Goal: Task Accomplishment & Management: Manage account settings

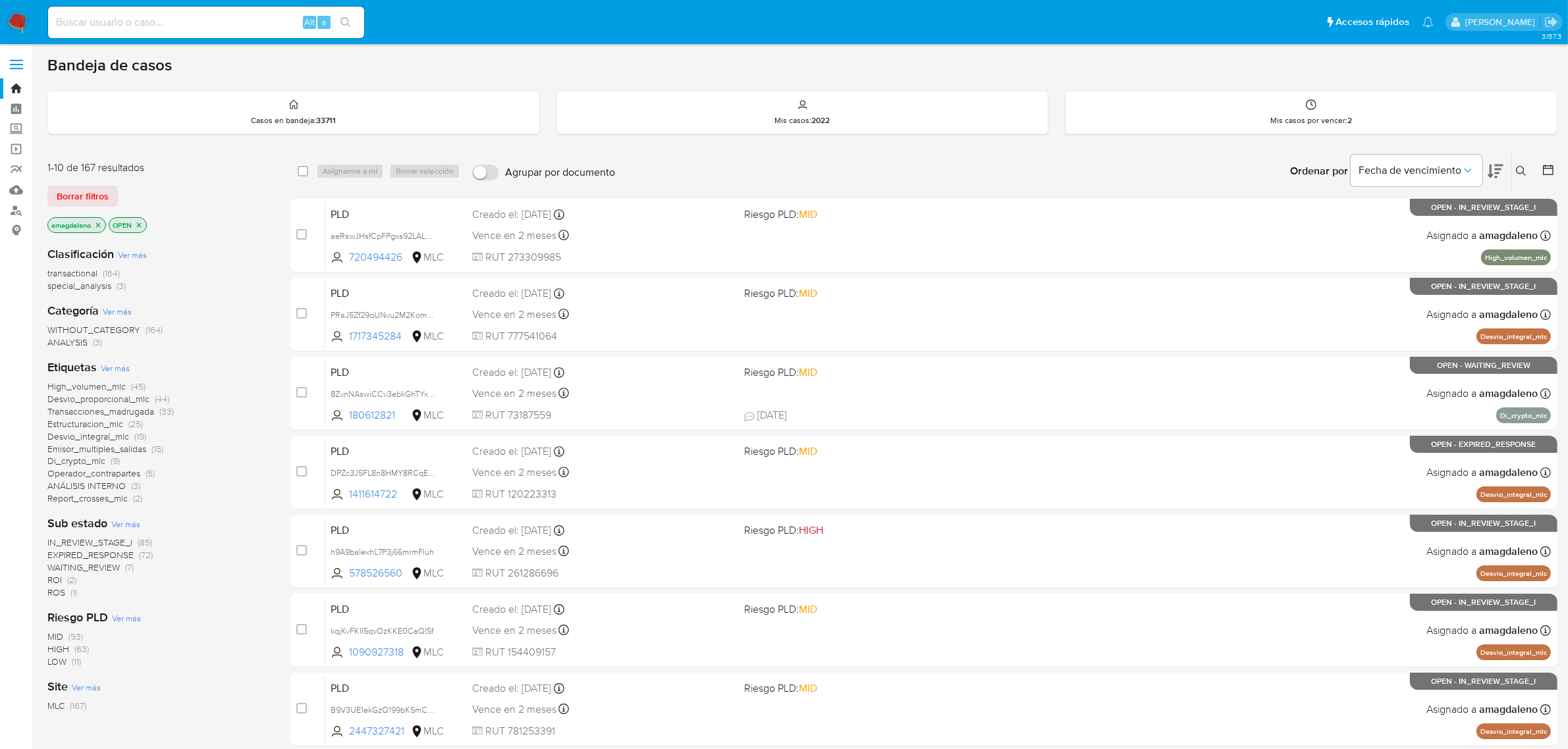
click at [1546, 169] on icon at bounding box center [1549, 170] width 14 height 14
click at [1555, 166] on button at bounding box center [1549, 171] width 16 height 16
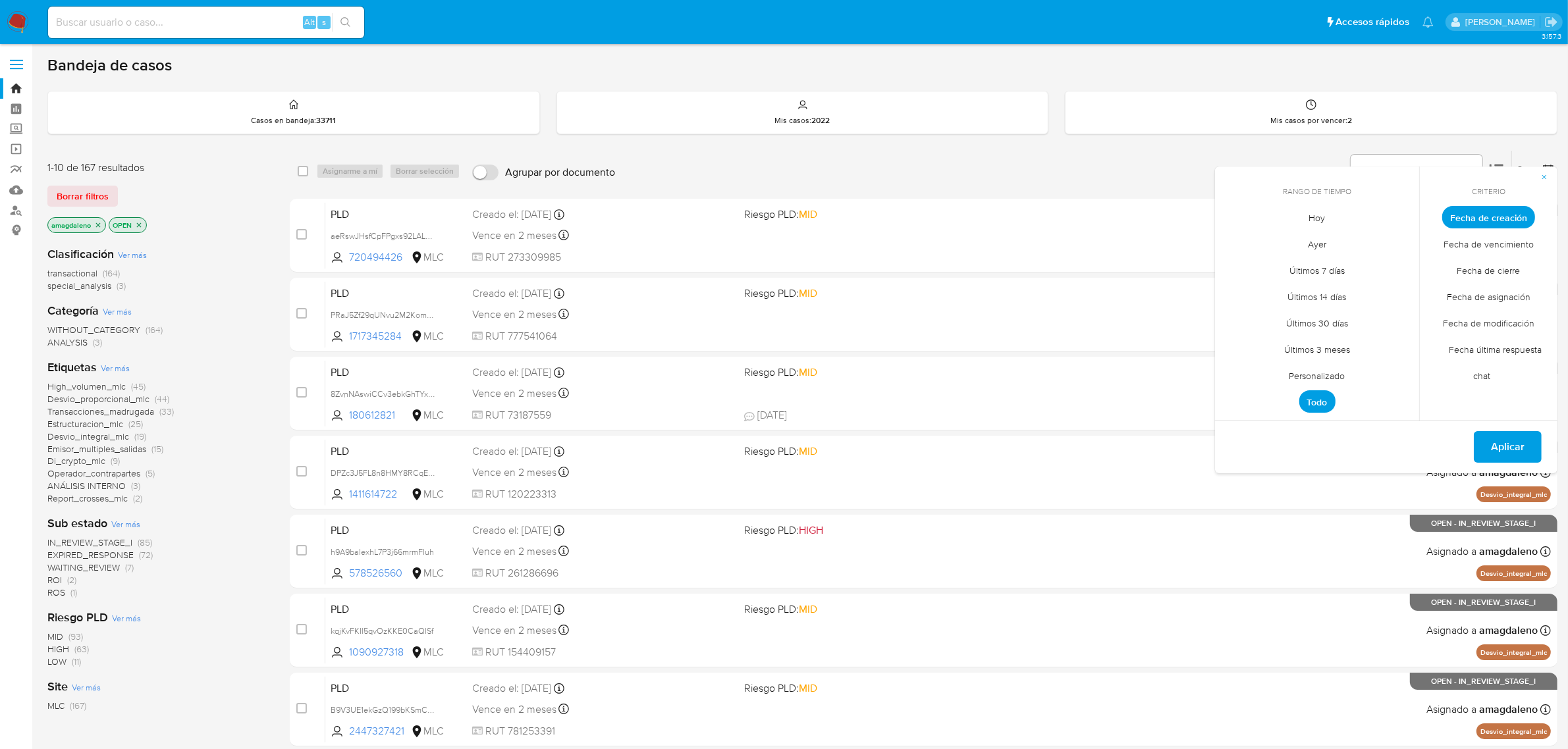
click at [1331, 374] on span "Personalizado" at bounding box center [1318, 377] width 84 height 27
click at [1230, 235] on icon "Mes anterior" at bounding box center [1235, 242] width 16 height 16
click at [1233, 244] on icon "Mes anterior" at bounding box center [1235, 242] width 16 height 16
click at [1396, 287] on button "1" at bounding box center [1397, 290] width 21 height 21
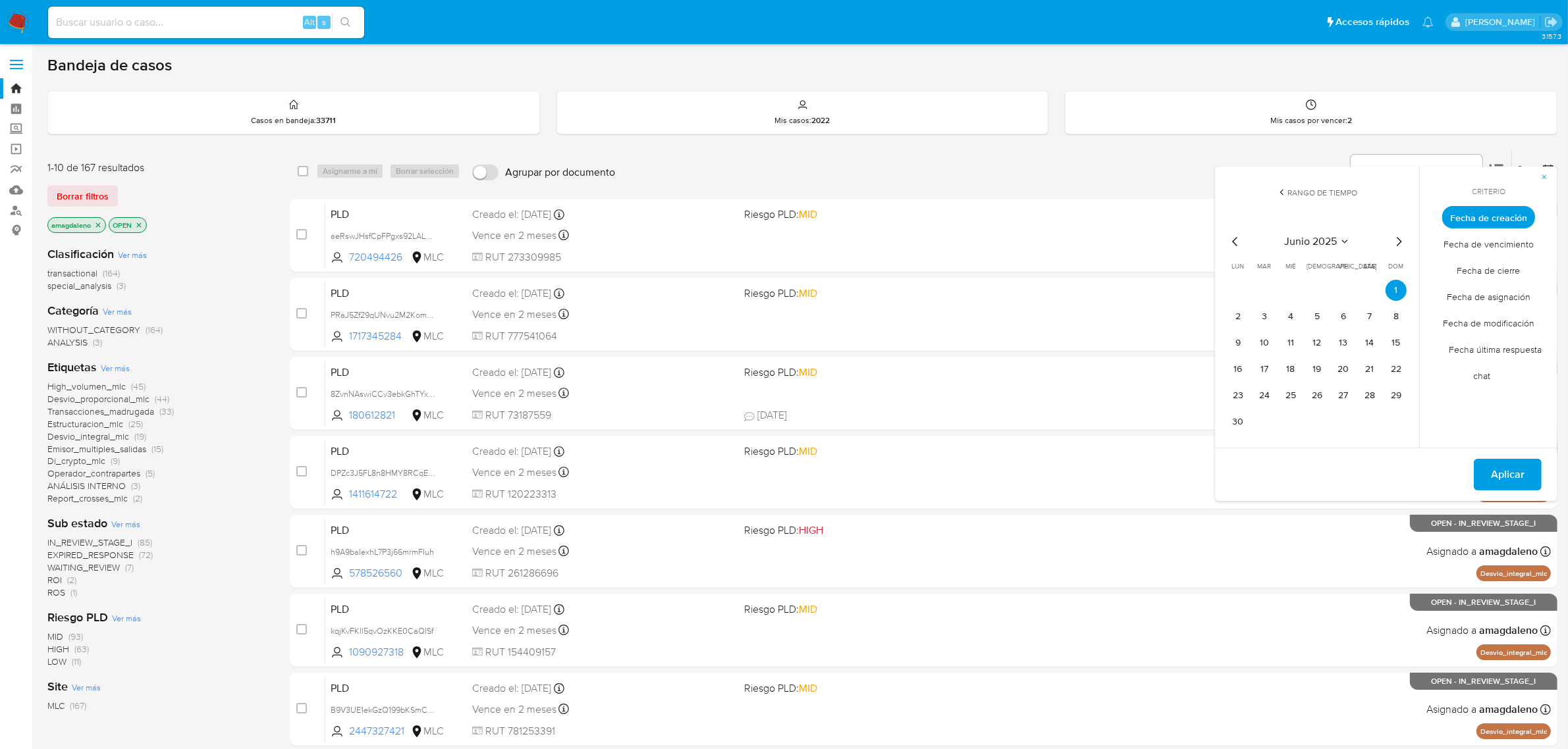
click at [1233, 432] on div "junio 2025 junio 2025 lun lunes mar martes mié miércoles jue jueves vie viernes…" at bounding box center [1317, 331] width 210 height 235
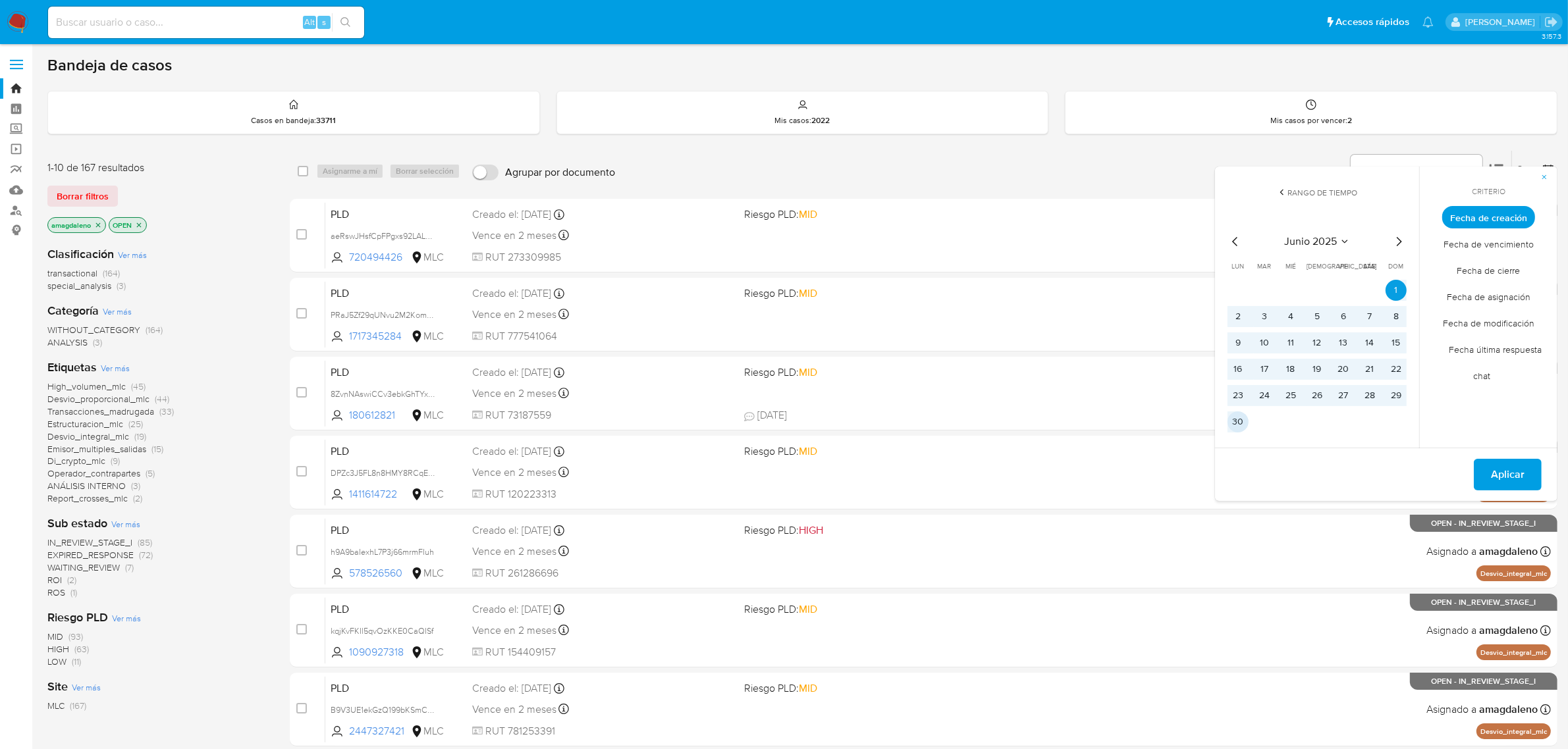
click at [1239, 426] on button "30" at bounding box center [1238, 423] width 21 height 21
click at [1515, 481] on span "Aplicar" at bounding box center [1508, 475] width 33 height 29
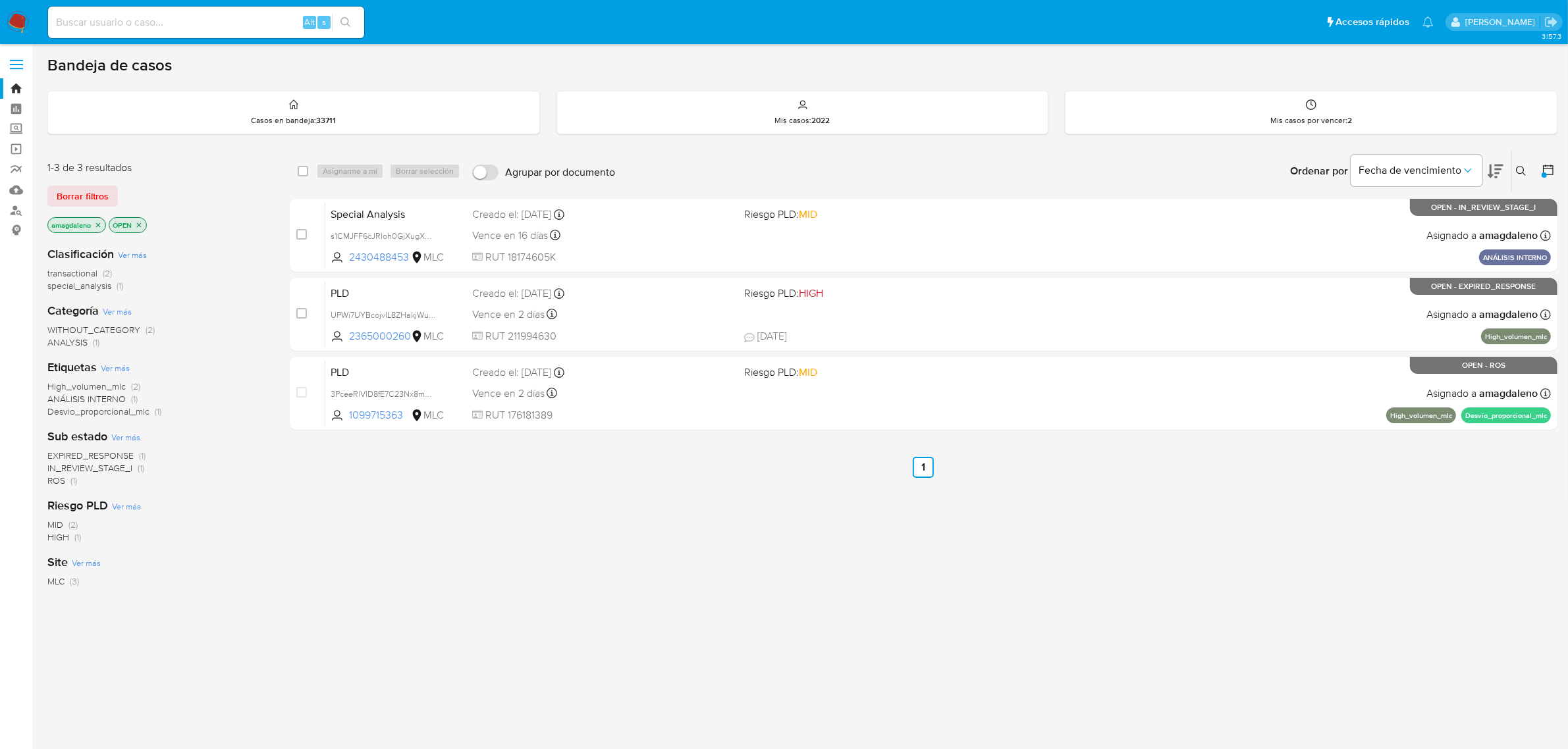
click at [1132, 510] on div "select-all-cases-checkbox Asignarme a mí Borrar selección Agrupar por documento…" at bounding box center [923, 448] width 1268 height 597
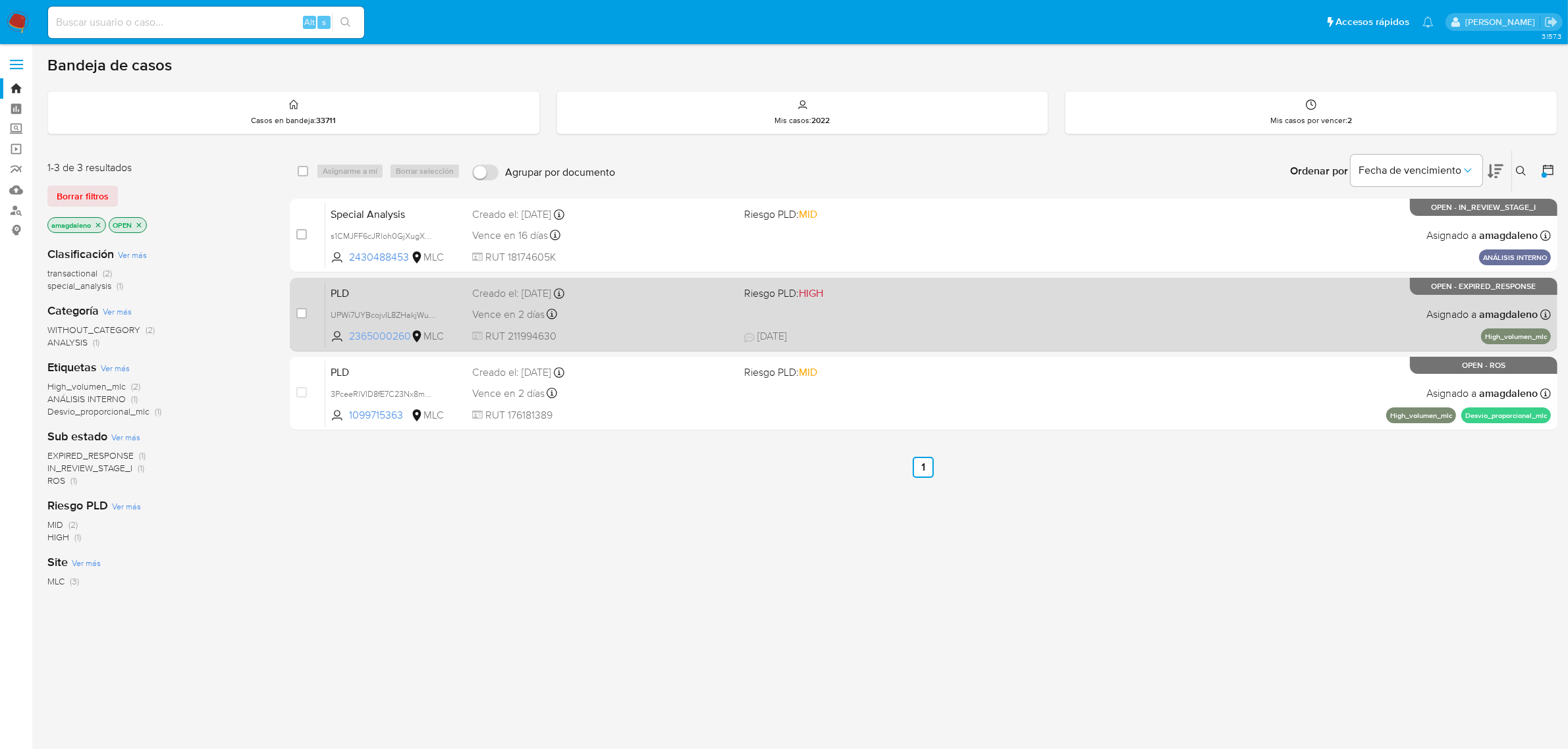
click at [377, 332] on span "2365000260" at bounding box center [378, 336] width 59 height 15
click at [398, 308] on div "UPWi7UYBcojvIL8ZHakjWunH" at bounding box center [383, 315] width 105 height 15
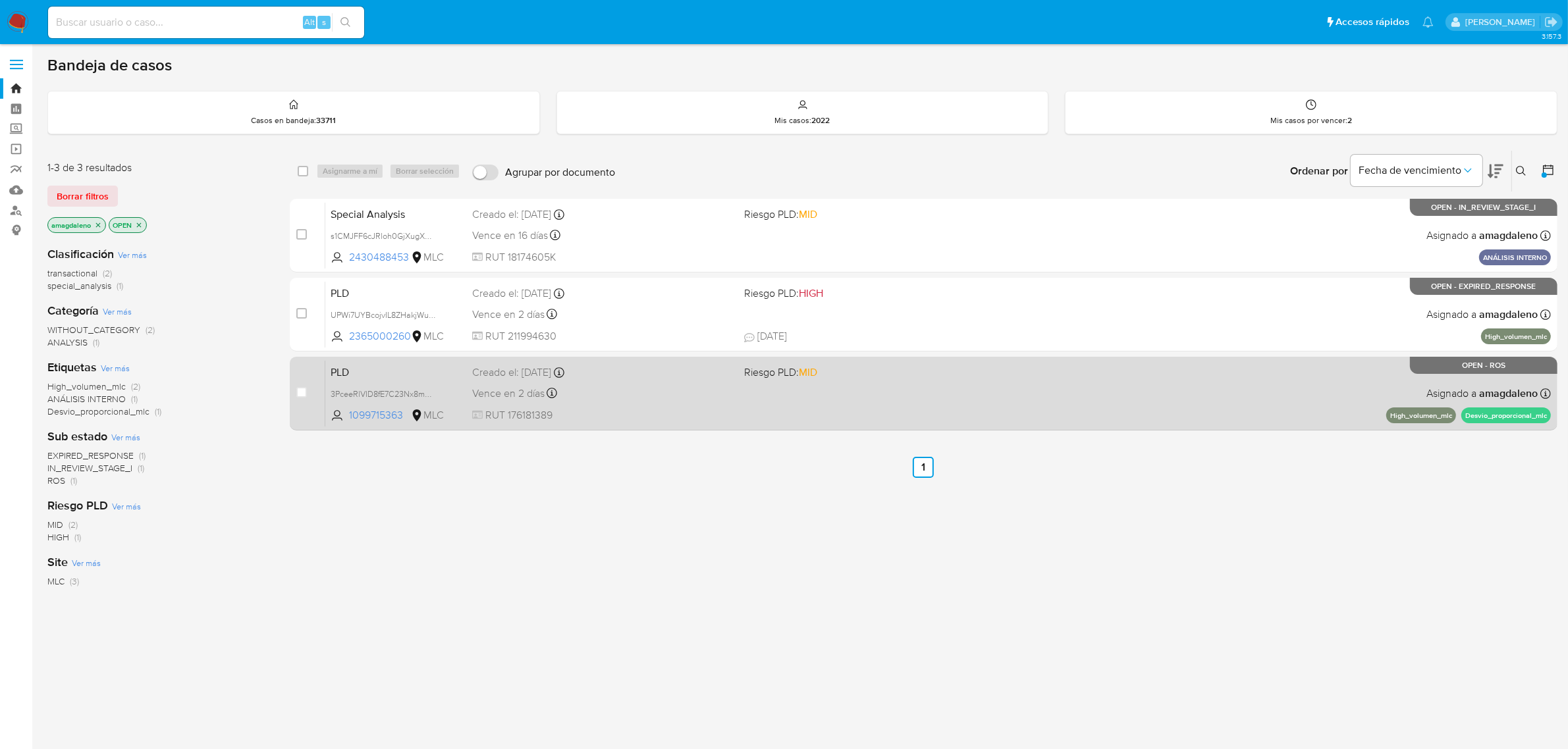
click at [691, 402] on div "PLD 3PceeRlVID8fE7C23Nx8mwnt 1099715363 MLC Riesgo PLD: MID Creado el: 12/06/20…" at bounding box center [938, 393] width 1225 height 66
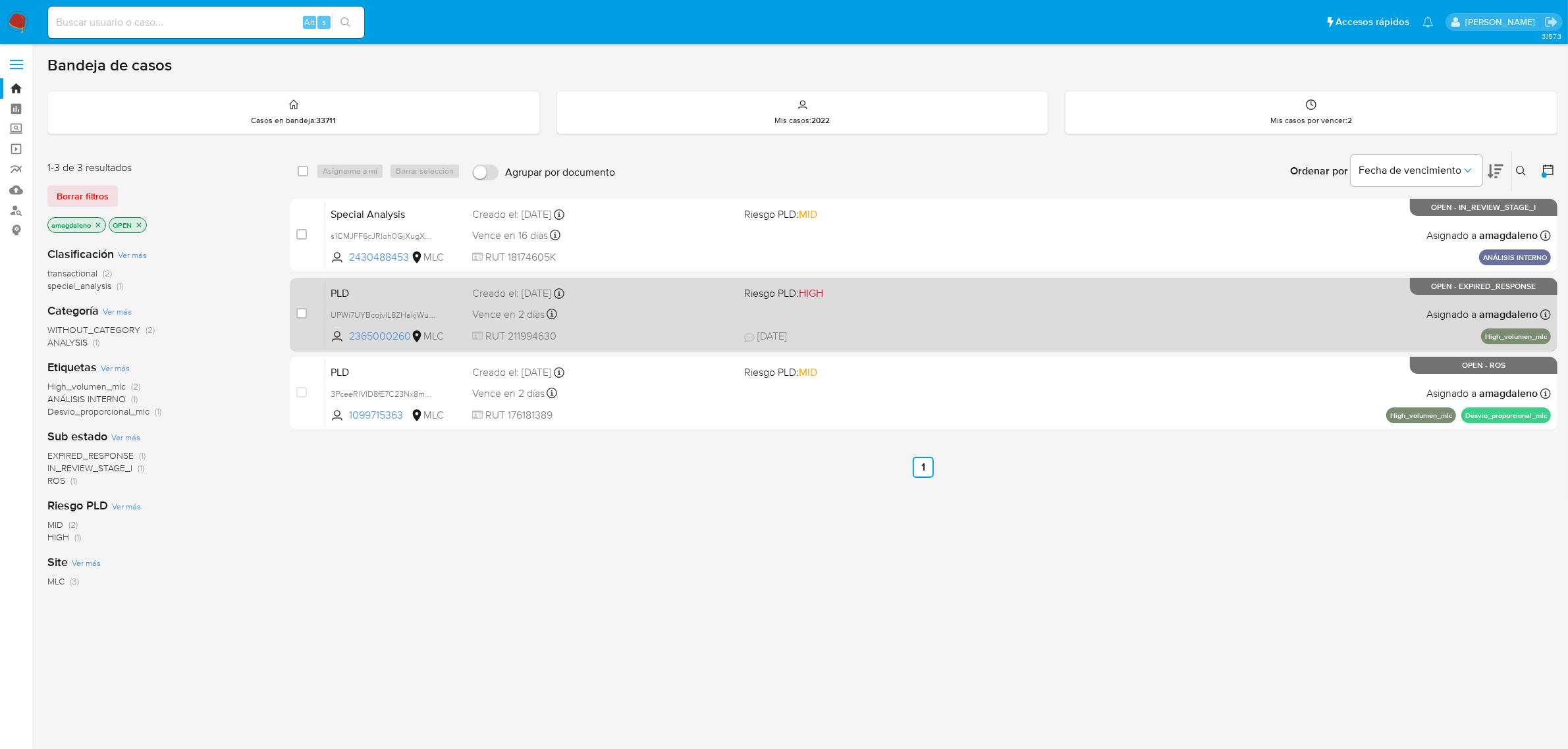
click at [640, 332] on span "RUT 211994630" at bounding box center [603, 336] width 262 height 15
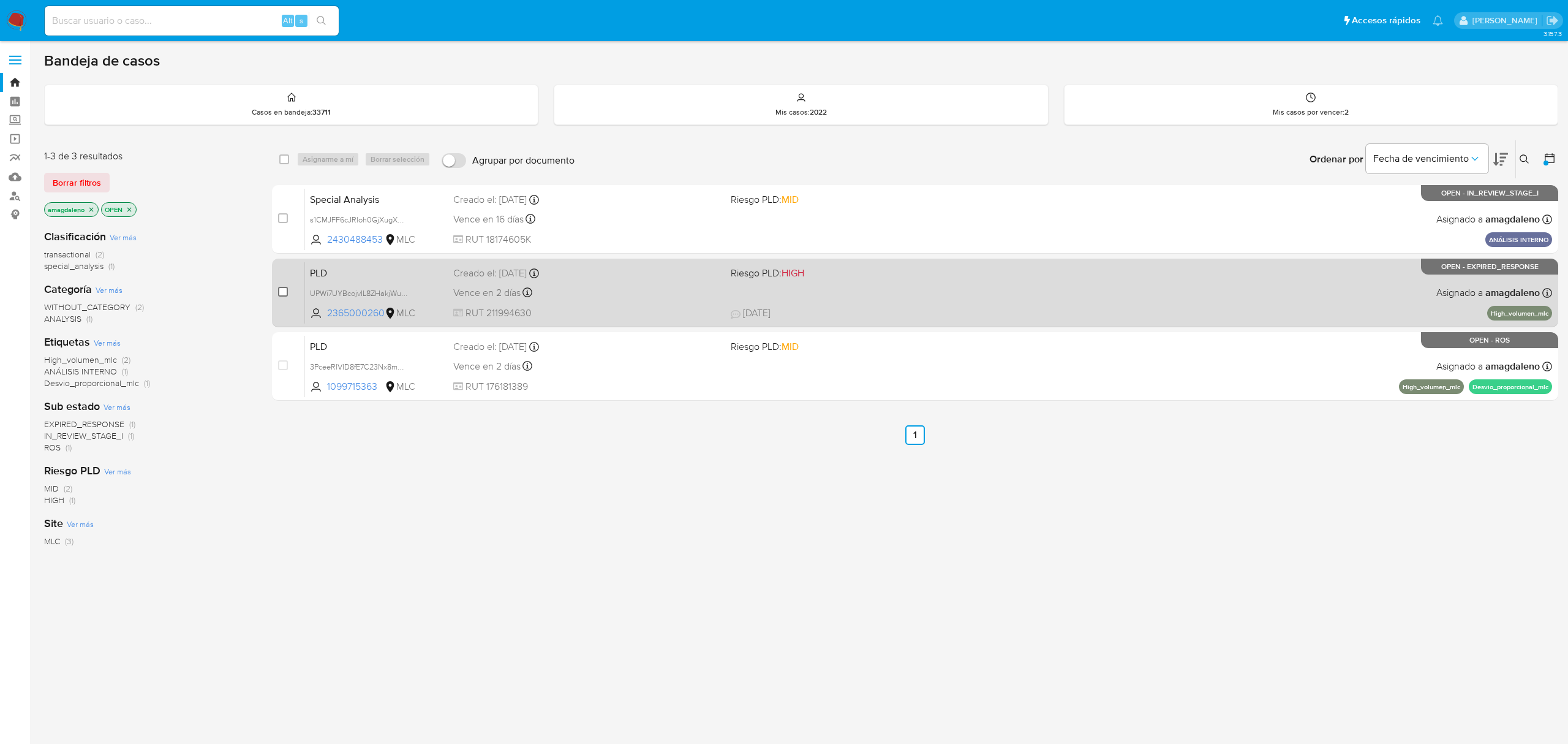
click at [278, 293] on input "checkbox" at bounding box center [283, 291] width 10 height 10
checkbox input "true"
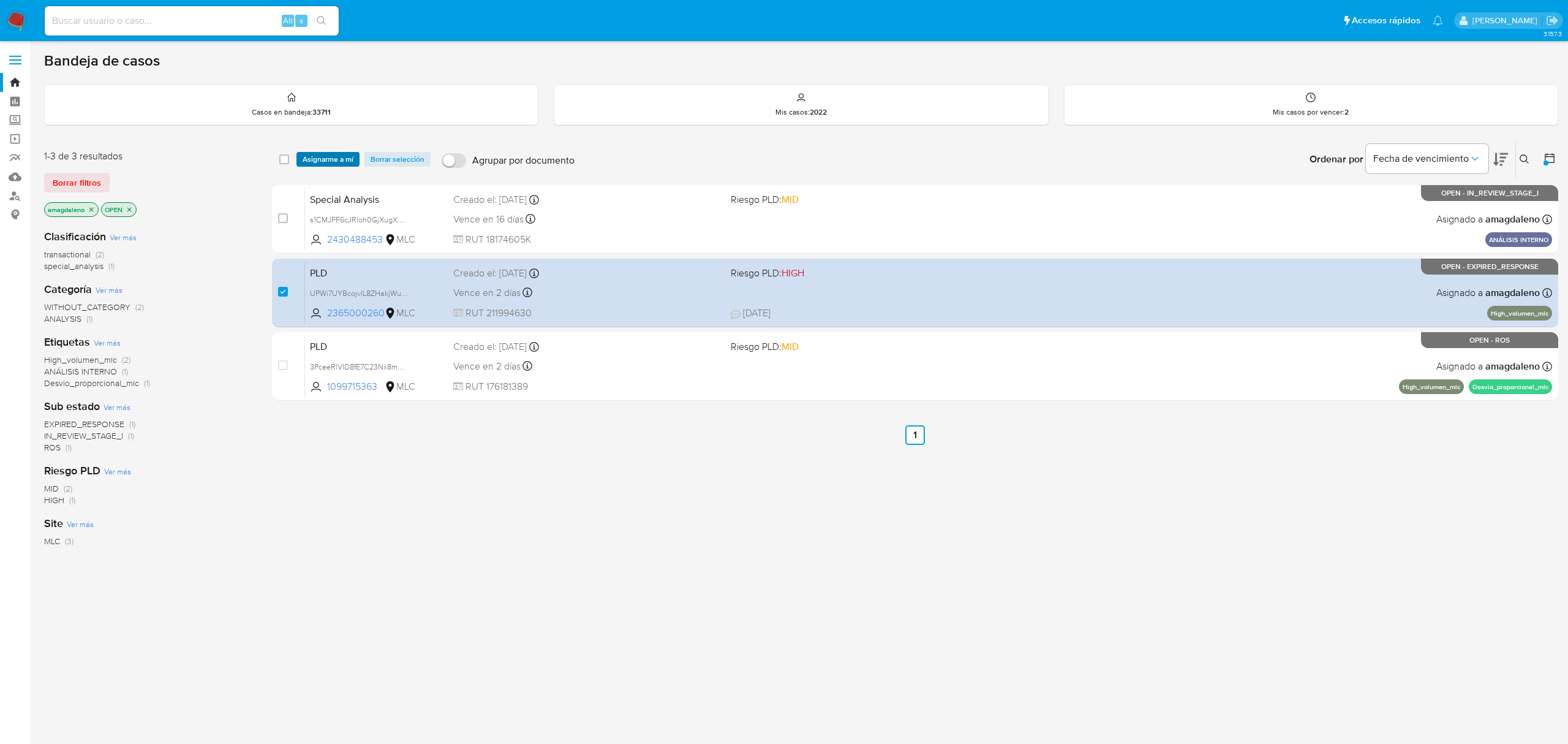
click at [316, 166] on span "Asignarme a mí" at bounding box center [328, 159] width 51 height 13
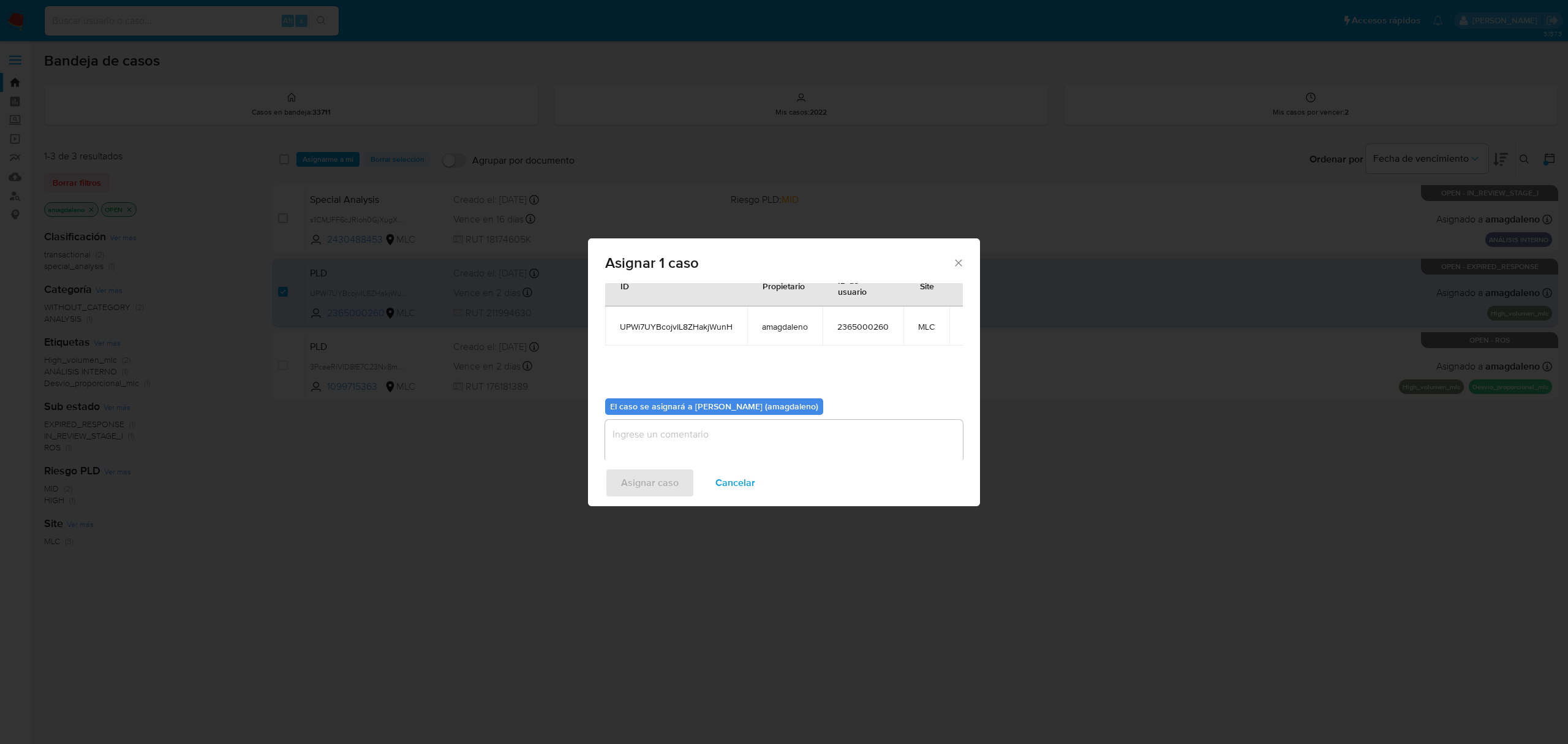
scroll to position [63, 0]
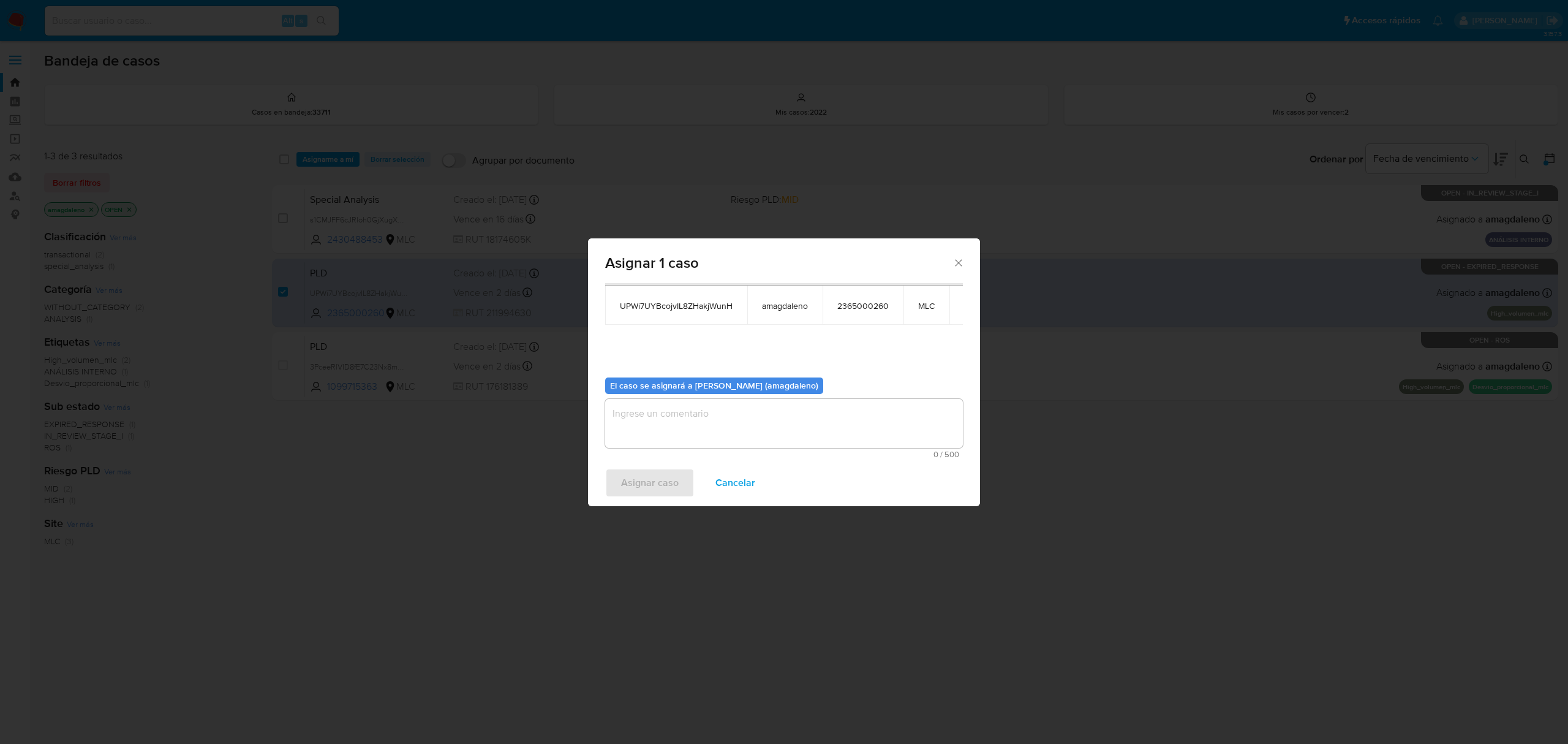
click at [852, 441] on textarea "assign-modal" at bounding box center [784, 423] width 358 height 49
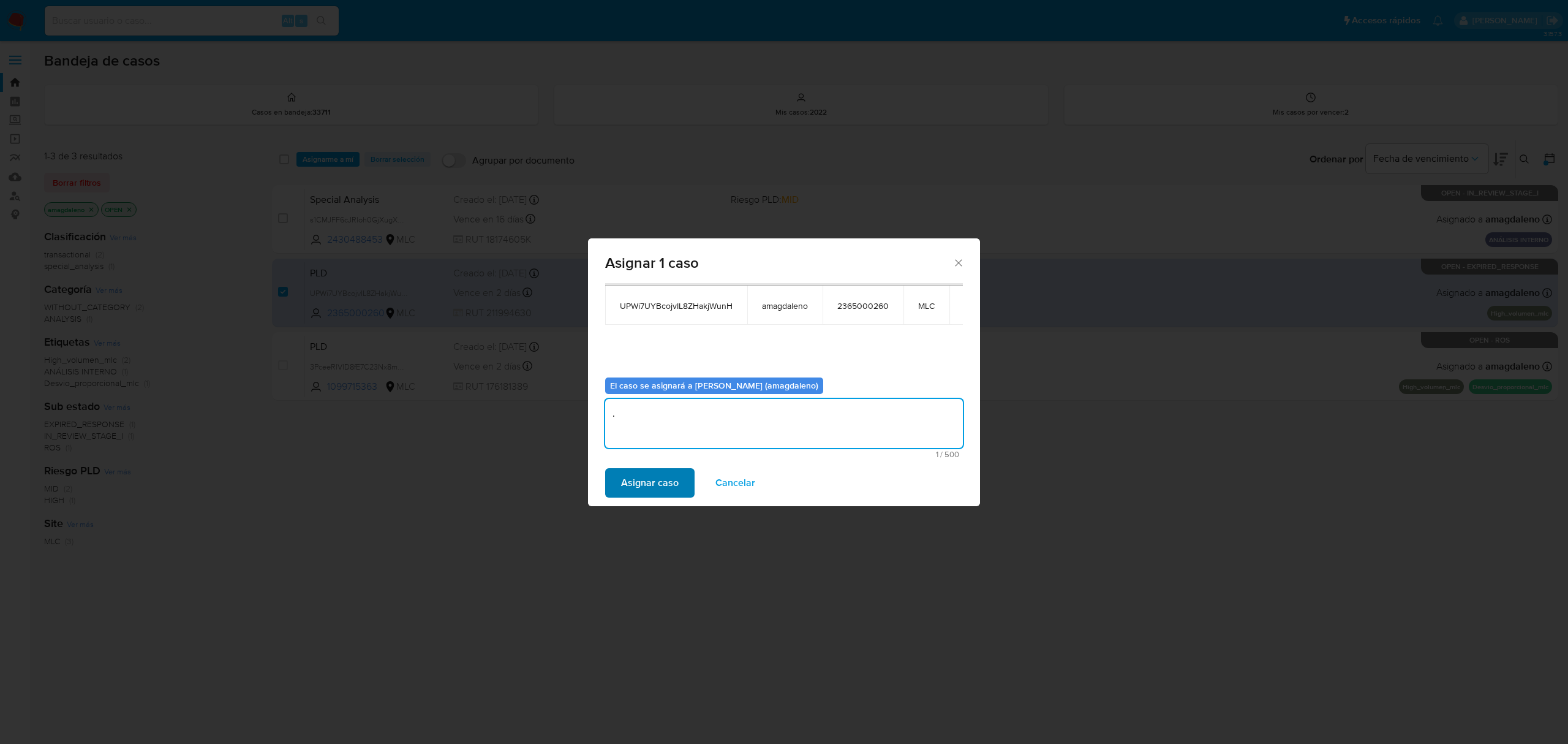
type textarea "."
click at [636, 485] on span "Asignar caso" at bounding box center [650, 483] width 58 height 27
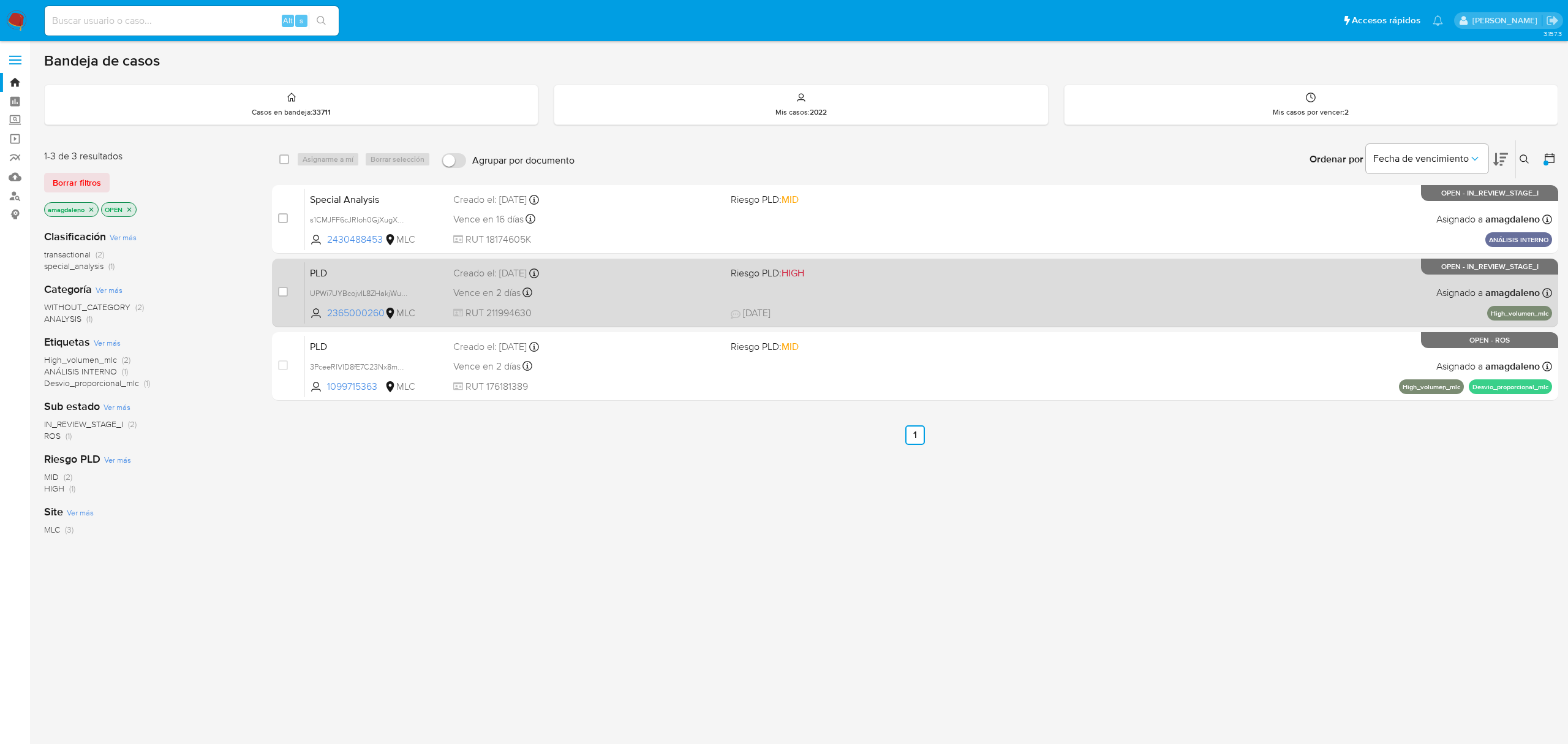
click at [602, 293] on div "Vence en 2 días Vence el 10/09/2025 06:08:18" at bounding box center [586, 293] width 267 height 16
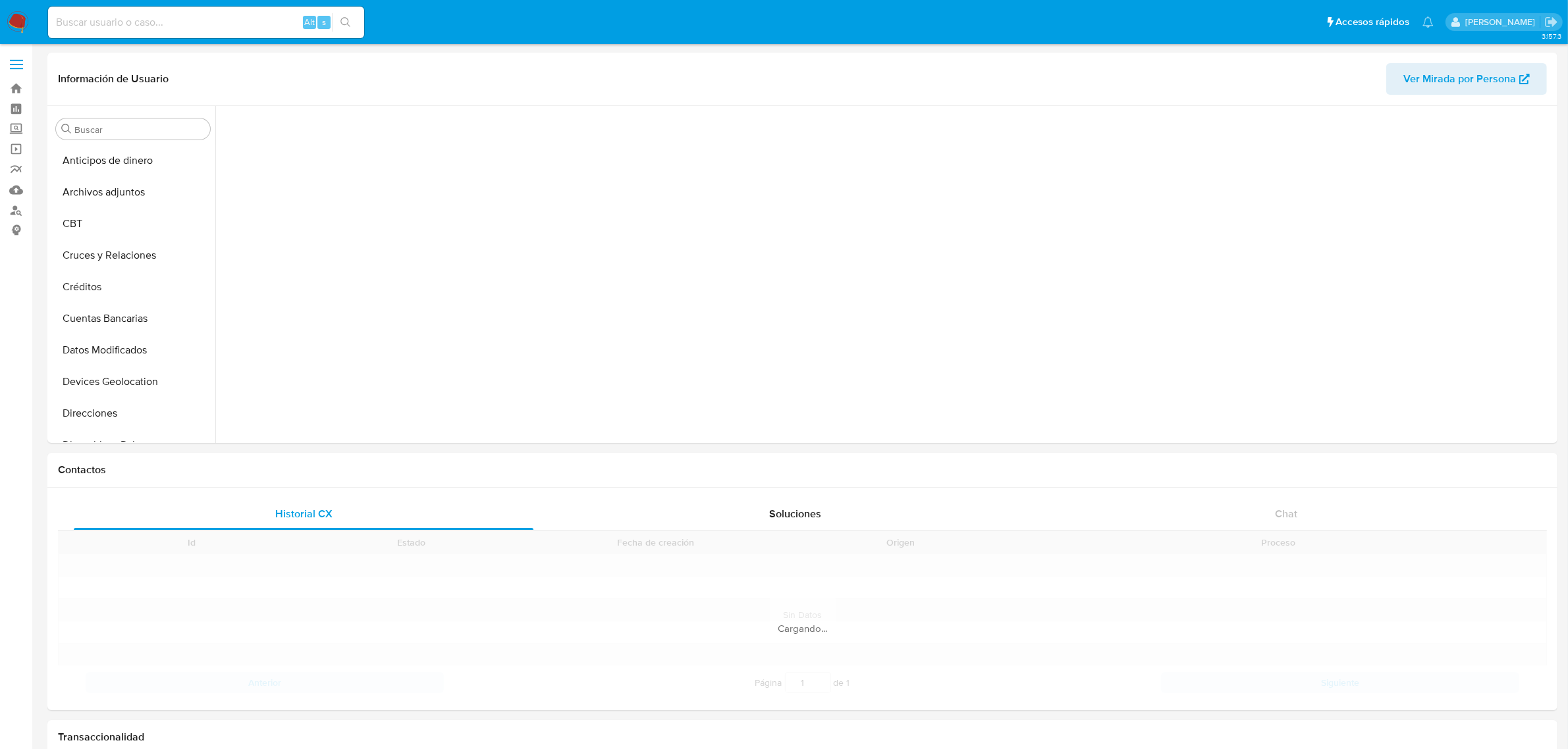
scroll to position [330, 0]
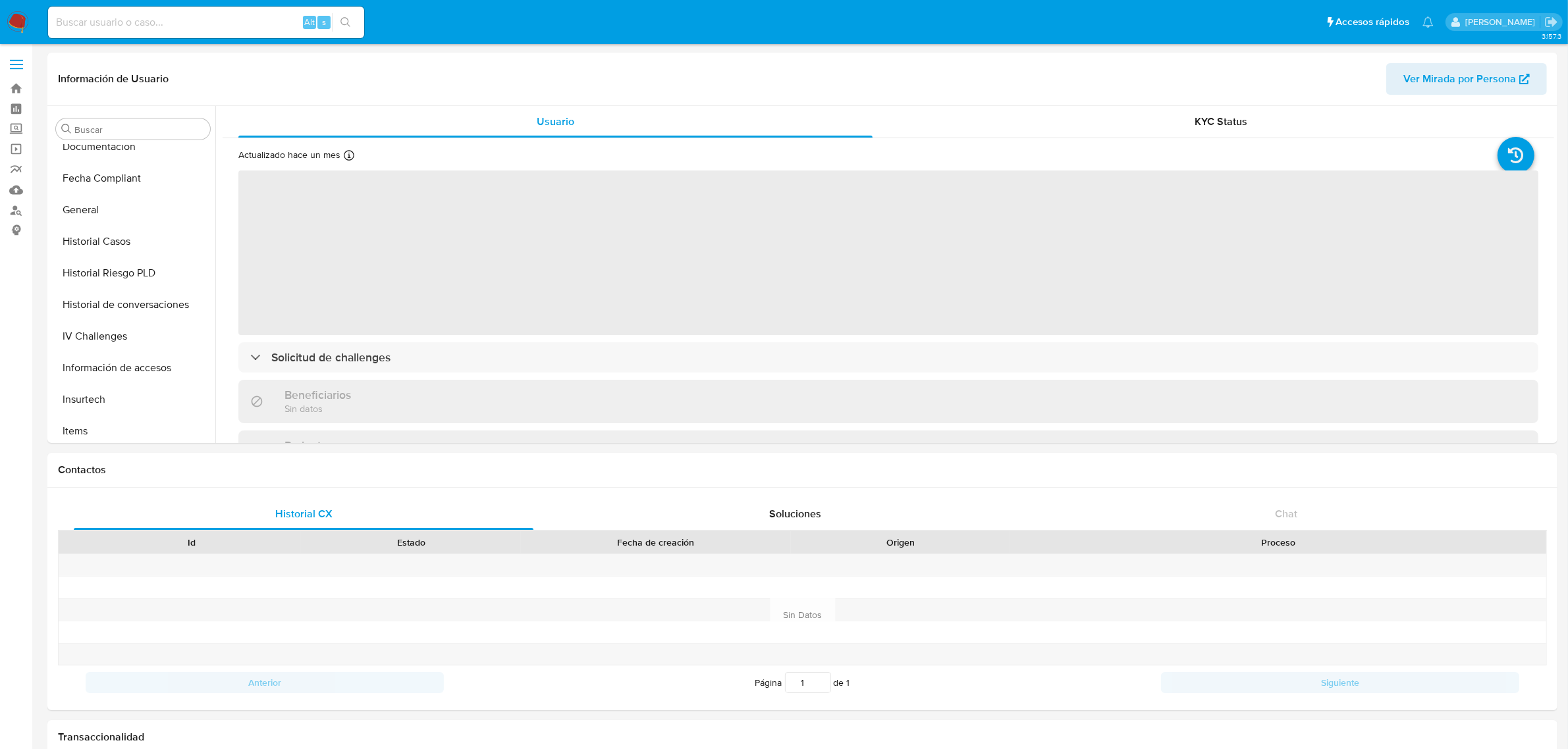
select select "10"
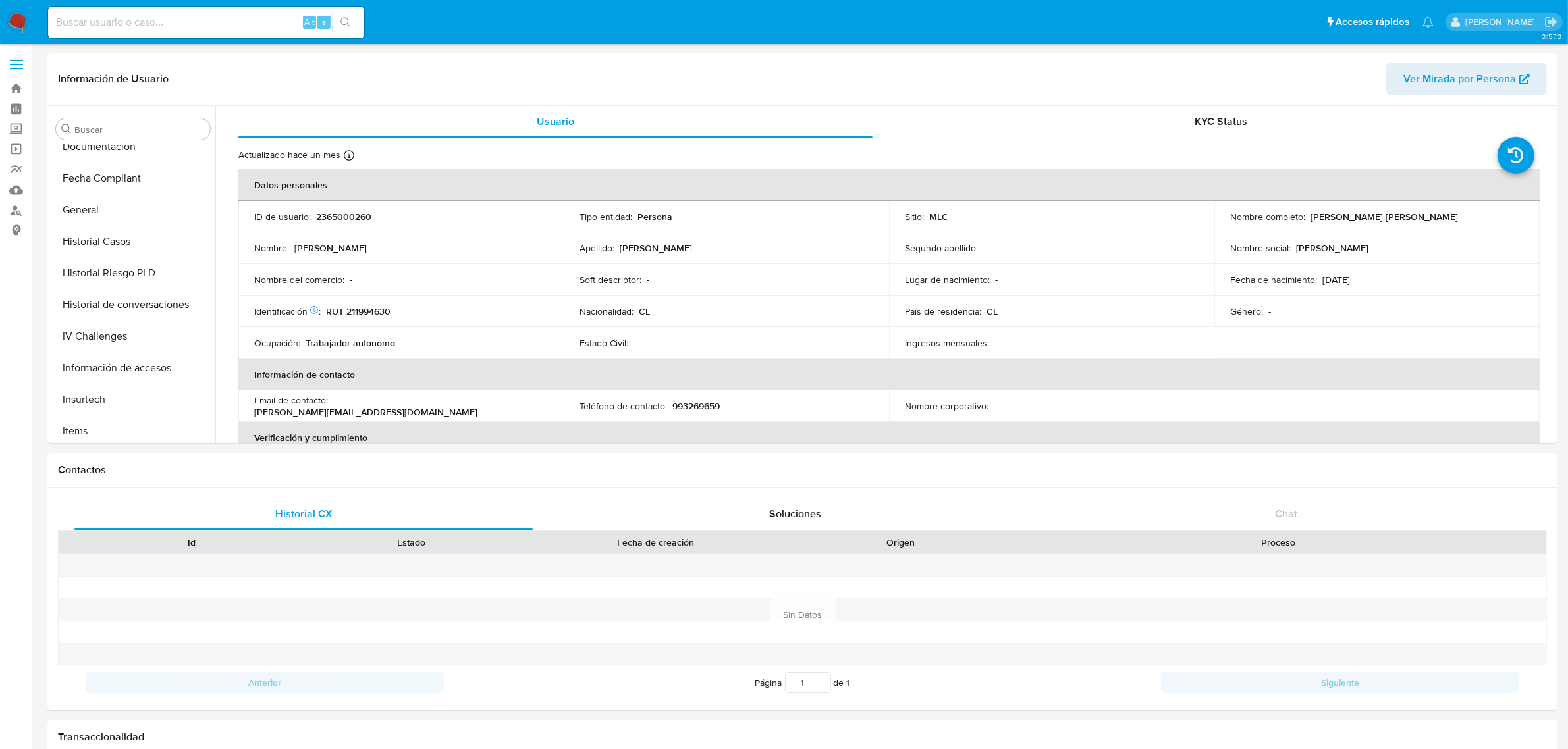
scroll to position [555, 0]
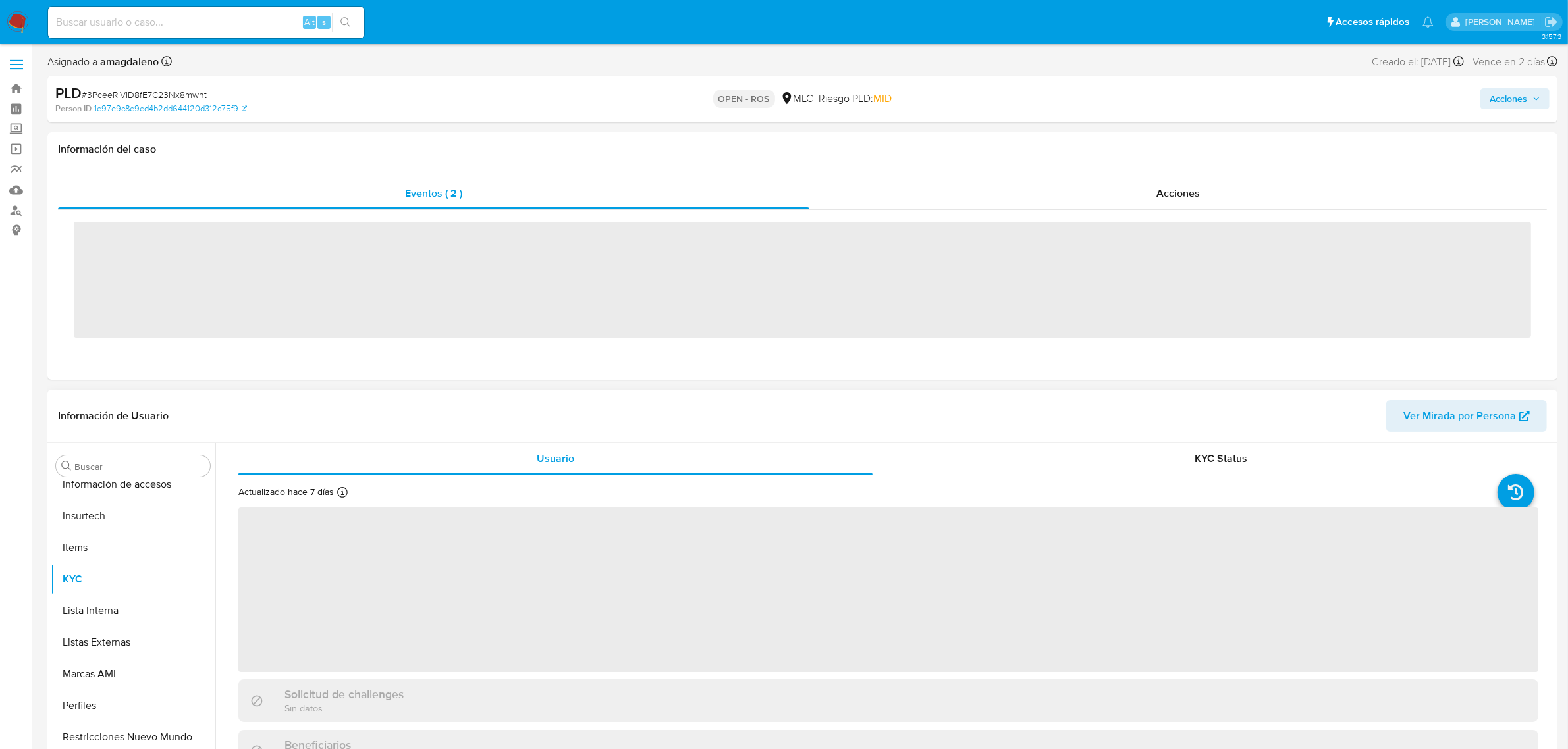
scroll to position [555, 0]
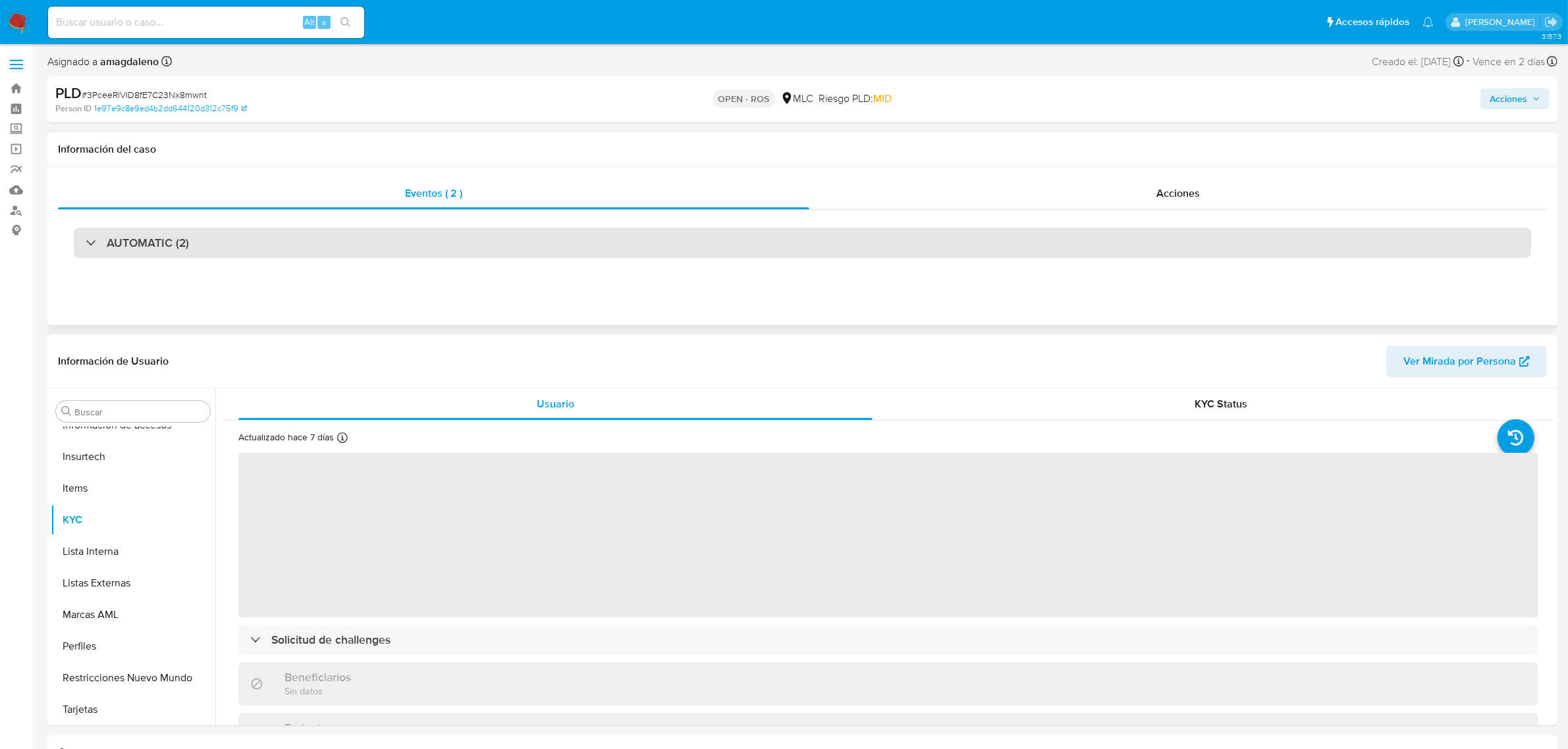
click at [897, 247] on div "AUTOMATIC (2)" at bounding box center [803, 243] width 1457 height 30
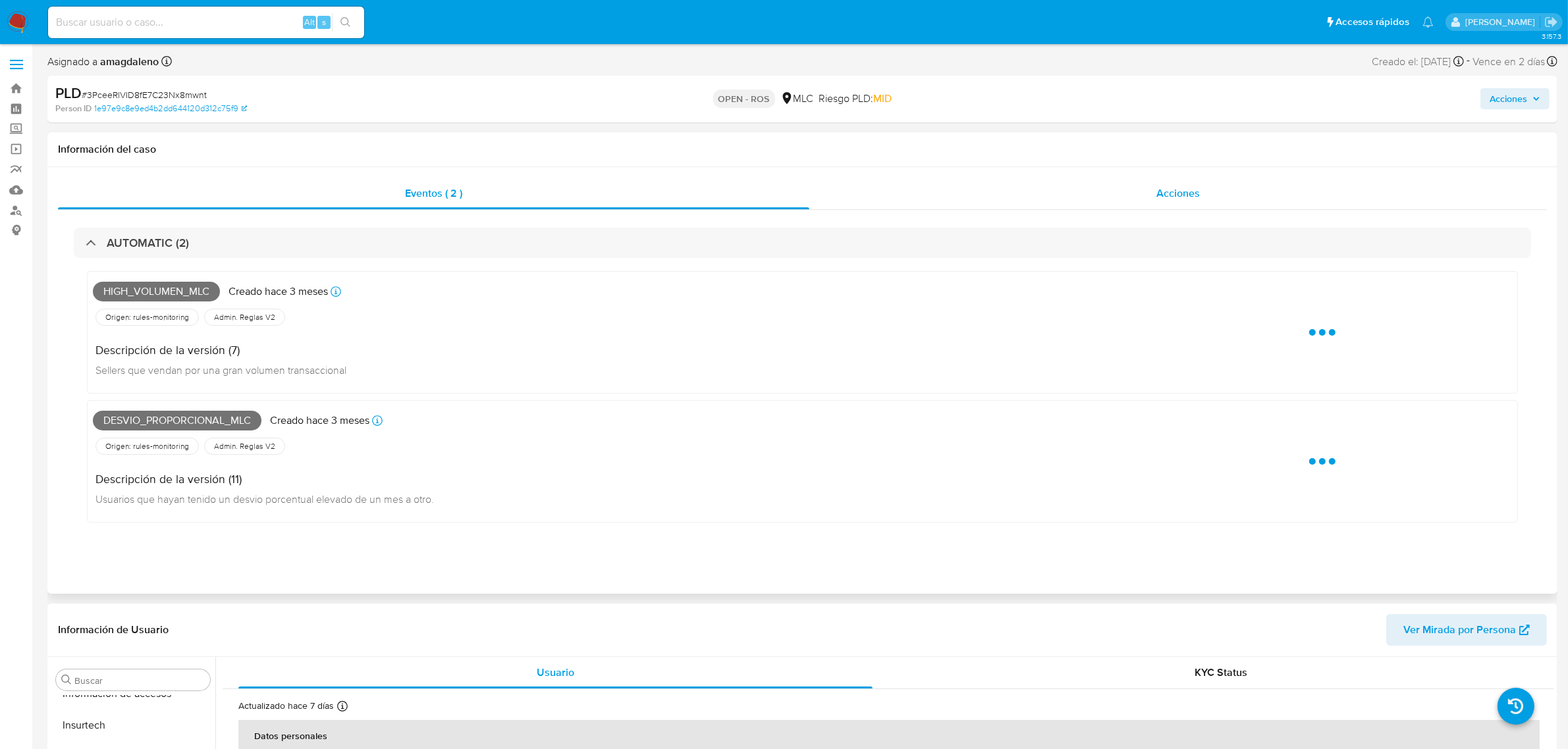
select select "10"
click at [981, 193] on div "Acciones" at bounding box center [1177, 194] width 737 height 31
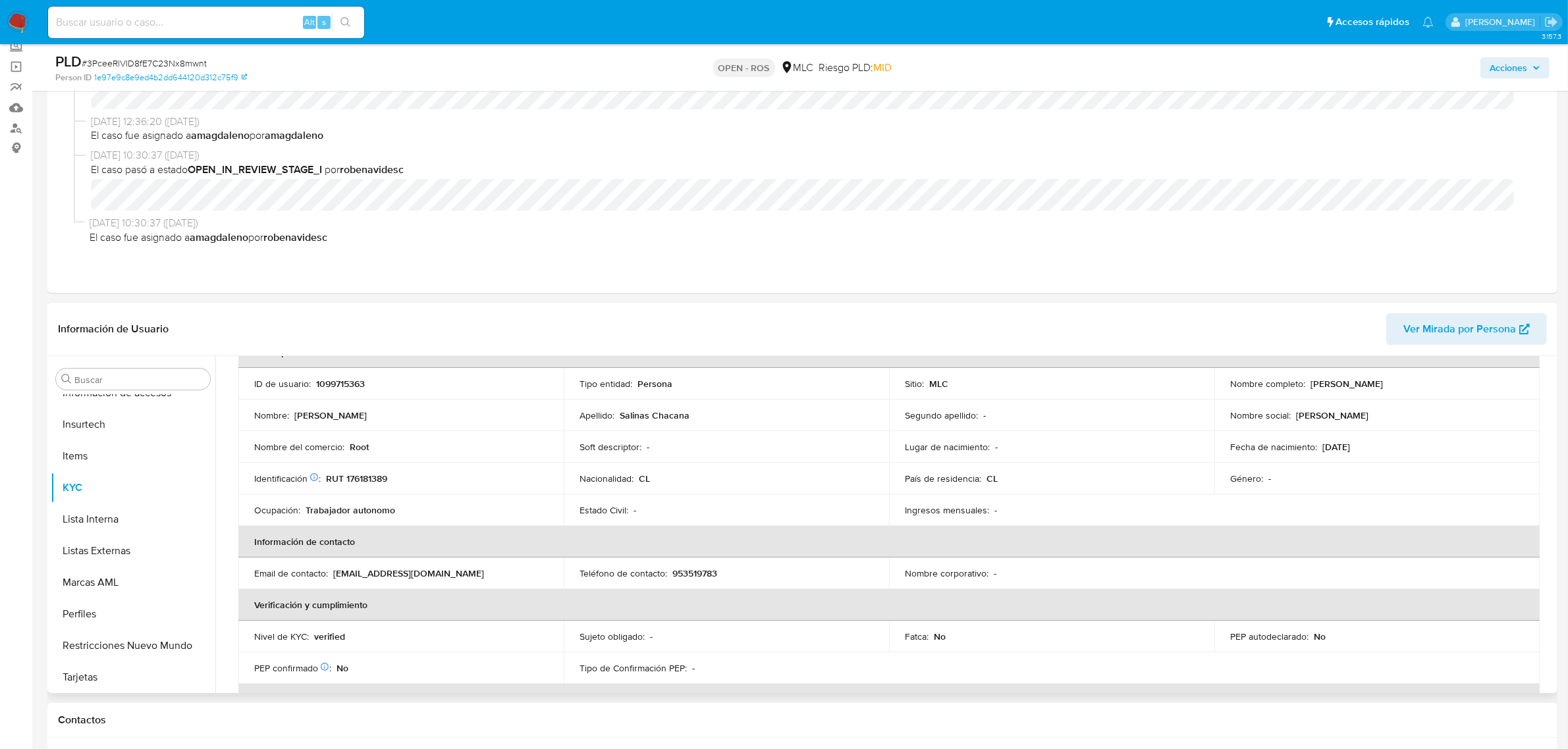
scroll to position [0, 0]
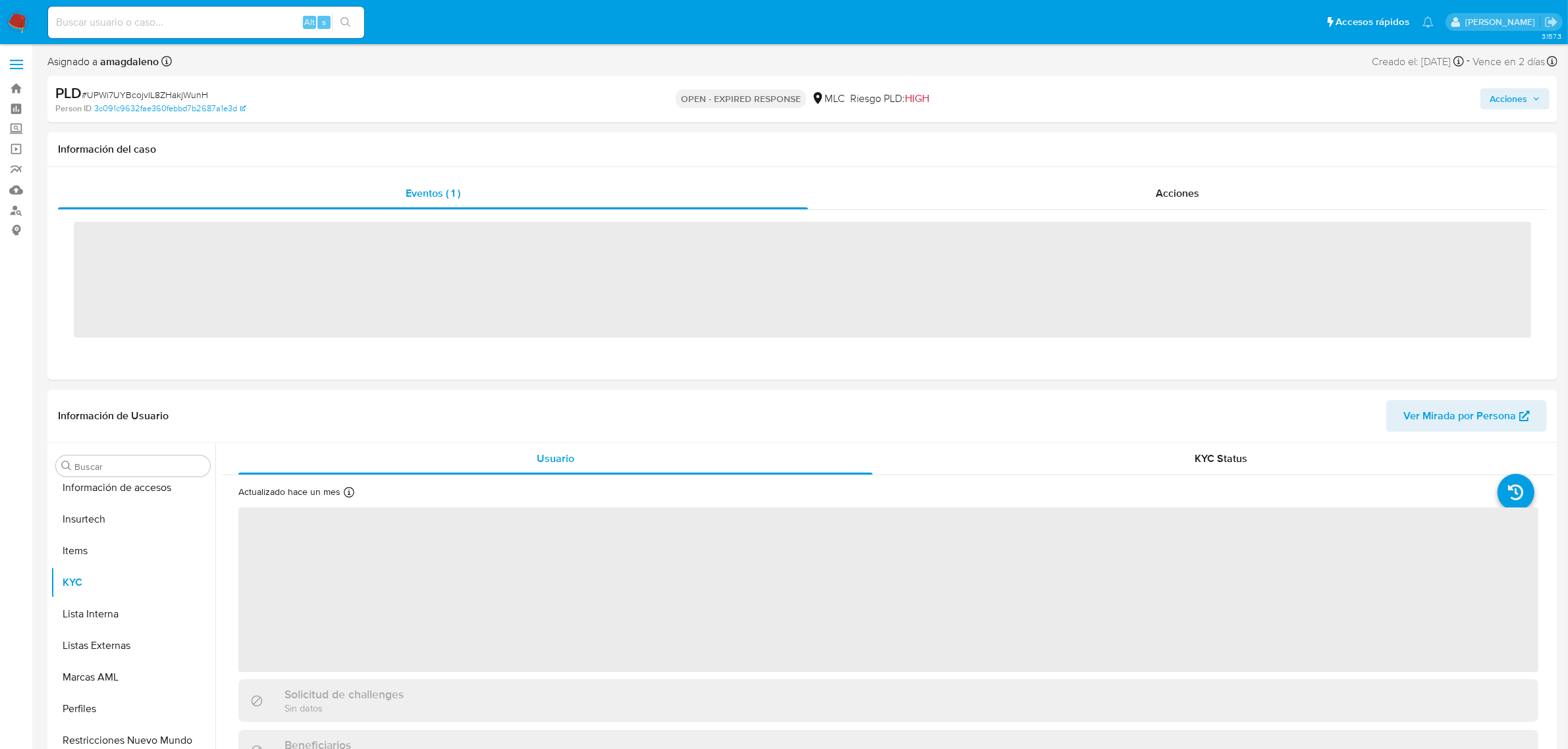
scroll to position [555, 0]
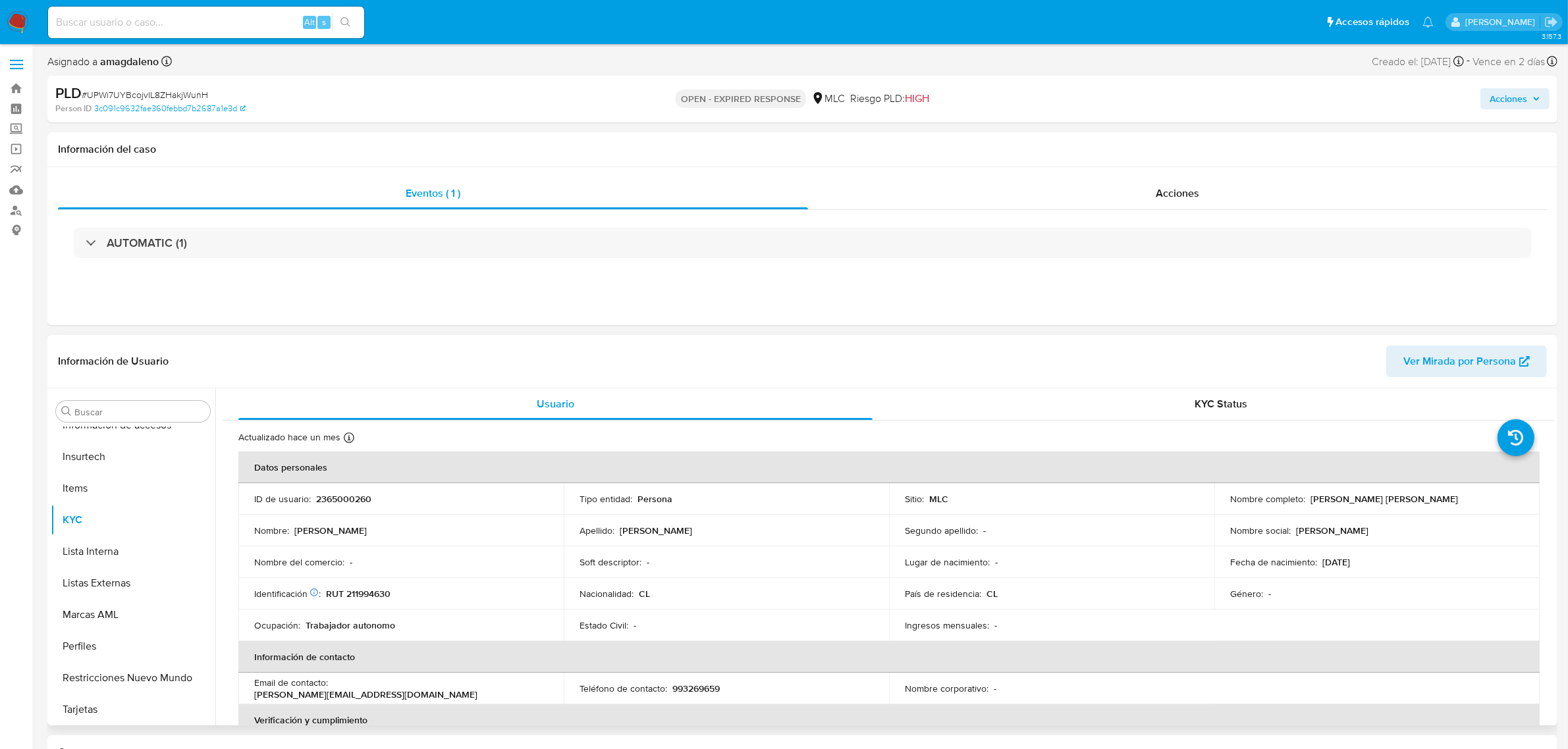
select select "10"
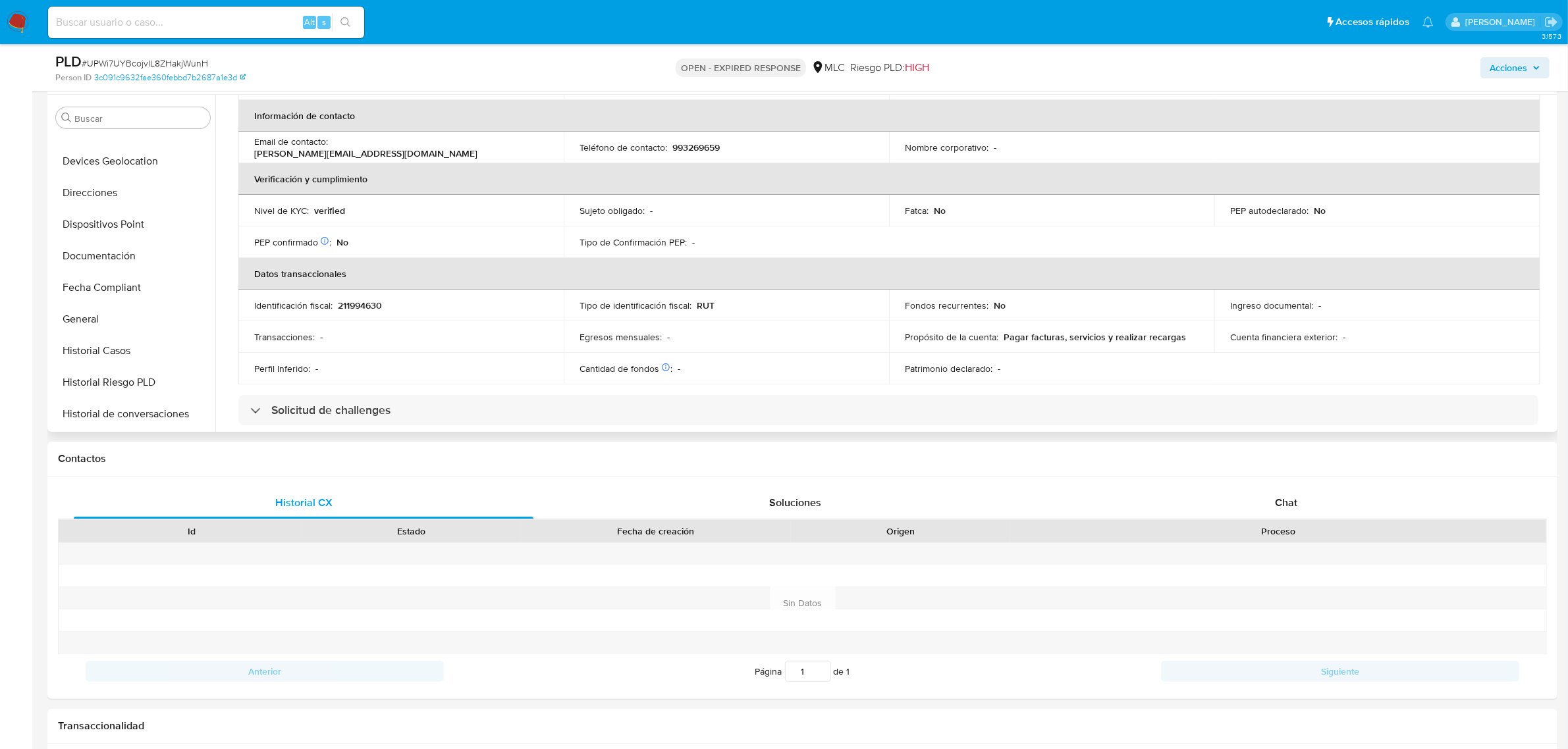
scroll to position [143, 0]
click at [123, 327] on button "Documentación" at bounding box center [128, 321] width 154 height 31
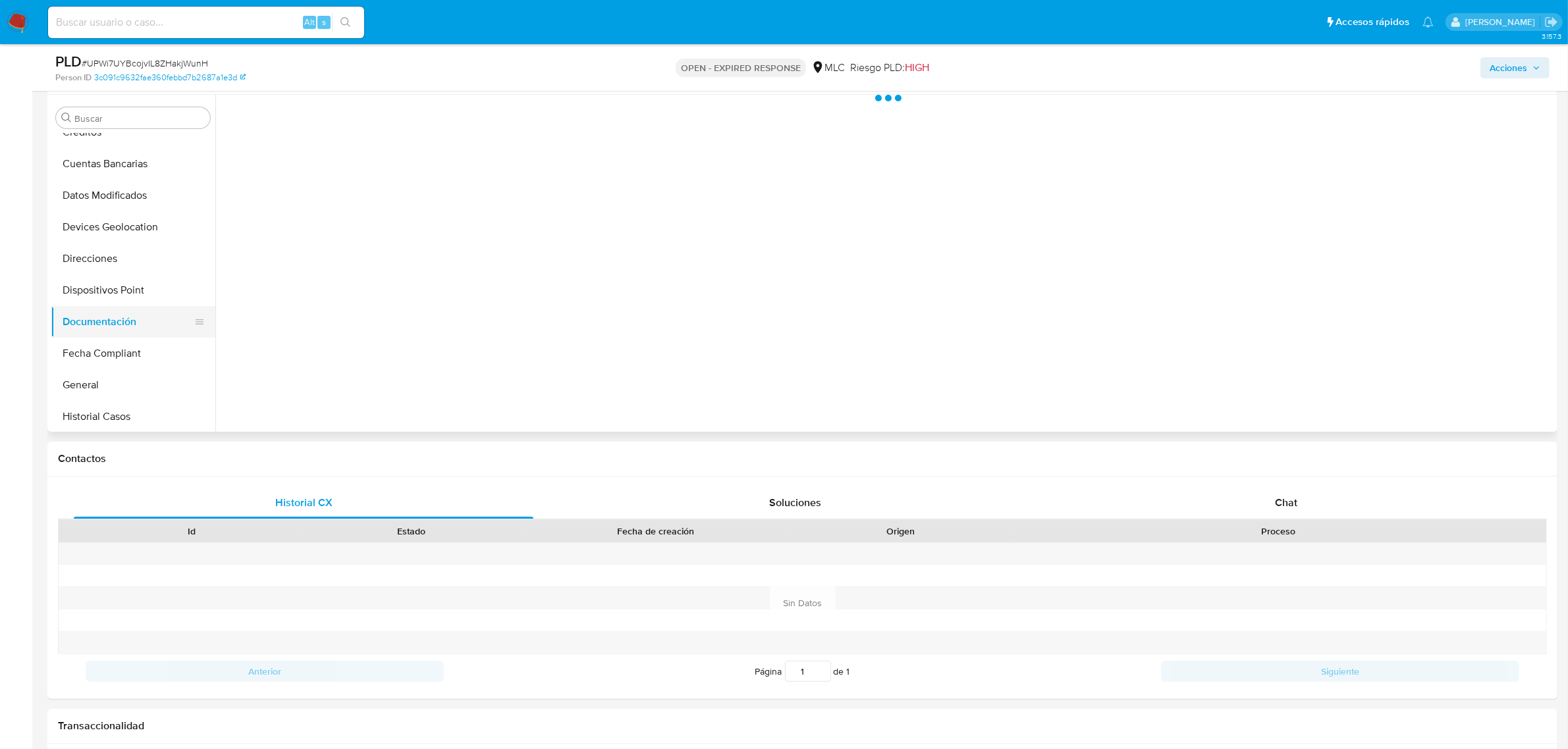
scroll to position [0, 0]
click at [351, 167] on button "Identificación" at bounding box center [379, 160] width 312 height 33
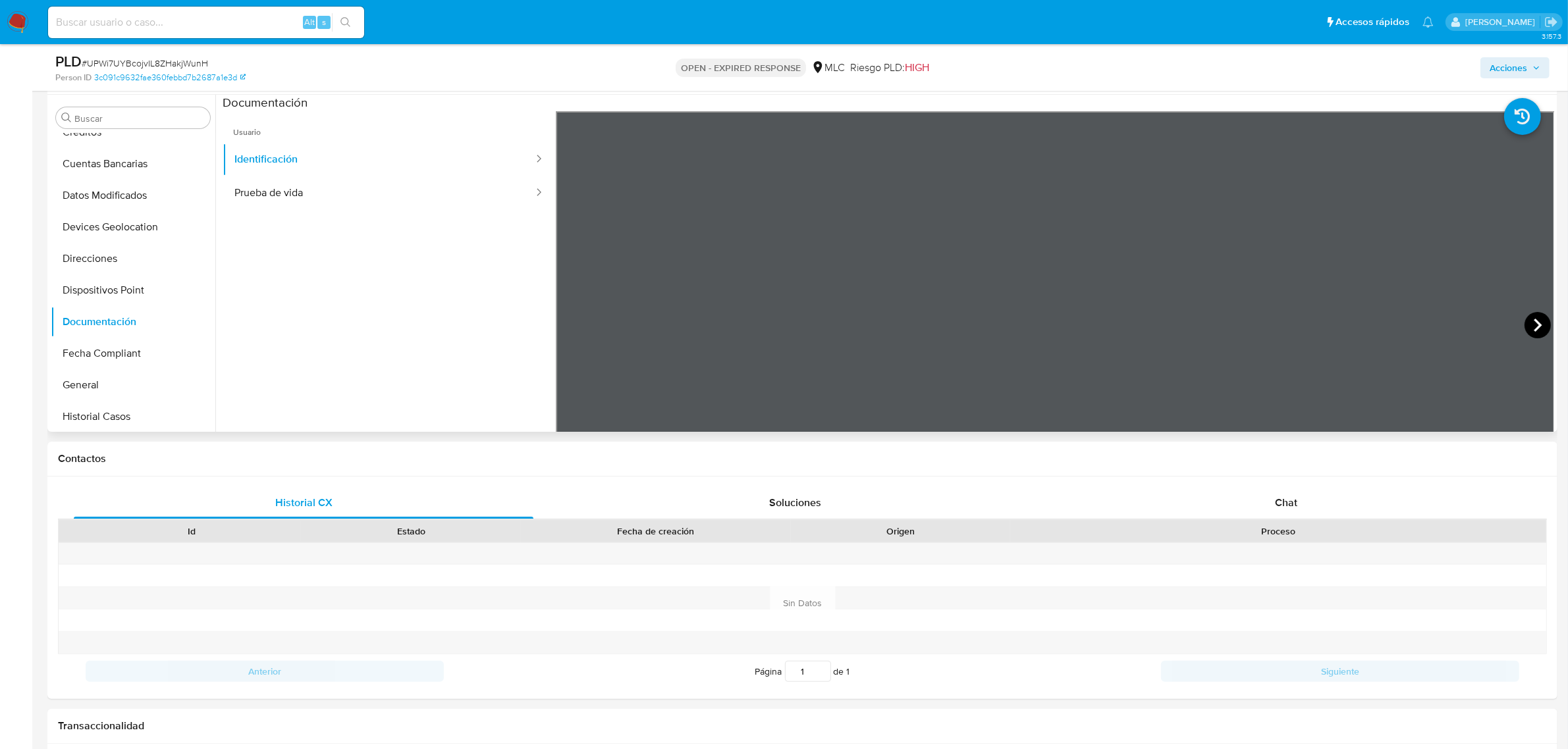
click at [1532, 326] on icon at bounding box center [1537, 324] width 26 height 26
click at [354, 199] on button "Prueba de vida" at bounding box center [379, 193] width 312 height 33
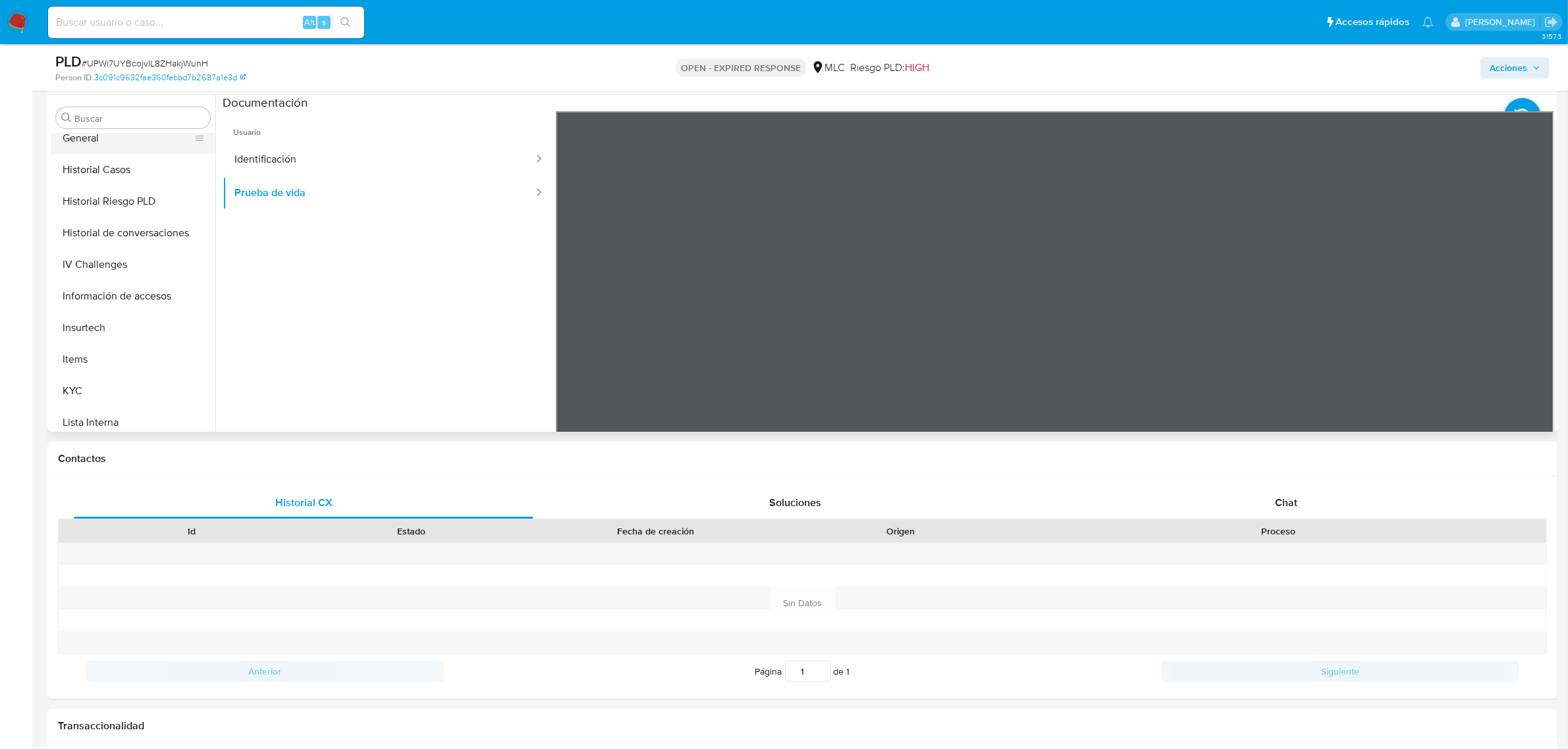
scroll to position [308, 0]
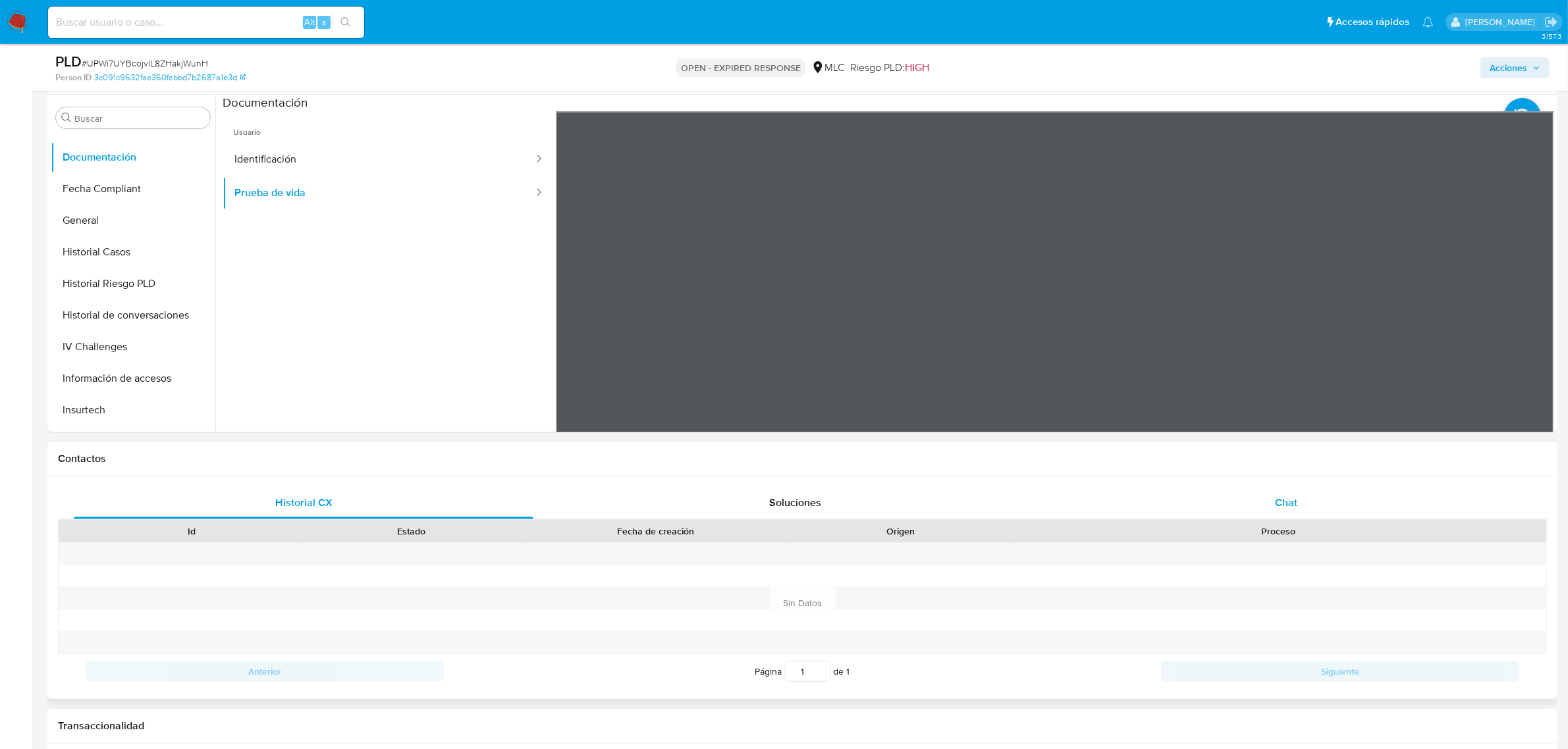
click at [1292, 503] on span "Chat" at bounding box center [1286, 503] width 22 height 16
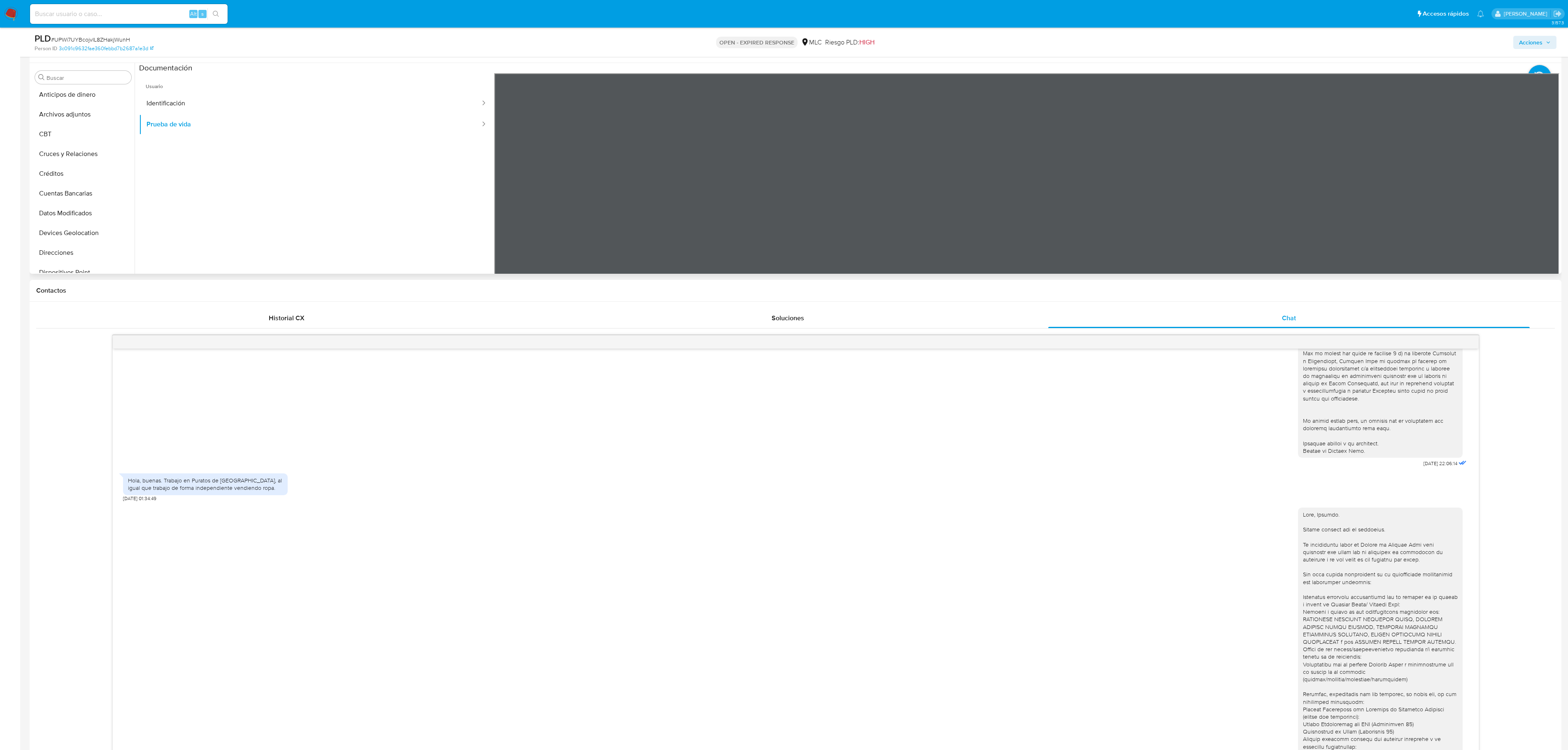
scroll to position [0, 0]
click at [72, 110] on button "Archivos adjuntos" at bounding box center [80, 117] width 96 height 19
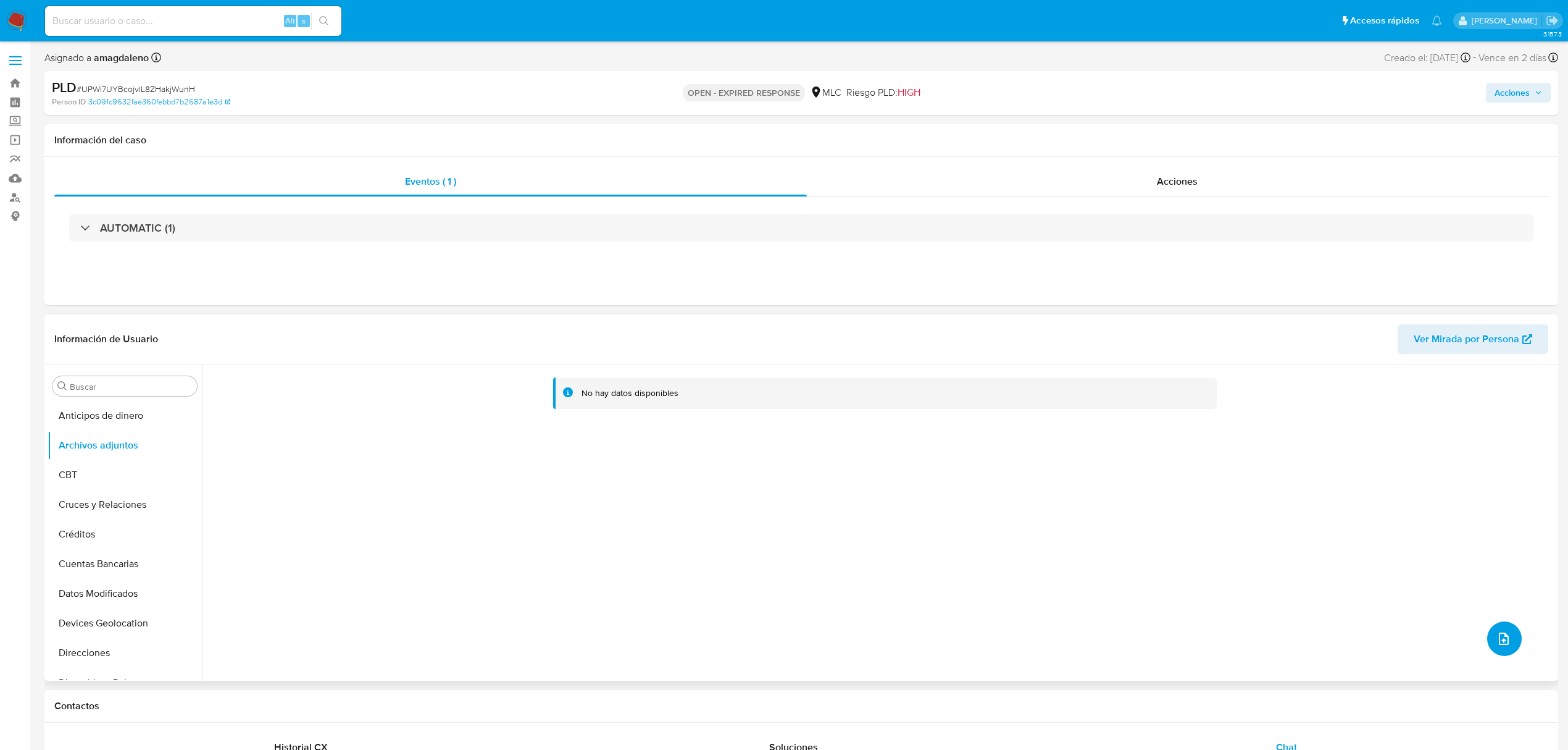
click at [1481, 652] on button "upload-file" at bounding box center [1505, 639] width 35 height 35
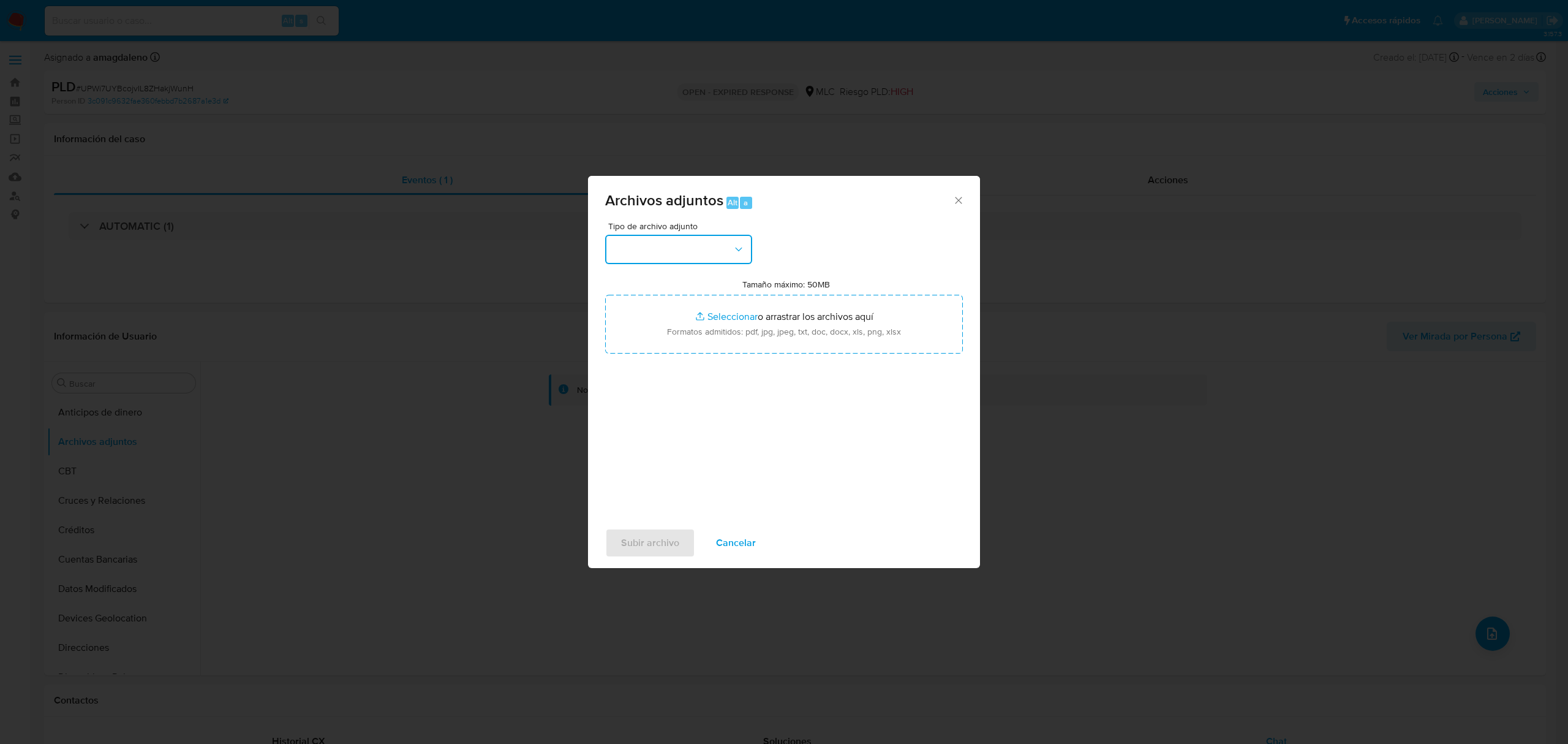
click at [677, 249] on button "button" at bounding box center [678, 249] width 147 height 29
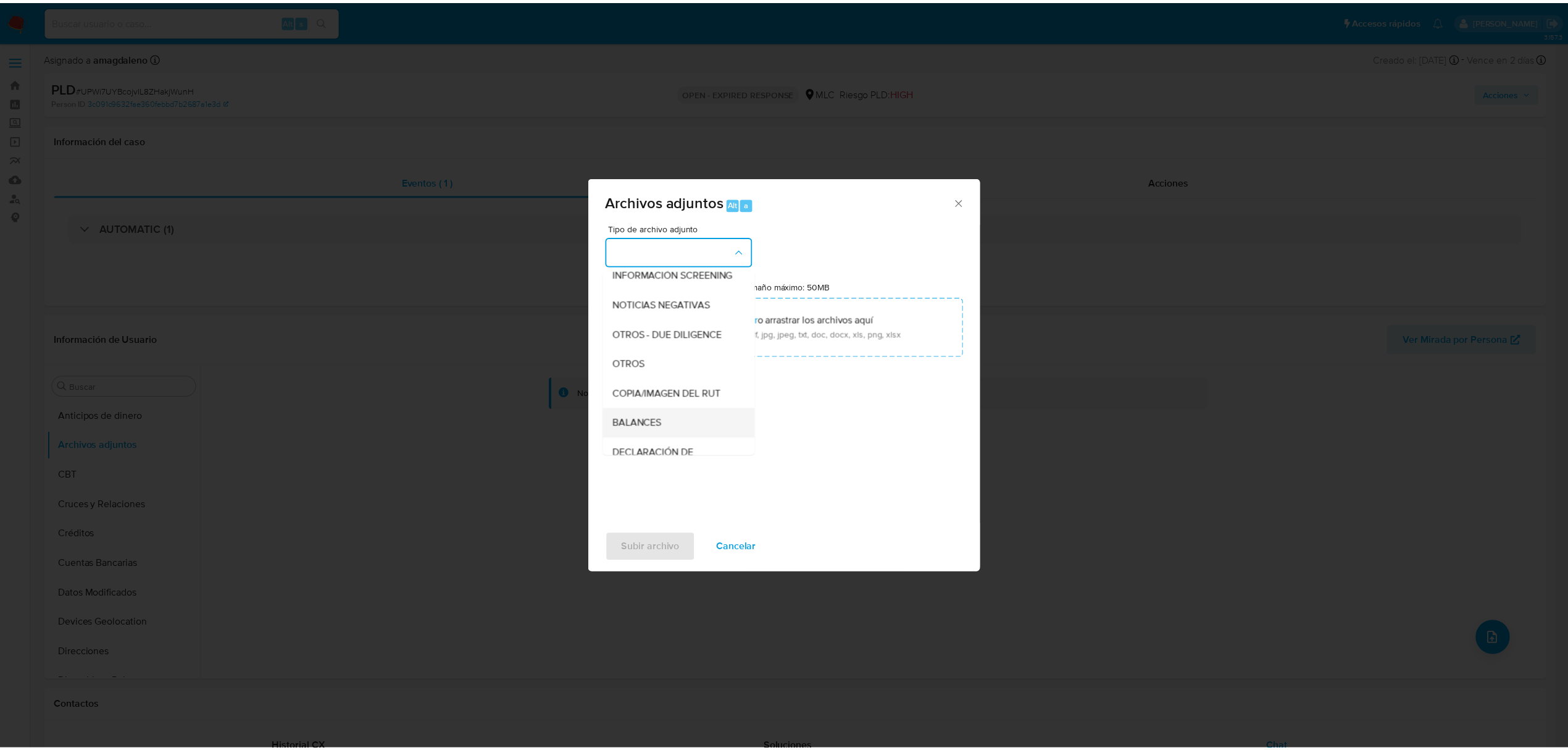
scroll to position [102, 0]
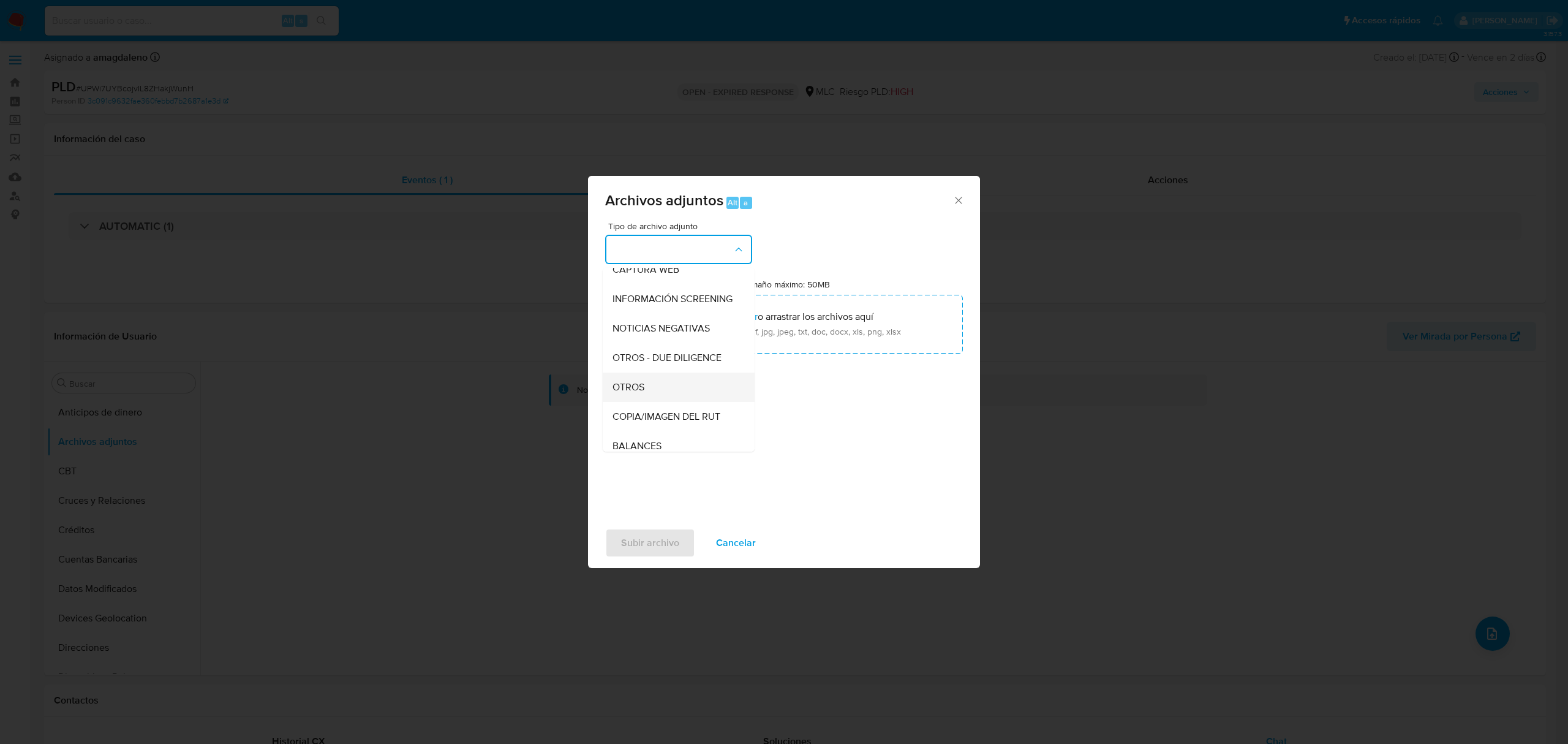
click at [654, 401] on div "OTROS" at bounding box center [675, 387] width 125 height 29
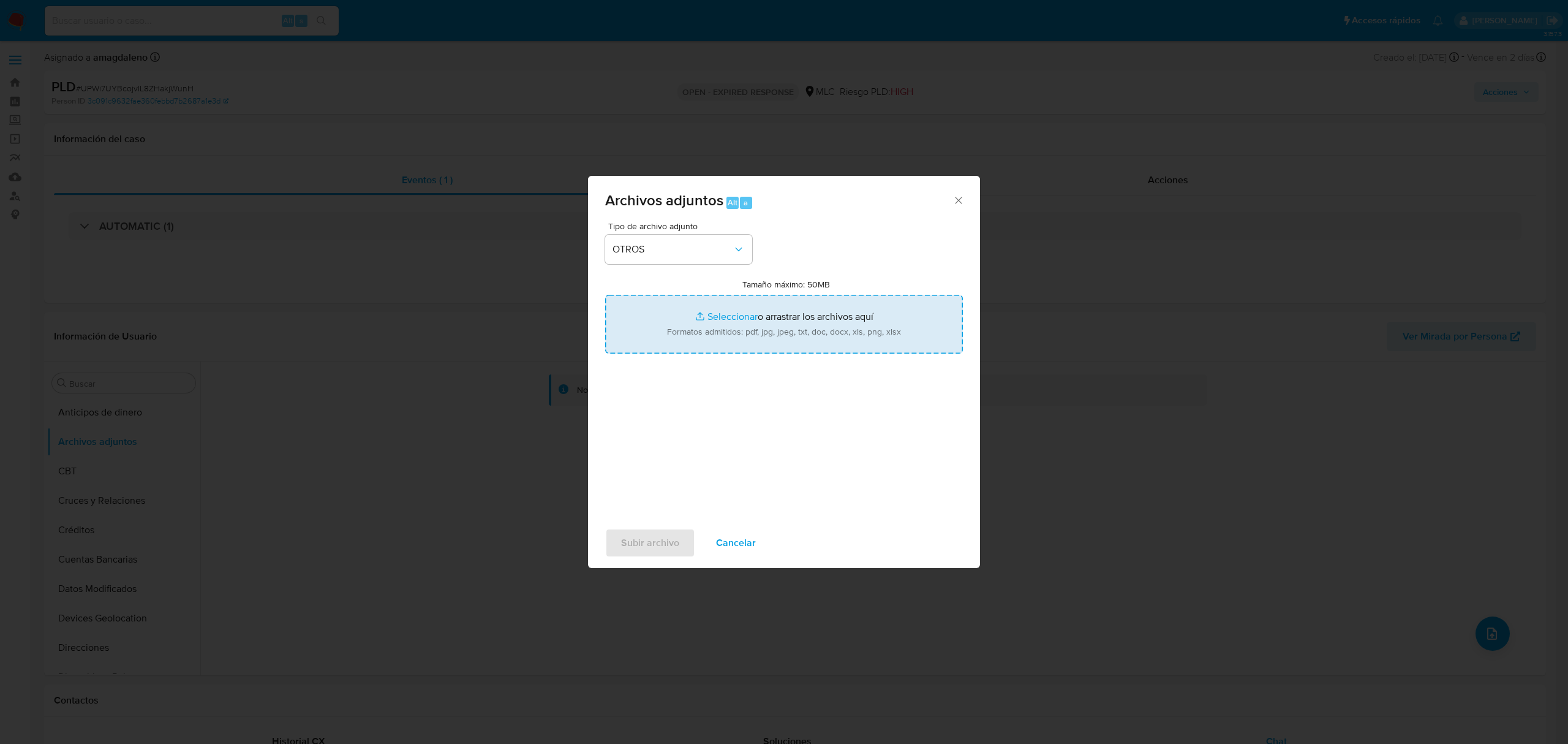
click at [718, 317] on input "Tamaño máximo: 50MB Seleccionar archivos" at bounding box center [784, 324] width 358 height 59
type input "C:\fakepath\2365000260 - 03_09_2025.xlsx"
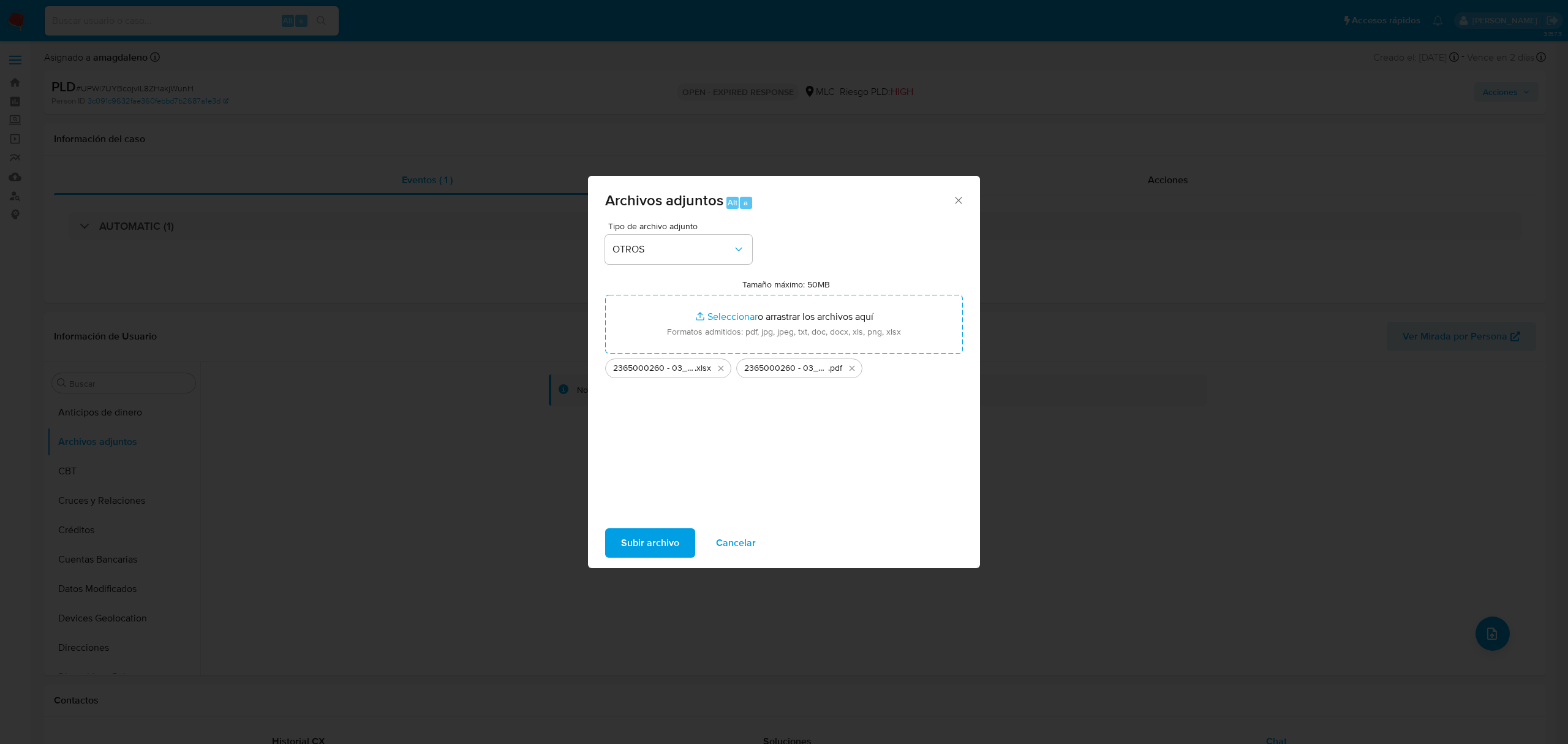
click at [674, 542] on span "Subir archivo" at bounding box center [650, 543] width 58 height 27
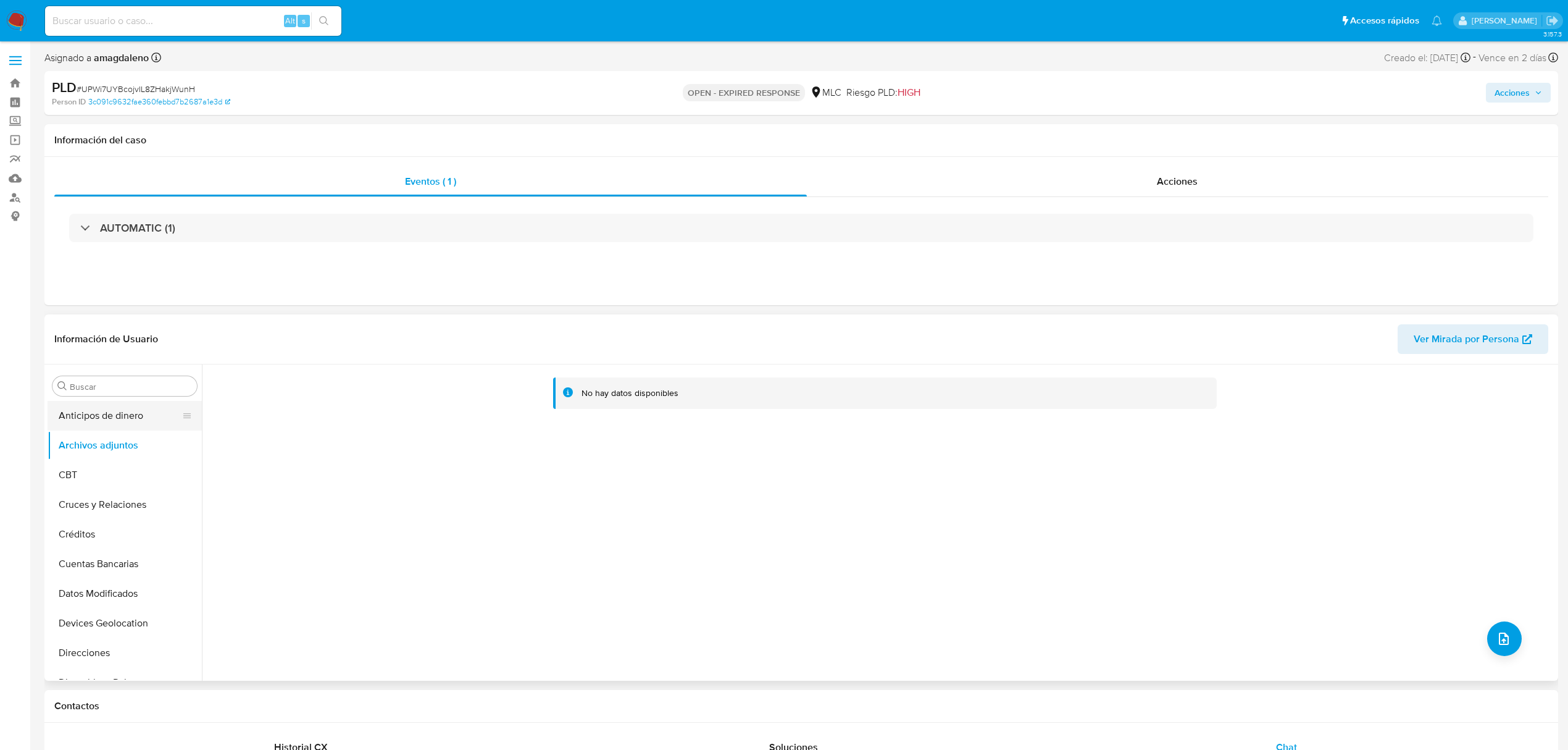
click at [105, 420] on button "Anticipos de dinero" at bounding box center [120, 416] width 144 height 29
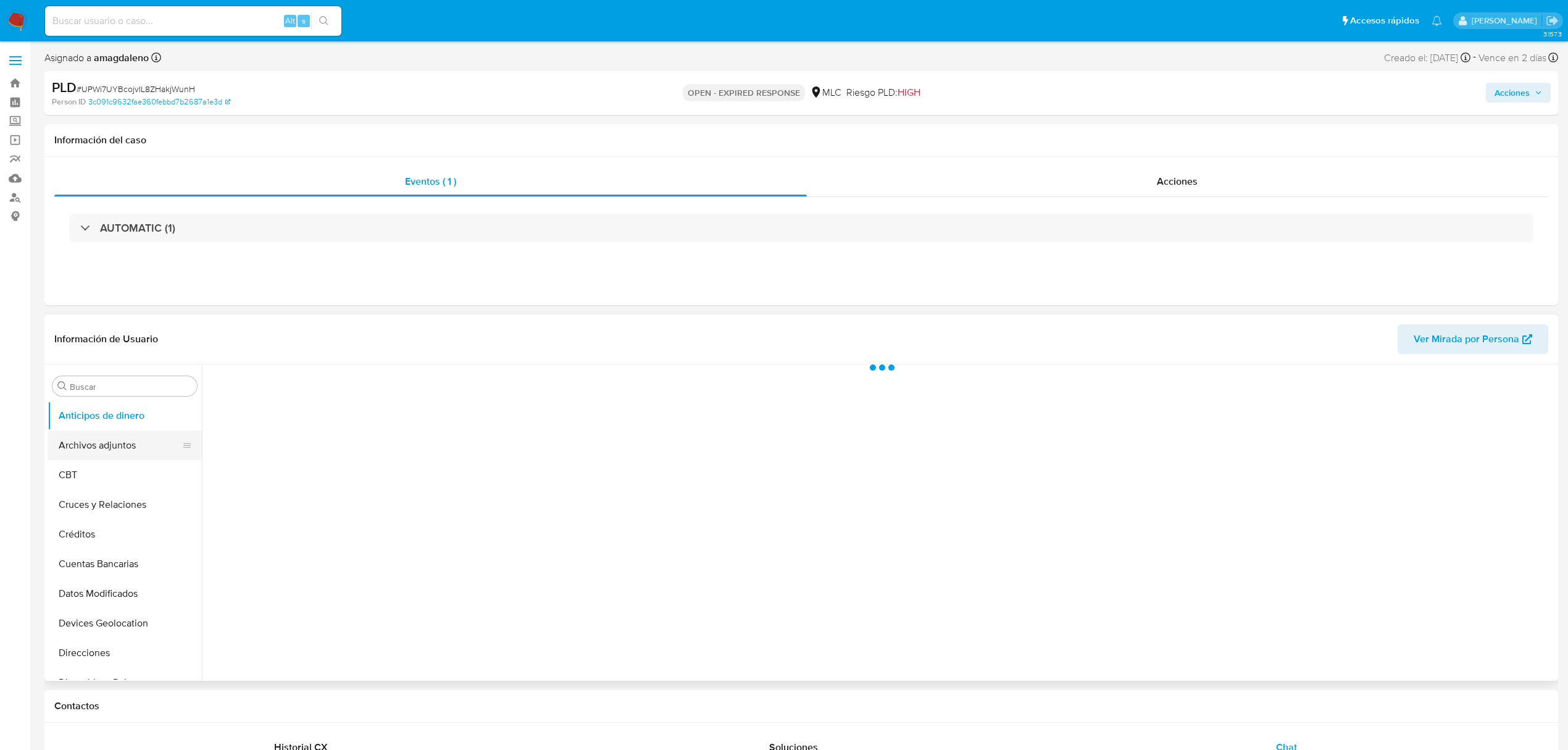
click at [119, 448] on button "Archivos adjuntos" at bounding box center [120, 445] width 144 height 29
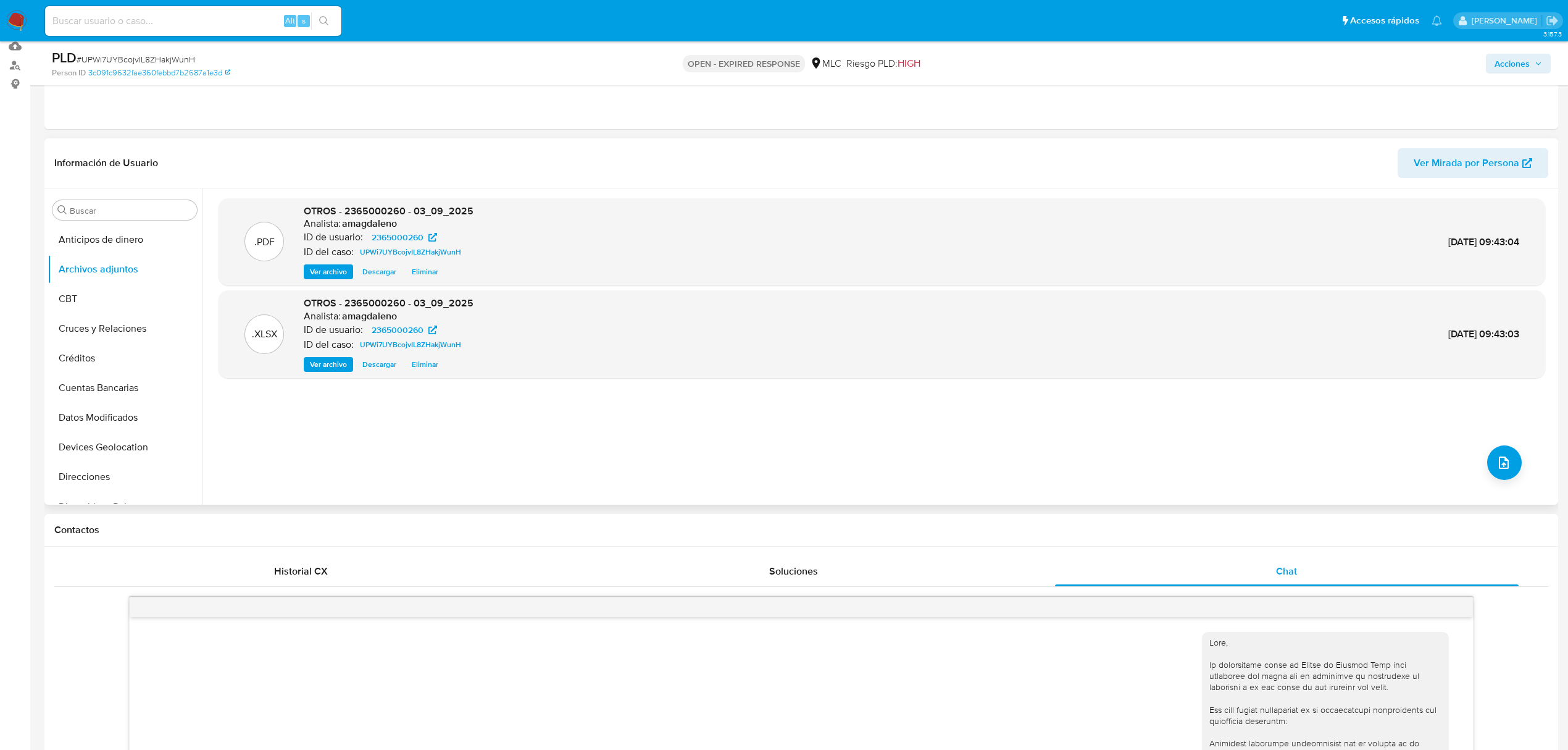
scroll to position [0, 0]
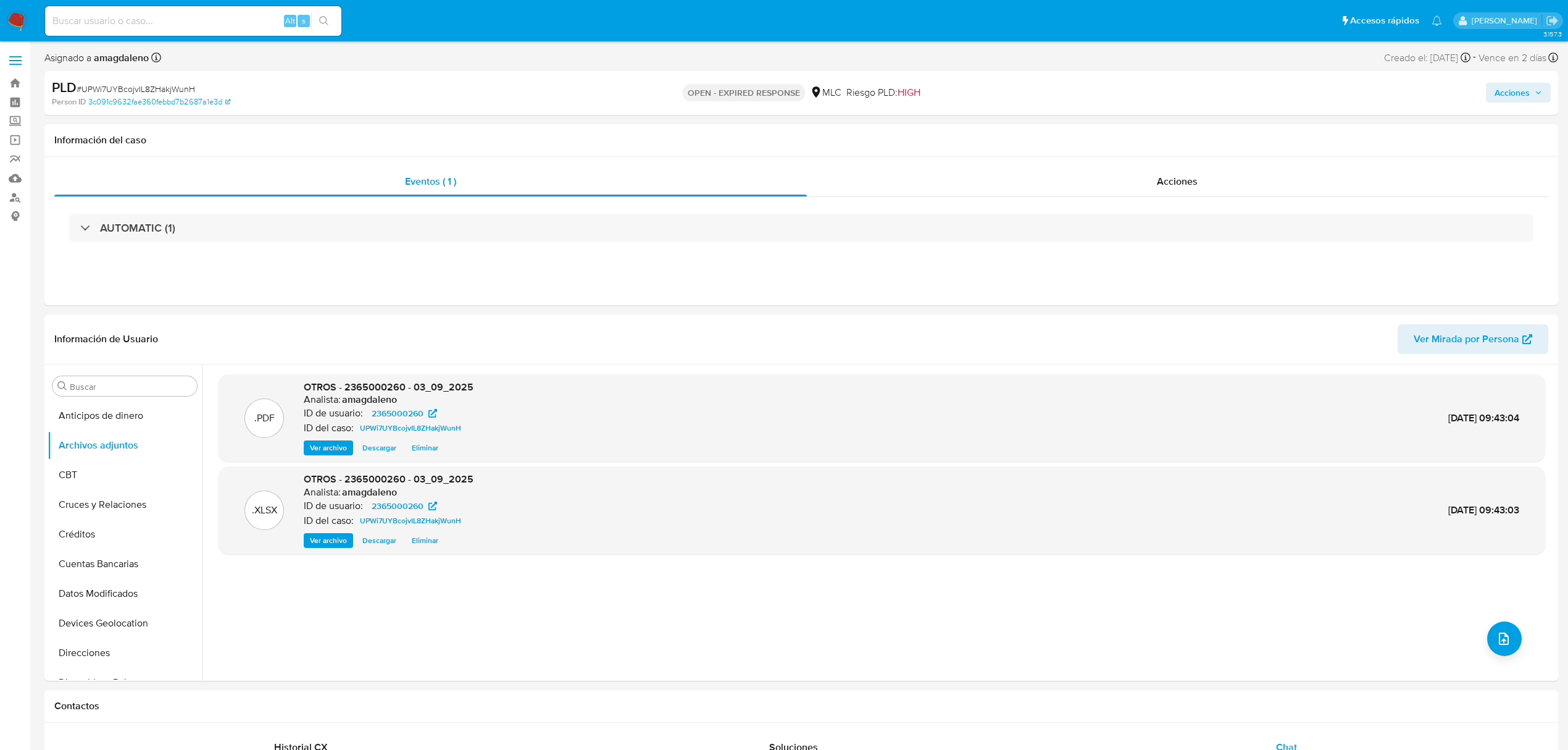
click at [1481, 91] on span "Acciones" at bounding box center [1512, 93] width 36 height 20
click at [1135, 131] on span "Resolución del caso" at bounding box center [1168, 132] width 89 height 15
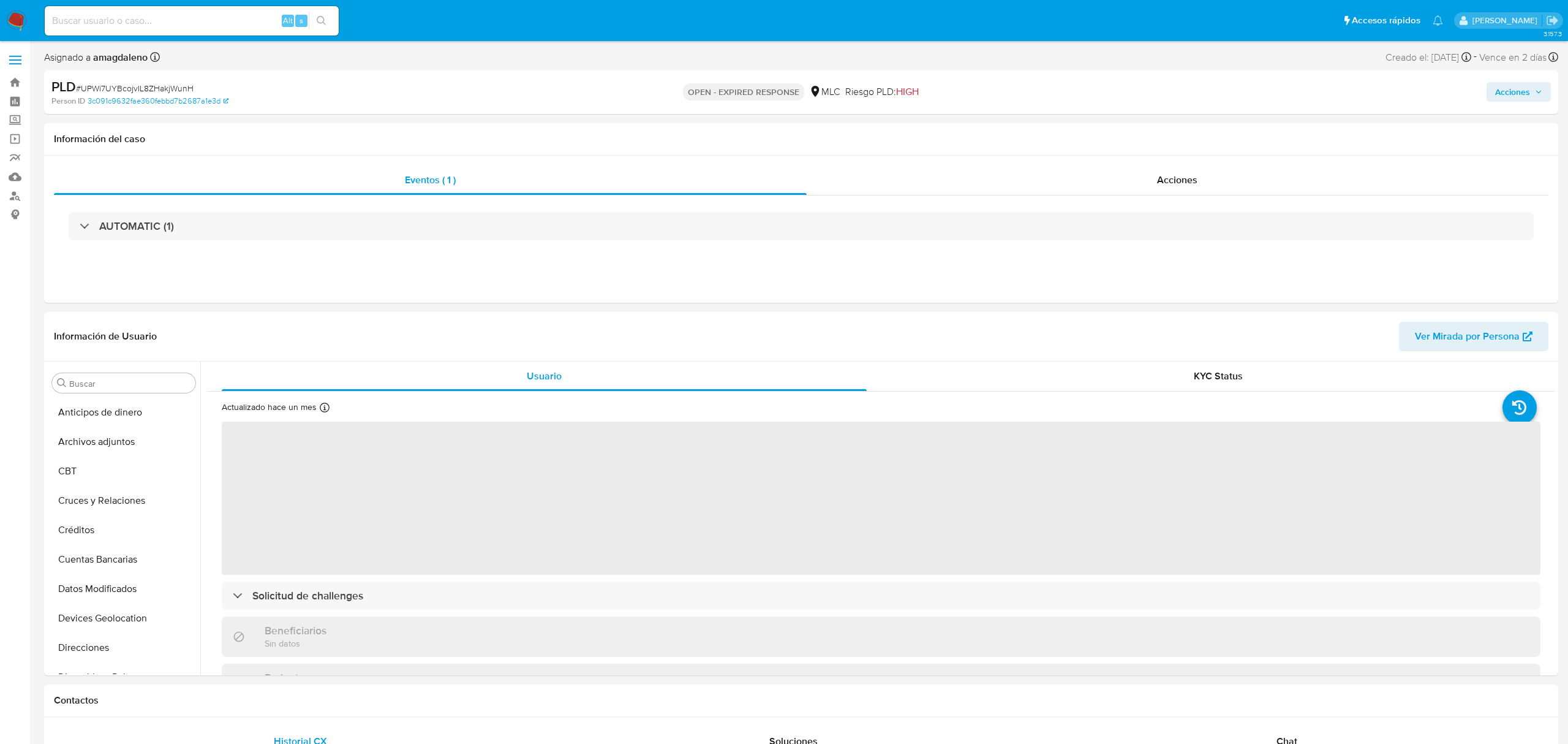
select select "10"
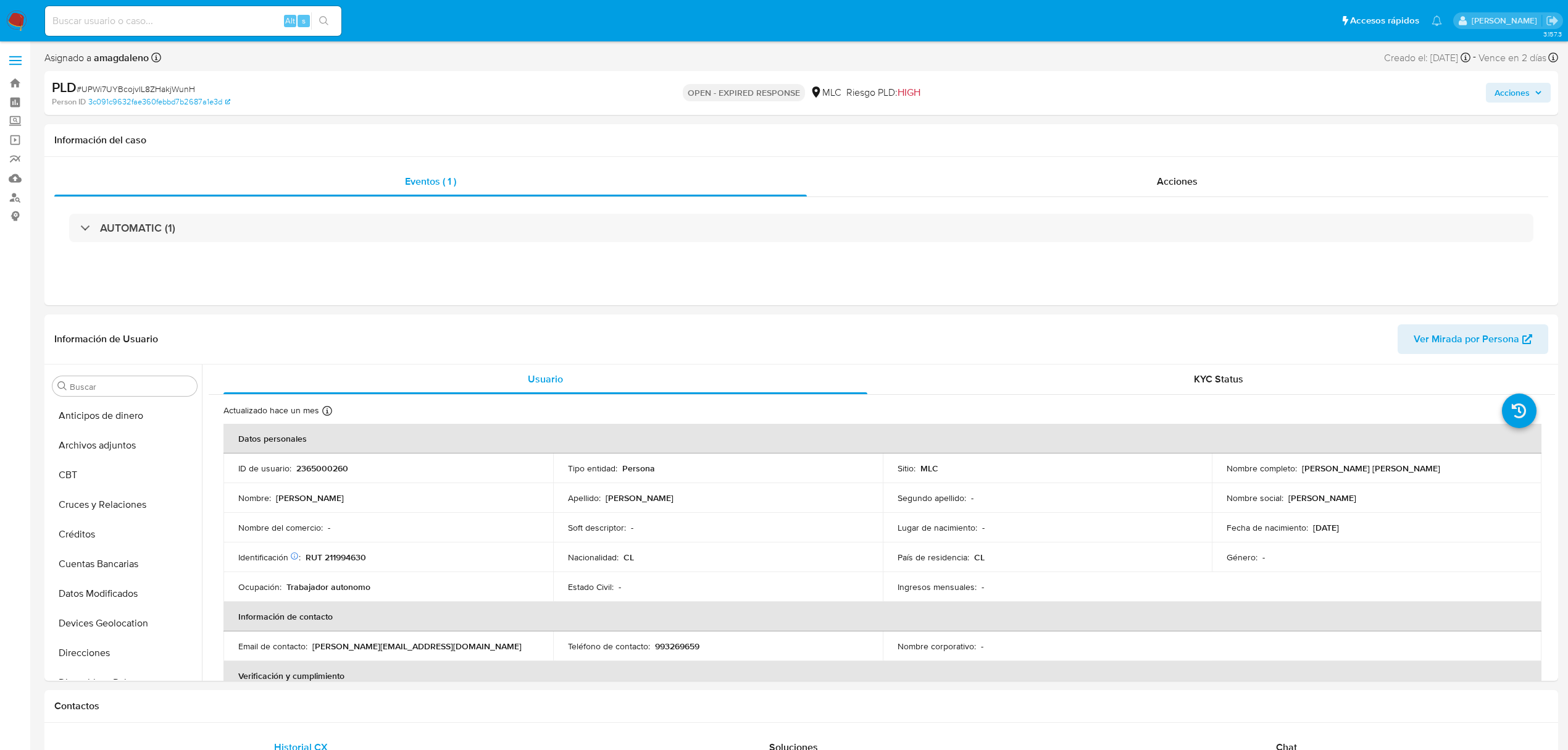
scroll to position [522, 0]
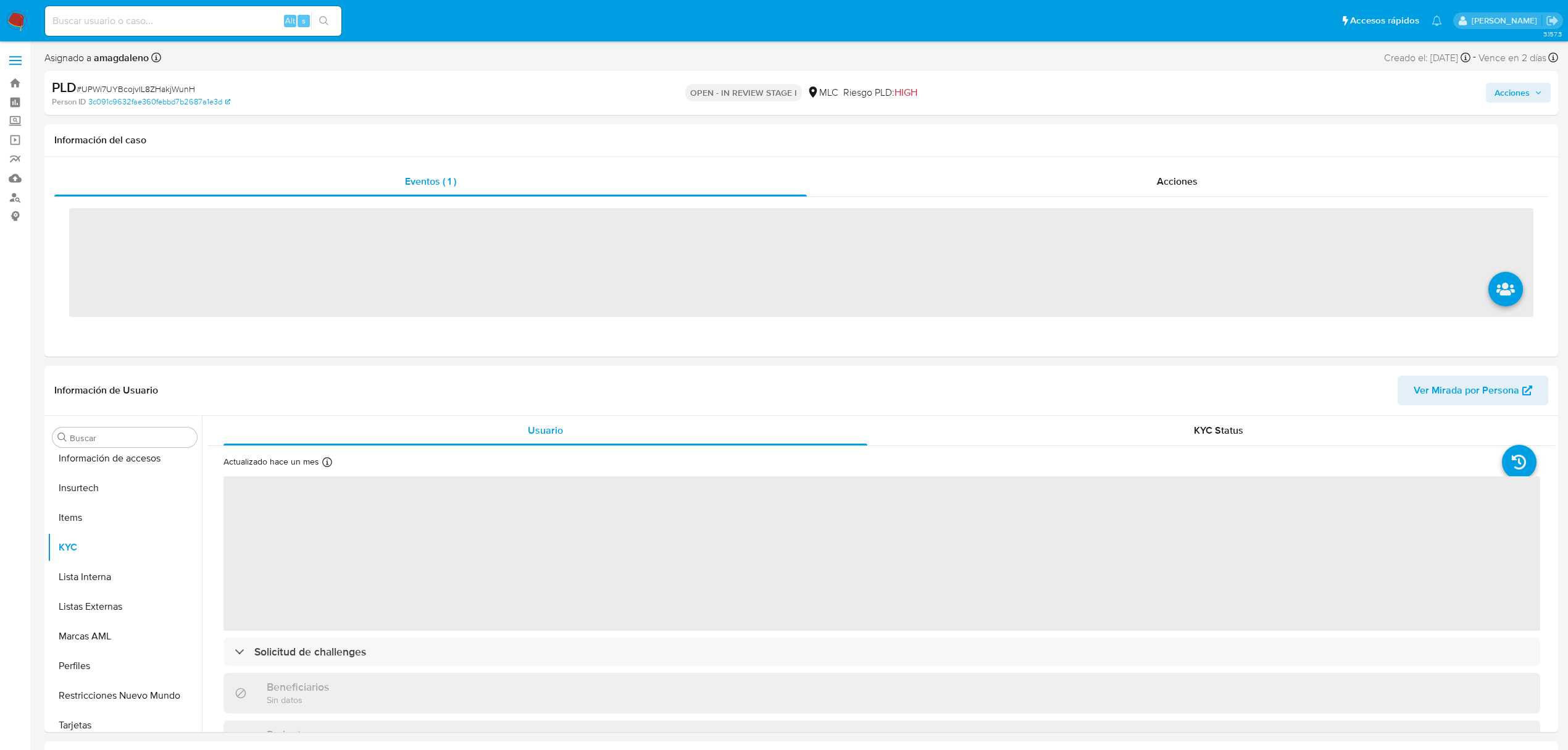
scroll to position [522, 0]
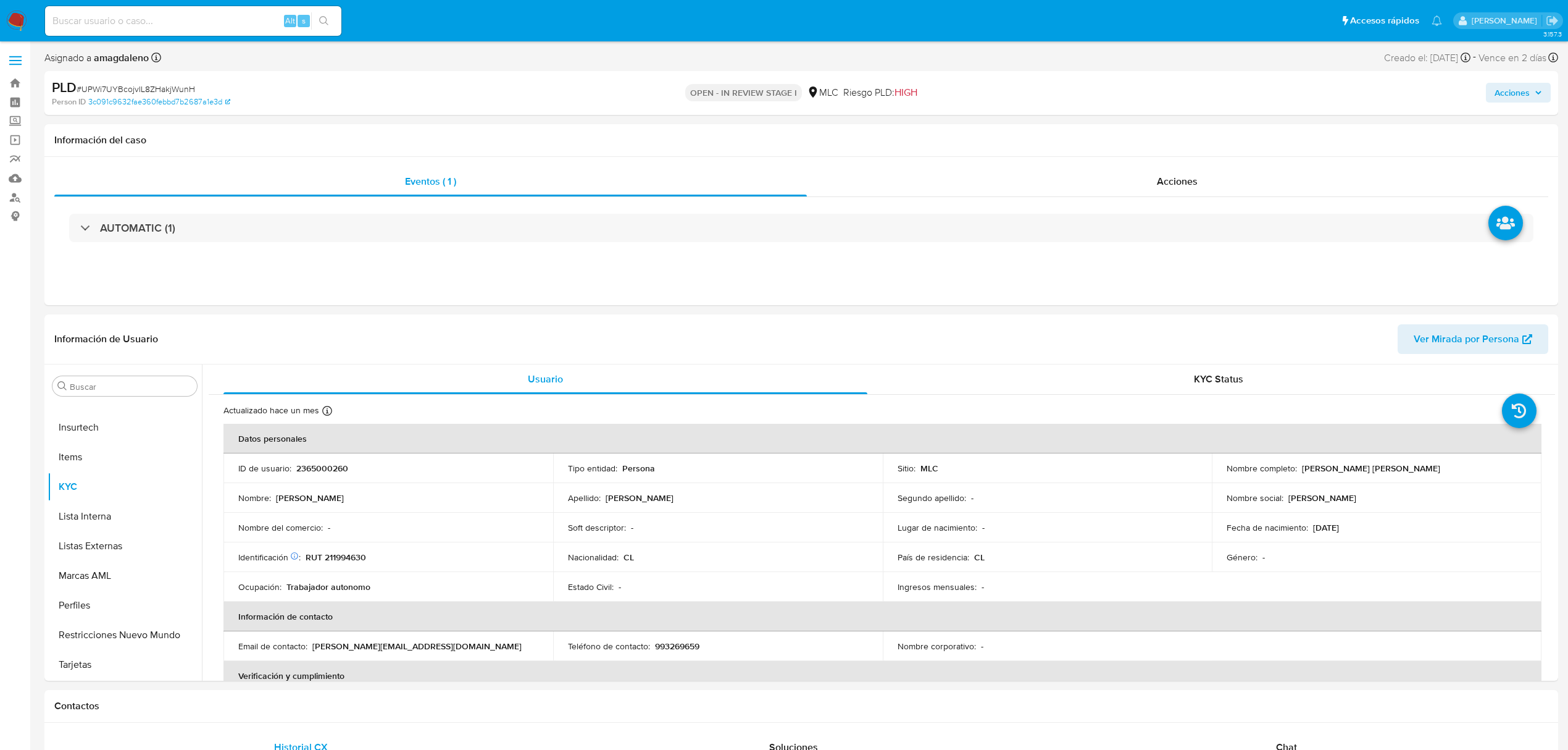
click at [1524, 90] on span "Acciones" at bounding box center [1512, 93] width 36 height 20
select select "10"
click at [1154, 138] on span "Resolución del caso" at bounding box center [1168, 132] width 89 height 15
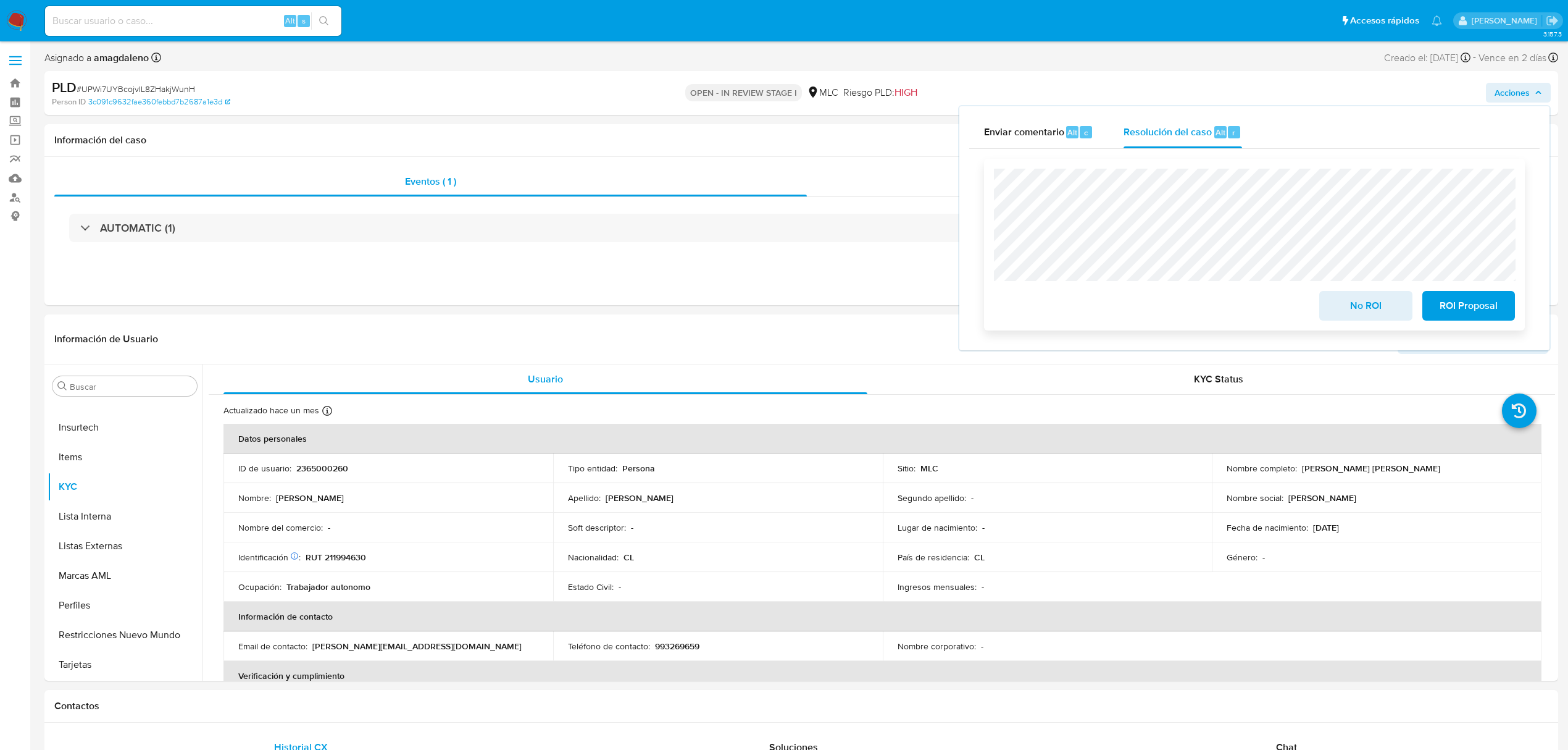
click at [1465, 306] on span "ROI Proposal" at bounding box center [1468, 306] width 60 height 27
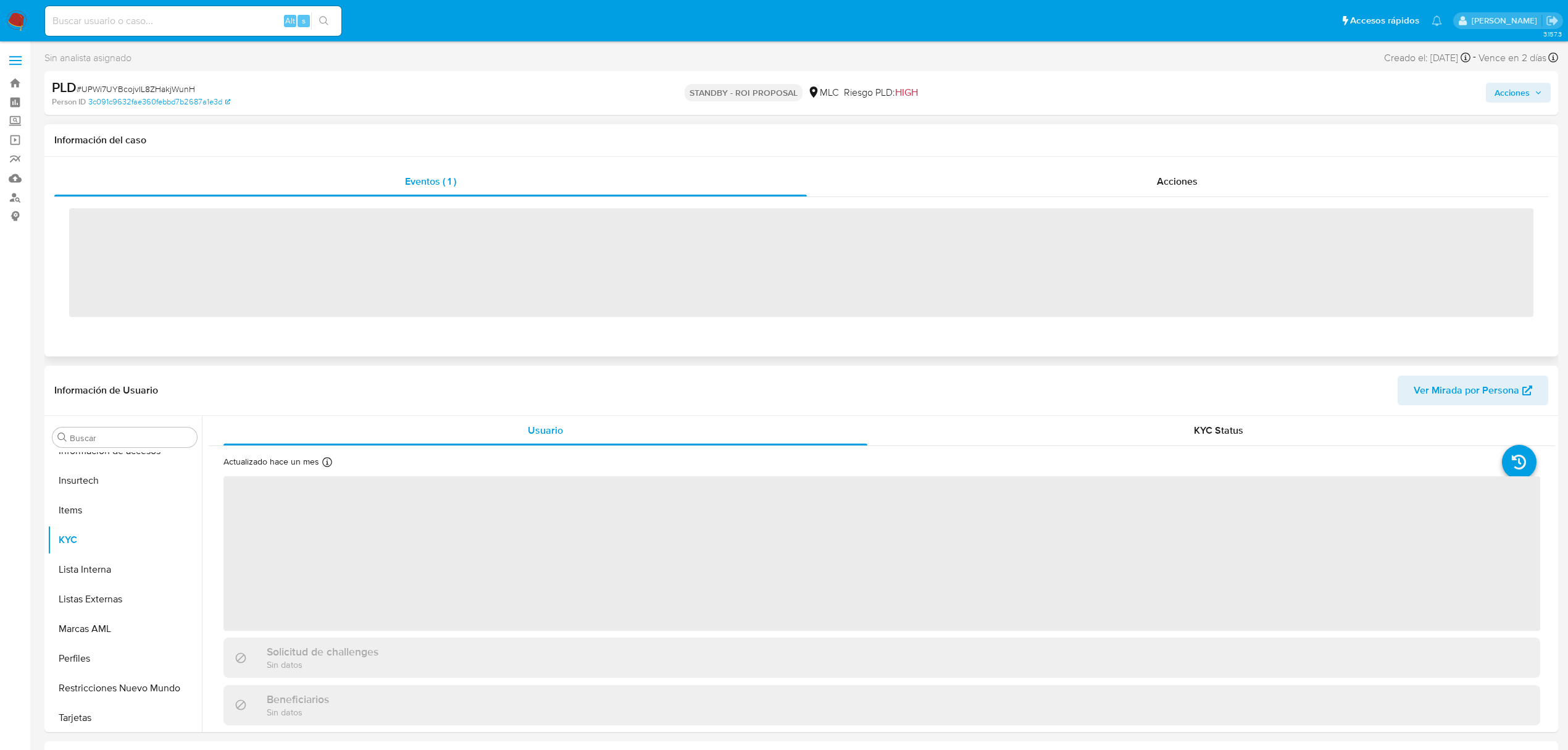
scroll to position [522, 0]
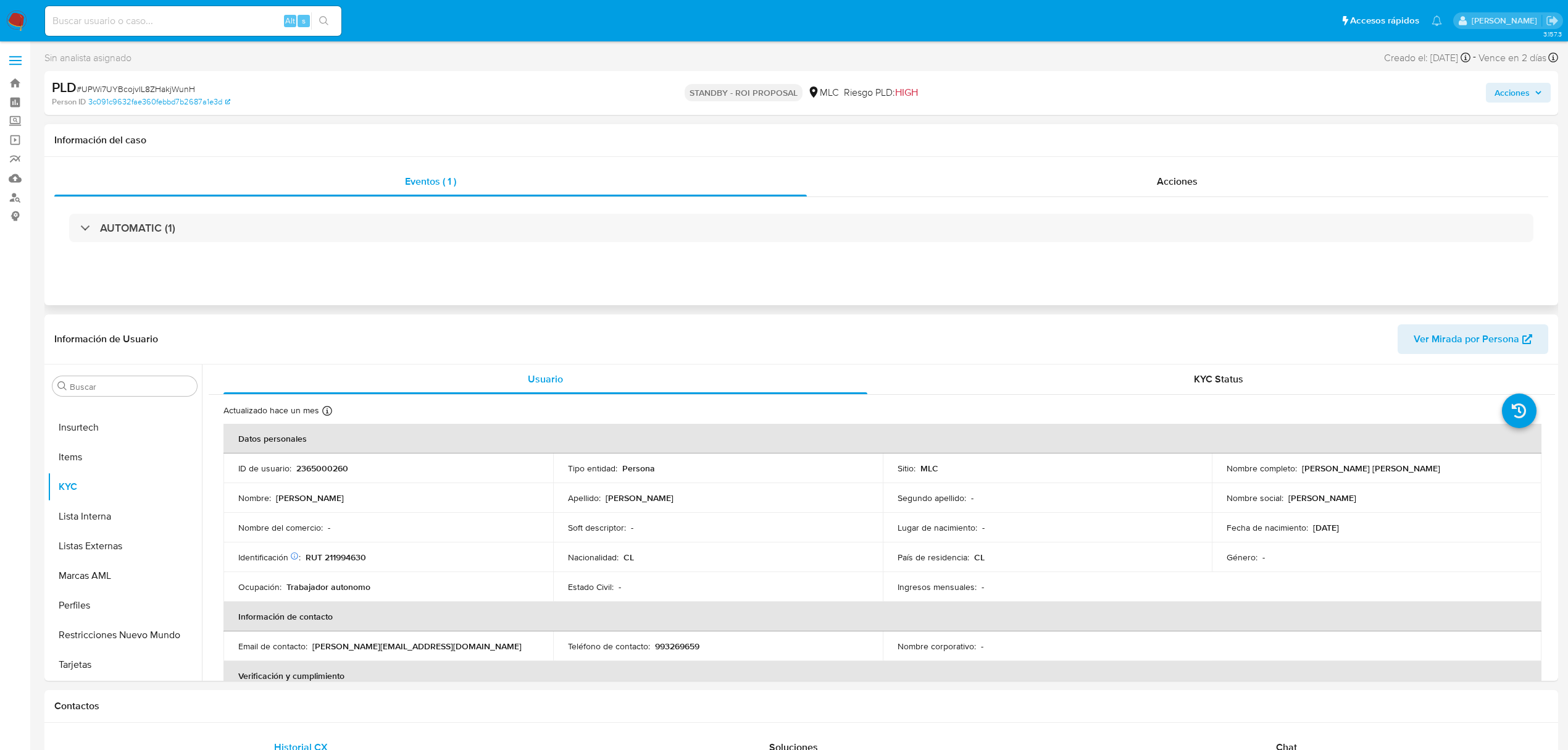
select select "10"
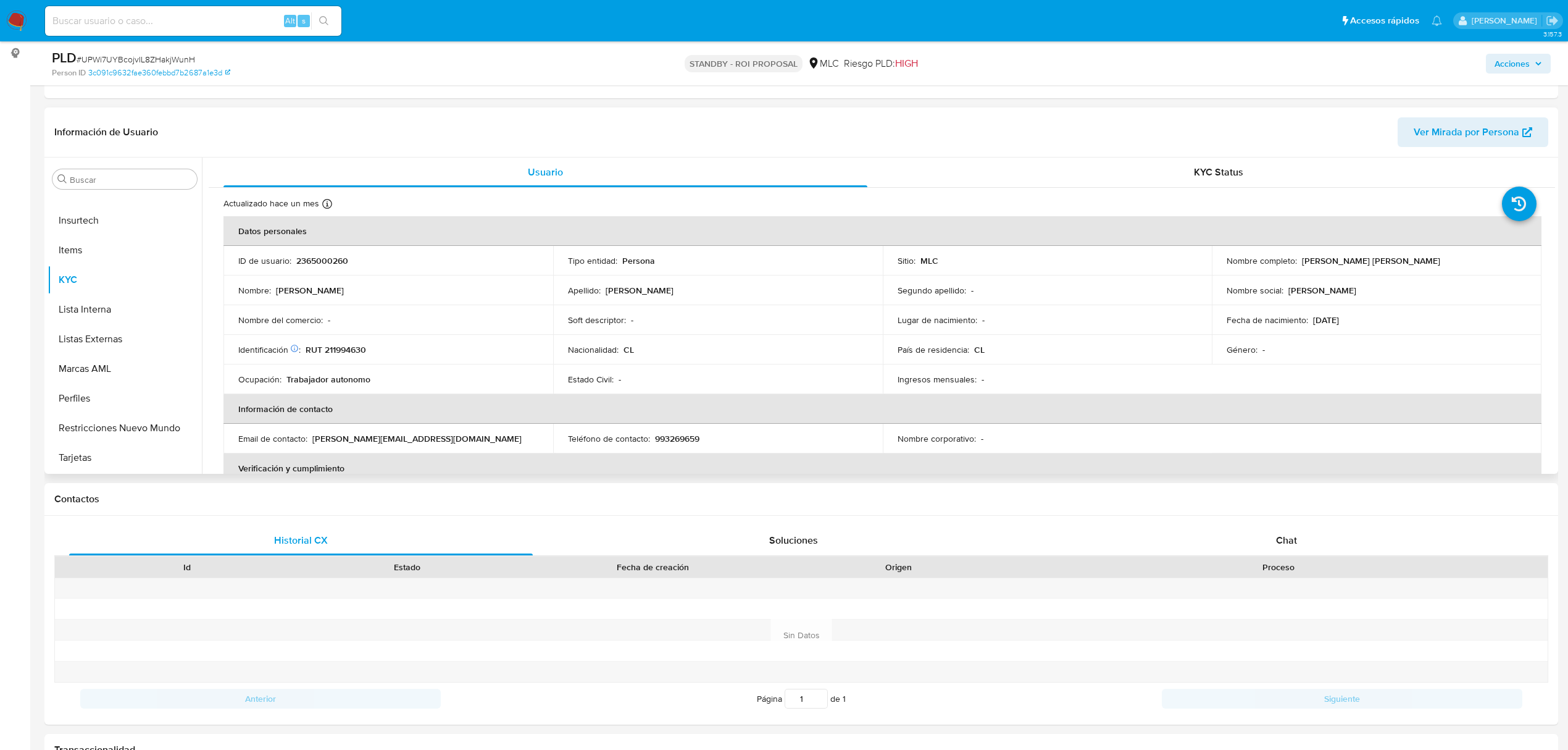
scroll to position [164, 0]
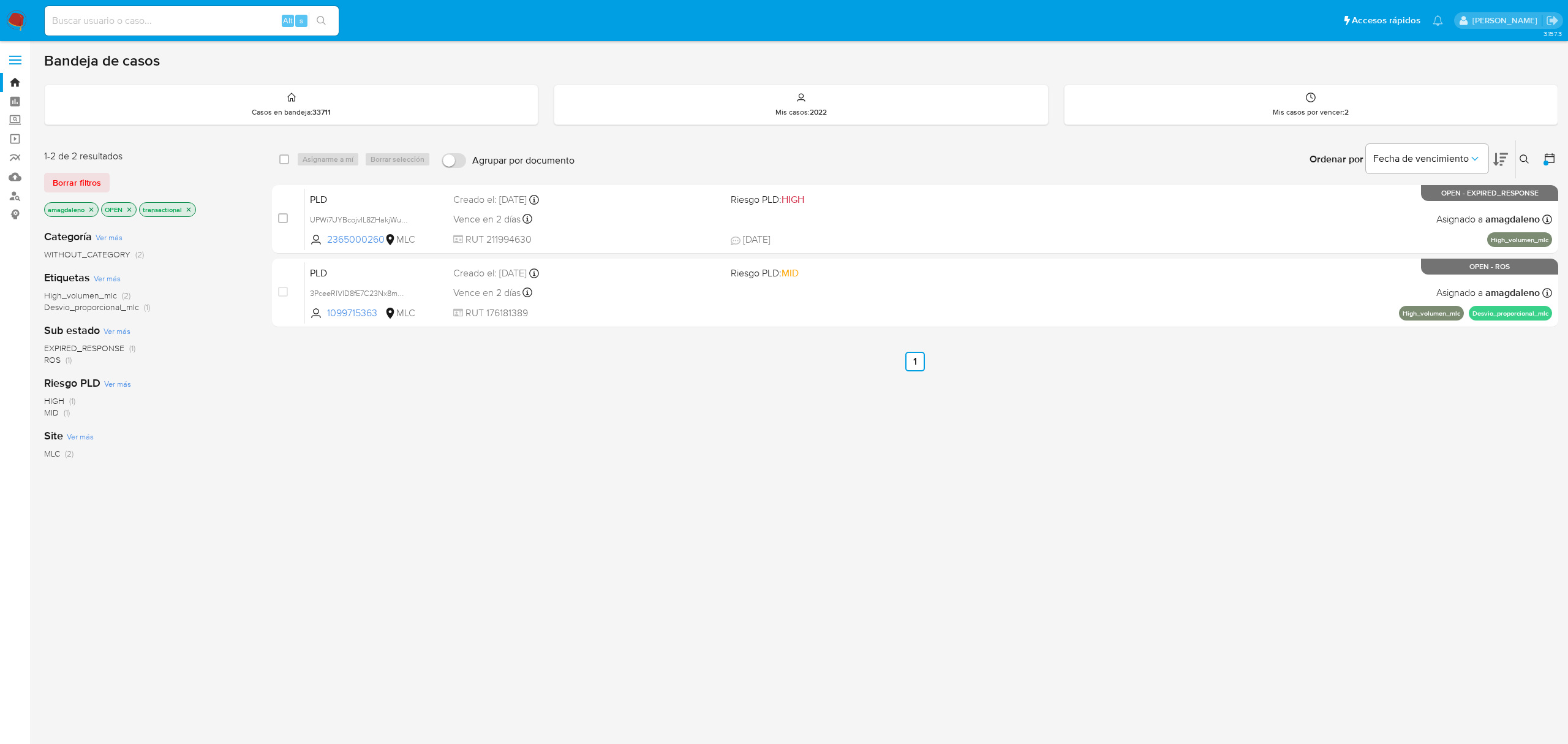
click at [87, 209] on p "amagdaleno" at bounding box center [71, 209] width 53 height 14
click at [90, 209] on icon "close-filter" at bounding box center [91, 209] width 7 height 7
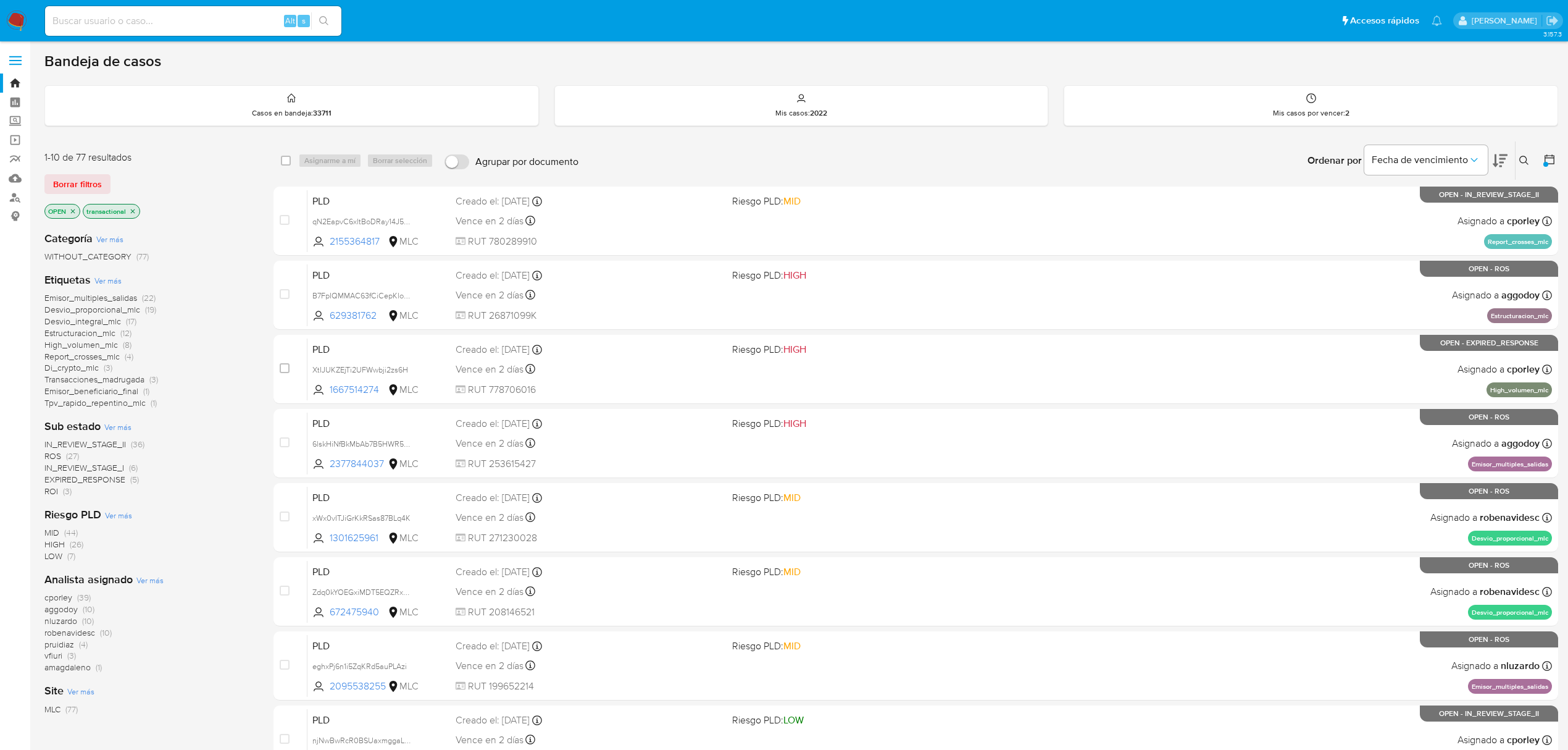
click at [47, 657] on span "vfiuri" at bounding box center [54, 656] width 18 height 13
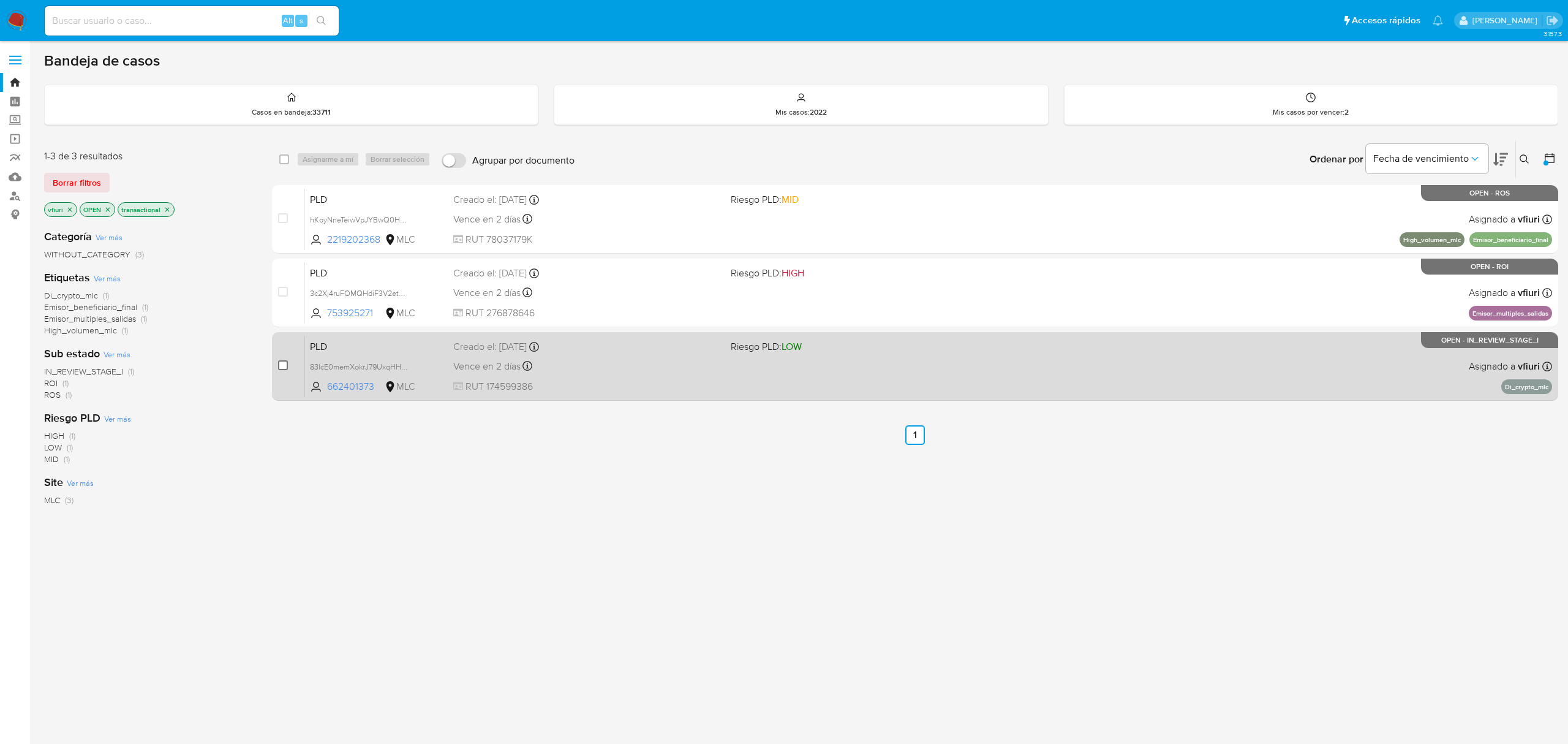
click at [284, 365] on input "checkbox" at bounding box center [283, 365] width 10 height 10
checkbox input "true"
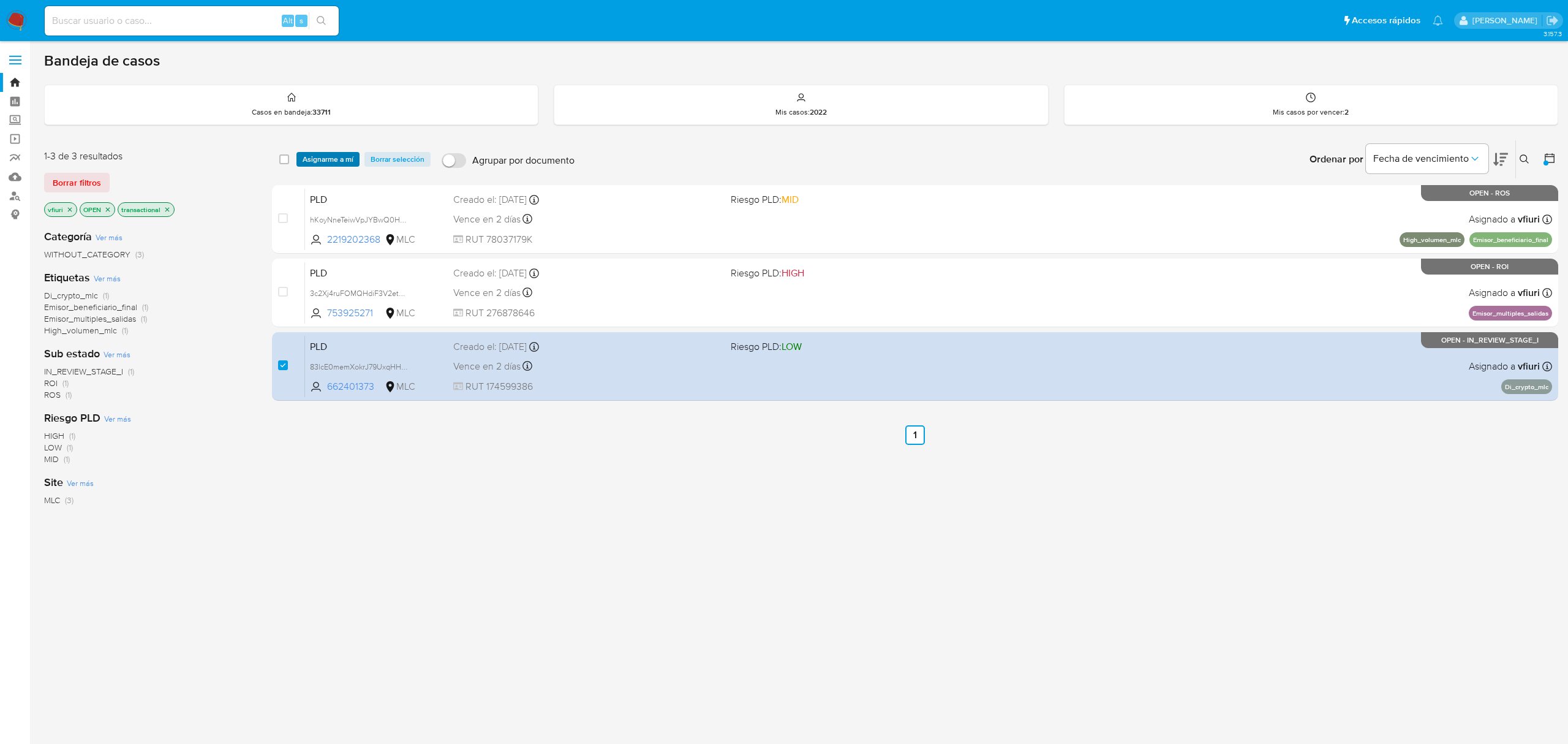
click at [324, 160] on span "Asignarme a mí" at bounding box center [328, 159] width 51 height 13
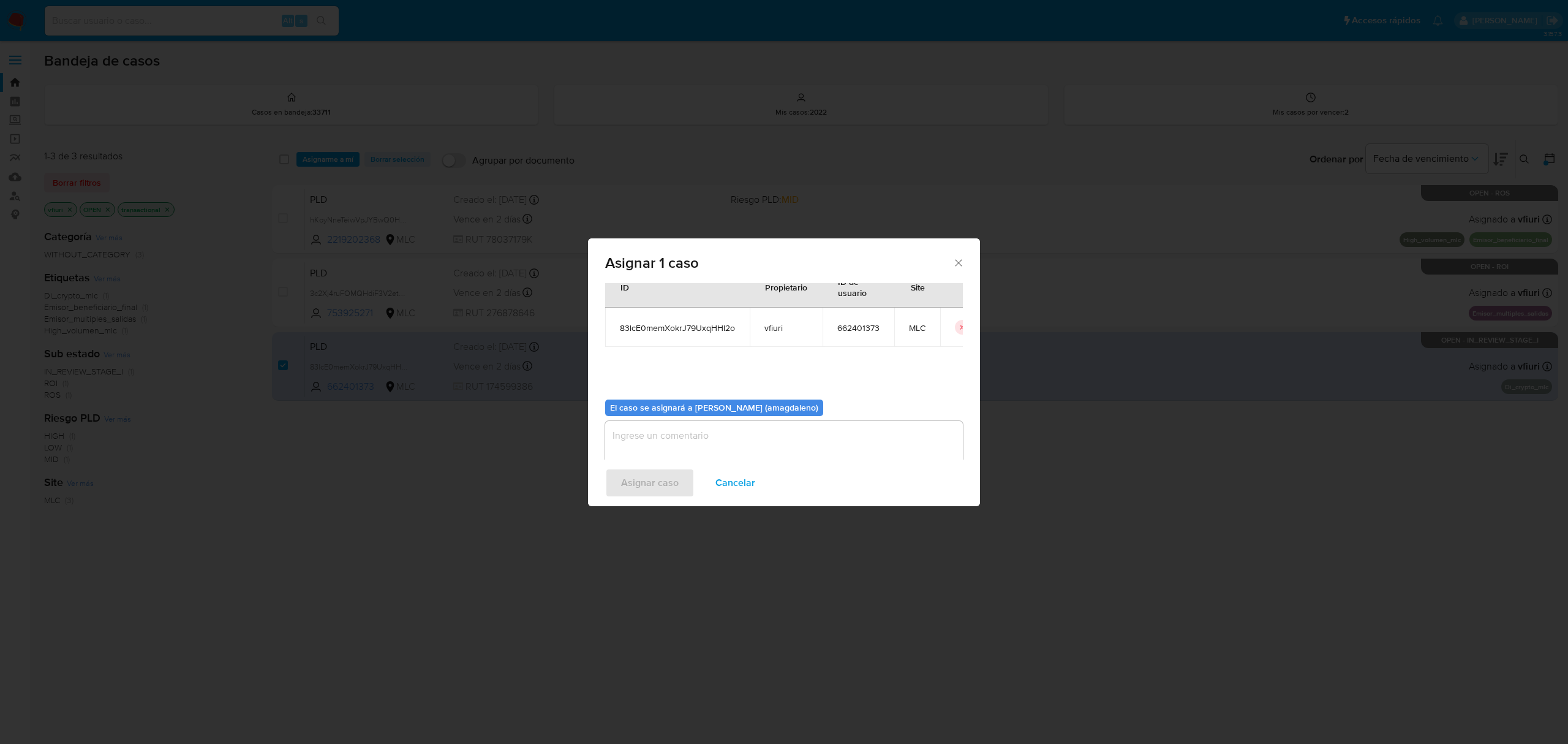
scroll to position [63, 0]
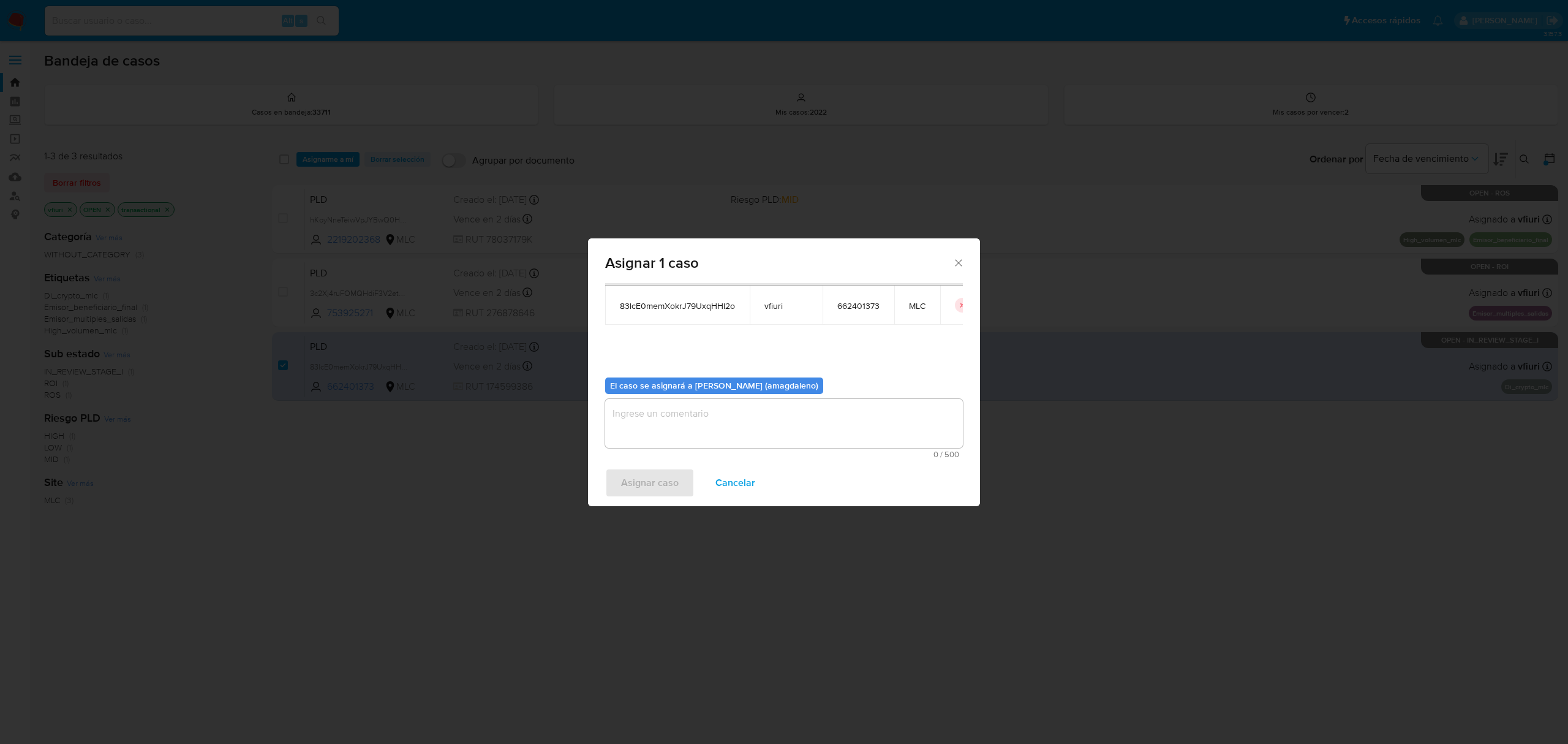
click at [716, 427] on textarea "assign-modal" at bounding box center [784, 423] width 358 height 49
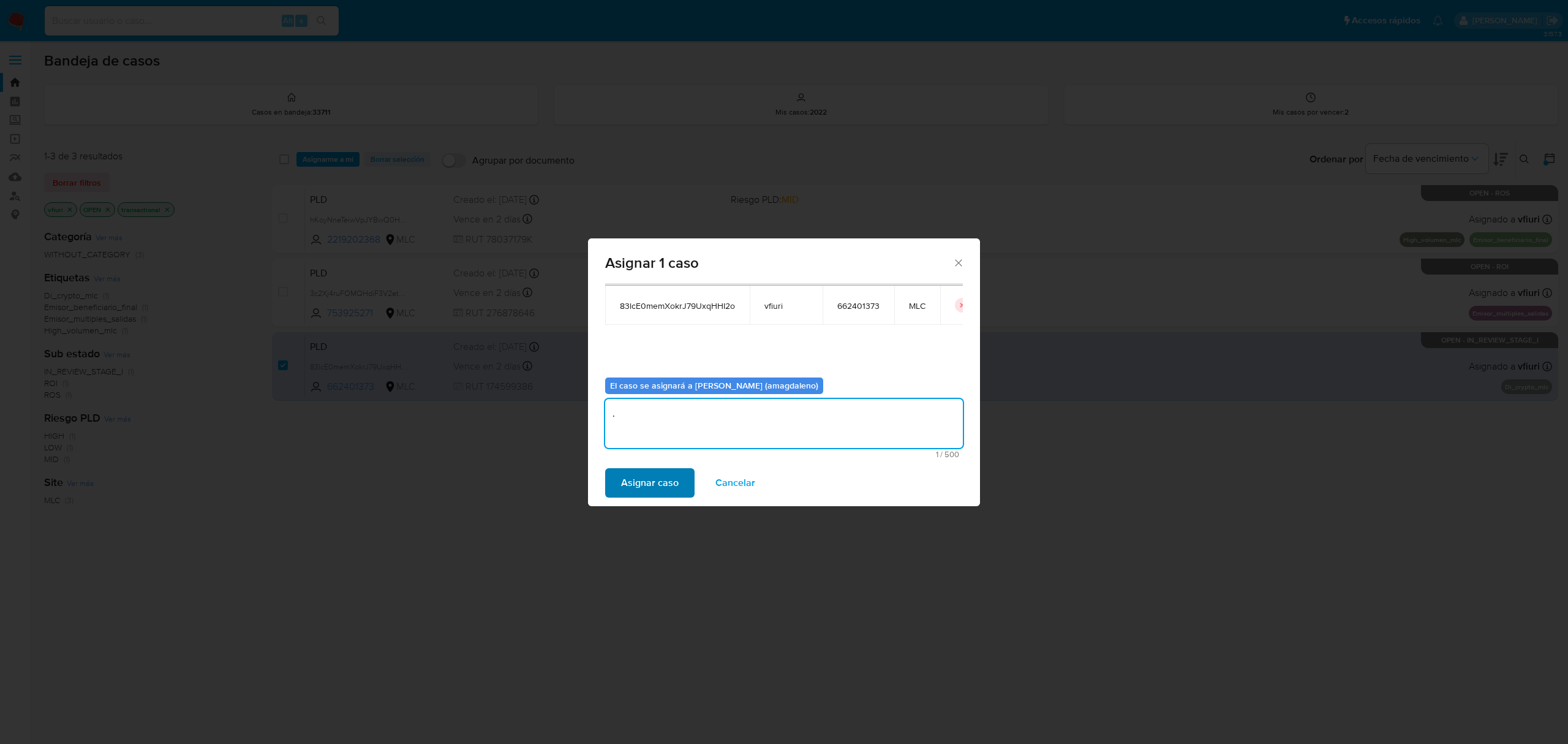
type textarea "."
click at [637, 484] on span "Asignar caso" at bounding box center [650, 483] width 58 height 27
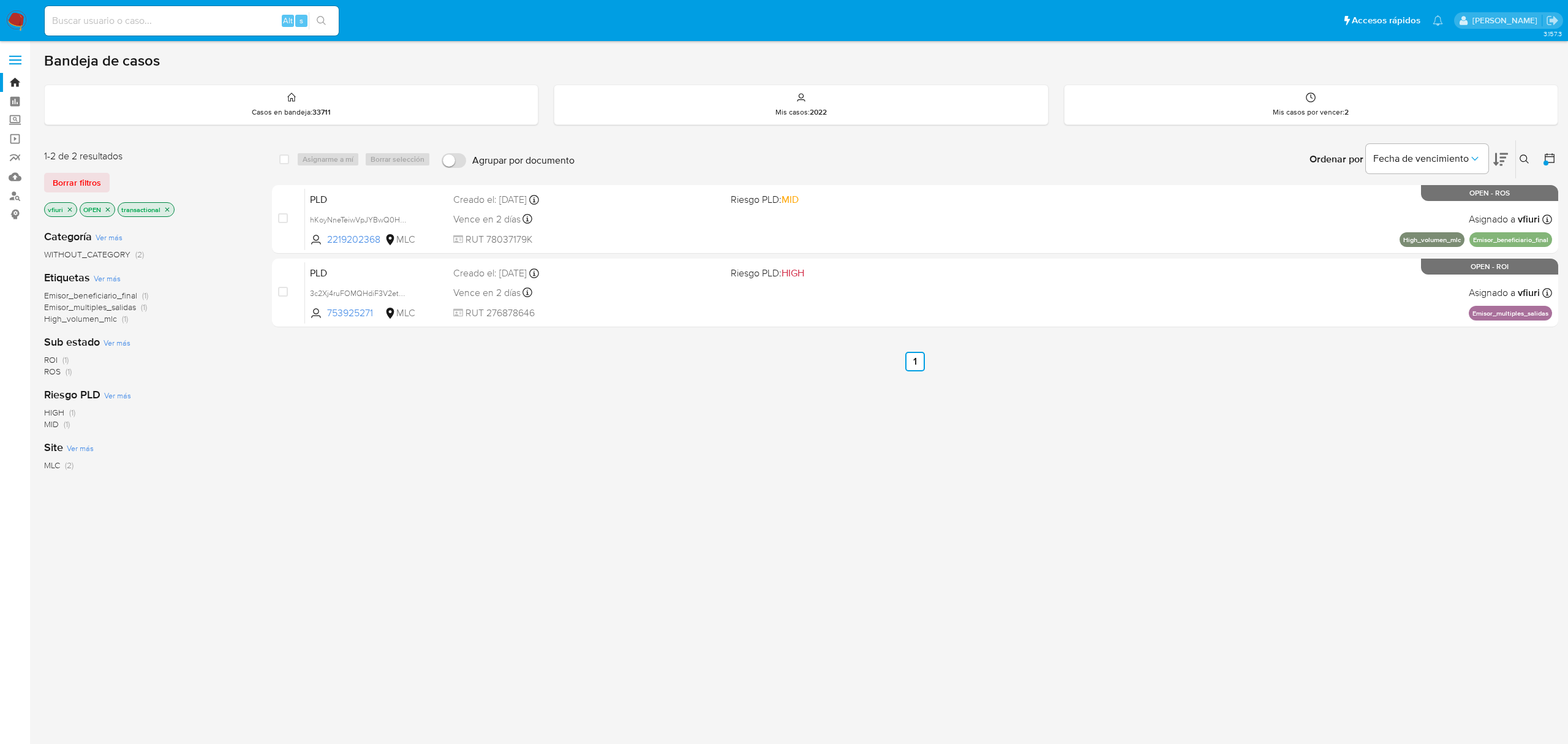
click at [71, 206] on icon "close-filter" at bounding box center [70, 209] width 7 height 7
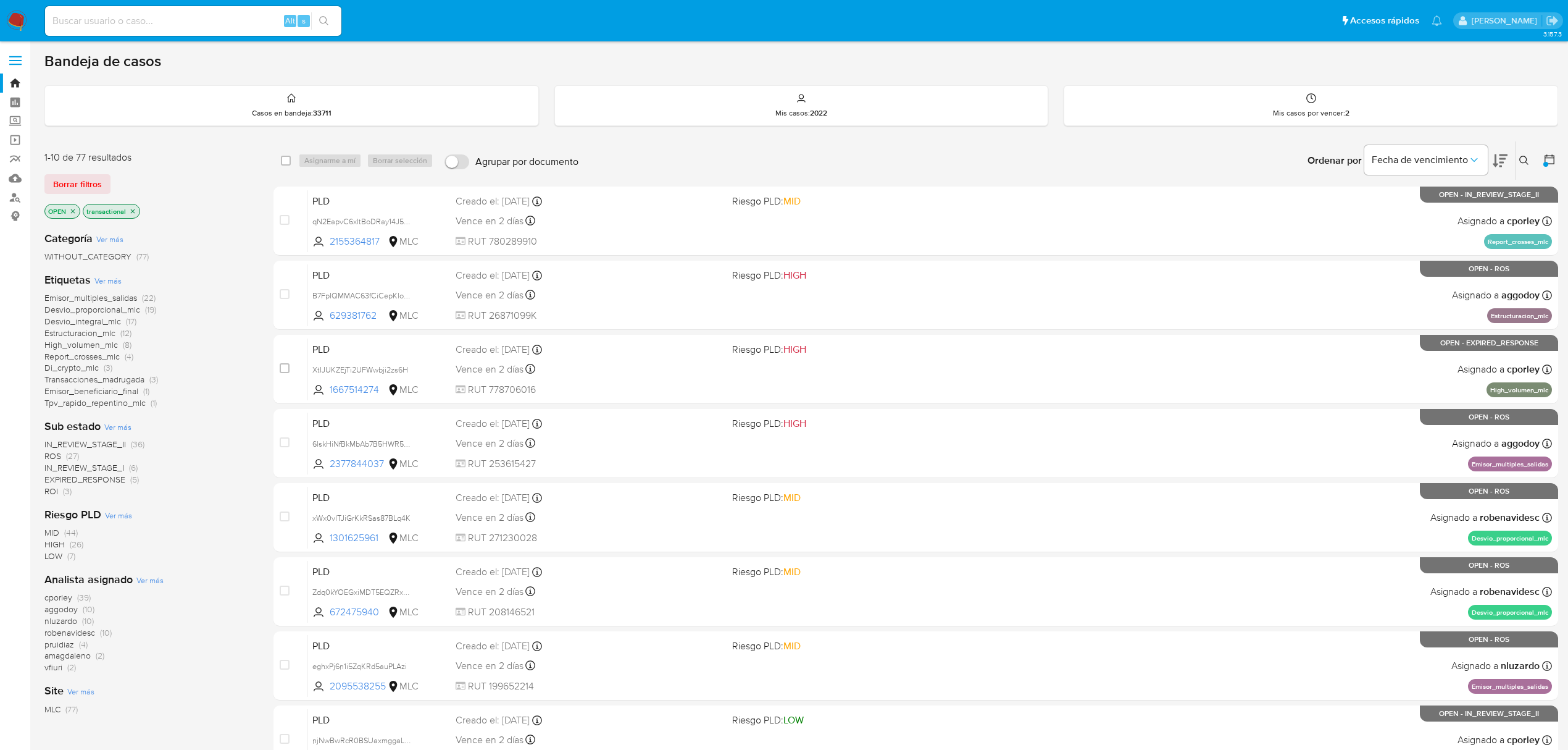
click at [78, 653] on span "amagdaleno" at bounding box center [68, 656] width 47 height 13
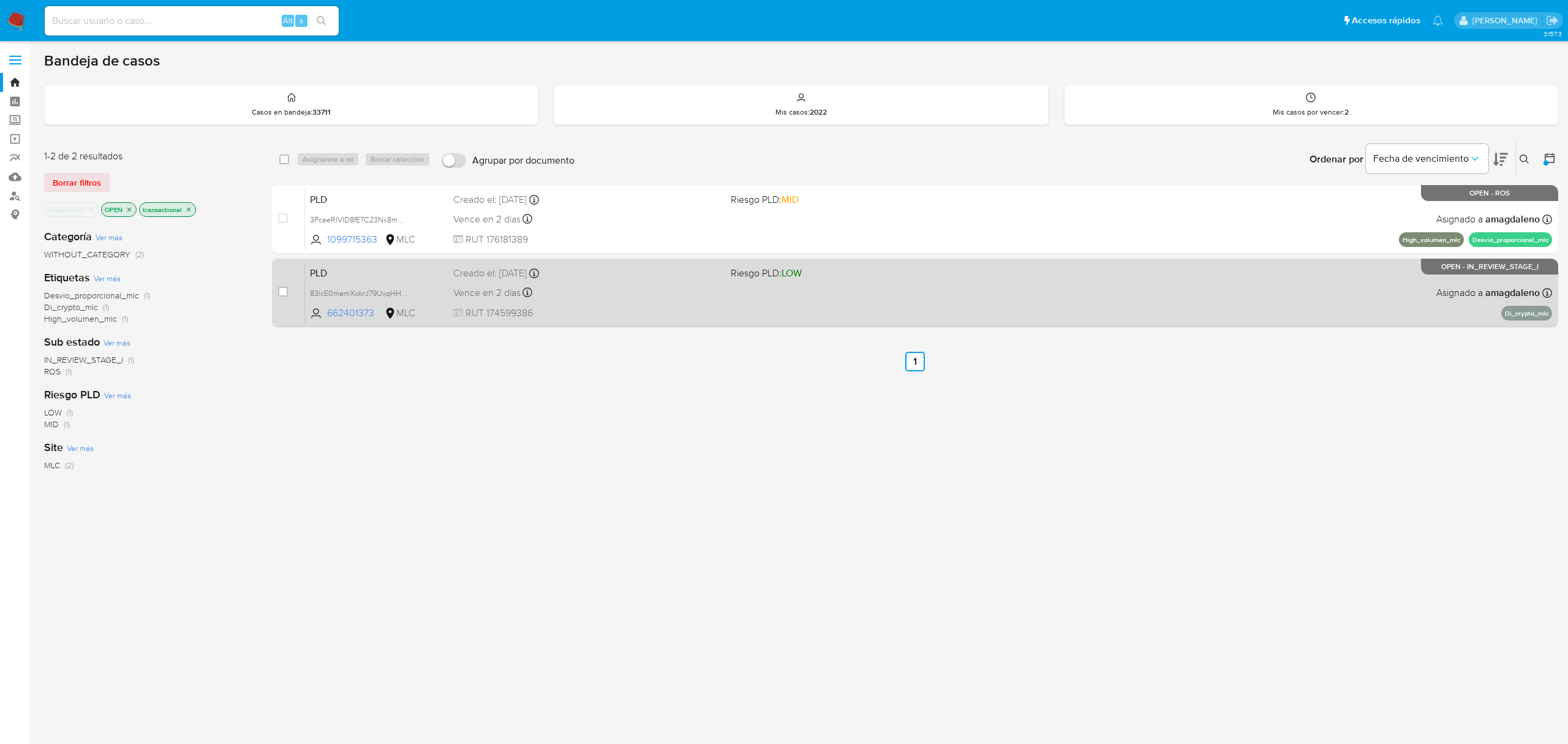
click at [629, 285] on div "Vence en 2 días Vence el 10/09/2025 06:04:47" at bounding box center [586, 293] width 267 height 16
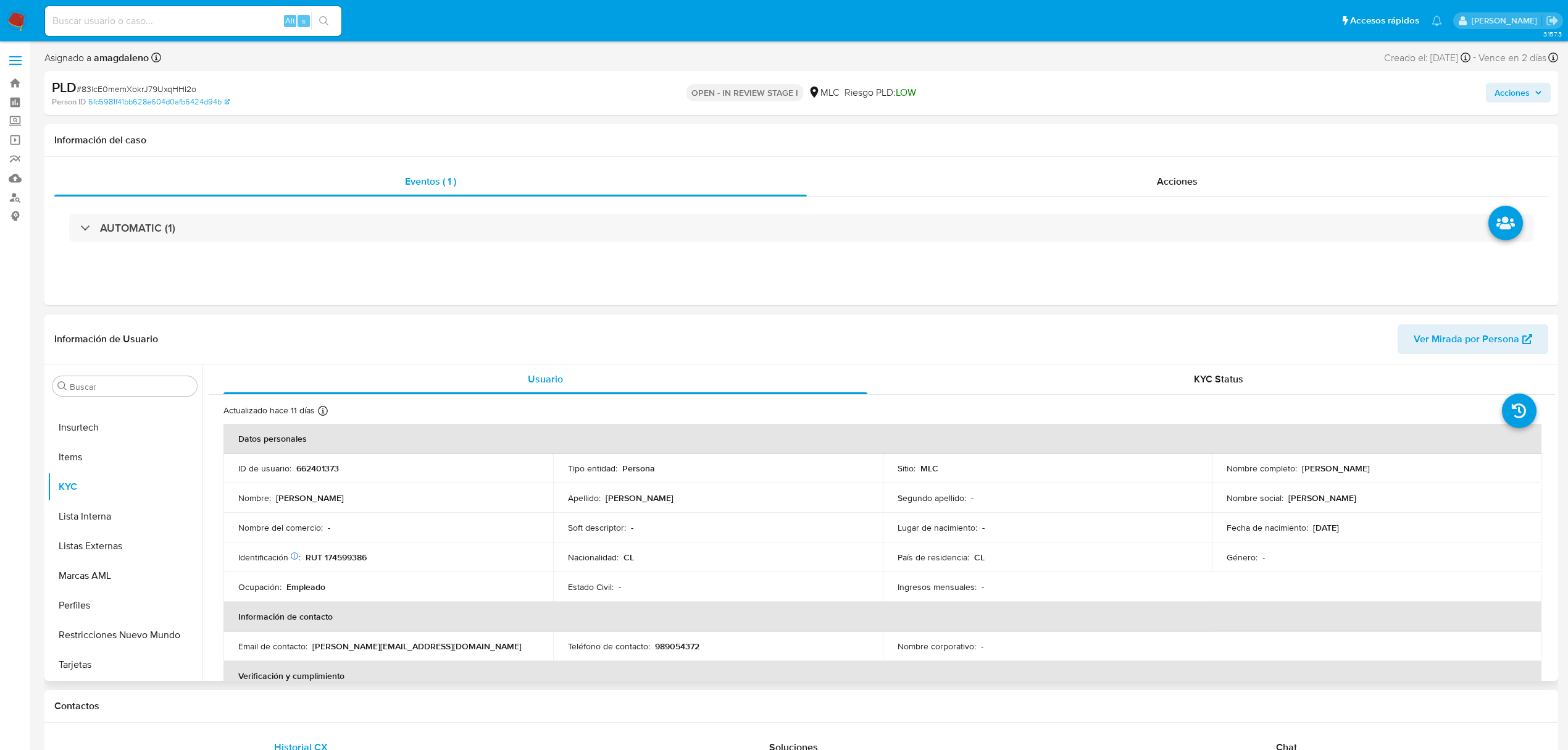
select select "10"
click at [320, 472] on p "662401373" at bounding box center [318, 468] width 43 height 11
copy p "662401373"
click at [314, 468] on p "662401373" at bounding box center [318, 468] width 43 height 11
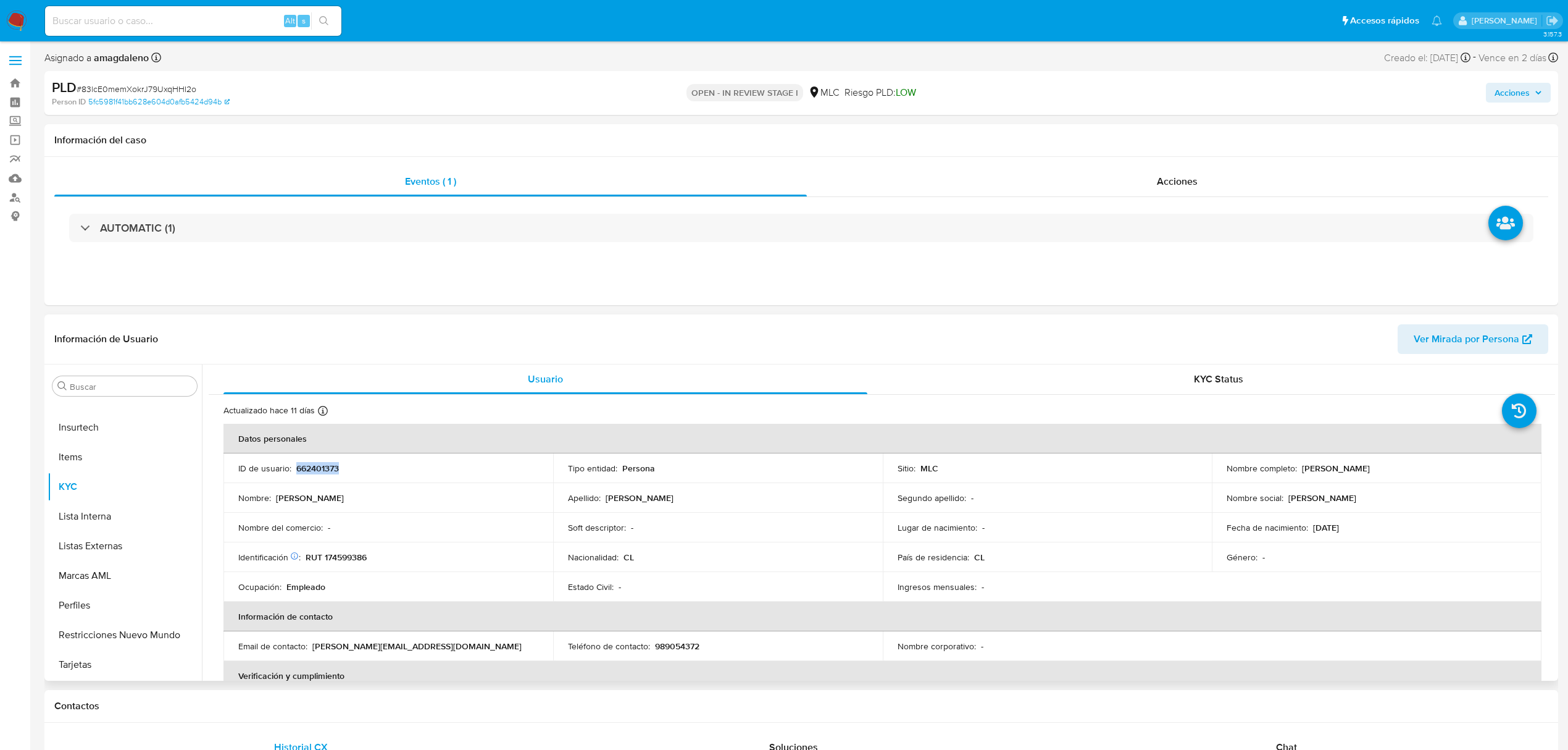
click at [314, 468] on p "662401373" at bounding box center [318, 468] width 43 height 11
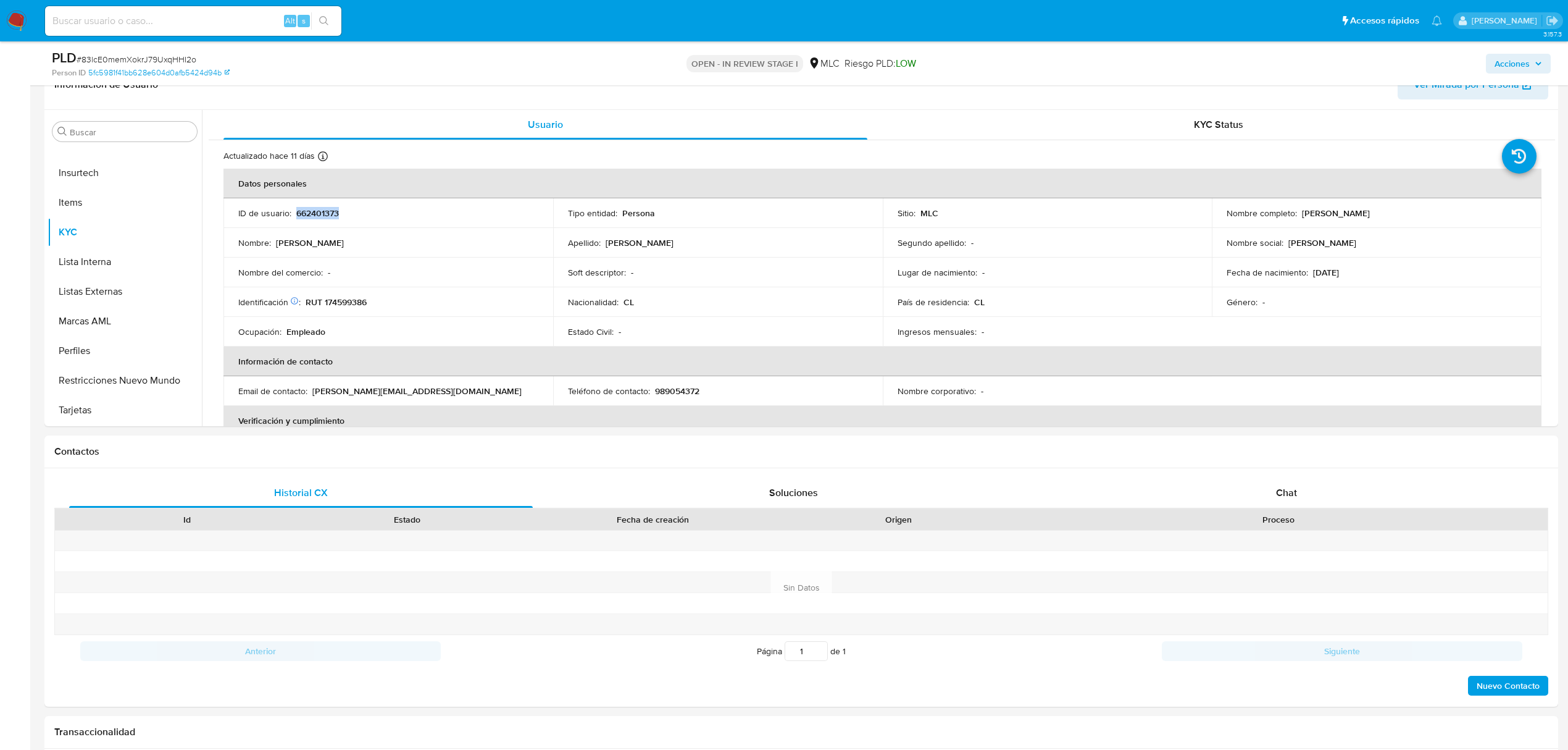
scroll to position [243, 0]
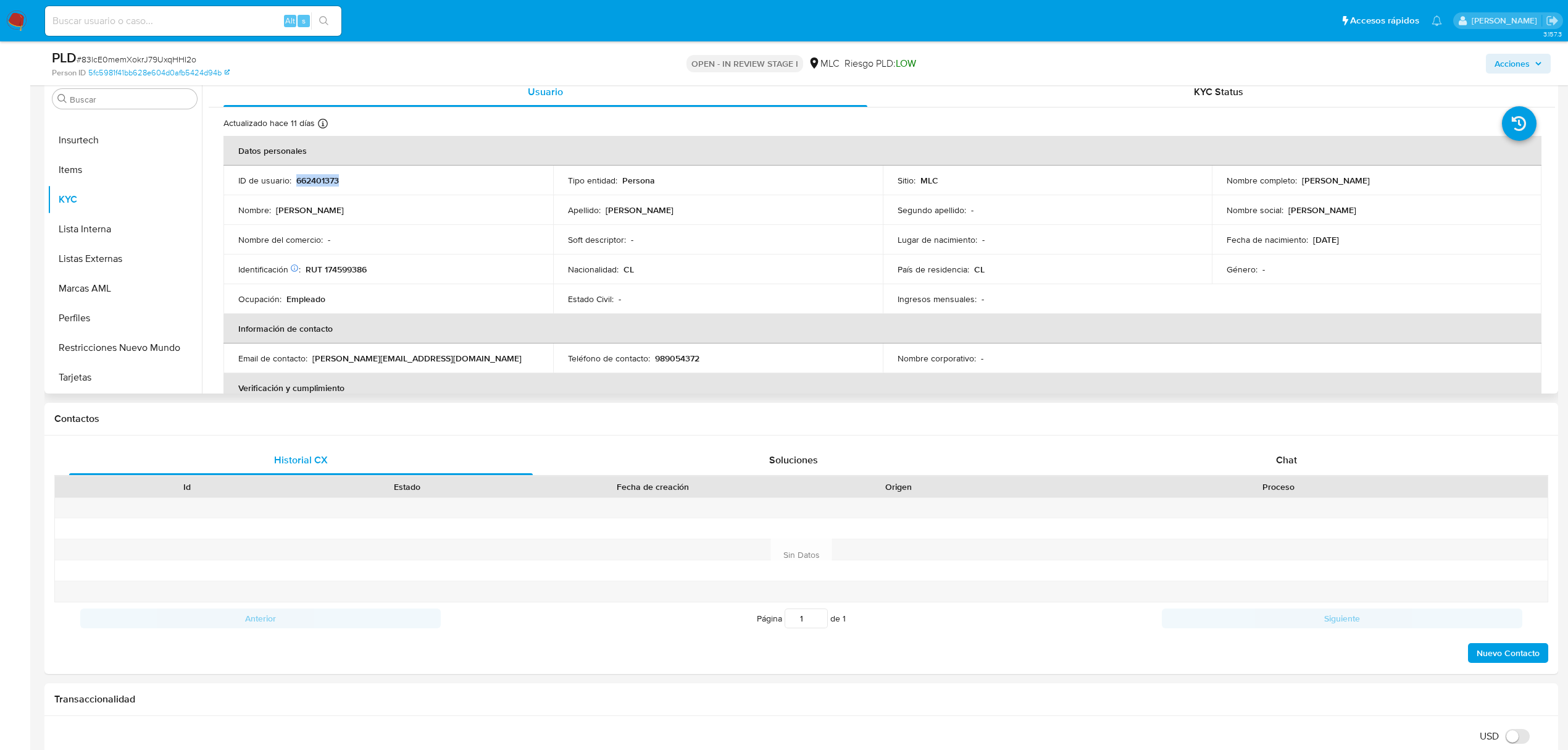
drag, startPoint x: 1300, startPoint y: 183, endPoint x: 1461, endPoint y: 186, distance: 161.0
click at [1461, 186] on div "Nombre completo : Pablo Esteban Contreras Belmar" at bounding box center [1376, 180] width 300 height 11
copy p "Pablo Esteban Contreras Belmar"
click at [72, 312] on button "Documentación" at bounding box center [120, 315] width 144 height 29
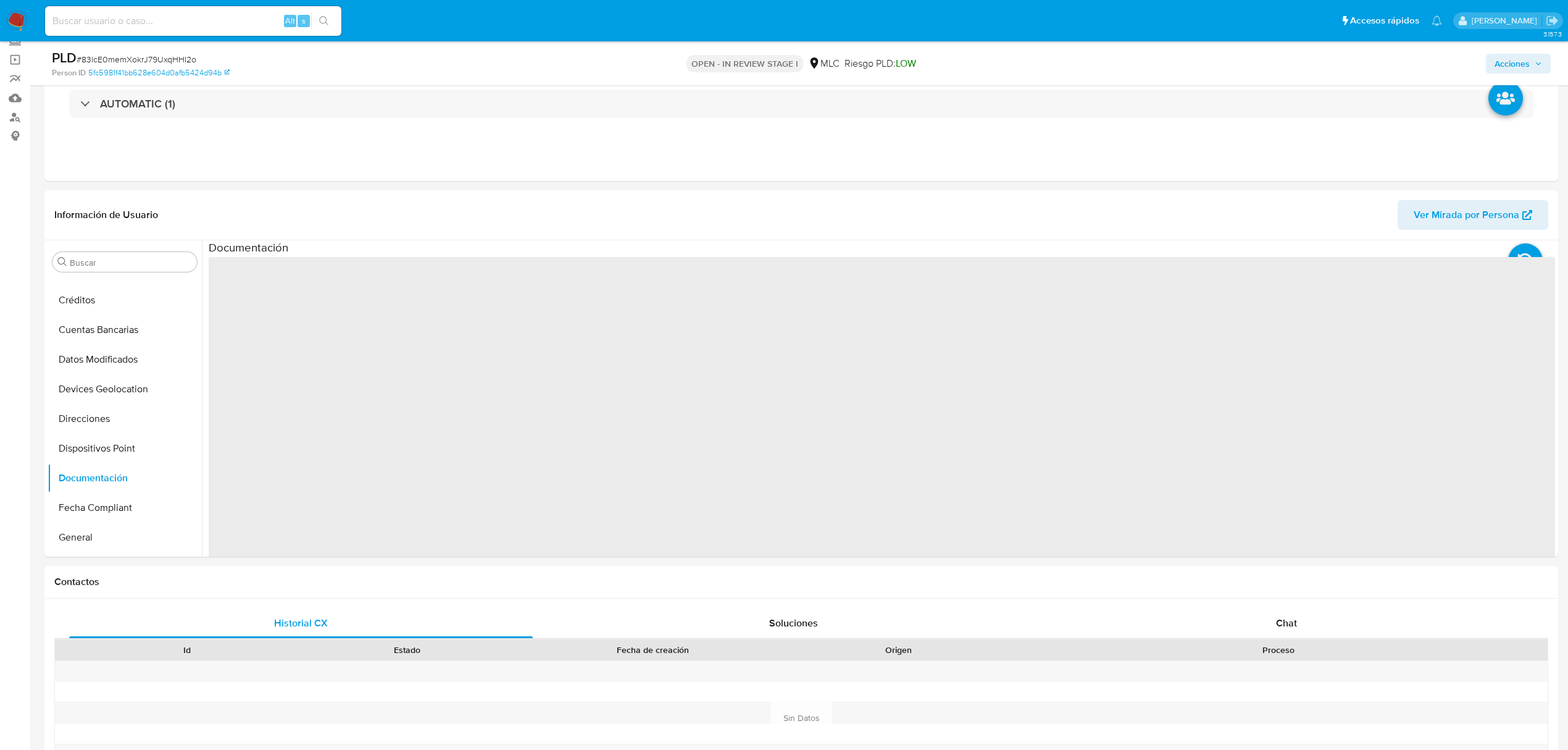
scroll to position [79, 0]
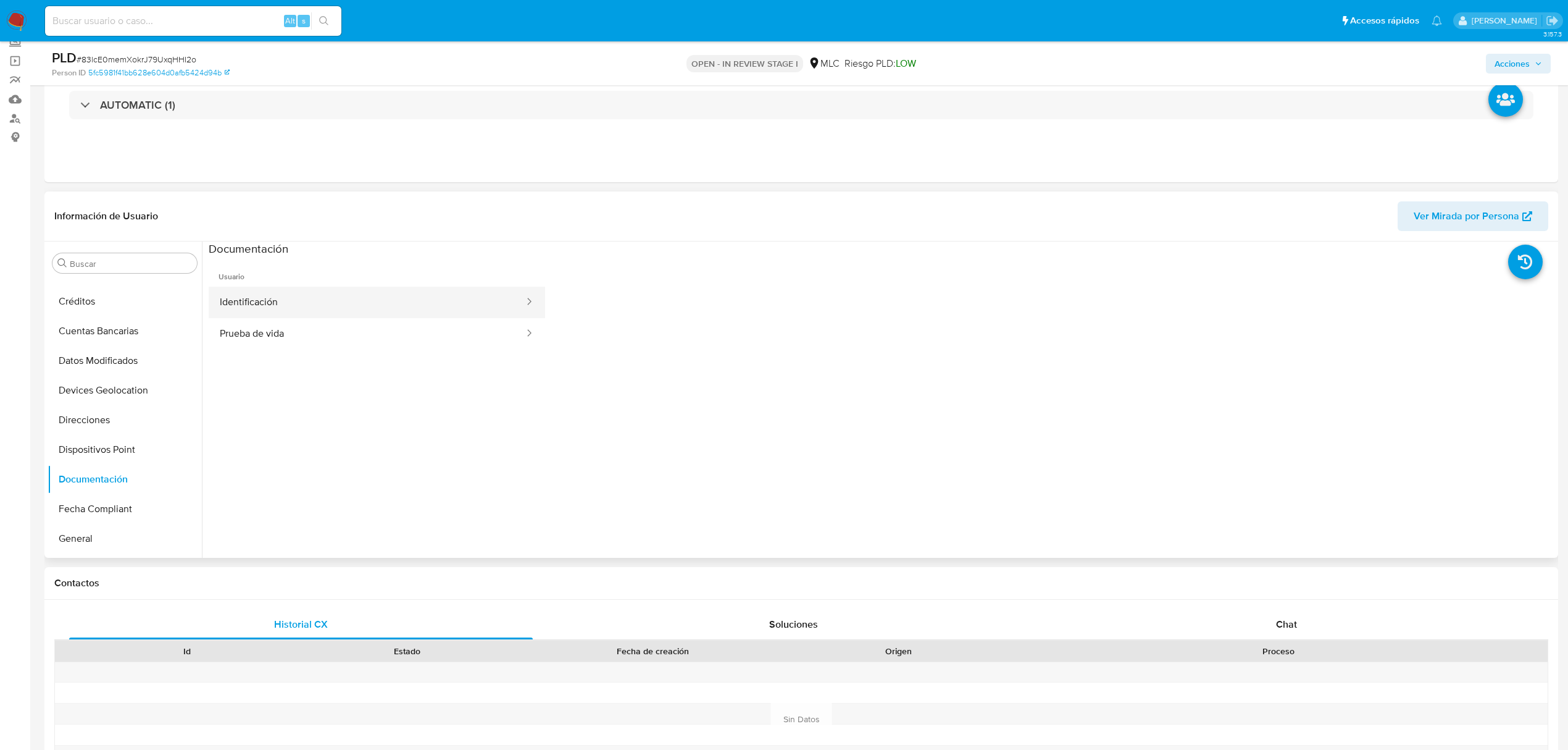
click at [298, 301] on button "Identificación" at bounding box center [367, 302] width 317 height 31
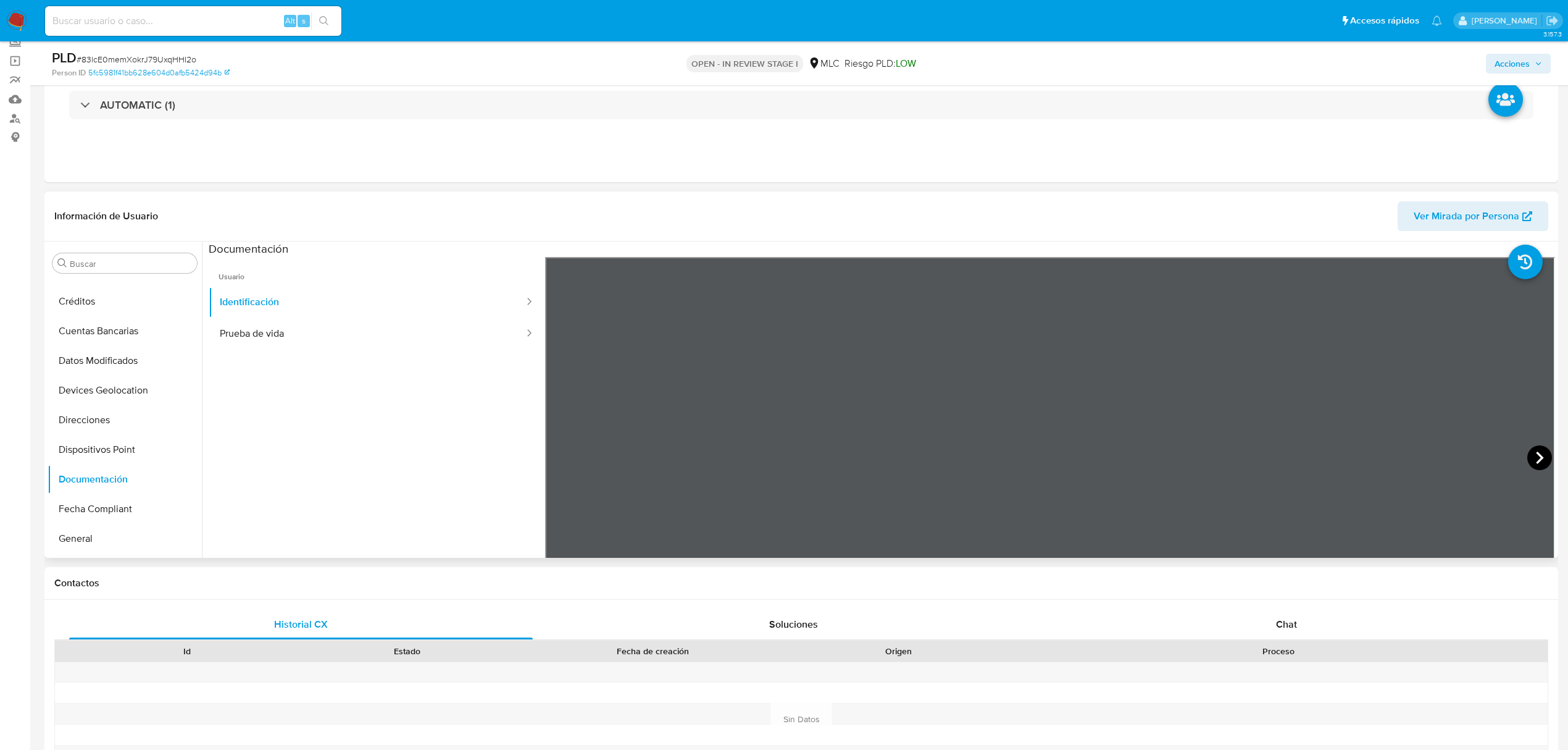
click at [1547, 459] on icon at bounding box center [1540, 457] width 25 height 25
click at [302, 339] on button "Prueba de vida" at bounding box center [367, 333] width 317 height 31
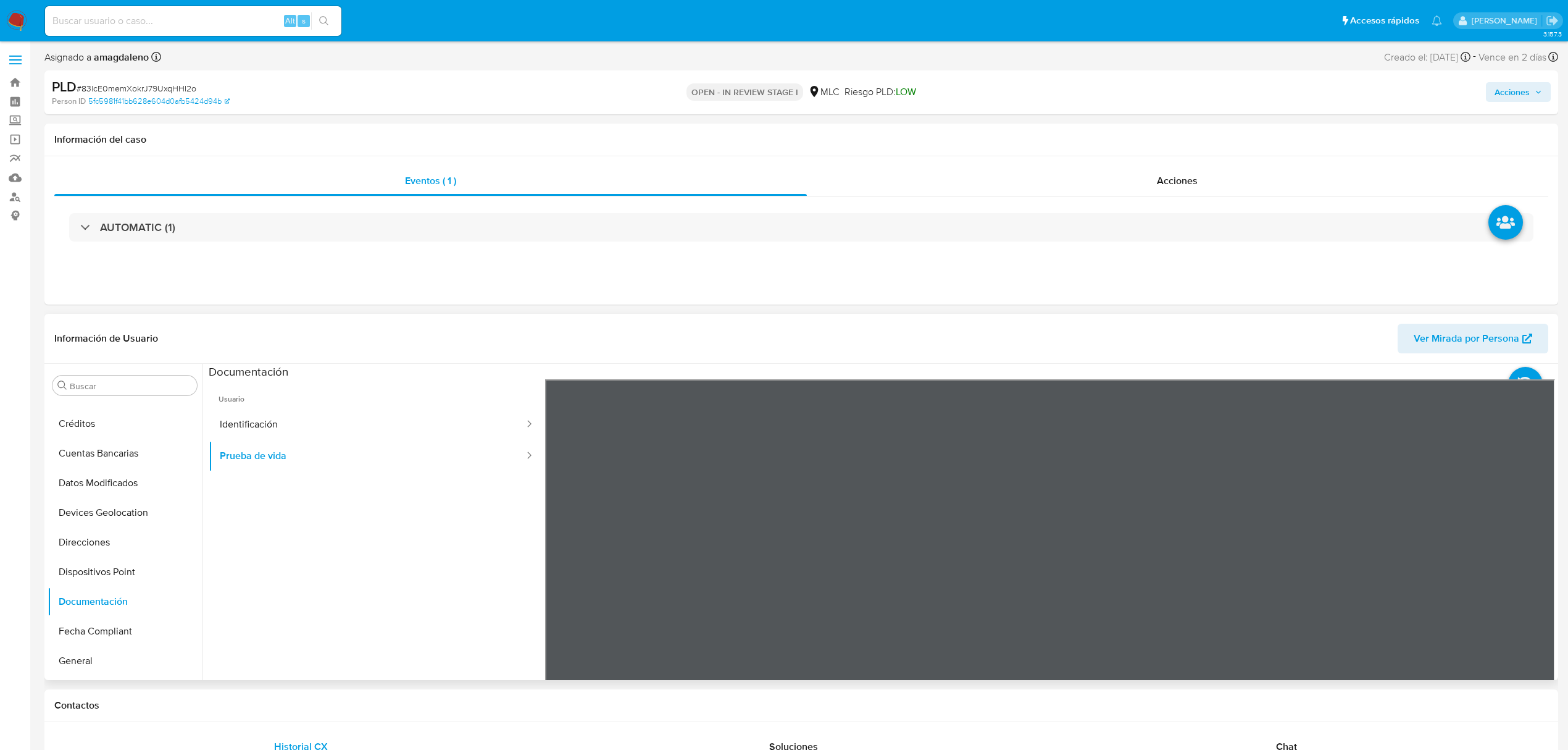
scroll to position [0, 0]
click at [289, 428] on button "Identificación" at bounding box center [367, 425] width 317 height 31
click at [1536, 578] on icon at bounding box center [1540, 581] width 7 height 13
click at [235, 457] on button "Prueba de vida" at bounding box center [367, 457] width 317 height 31
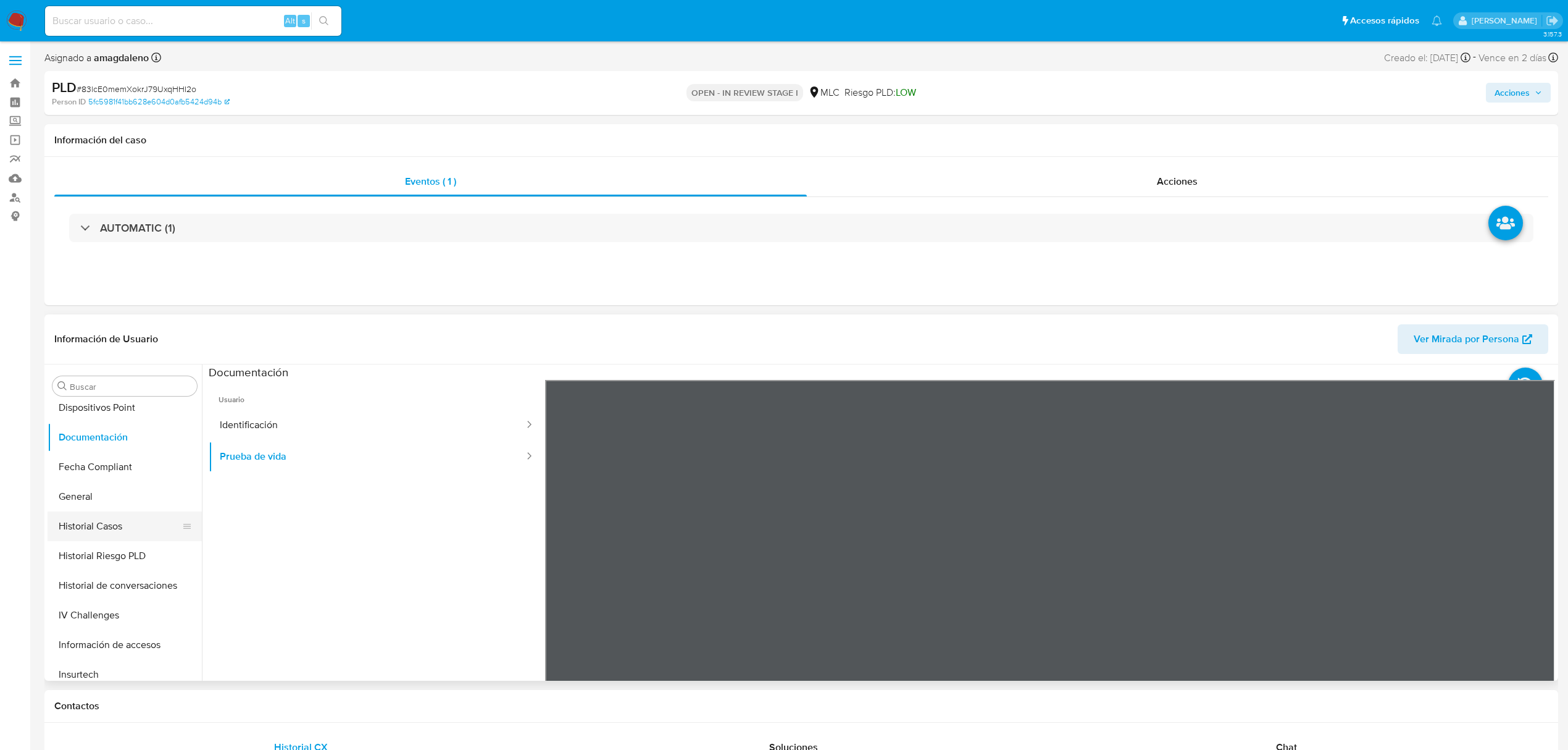
click at [130, 520] on button "Historial Casos" at bounding box center [120, 526] width 144 height 29
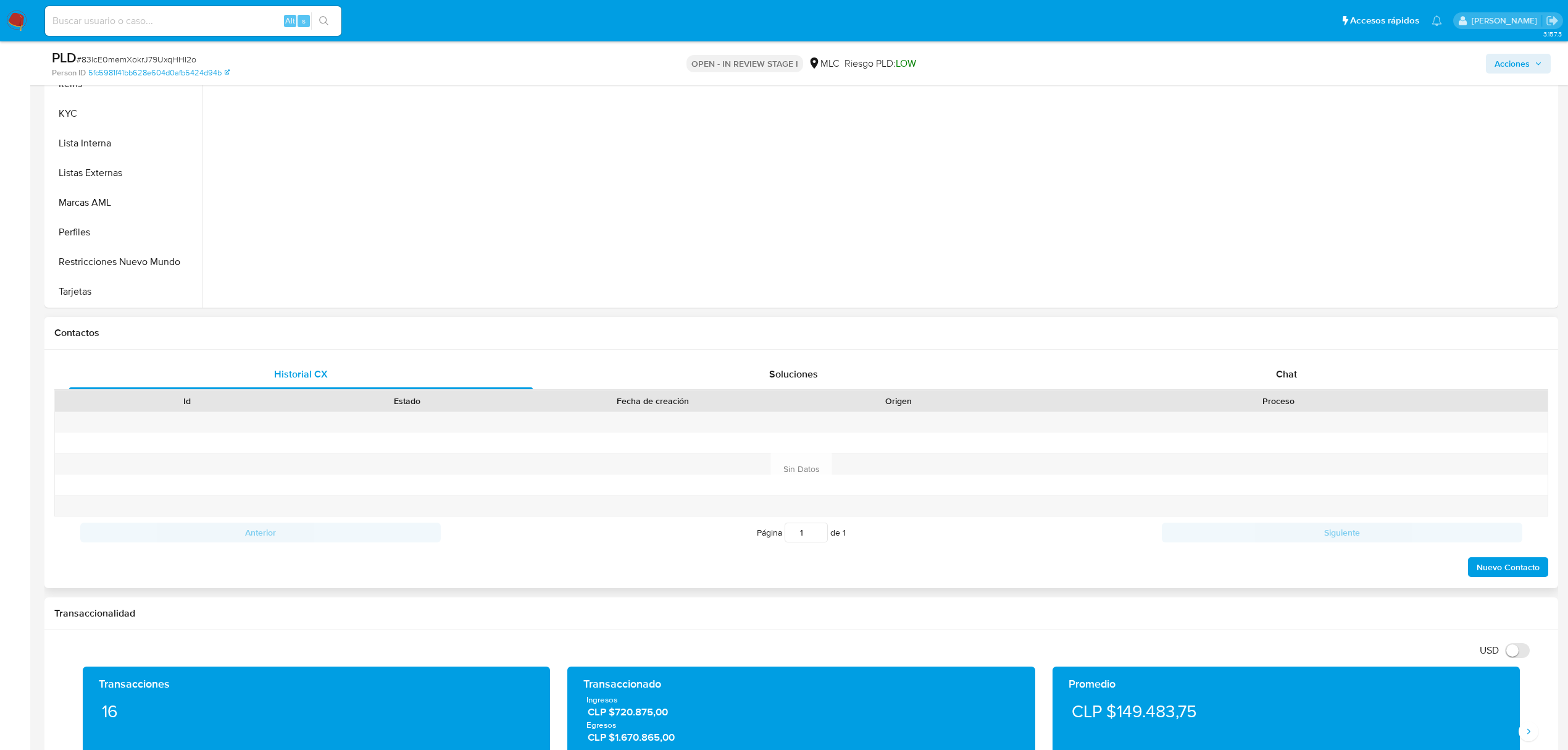
scroll to position [164, 0]
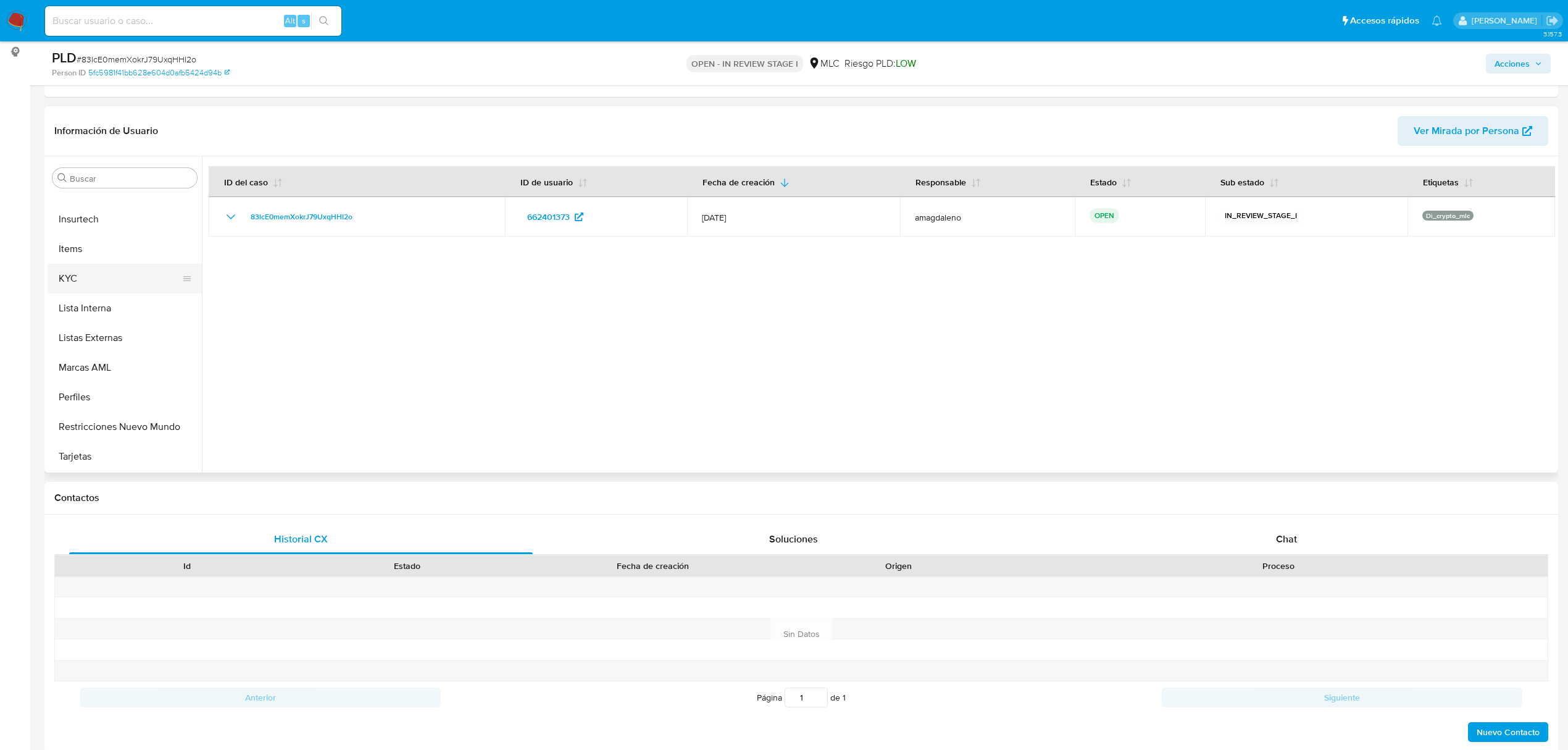
click at [94, 283] on button "KYC" at bounding box center [120, 279] width 144 height 29
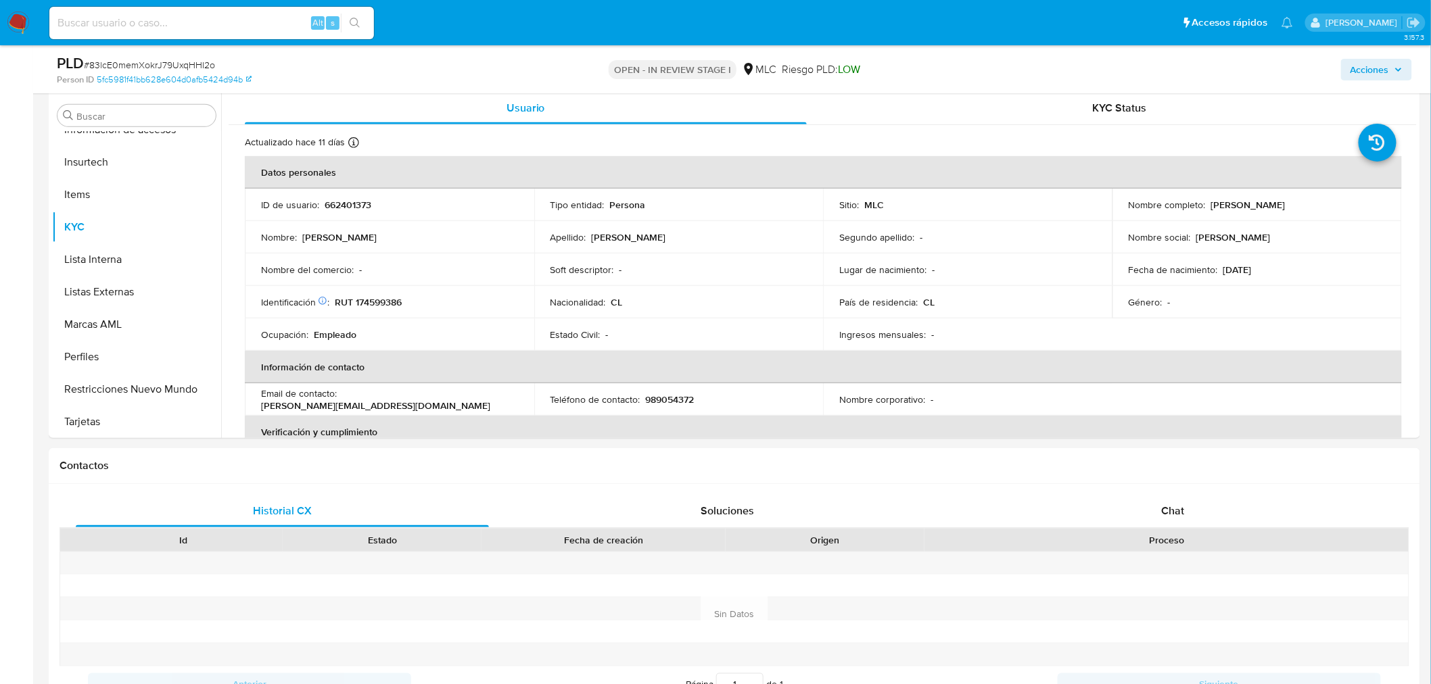
scroll to position [268, 0]
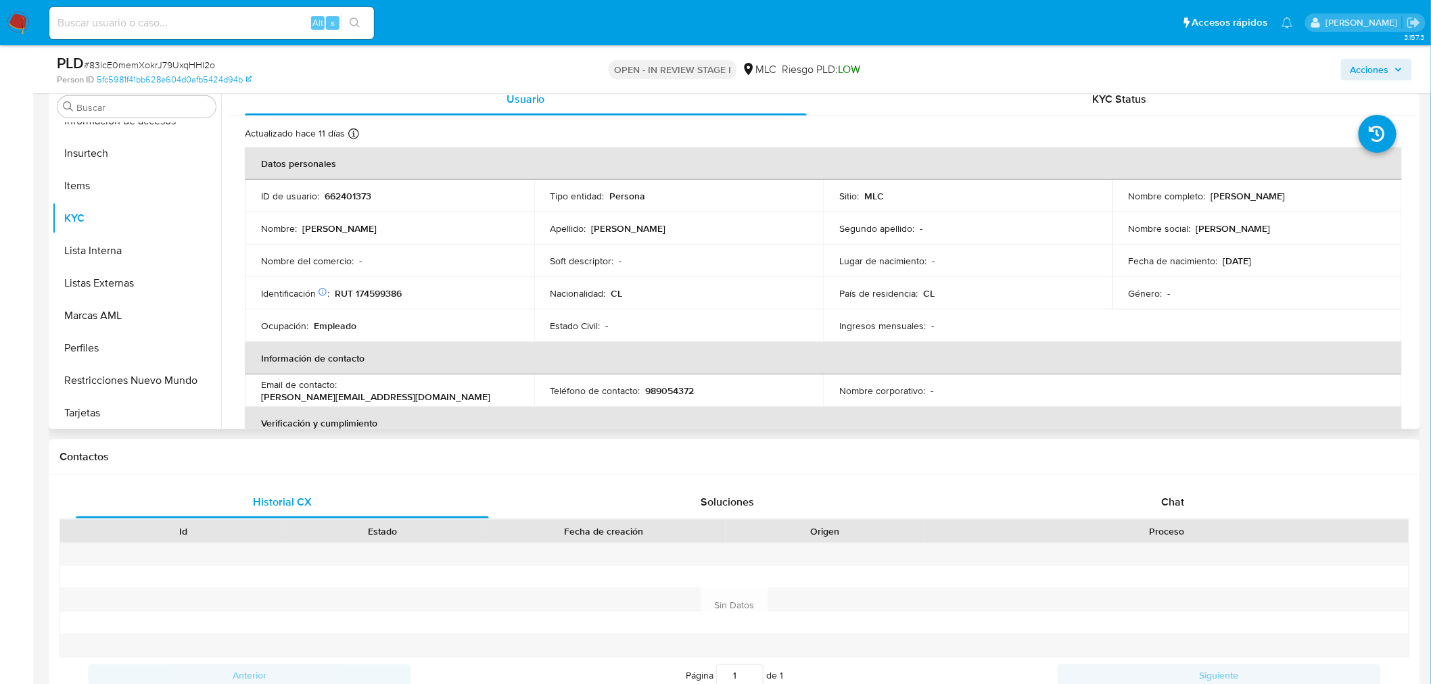
click at [382, 291] on p "RUT 174599386" at bounding box center [368, 293] width 67 height 12
click at [383, 291] on p "RUT 174599386" at bounding box center [368, 293] width 67 height 12
copy p "174599386"
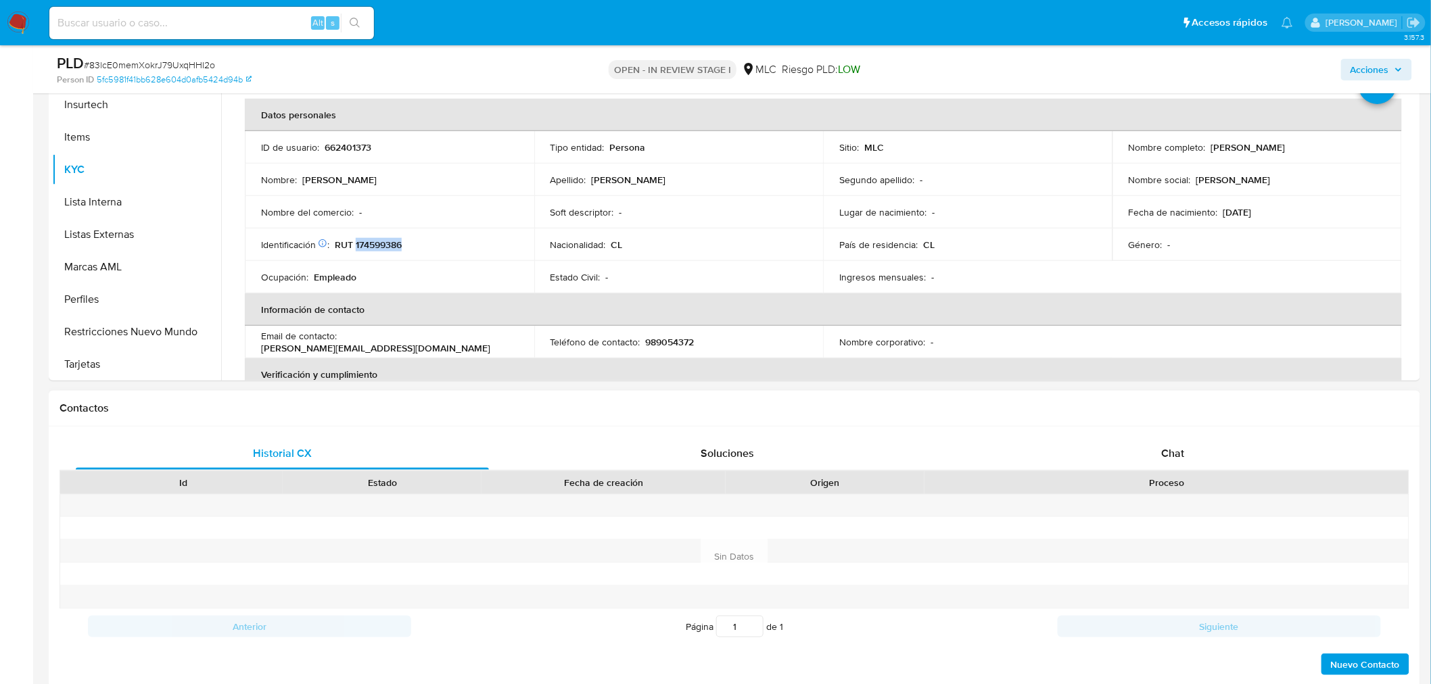
scroll to position [343, 0]
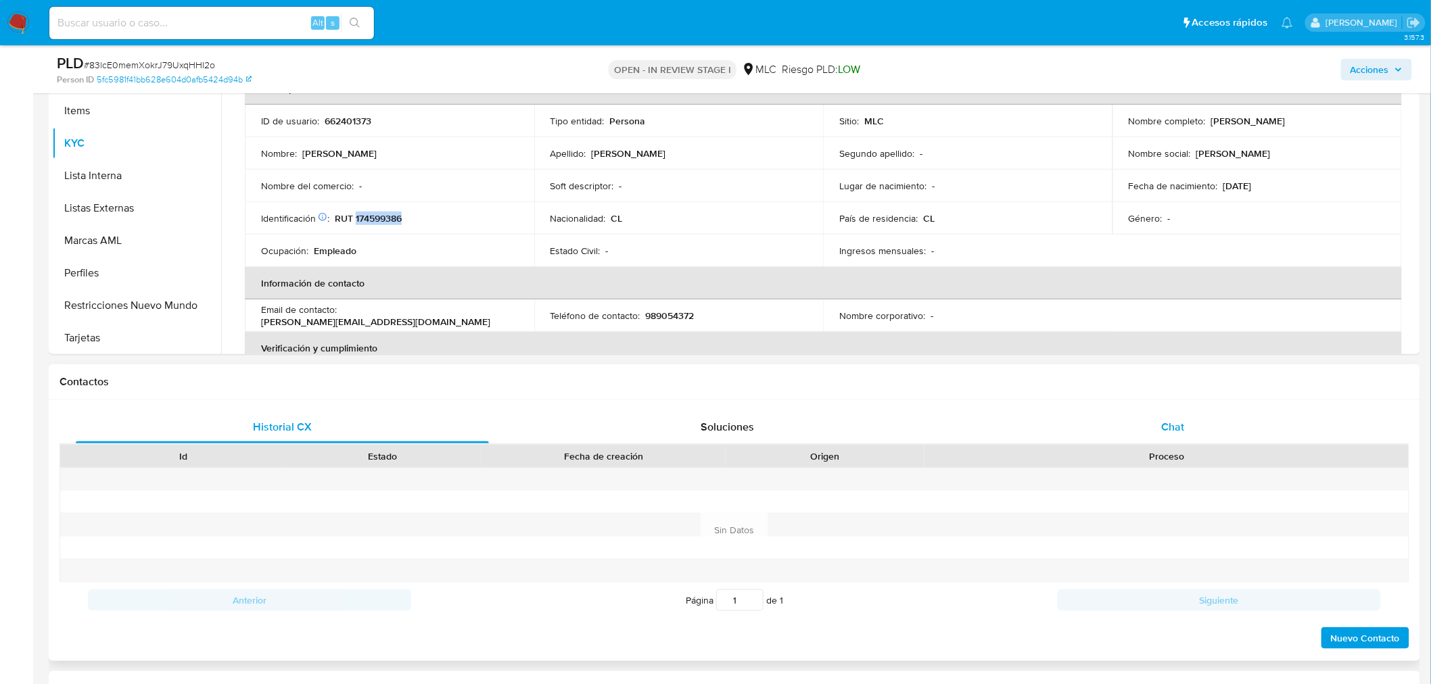
click at [1186, 416] on div "Chat" at bounding box center [1172, 427] width 413 height 32
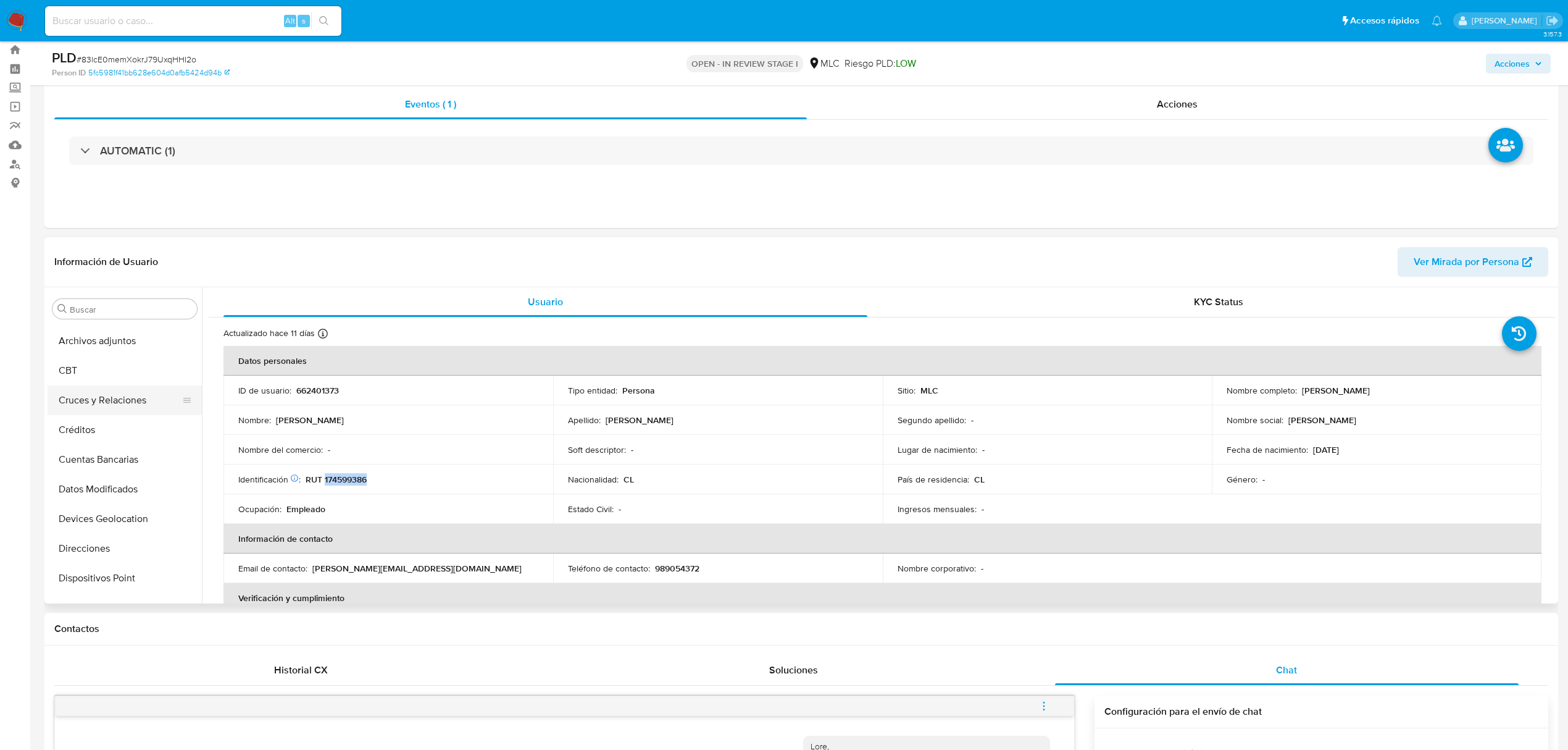
scroll to position [0, 0]
click at [117, 431] on button "Cruces y Relaciones" at bounding box center [120, 428] width 144 height 29
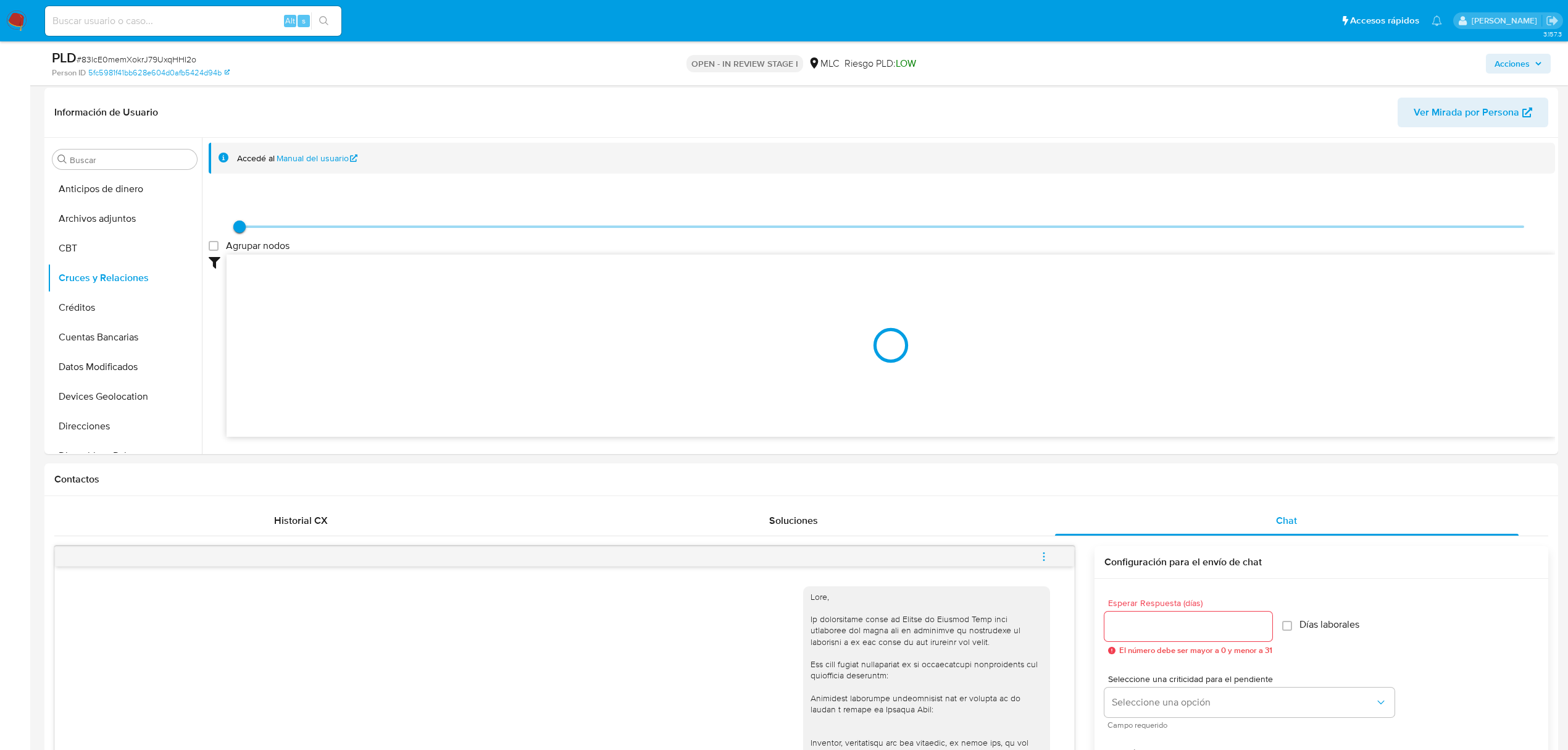
scroll to position [159, 0]
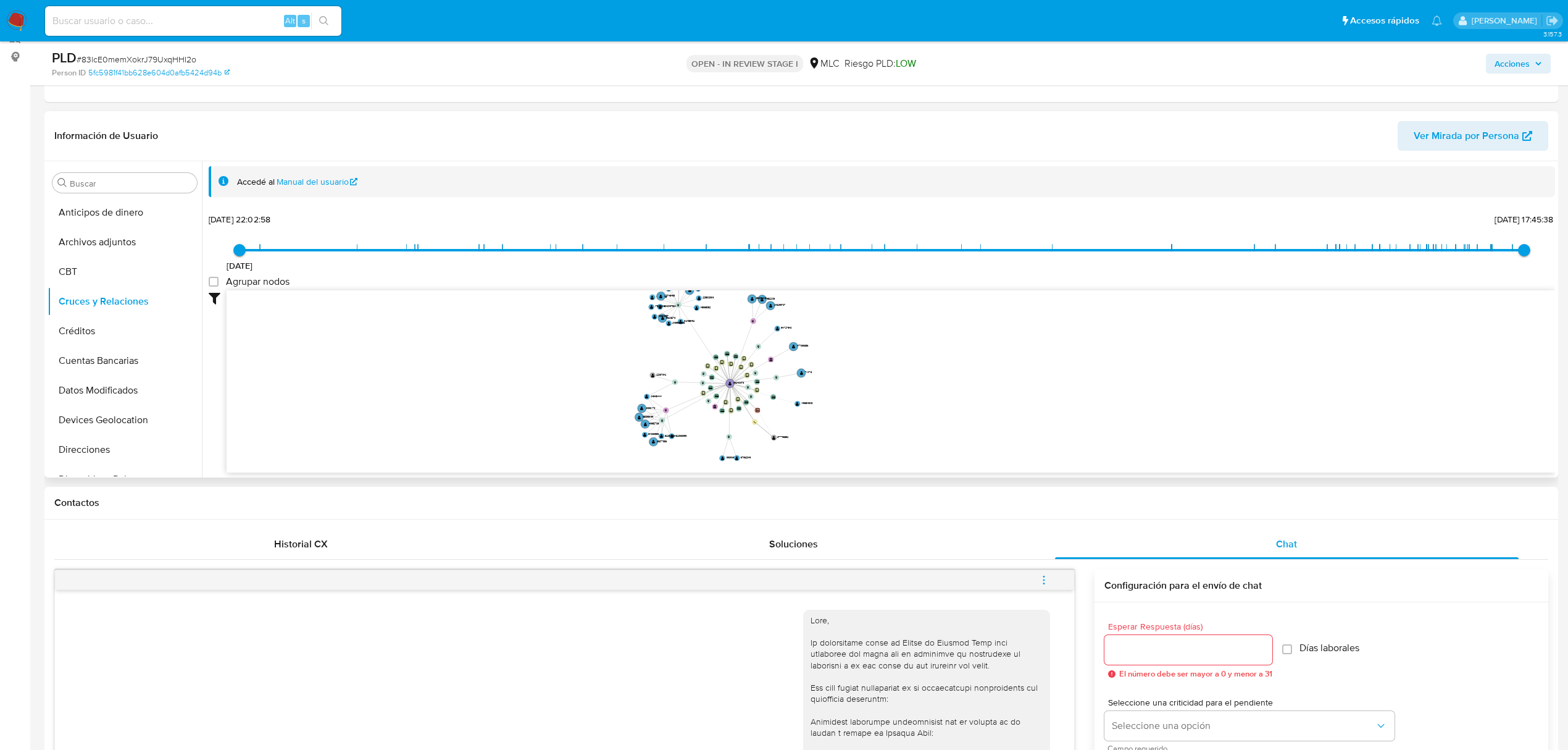
drag, startPoint x: 999, startPoint y: 376, endPoint x: 998, endPoint y: 400, distance: 24.0
click at [998, 400] on icon "device-662fb8ad02d1f5e45e972b37  user-662401373  662401373 device-62c7920b088…" at bounding box center [890, 380] width 1329 height 179
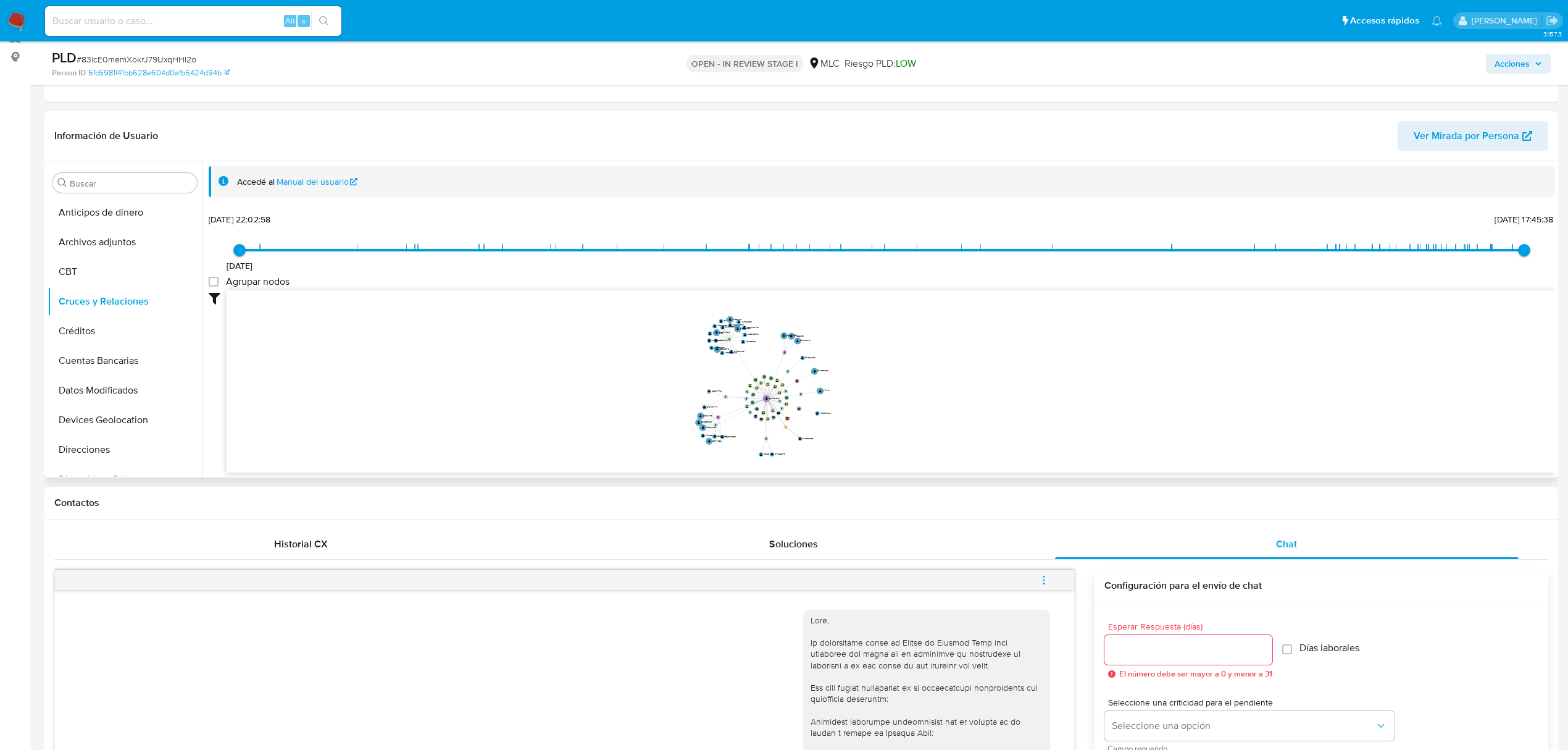
drag, startPoint x: 944, startPoint y: 389, endPoint x: 912, endPoint y: 396, distance: 32.8
click at [912, 396] on icon "device-662fb8ad02d1f5e45e972b37  user-662401373  662401373 device-62c7920b088…" at bounding box center [890, 380] width 1329 height 179
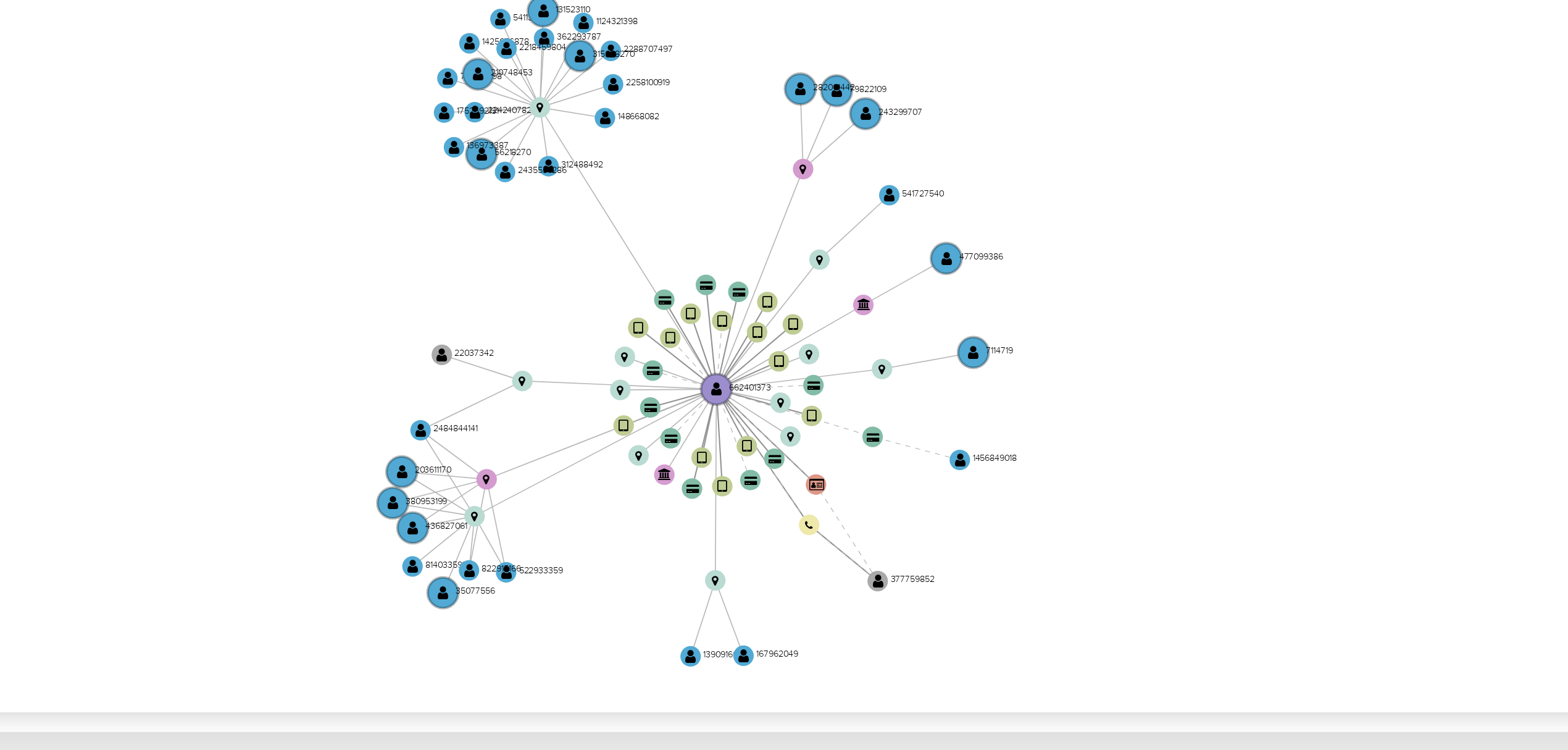
drag, startPoint x: 904, startPoint y: 364, endPoint x: 978, endPoint y: 363, distance: 74.0
click at [978, 363] on icon "device-662fb8ad02d1f5e45e972b37  user-662401373  662401373 device-62c7920b088…" at bounding box center [890, 380] width 1329 height 179
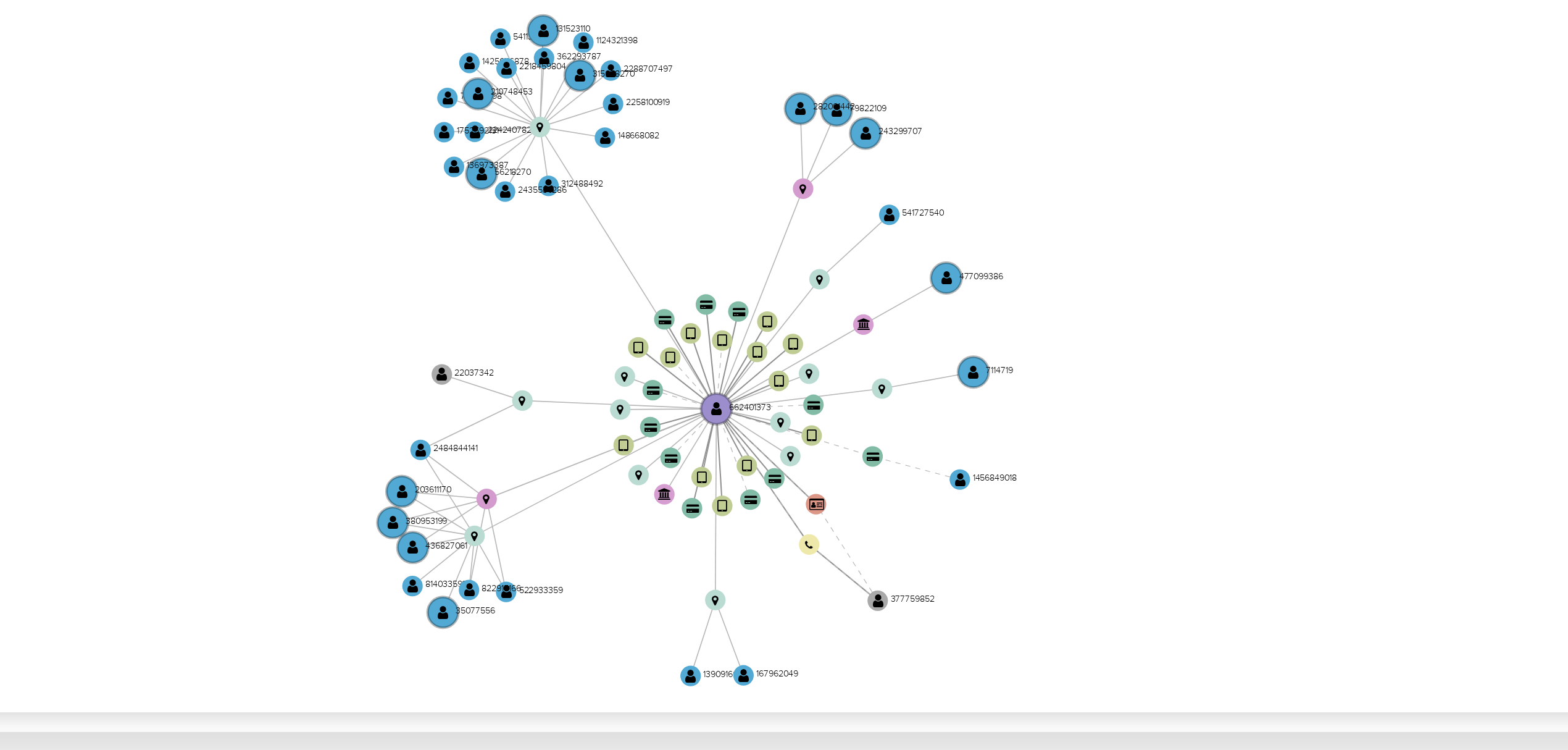
click at [974, 371] on icon "device-662fb8ad02d1f5e45e972b37  user-662401373  662401373 device-62c7920b088…" at bounding box center [890, 380] width 1329 height 179
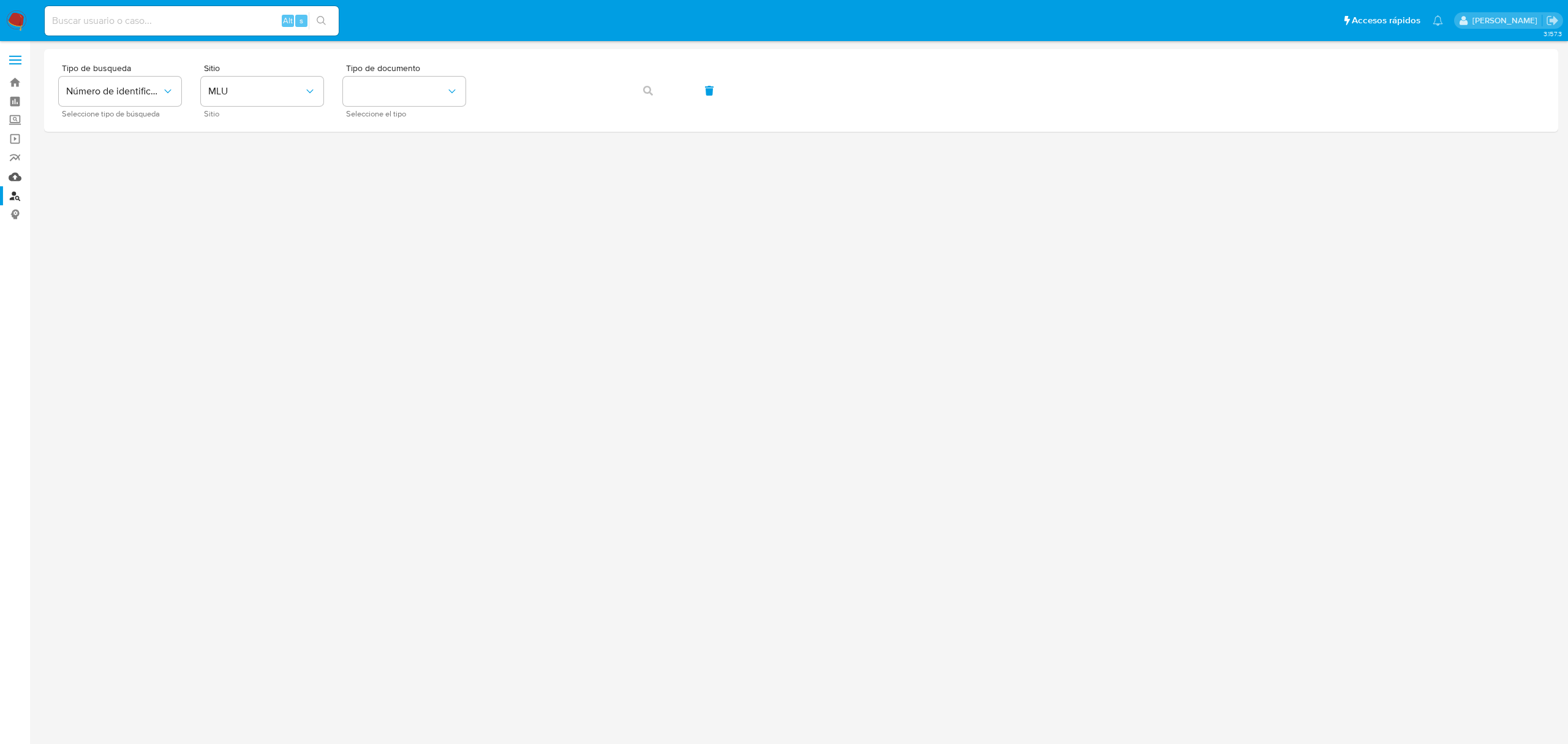
click at [14, 179] on link "Mulan" at bounding box center [72, 177] width 146 height 19
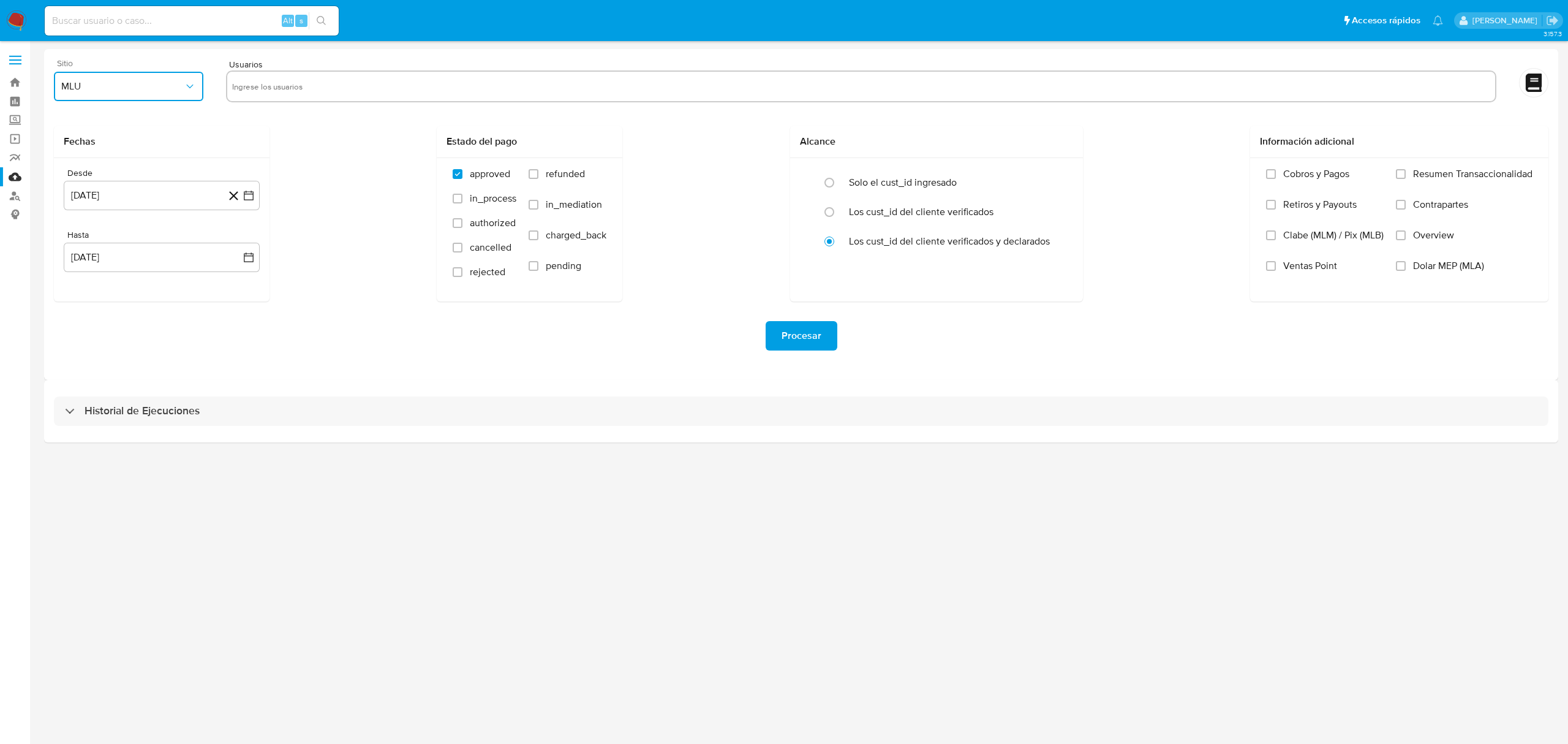
click at [91, 93] on button "MLU" at bounding box center [128, 86] width 149 height 29
drag, startPoint x: 101, startPoint y: 297, endPoint x: 283, endPoint y: 104, distance: 265.3
click at [101, 296] on div "MLC" at bounding box center [125, 295] width 128 height 29
click at [293, 77] on input "text" at bounding box center [861, 87] width 1258 height 20
type input "662401373"
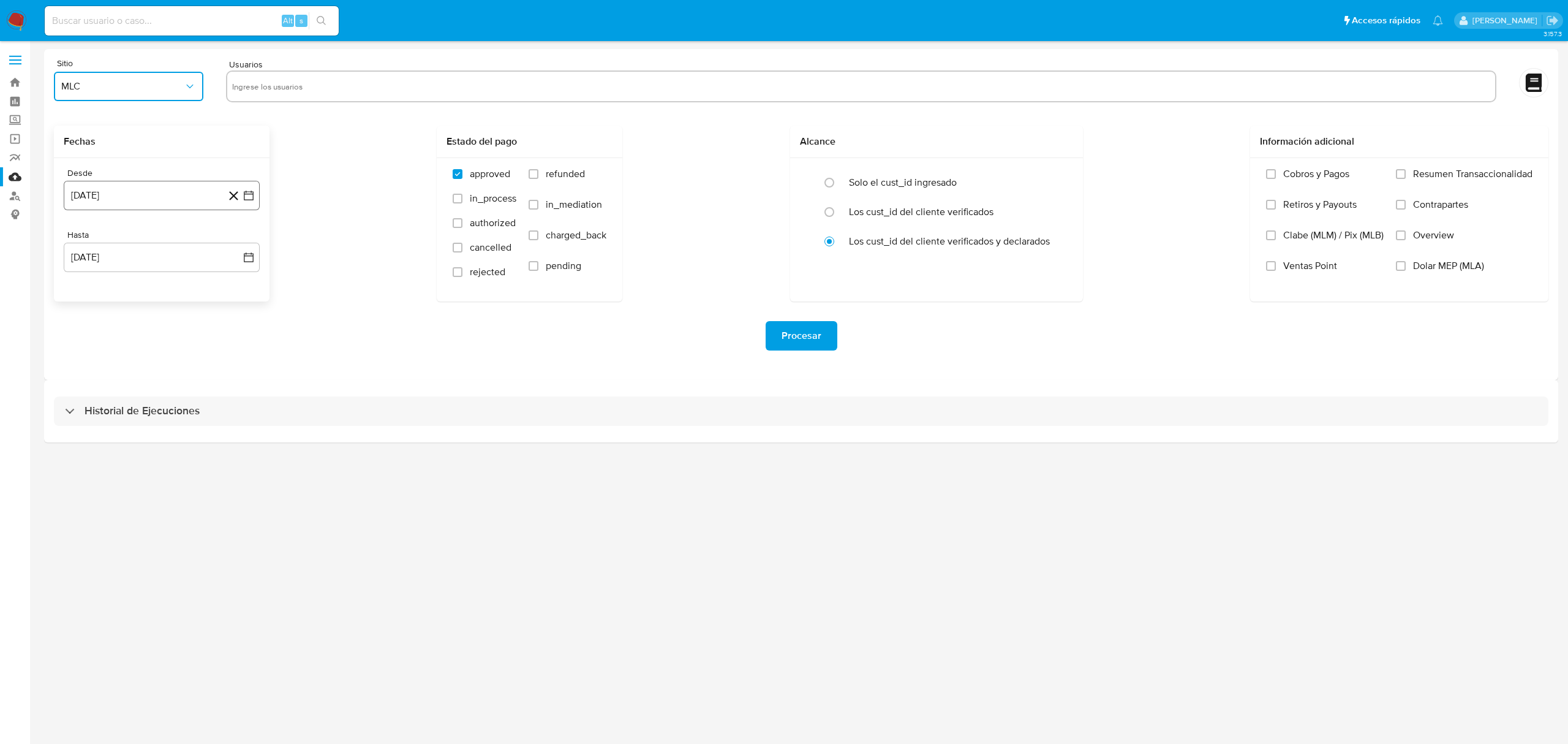
click at [100, 189] on button "8 de agosto de 2024" at bounding box center [161, 195] width 196 height 29
click at [135, 332] on button "14" at bounding box center [138, 334] width 20 height 20
click at [153, 256] on button "8 de septiembre de 2025" at bounding box center [161, 257] width 196 height 29
click at [83, 302] on icon "Mes anterior" at bounding box center [84, 302] width 5 height 8
click at [138, 393] on button "13" at bounding box center [138, 397] width 20 height 20
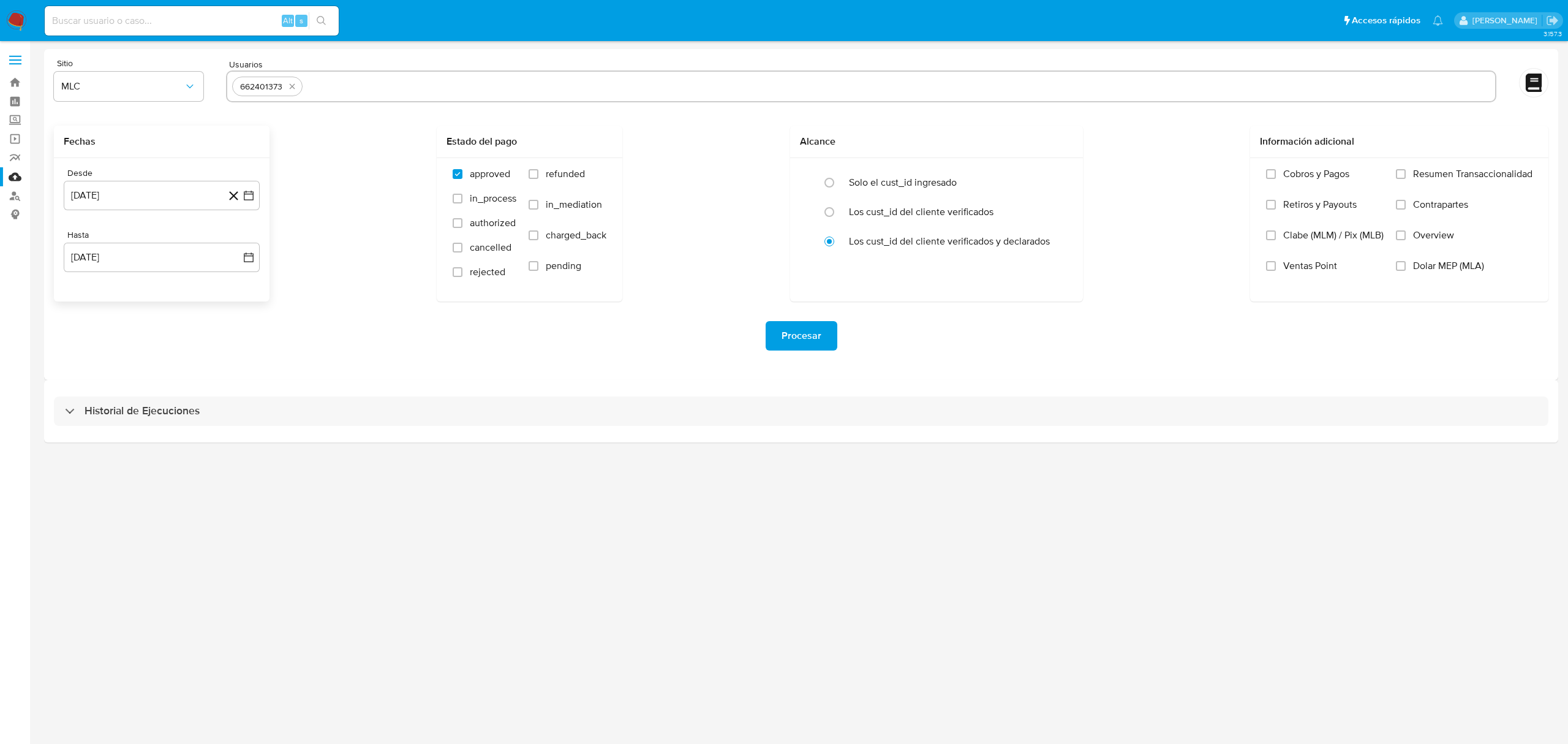
click at [294, 317] on div "Procesar" at bounding box center [801, 336] width 1495 height 69
click at [812, 338] on span "Procesar" at bounding box center [802, 336] width 40 height 27
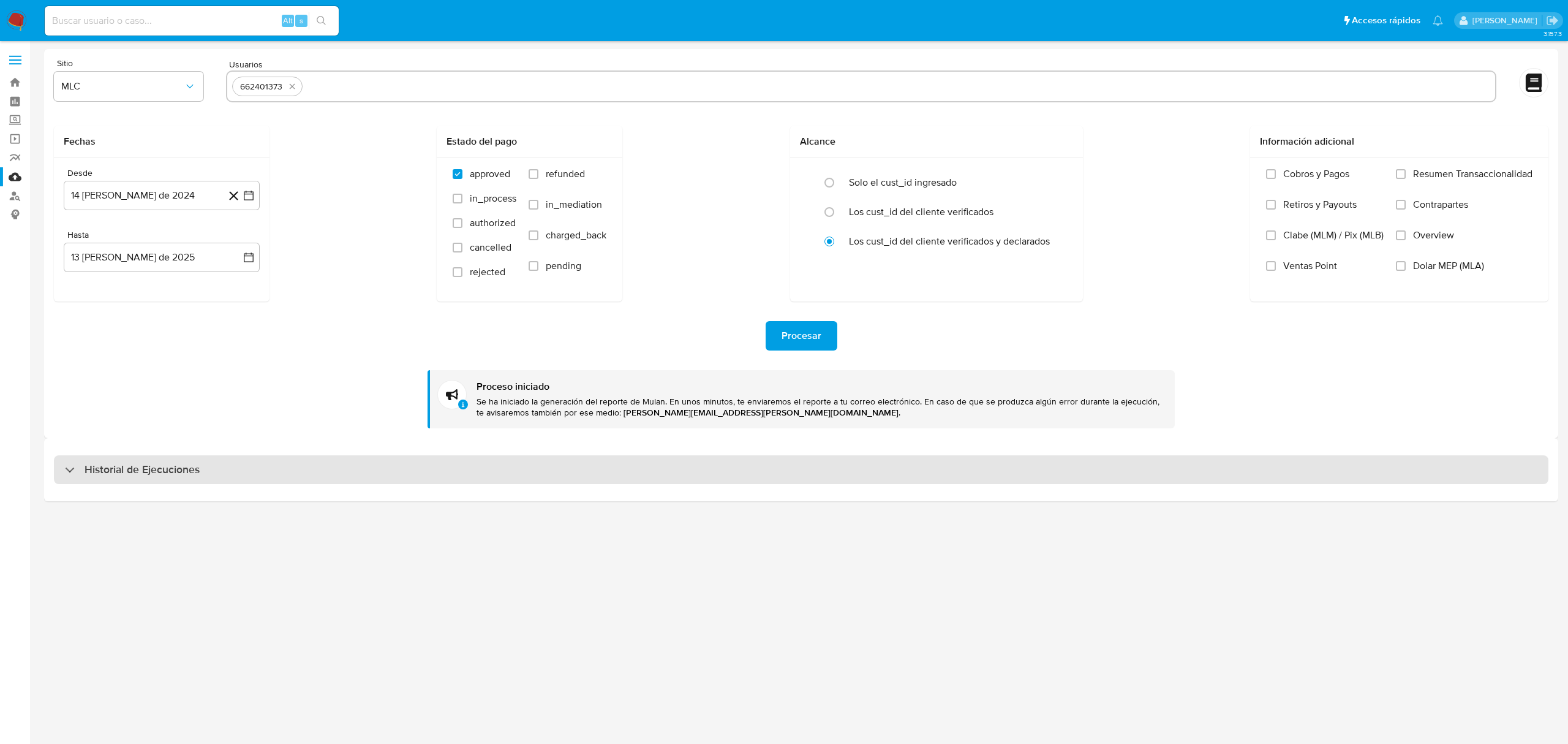
click at [120, 478] on div "Historial de Ejecuciones" at bounding box center [801, 469] width 1495 height 29
select select "10"
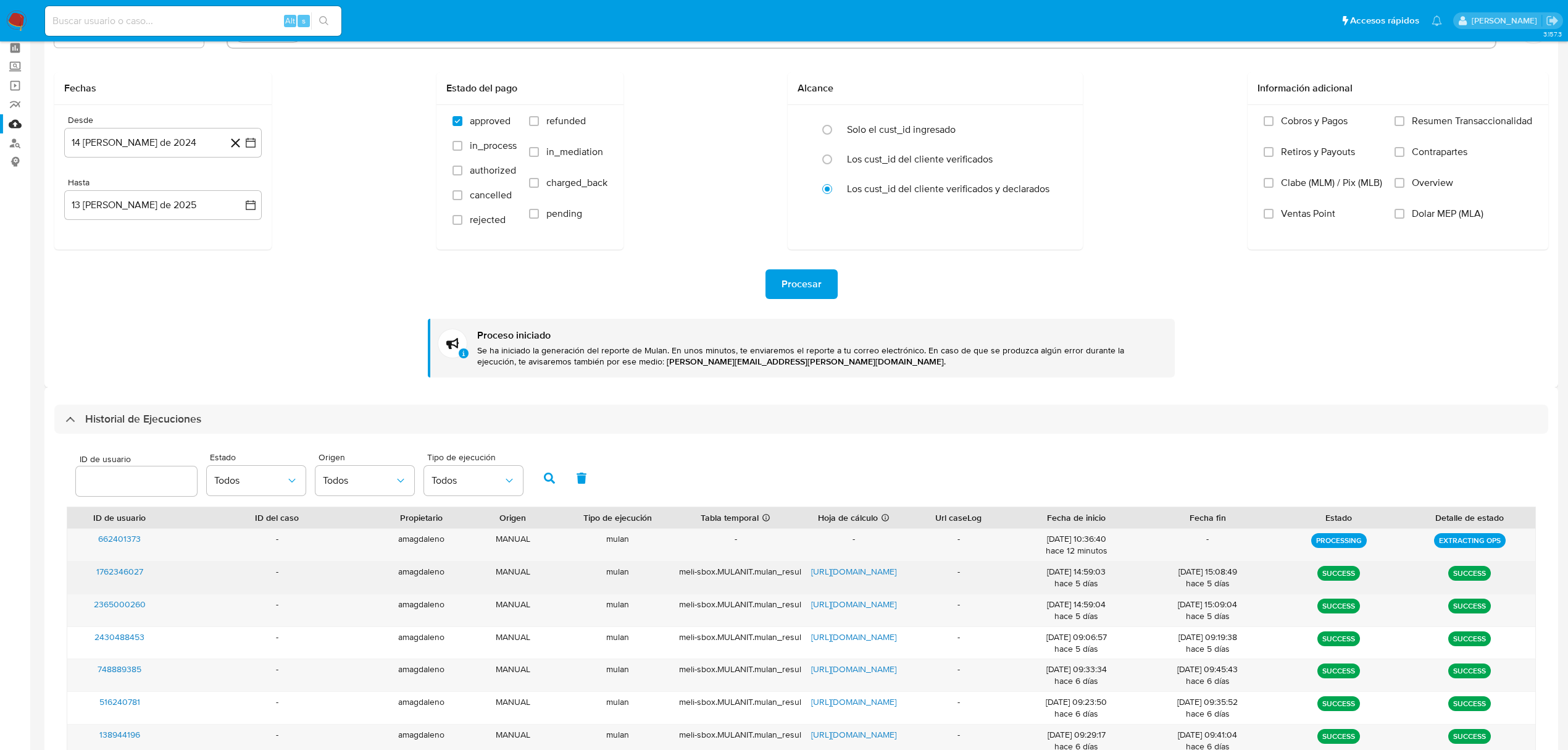
scroll to position [82, 0]
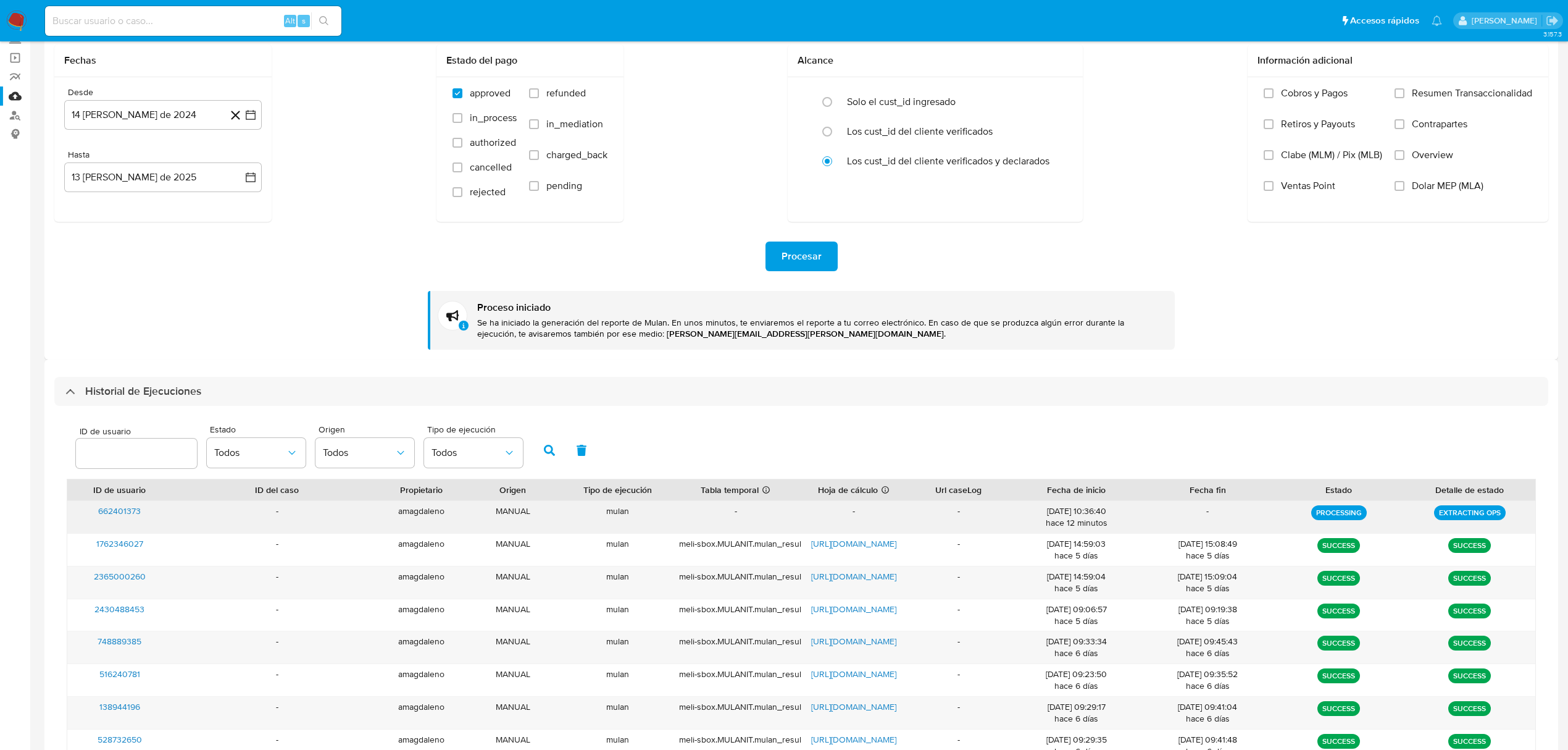
click at [772, 520] on div "-" at bounding box center [735, 516] width 131 height 32
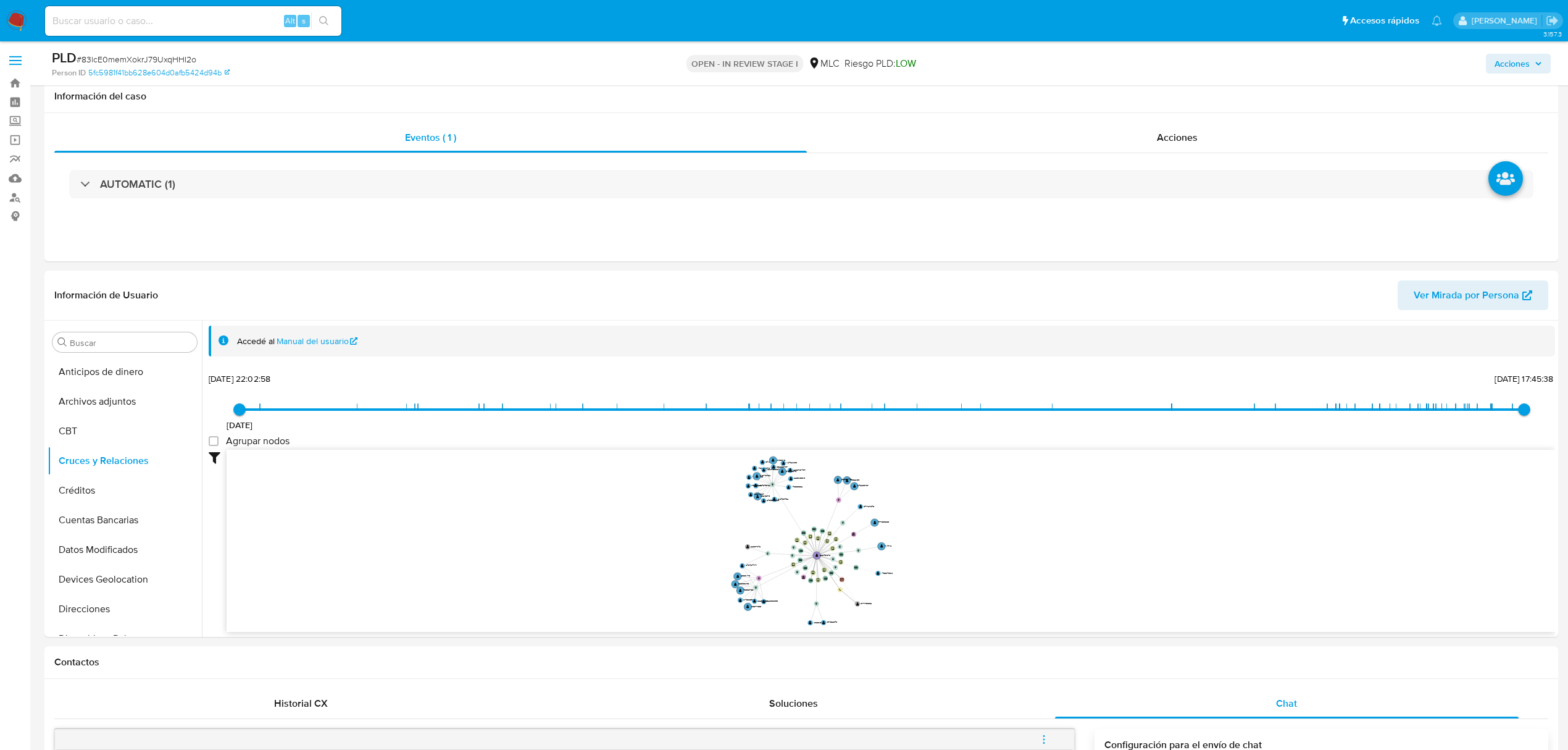
select select "10"
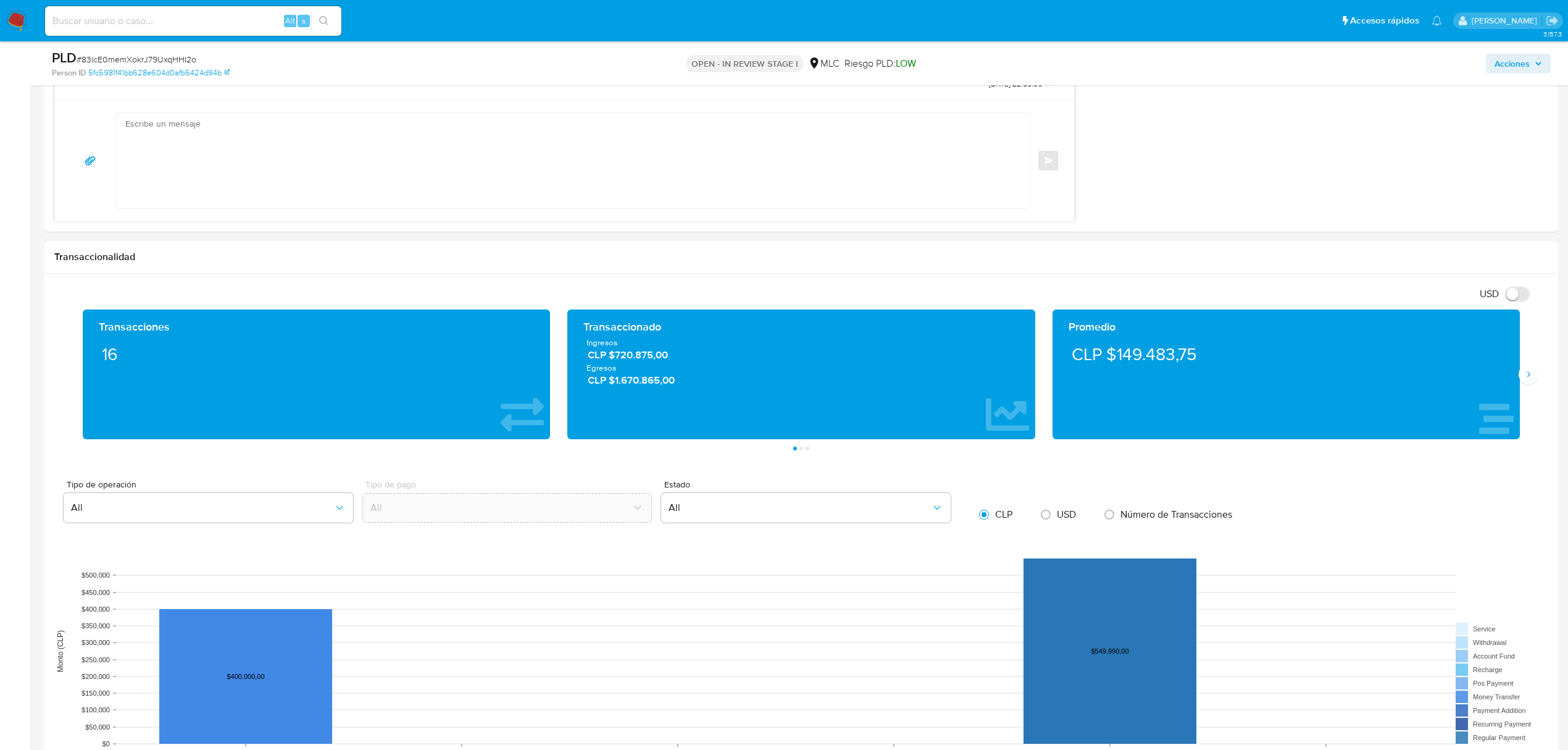
scroll to position [1313, 0]
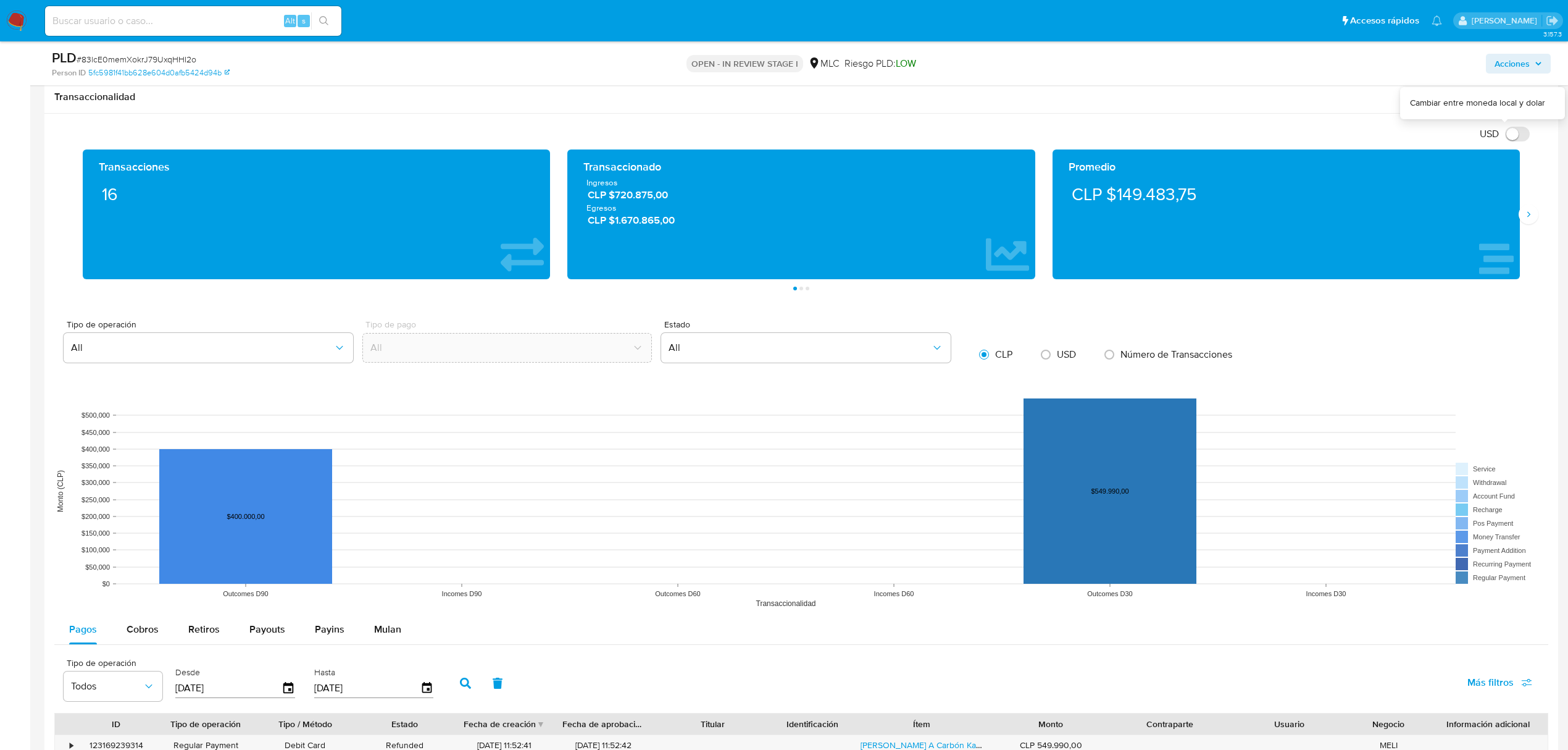
click at [1514, 136] on input "USD" at bounding box center [1517, 134] width 25 height 15
checkbox input "true"
click at [1526, 217] on icon "Siguiente" at bounding box center [1529, 214] width 10 height 10
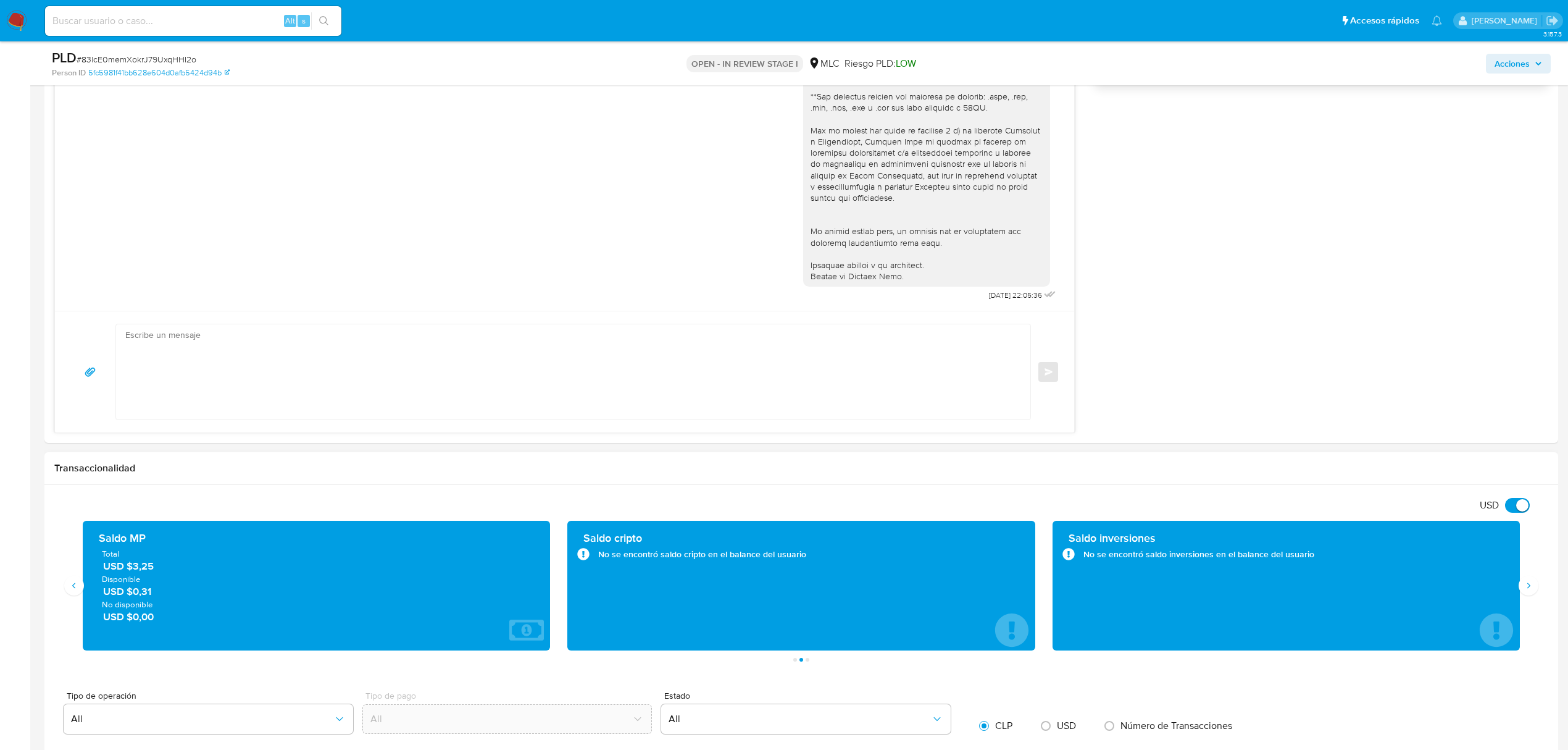
scroll to position [1065, 0]
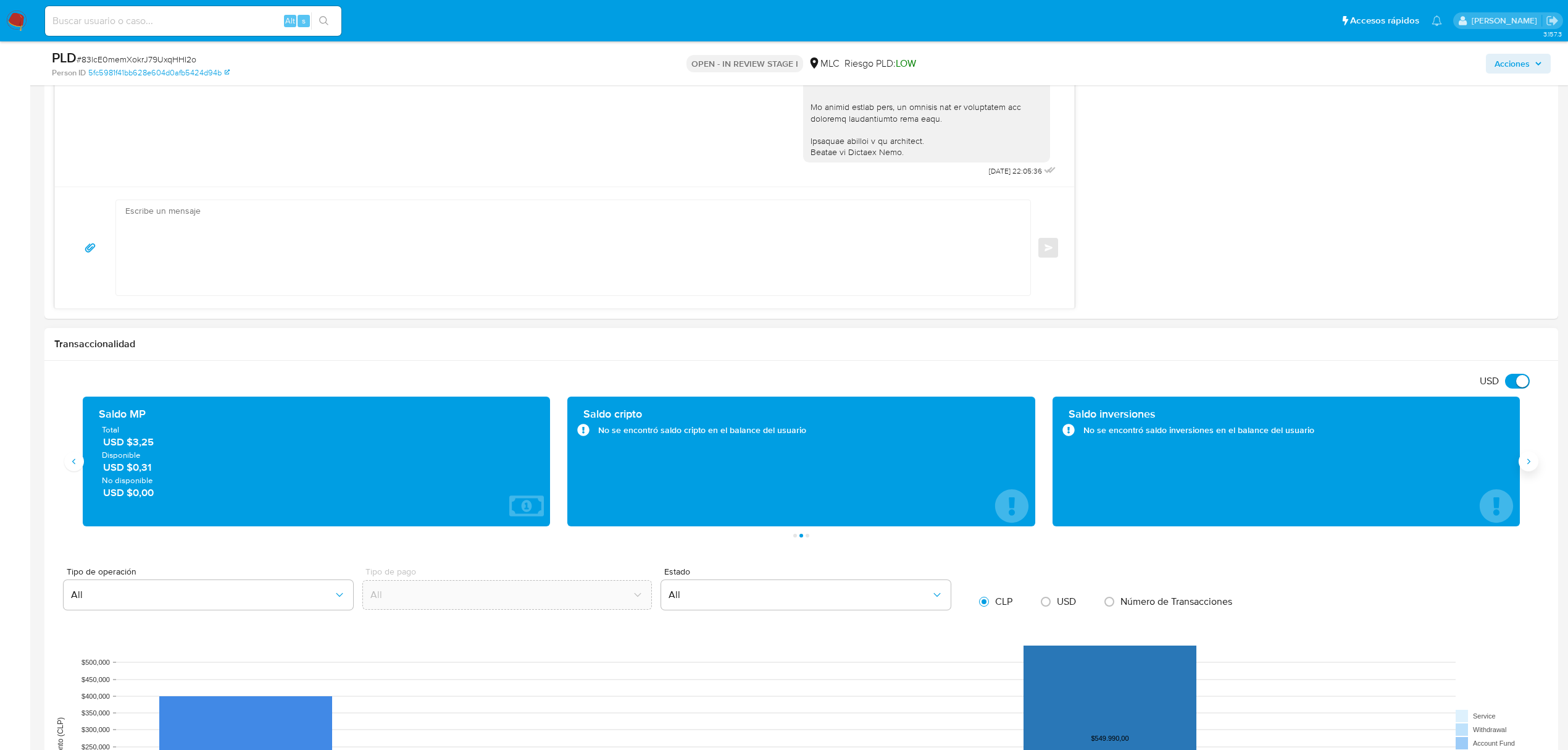
click at [1528, 466] on icon "Siguiente" at bounding box center [1529, 461] width 10 height 10
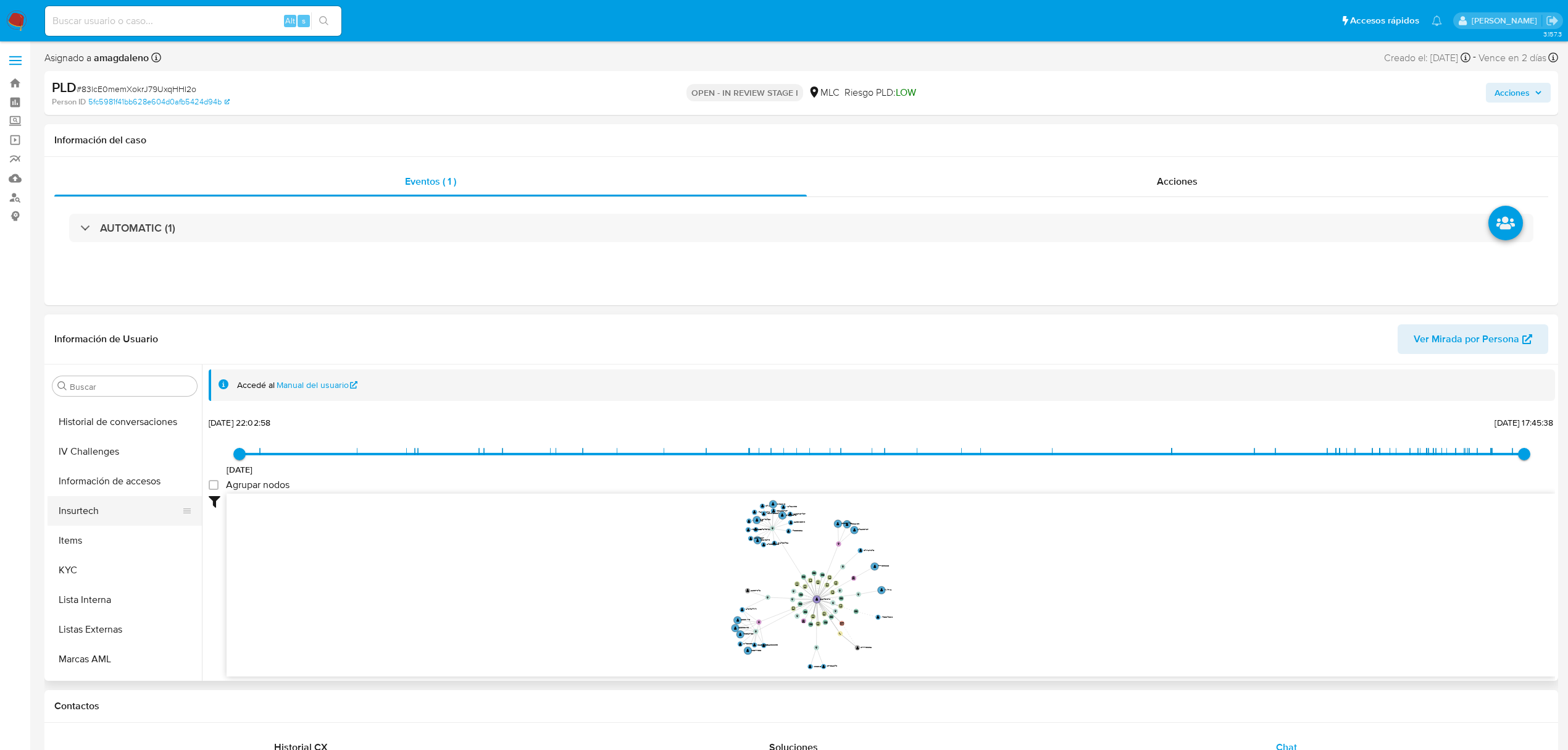
scroll to position [329, 0]
click at [142, 472] on button "Historial Casos" at bounding box center [120, 471] width 144 height 29
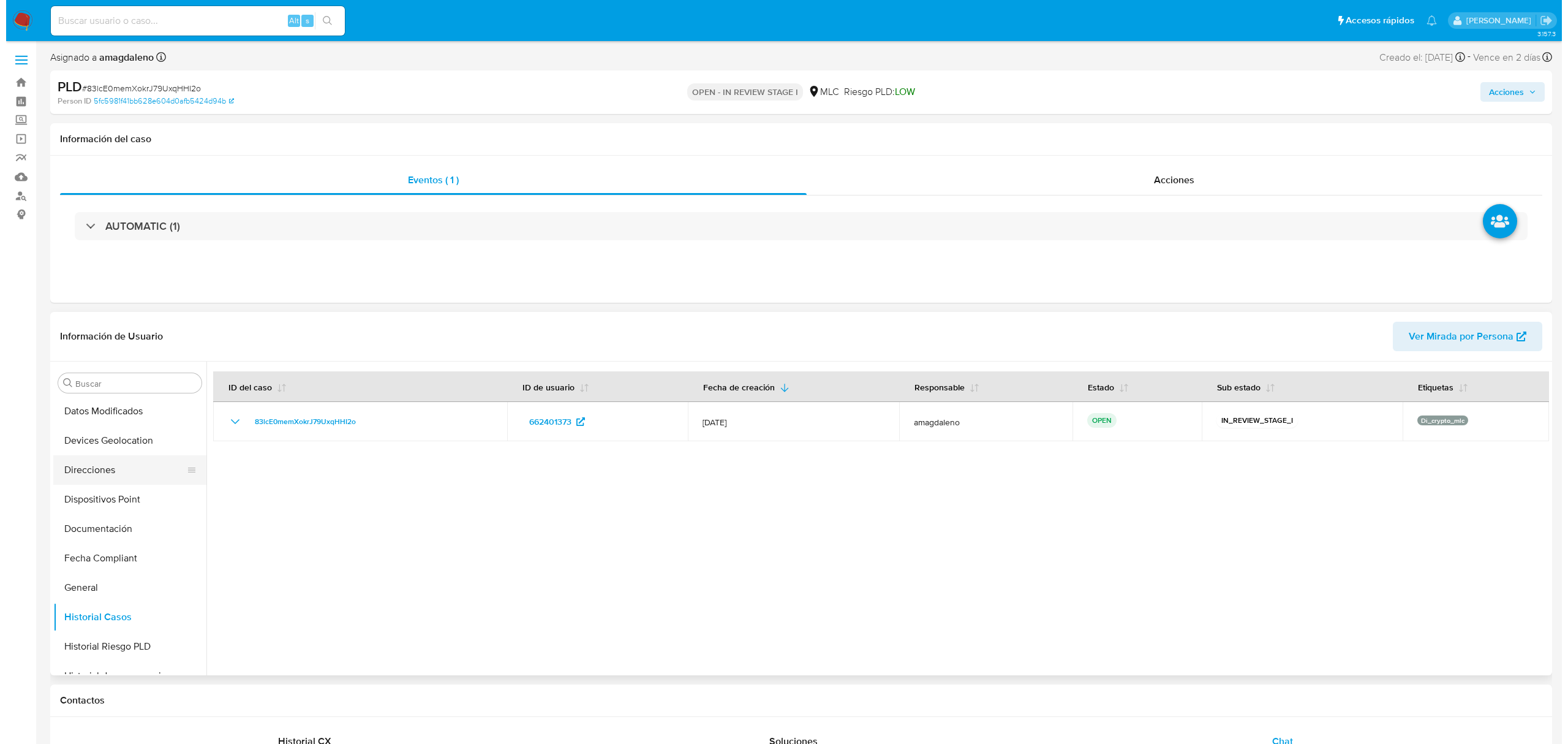
scroll to position [0, 0]
click at [93, 431] on button "Archivos adjuntos" at bounding box center [119, 441] width 143 height 29
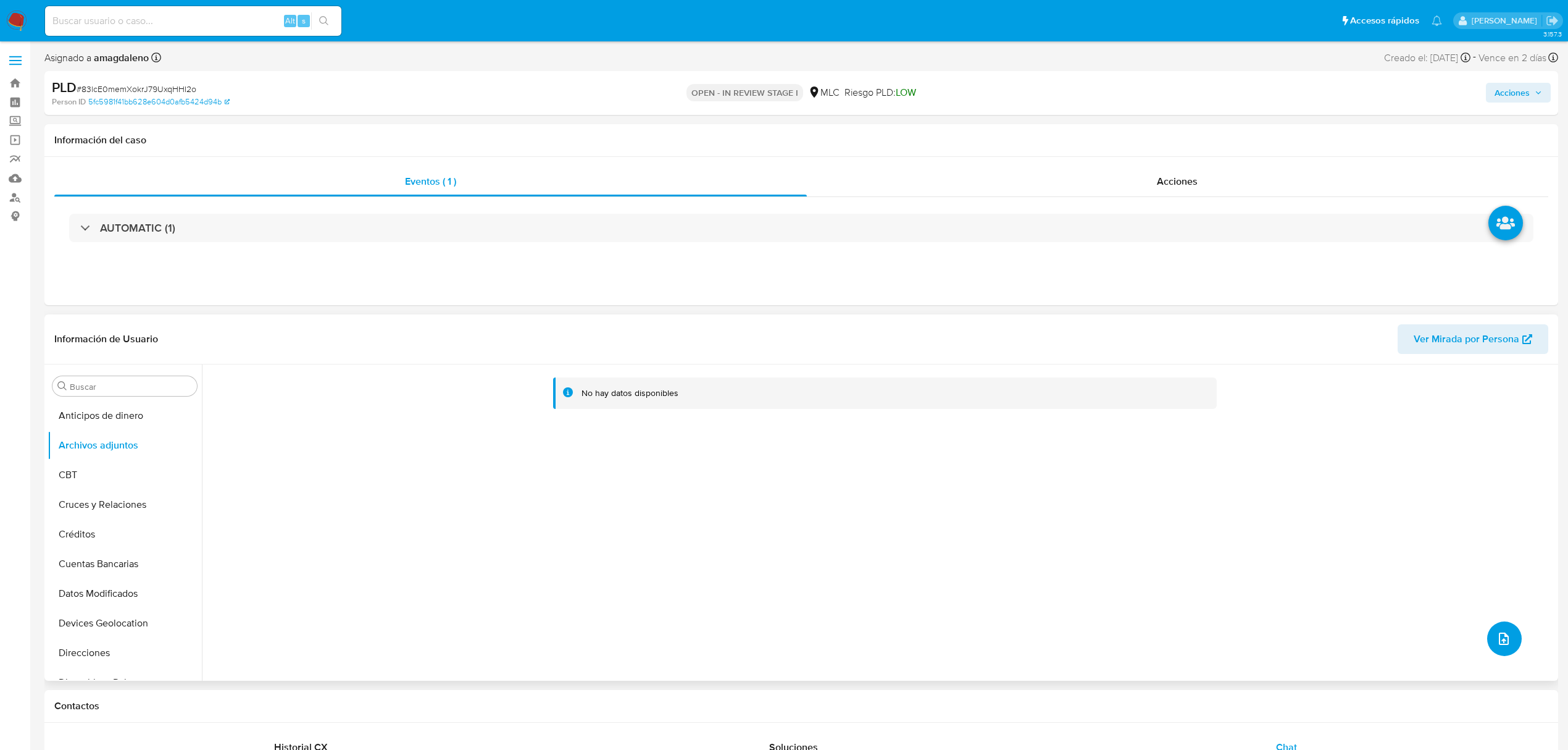
click at [1498, 650] on button "upload-file" at bounding box center [1505, 639] width 35 height 35
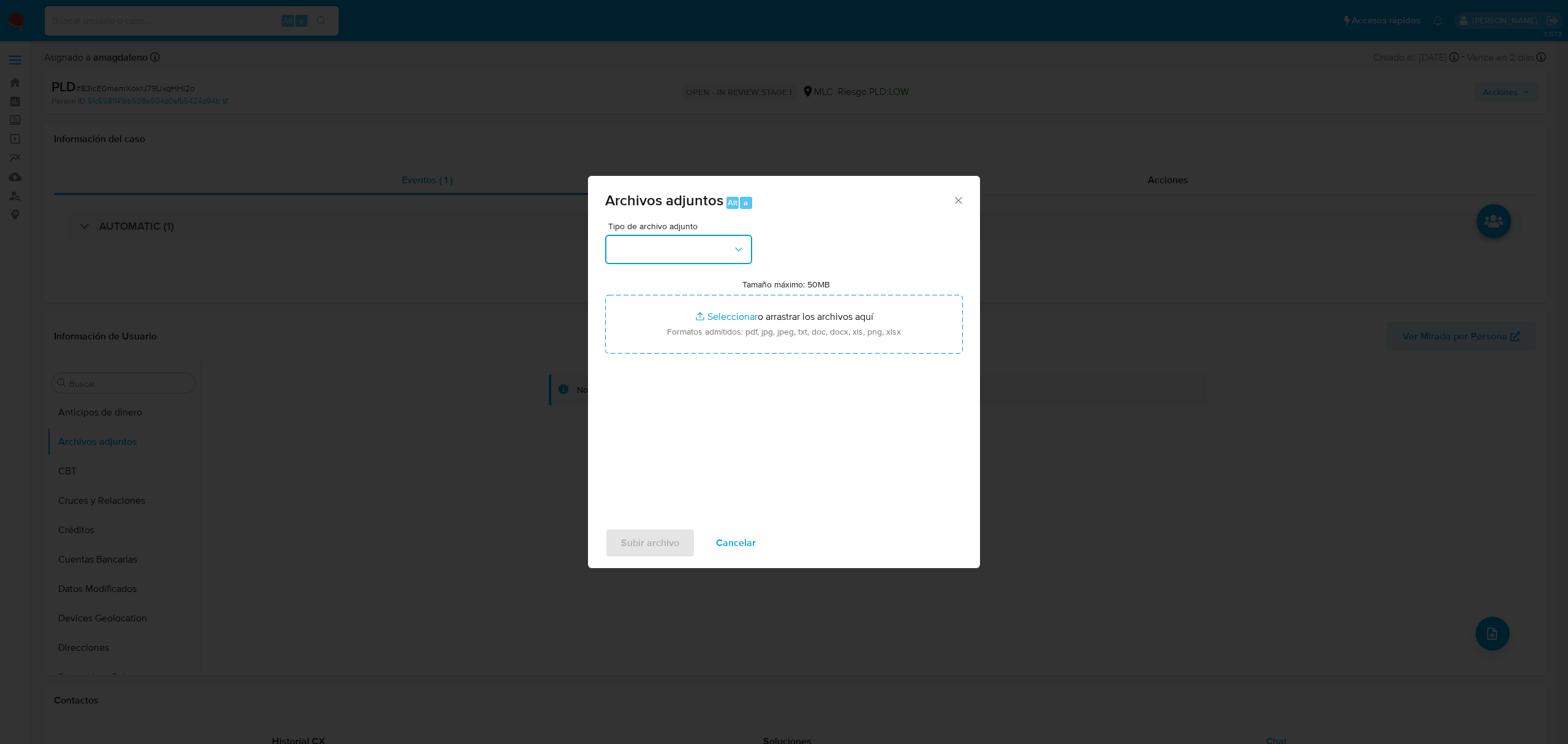
click at [670, 261] on button "button" at bounding box center [678, 249] width 147 height 29
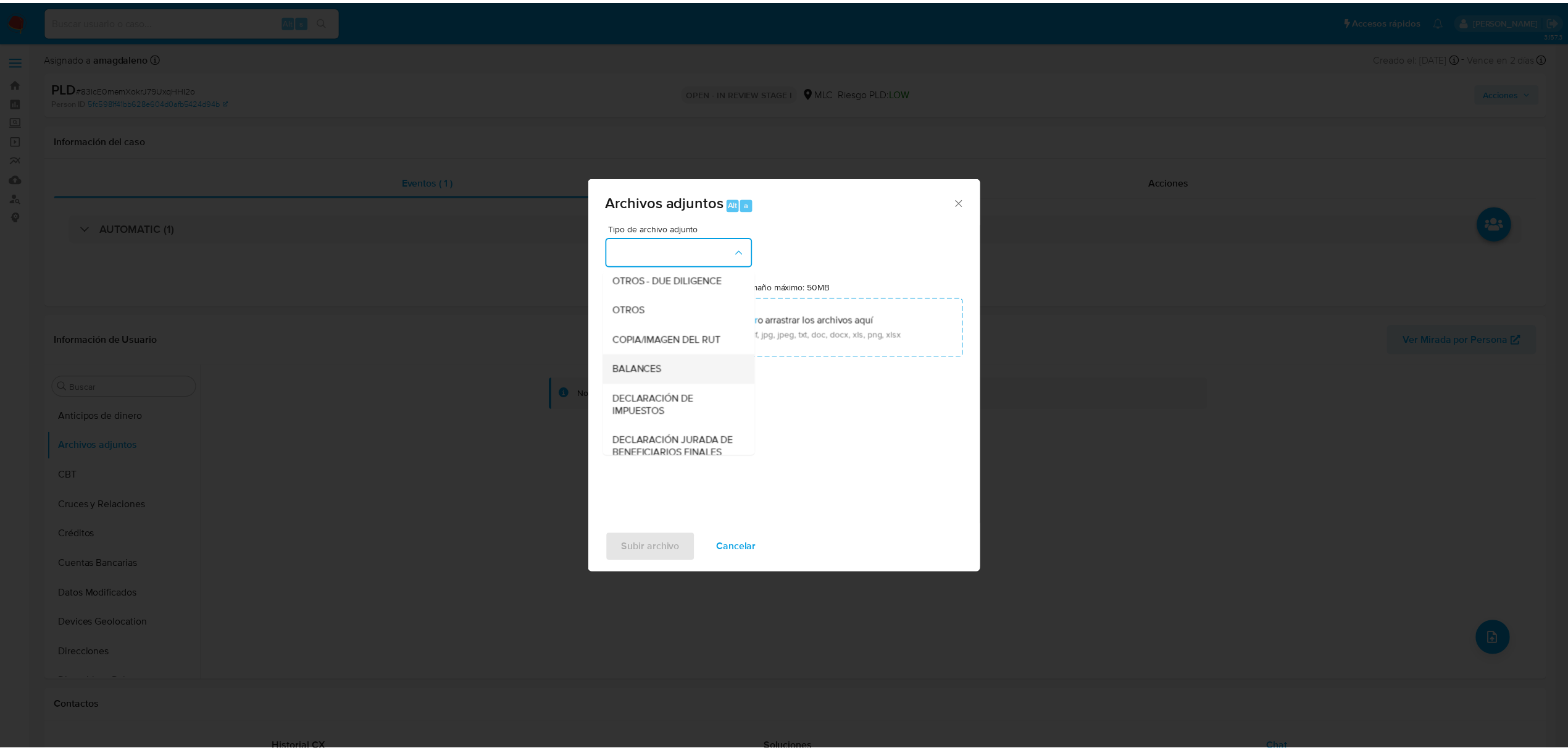
scroll to position [184, 0]
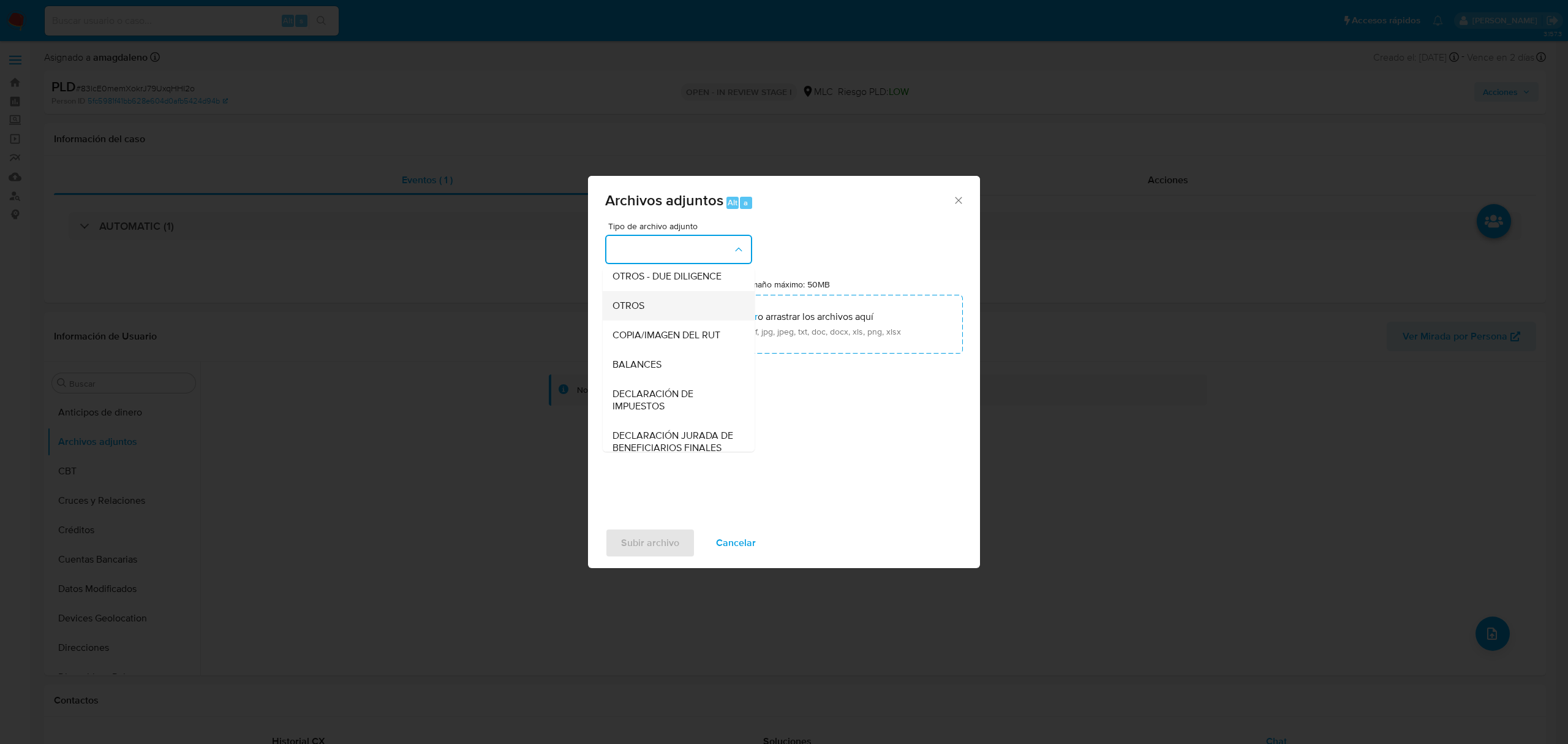
click at [637, 312] on span "OTROS" at bounding box center [628, 306] width 32 height 13
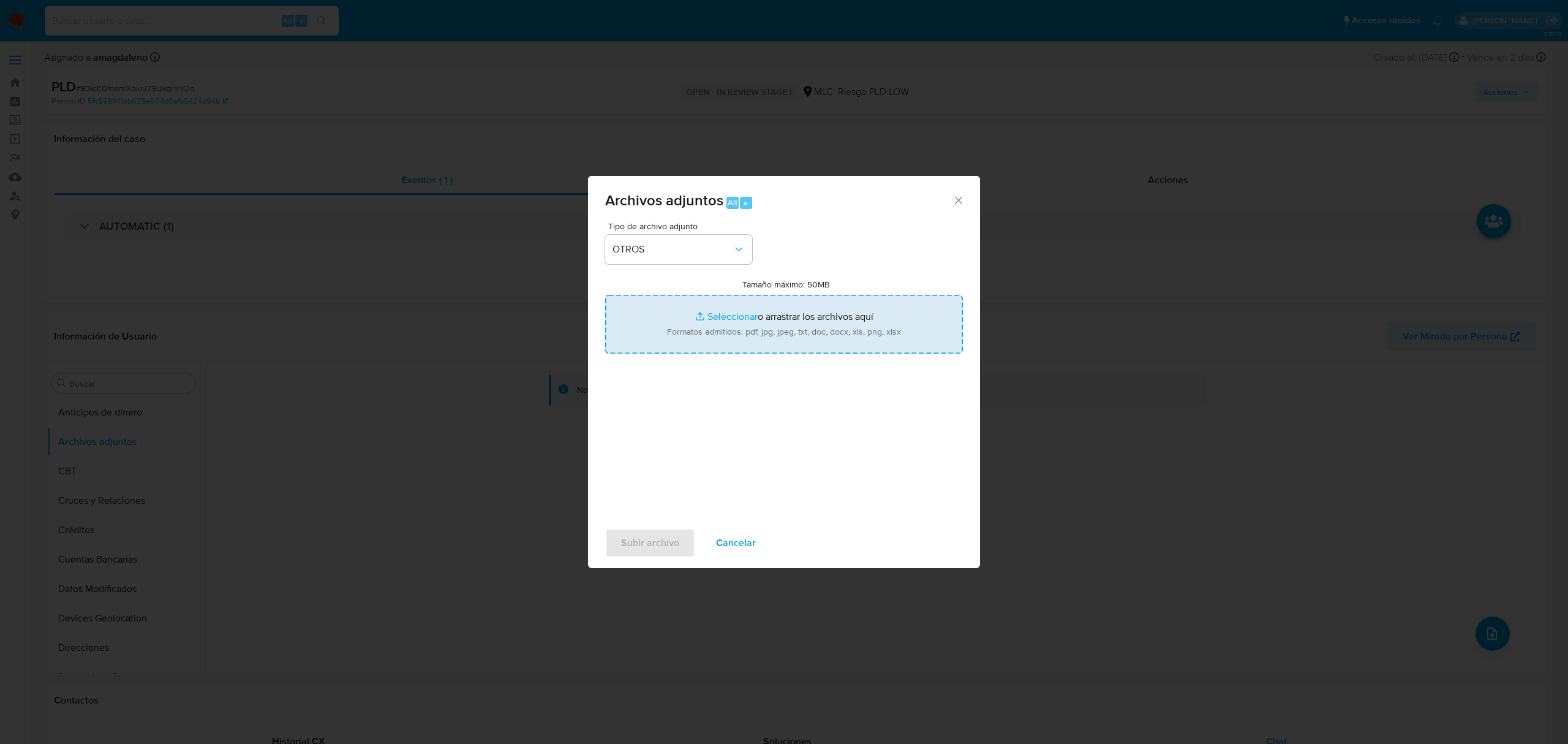
click at [733, 323] on input "Tamaño máximo: 50MB Seleccionar archivos" at bounding box center [784, 324] width 358 height 59
type input "C:\fakepath\662401373 - 08_09_2025.xlsx"
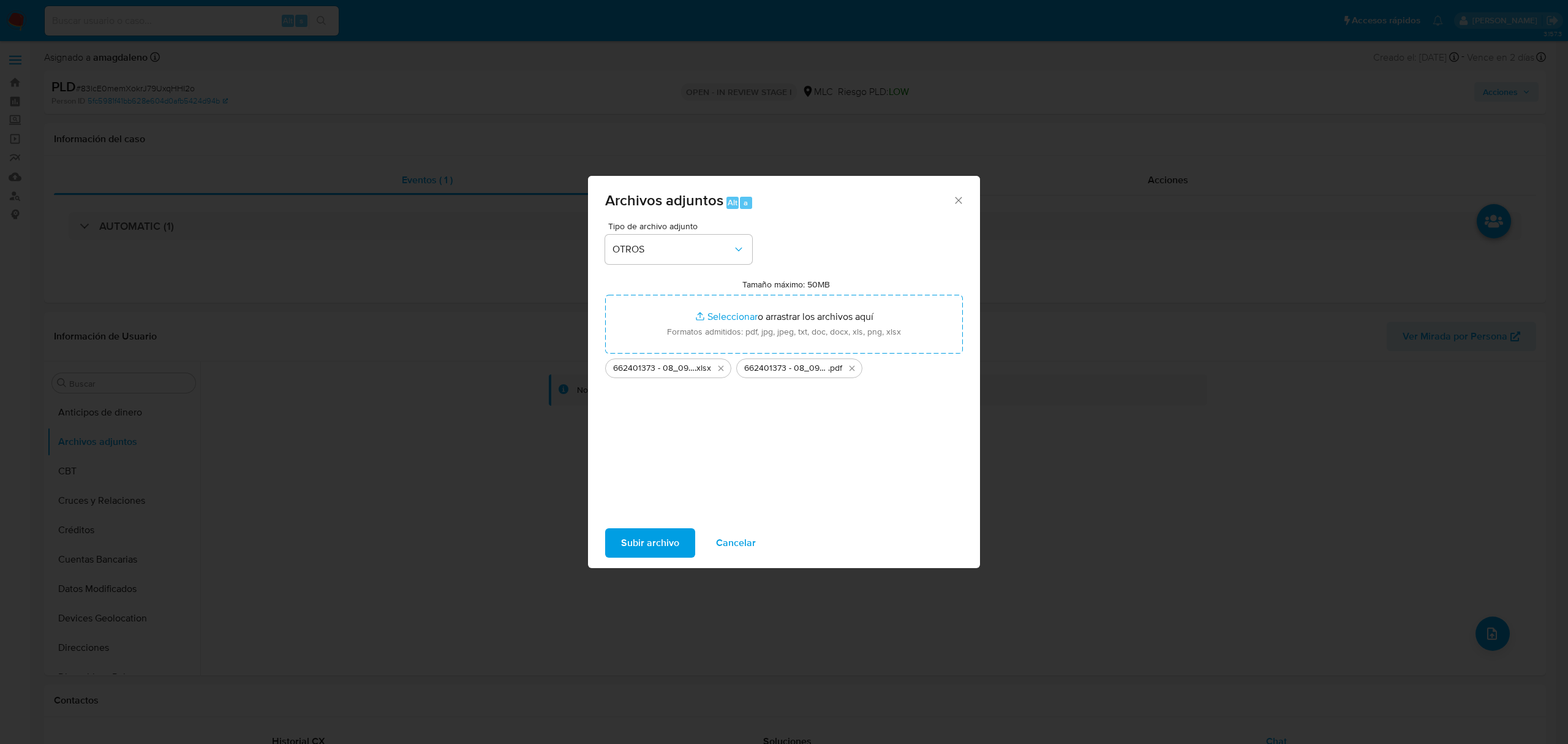
click at [632, 544] on span "Subir archivo" at bounding box center [650, 543] width 58 height 27
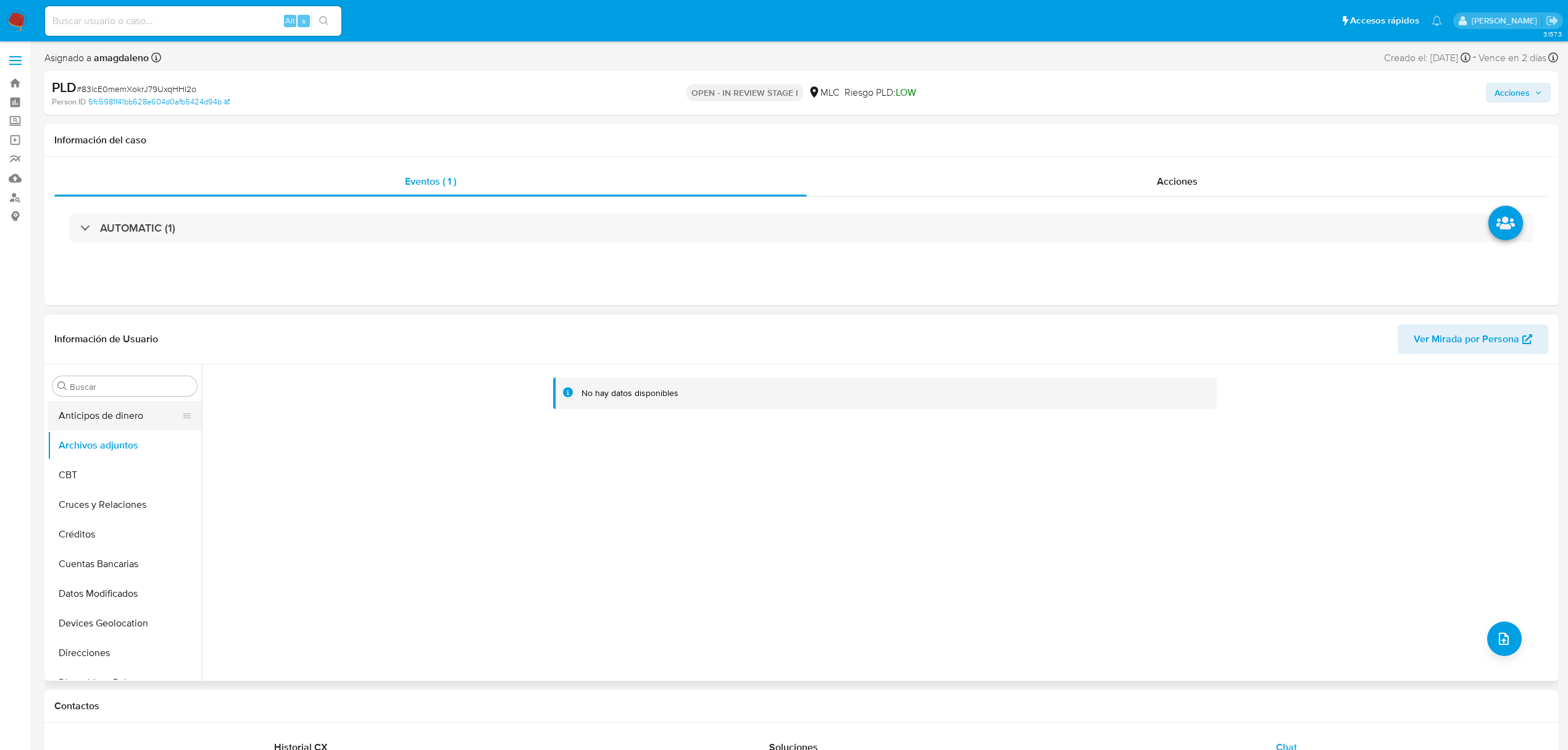
click at [123, 424] on button "Anticipos de dinero" at bounding box center [120, 416] width 144 height 29
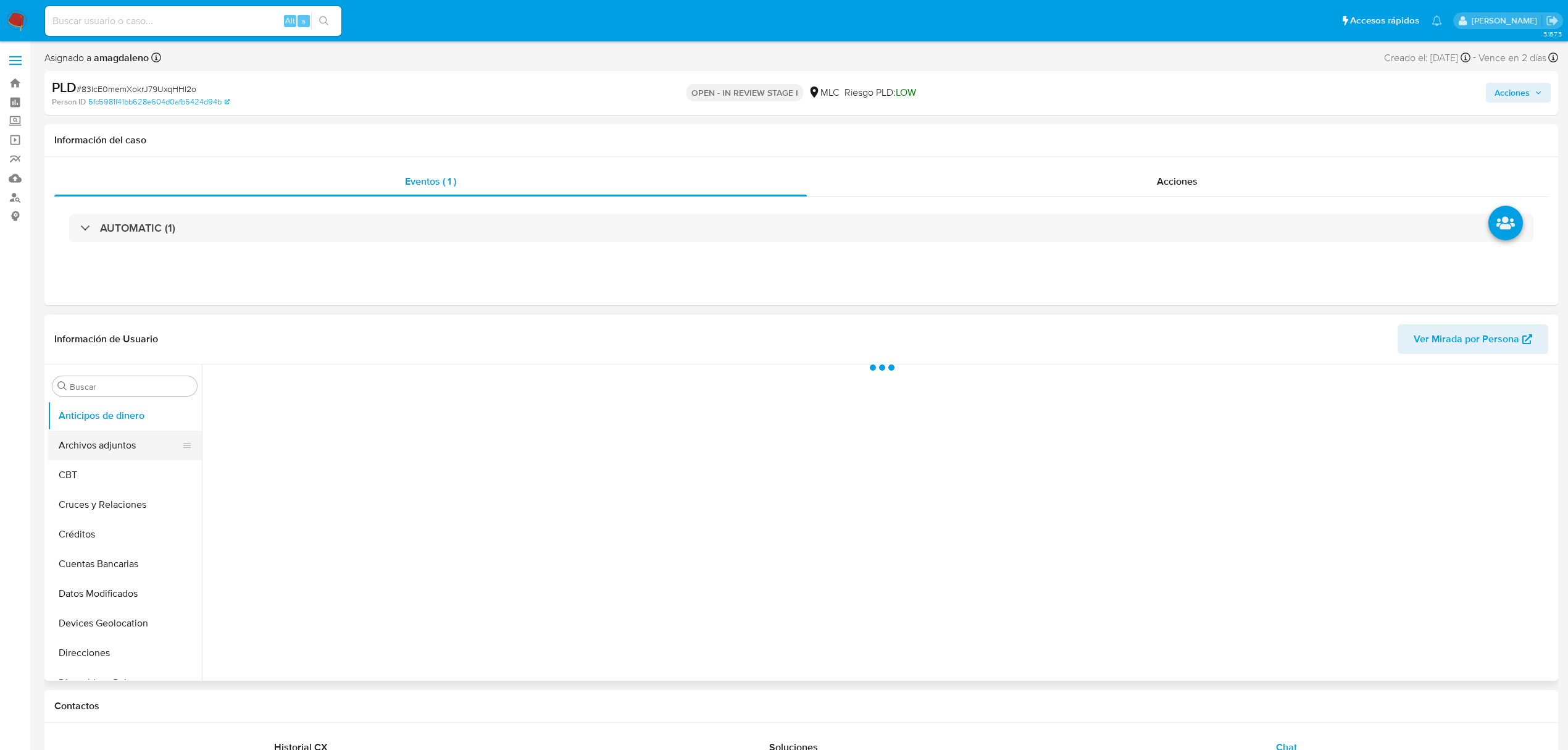
click at [123, 441] on button "Archivos adjuntos" at bounding box center [120, 445] width 144 height 29
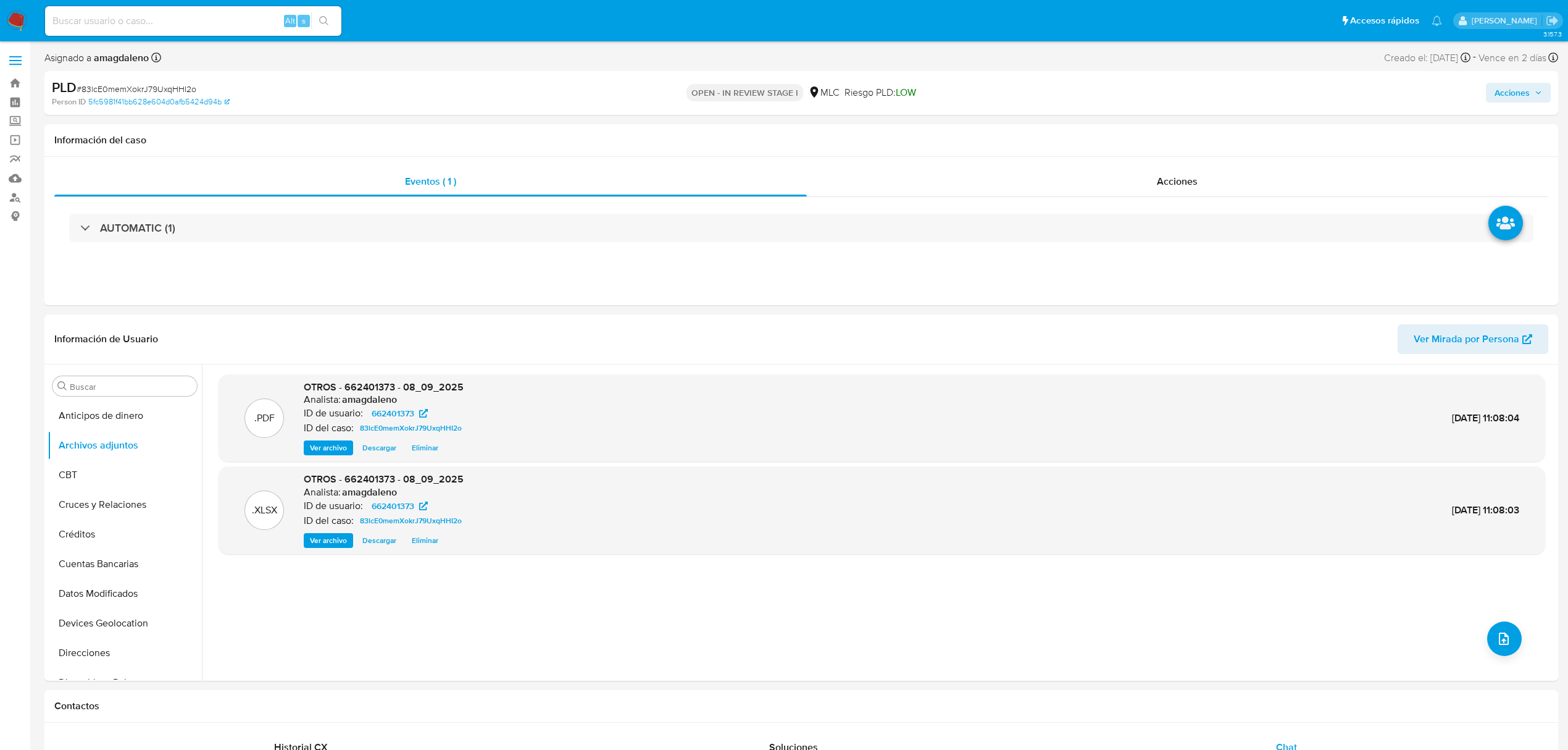
click at [1500, 97] on span "Acciones" at bounding box center [1512, 93] width 36 height 20
click at [1153, 134] on span "Resolución del caso" at bounding box center [1168, 132] width 89 height 15
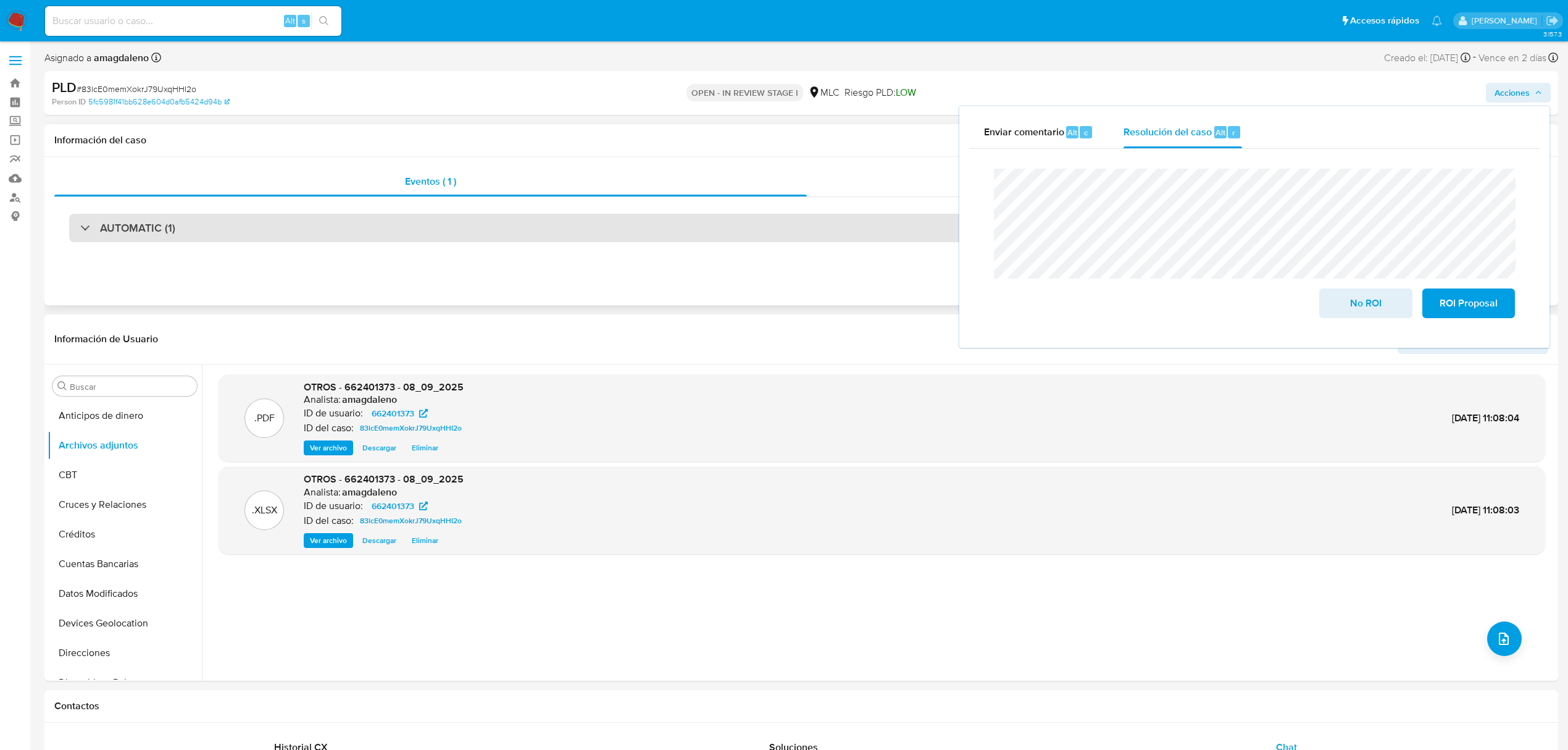
click at [818, 221] on div "AUTOMATIC (1)" at bounding box center [802, 227] width 1465 height 28
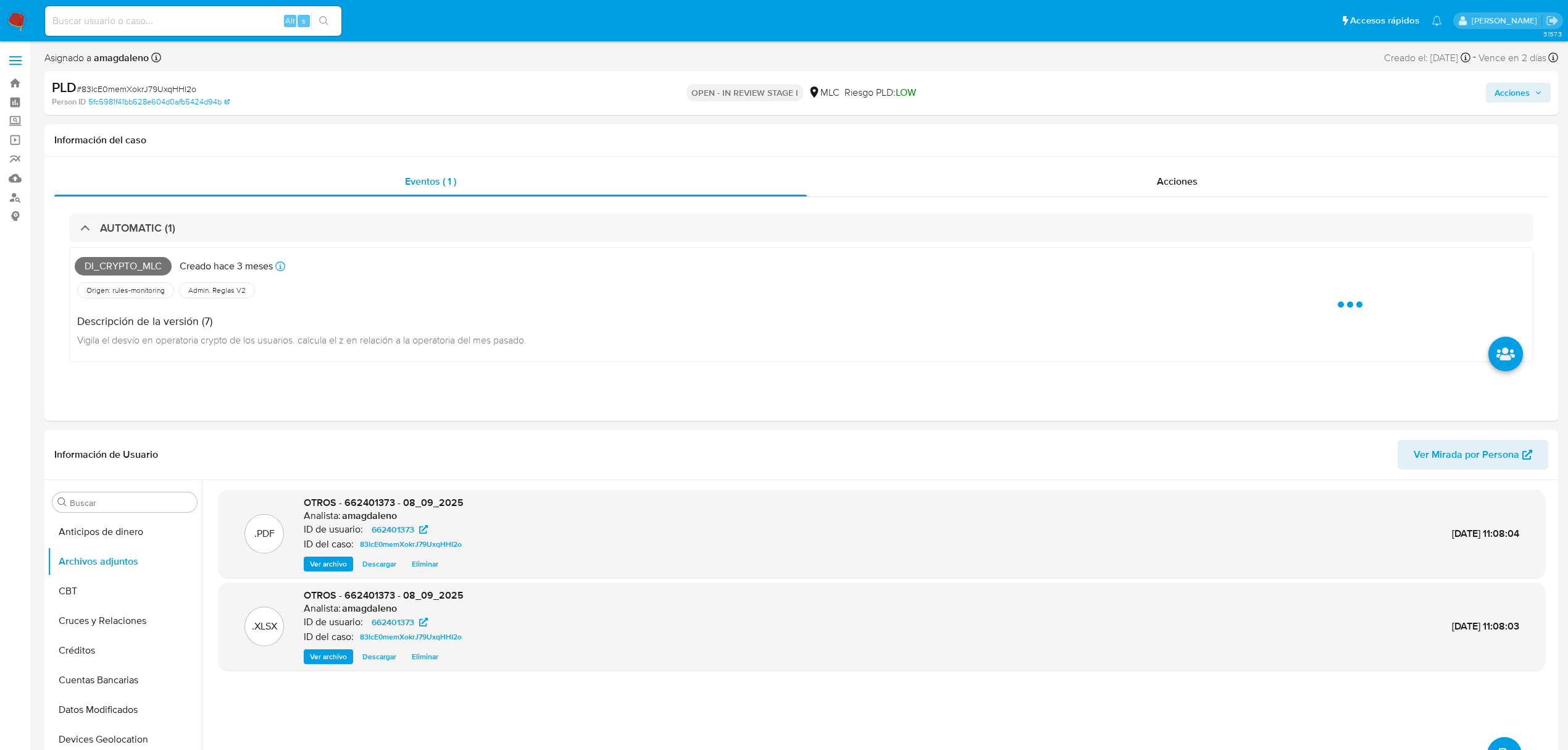
click at [1520, 89] on span "Acciones" at bounding box center [1512, 93] width 36 height 20
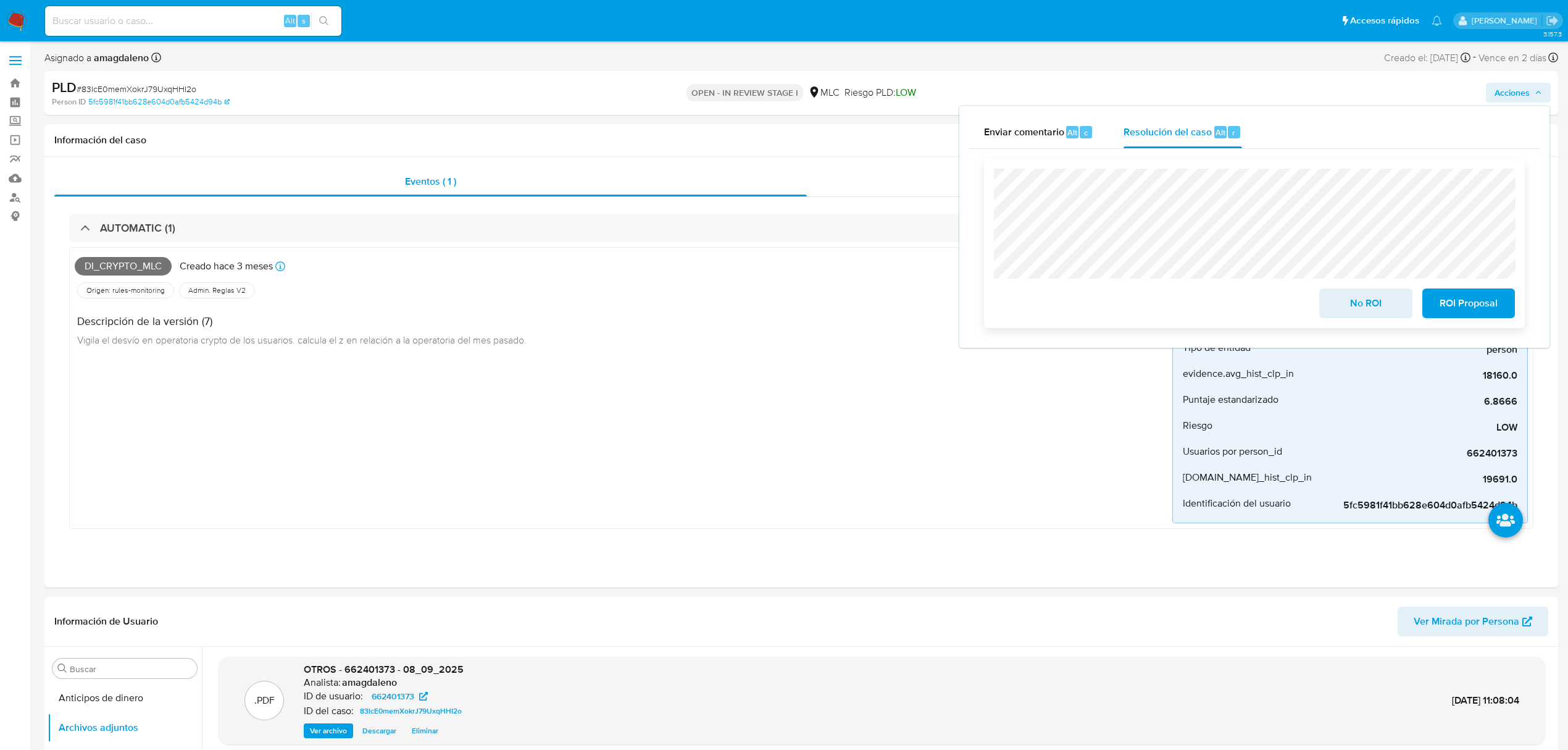
click at [1367, 312] on span "No ROI" at bounding box center [1365, 303] width 60 height 27
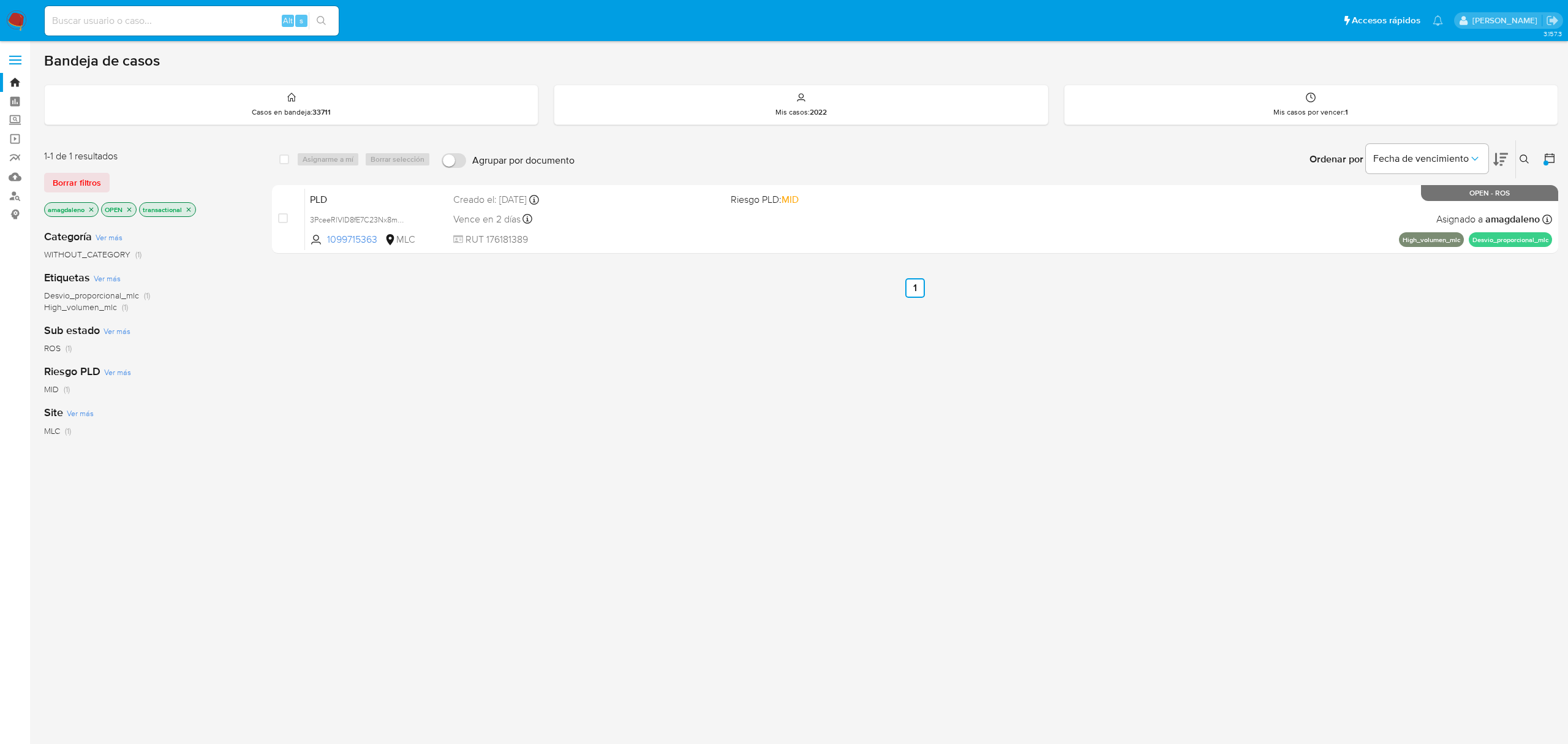
click at [327, 481] on div "select-all-cases-checkbox Asignarme a mí Borrar selección Agrupar por documento…" at bounding box center [915, 417] width 1286 height 556
click at [91, 209] on icon "close-filter" at bounding box center [91, 209] width 7 height 7
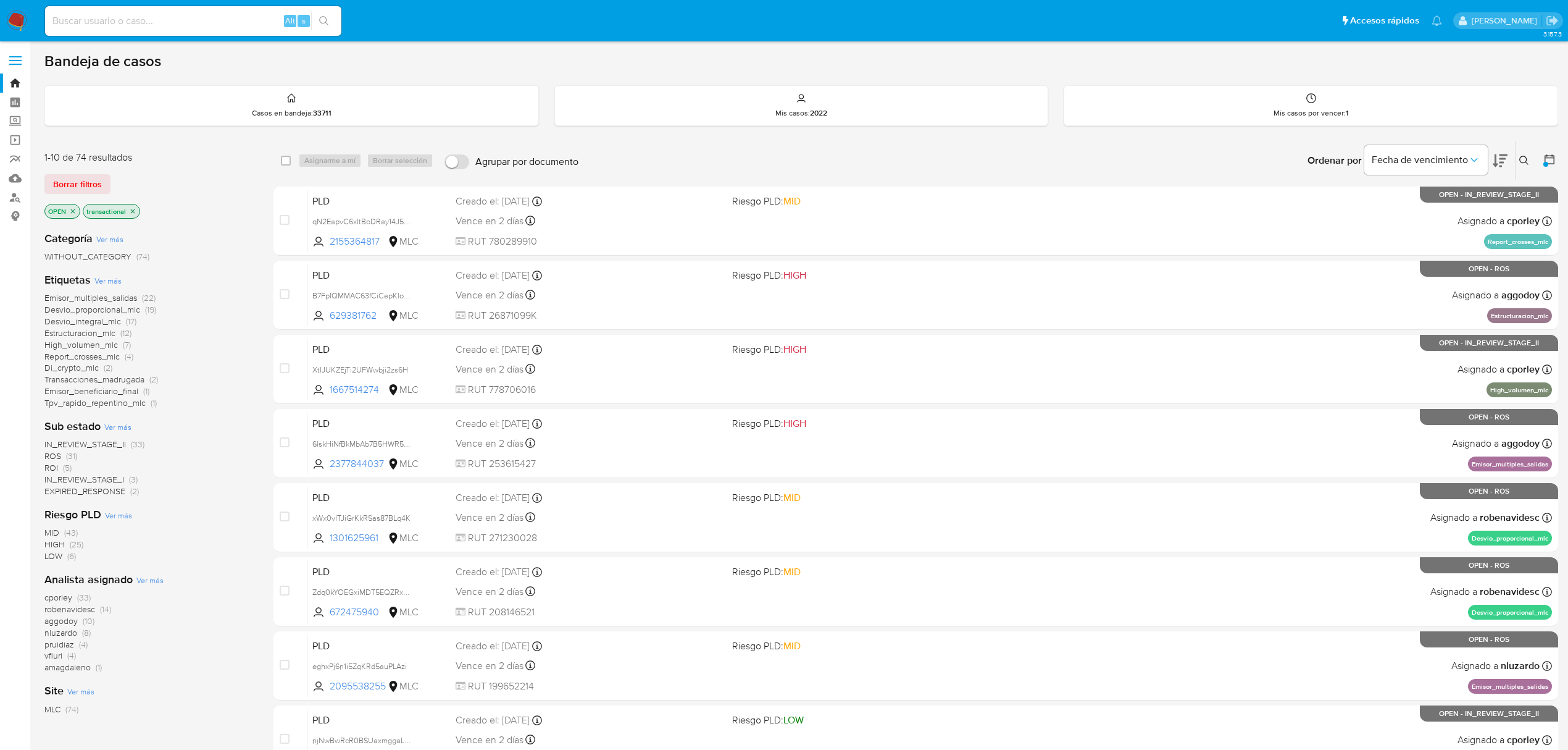
click at [77, 492] on span "EXPIRED_RESPONSE" at bounding box center [85, 491] width 81 height 13
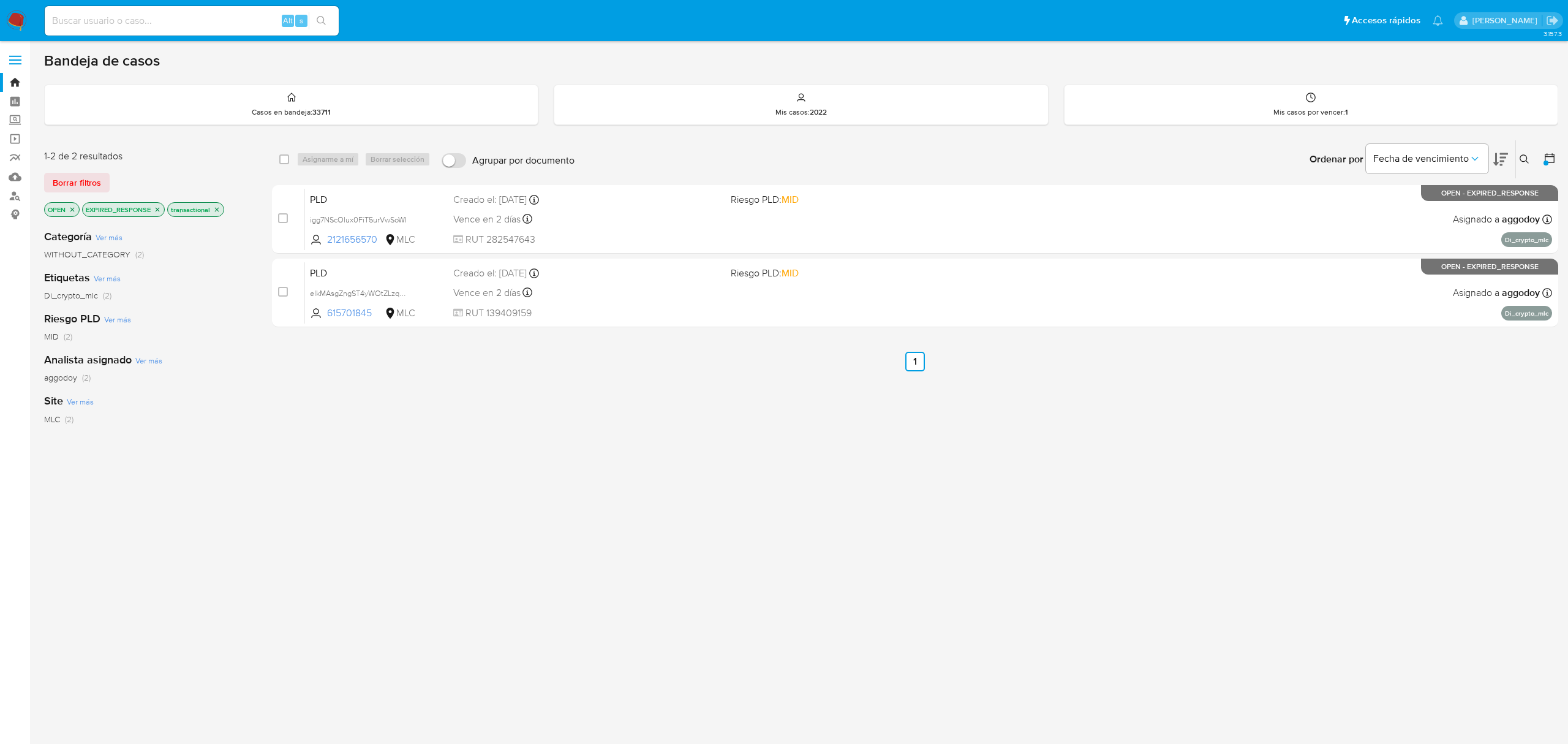
click at [154, 209] on icon "close-filter" at bounding box center [158, 209] width 7 height 7
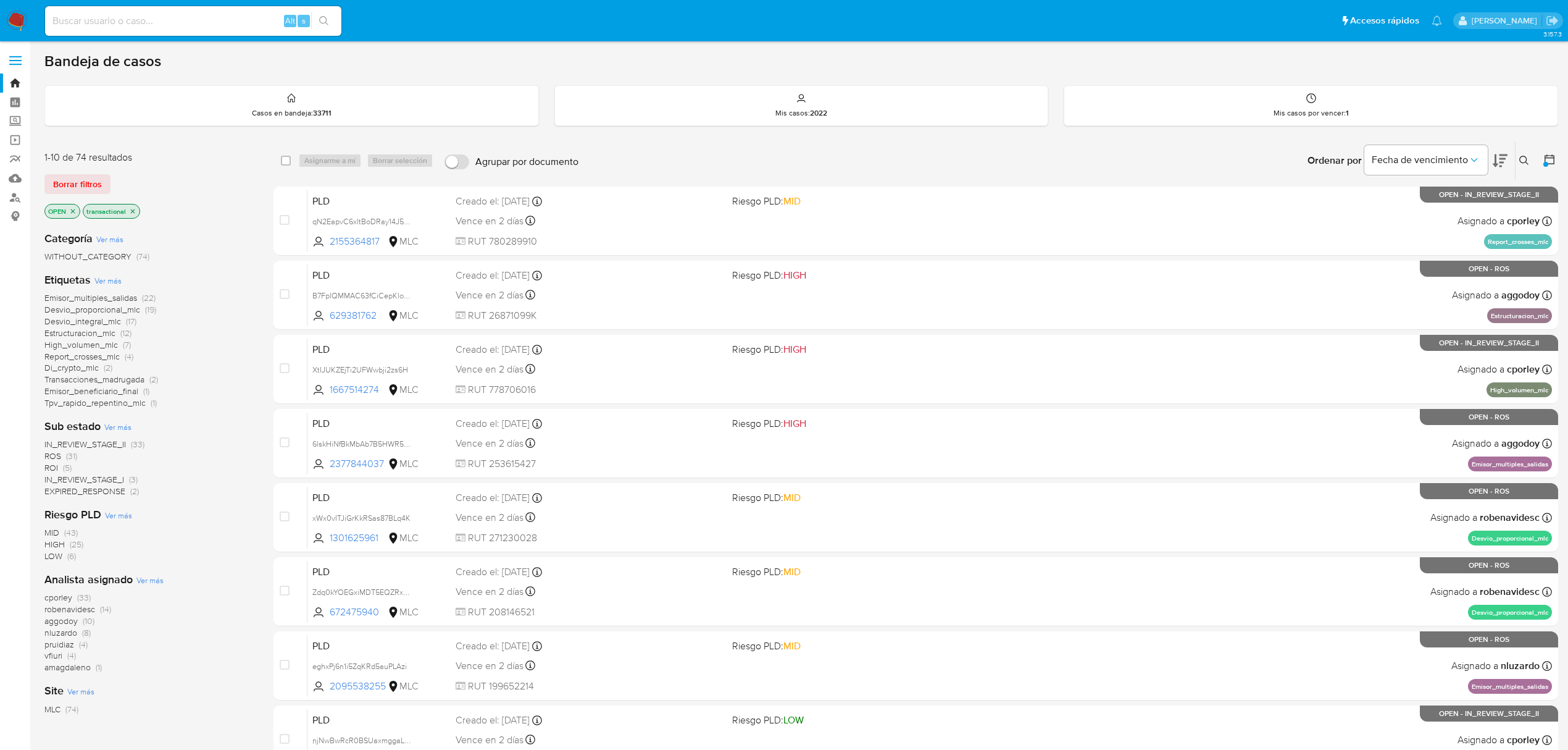
click at [105, 483] on span "IN_REVIEW_STAGE_I" at bounding box center [84, 480] width 79 height 13
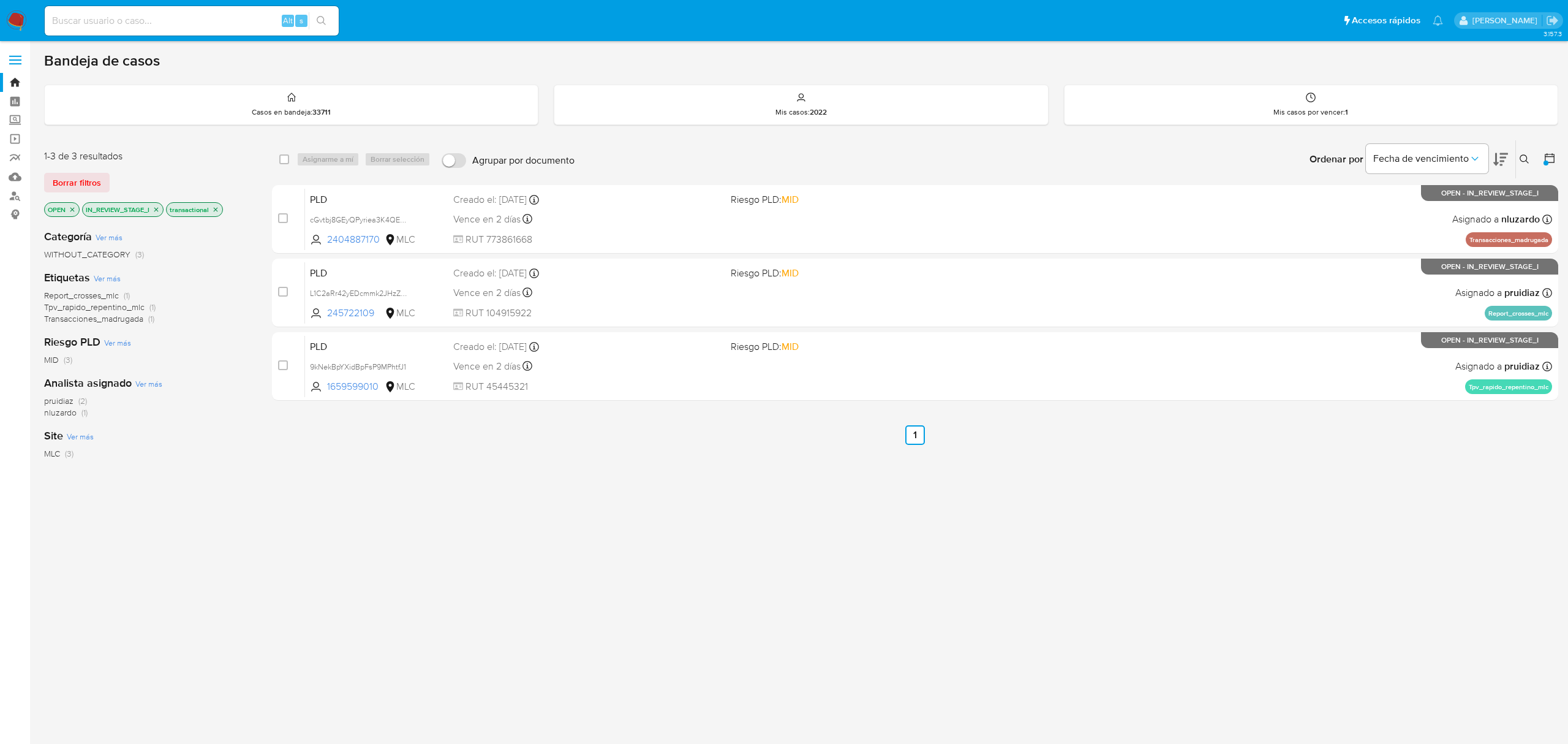
click at [158, 209] on icon "close-filter" at bounding box center [156, 209] width 7 height 7
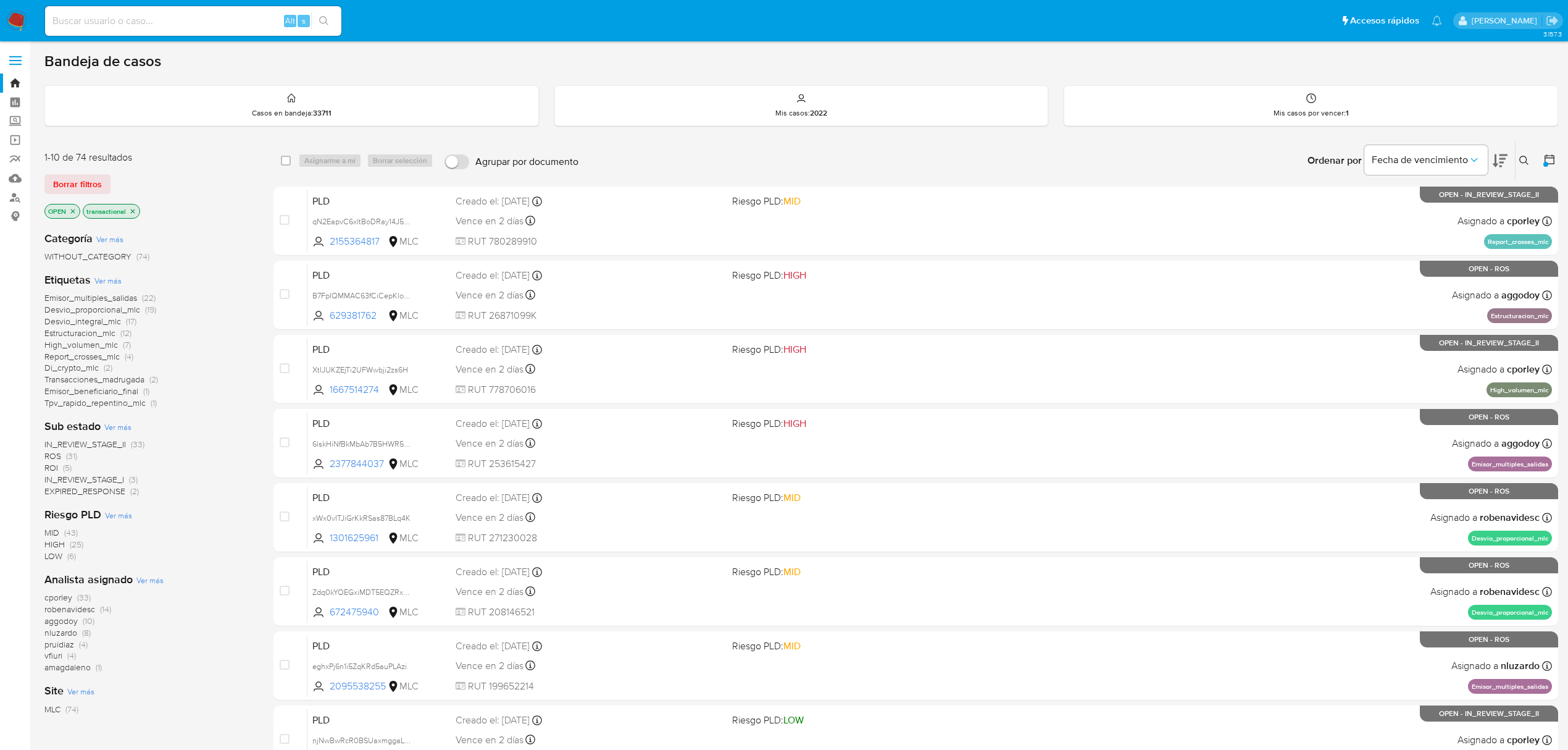
click at [54, 491] on span "EXPIRED_RESPONSE" at bounding box center [85, 491] width 81 height 13
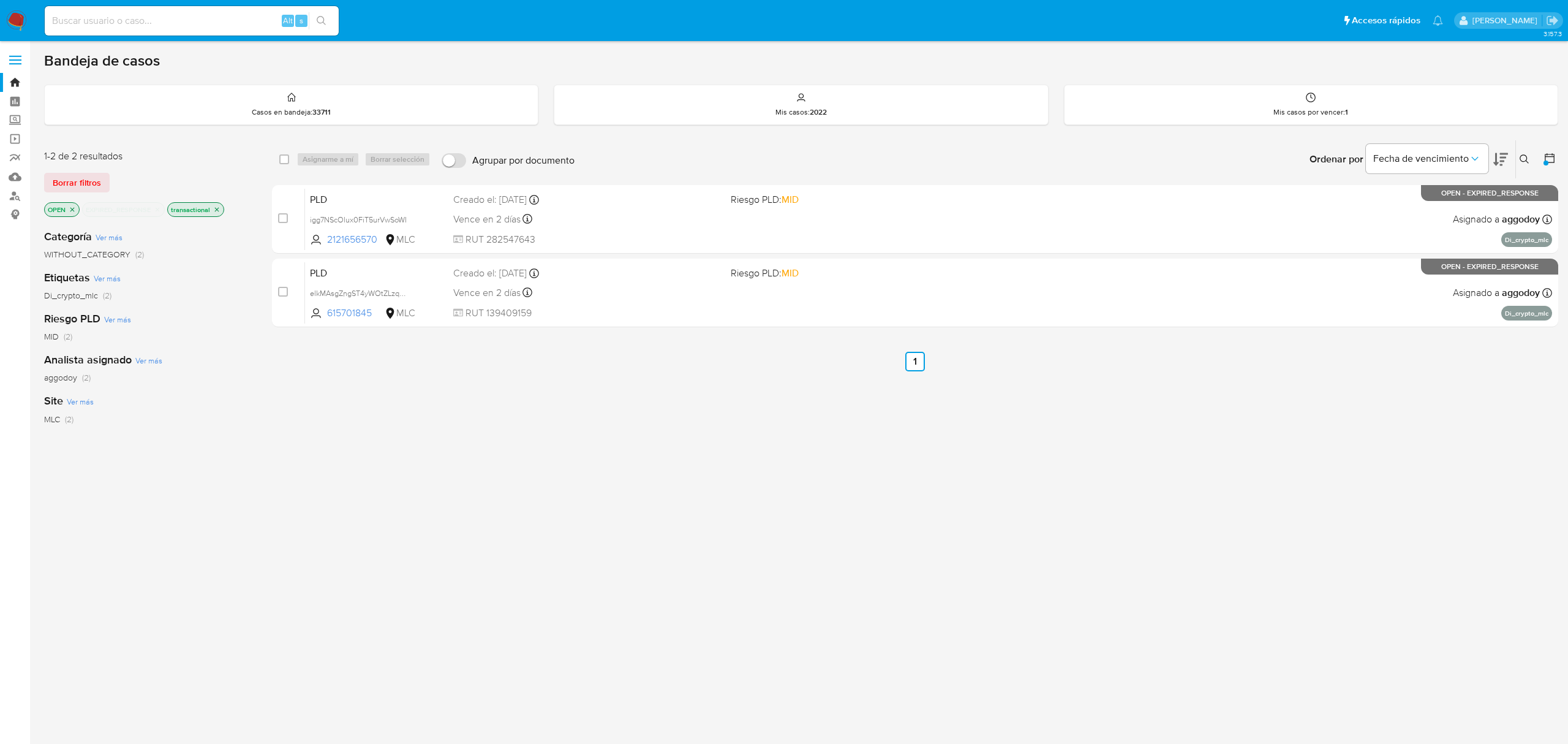
click at [156, 209] on icon "close-filter" at bounding box center [158, 209] width 7 height 7
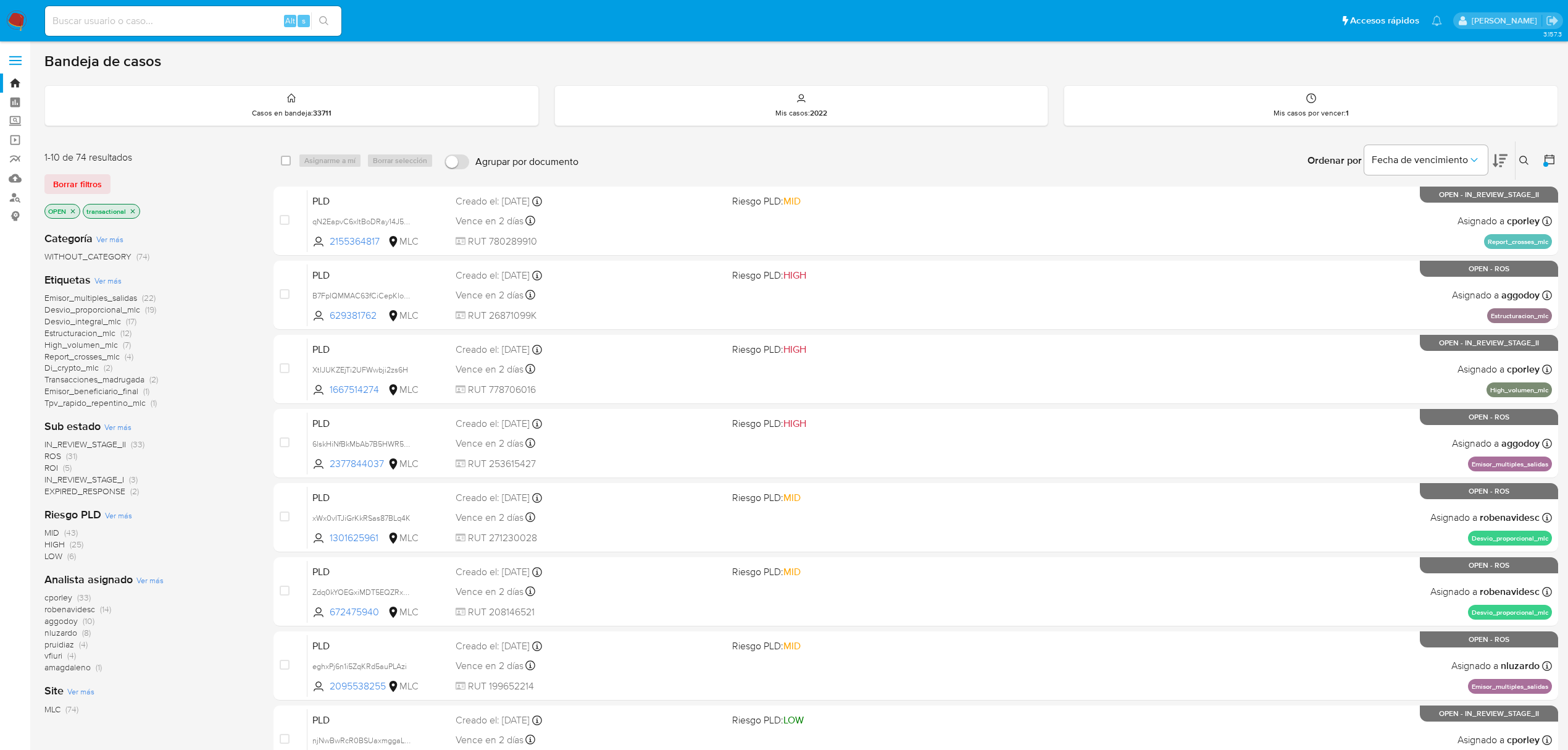
click at [47, 632] on span "nluzardo" at bounding box center [61, 633] width 33 height 13
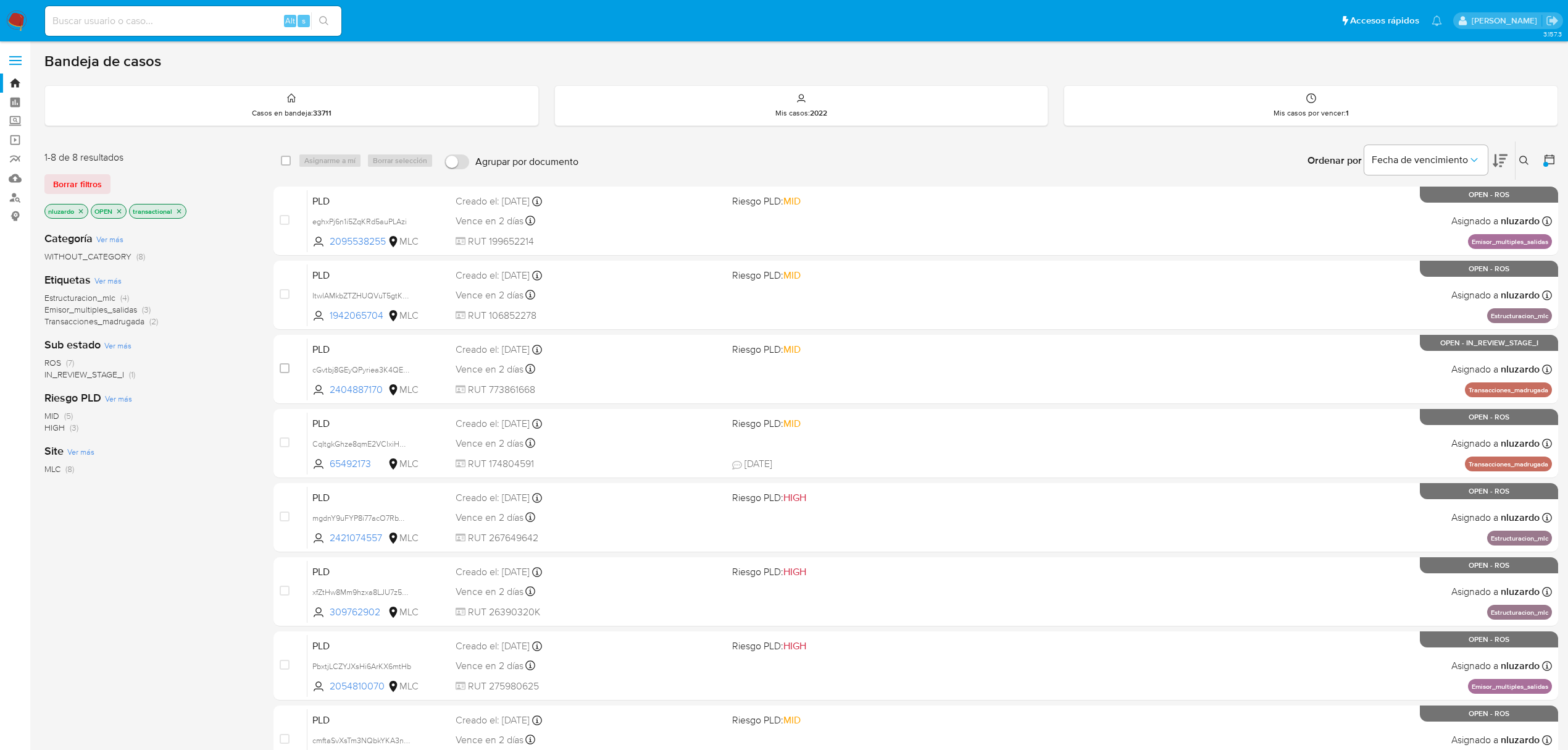
click at [80, 213] on icon "close-filter" at bounding box center [81, 211] width 7 height 7
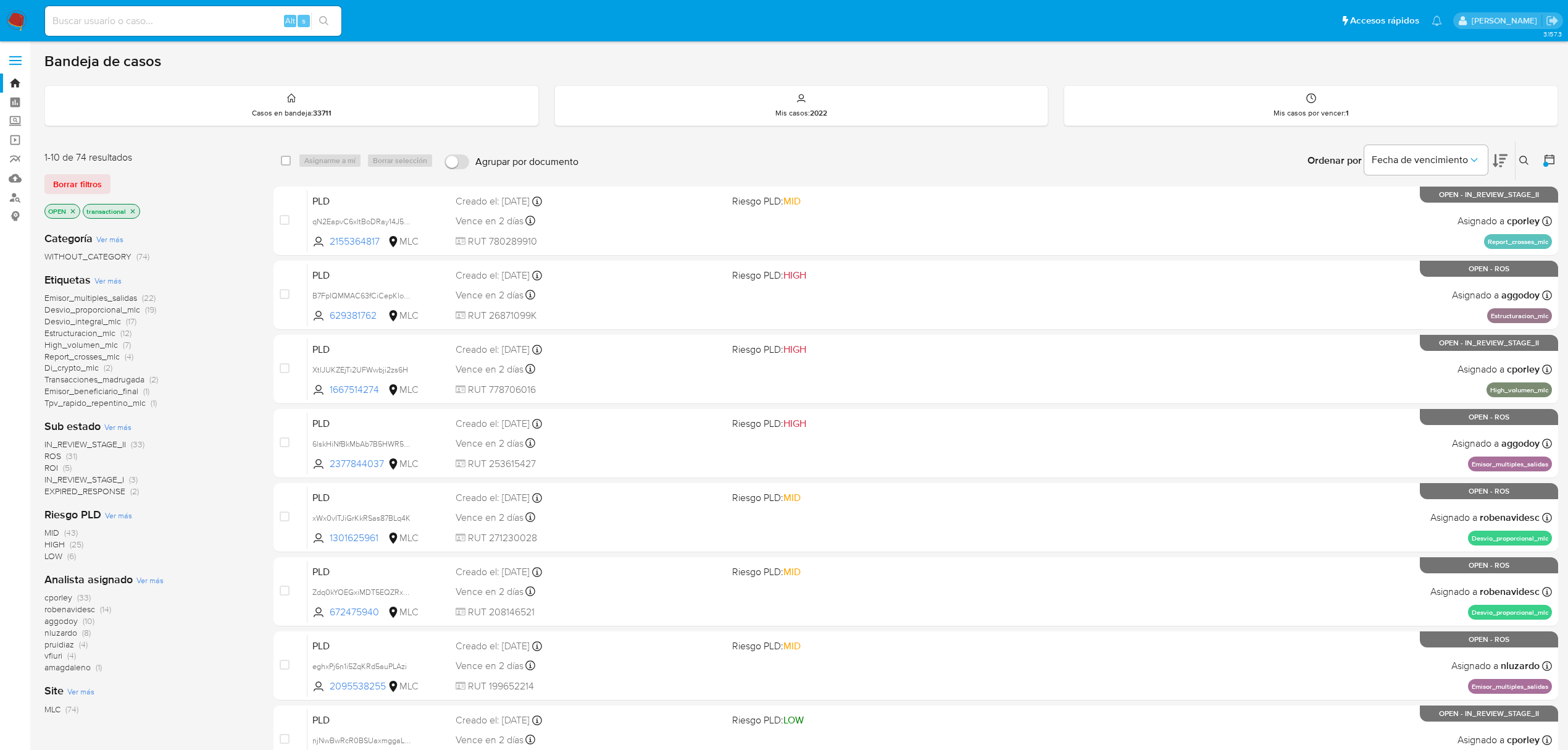
click at [89, 493] on span "EXPIRED_RESPONSE" at bounding box center [85, 491] width 81 height 13
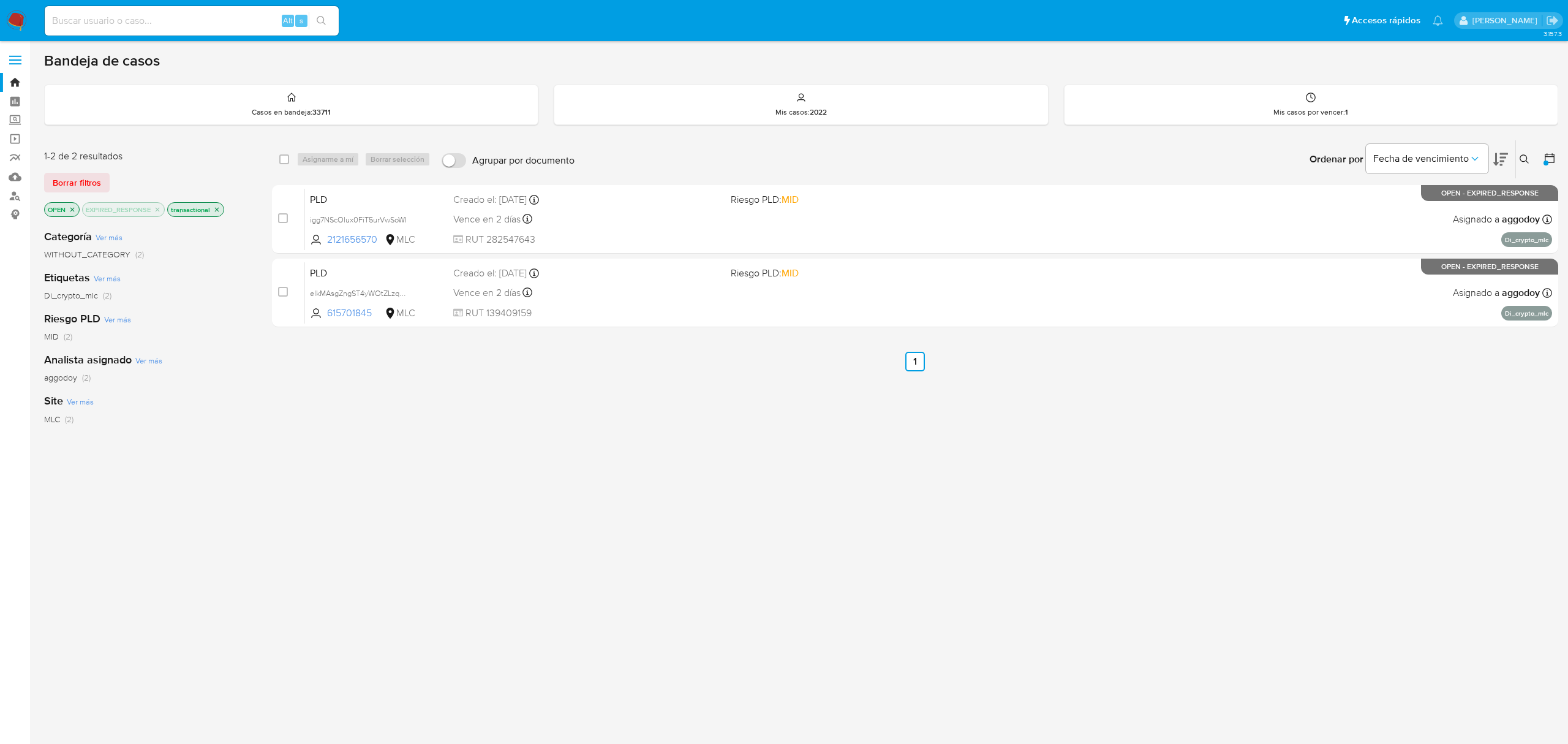
click at [158, 211] on icon "close-filter" at bounding box center [158, 209] width 7 height 7
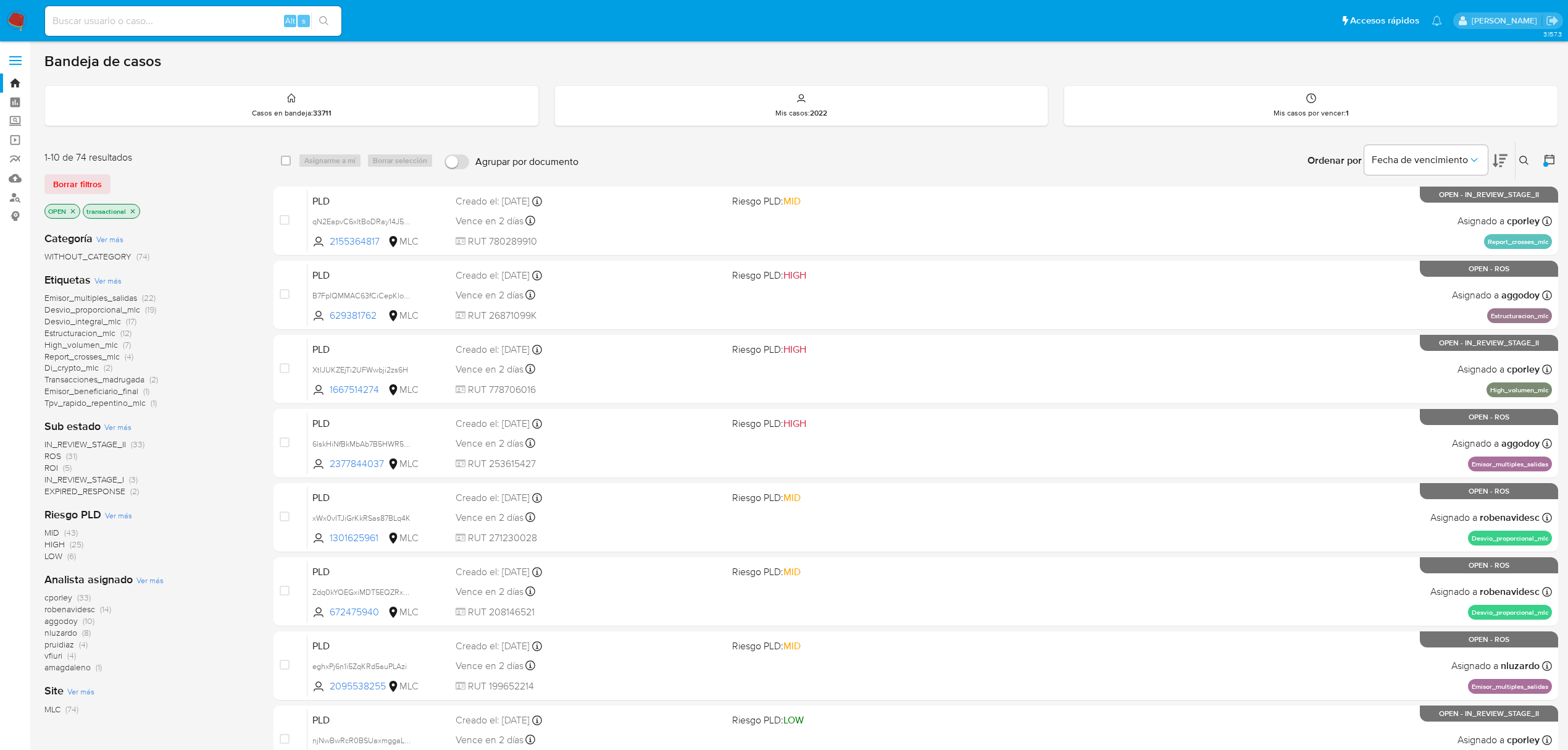
click at [85, 483] on span "IN_REVIEW_STAGE_I" at bounding box center [84, 480] width 79 height 13
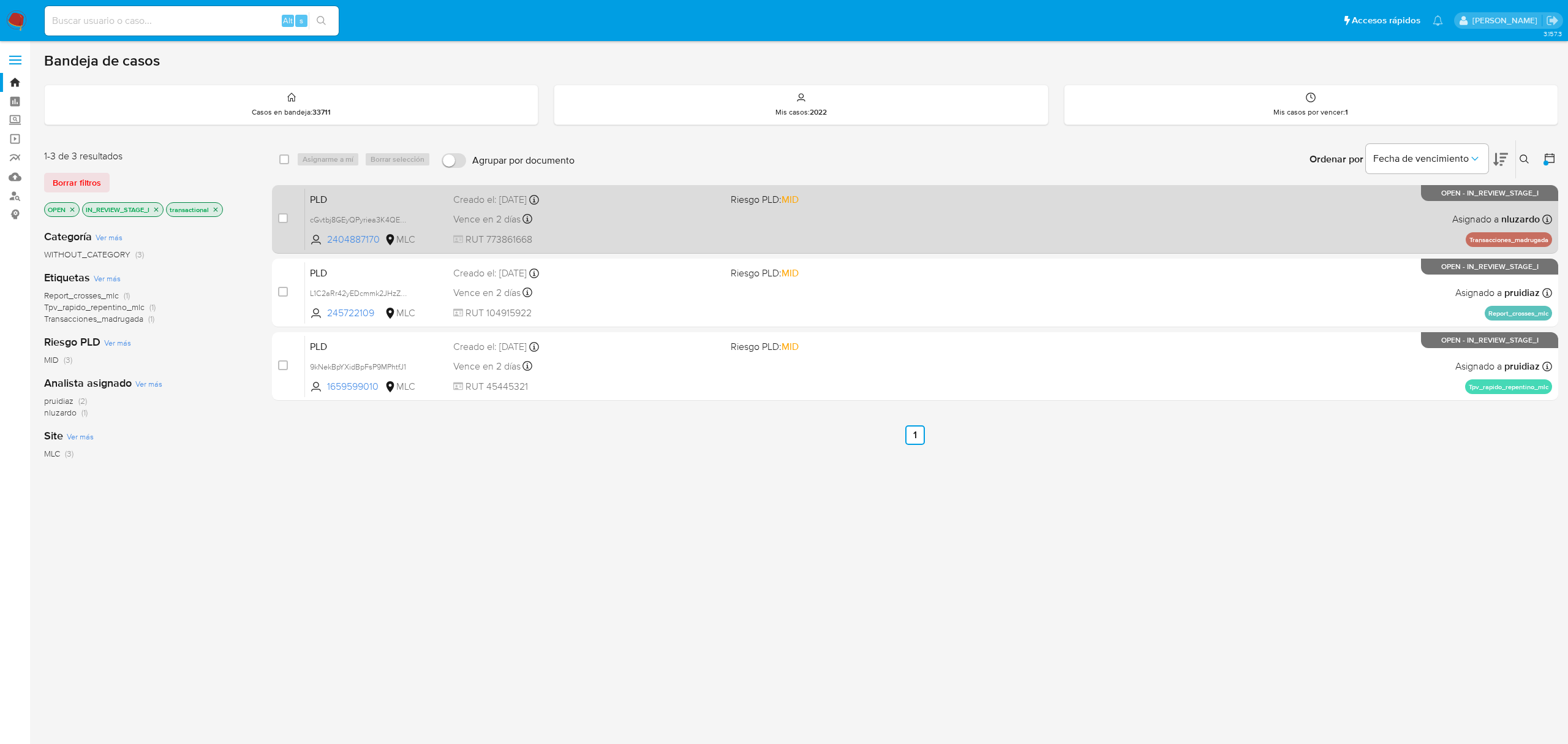
click at [608, 224] on div "Vence en 2 días Vence el 10/09/2025 06:07:04" at bounding box center [586, 219] width 267 height 16
click at [281, 220] on input "checkbox" at bounding box center [283, 217] width 10 height 10
checkbox input "true"
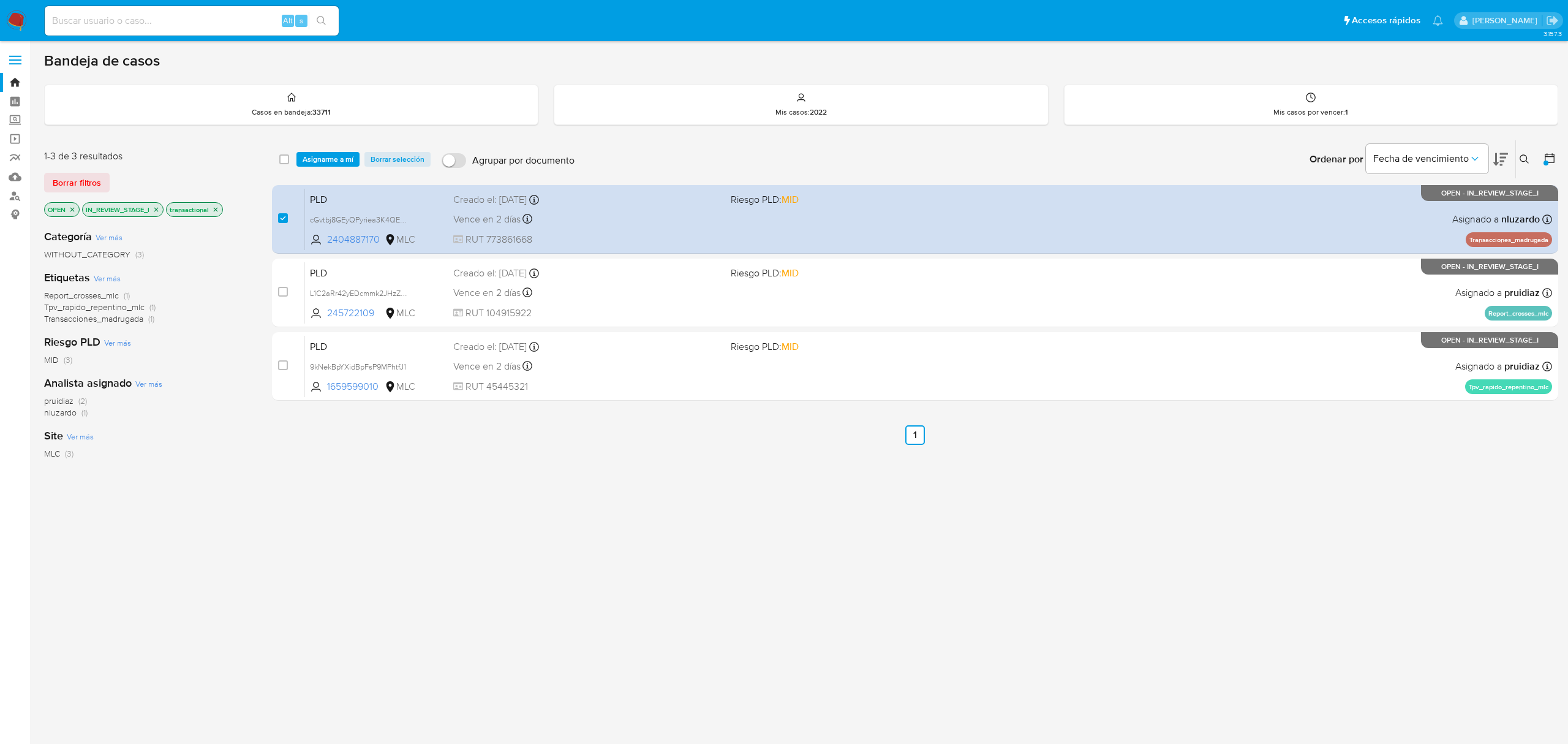
click at [326, 161] on span "Asignarme a mí" at bounding box center [328, 159] width 51 height 13
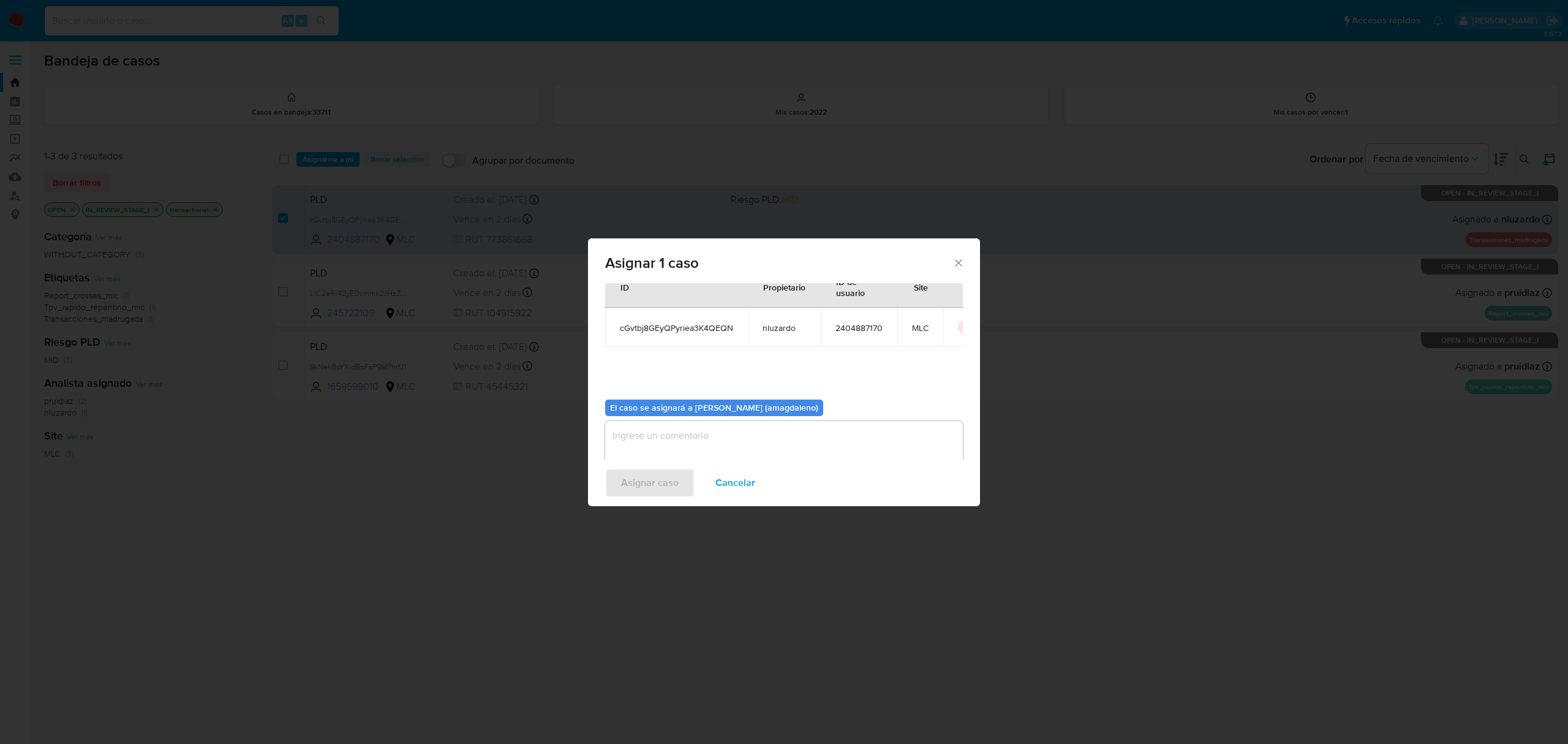
scroll to position [63, 0]
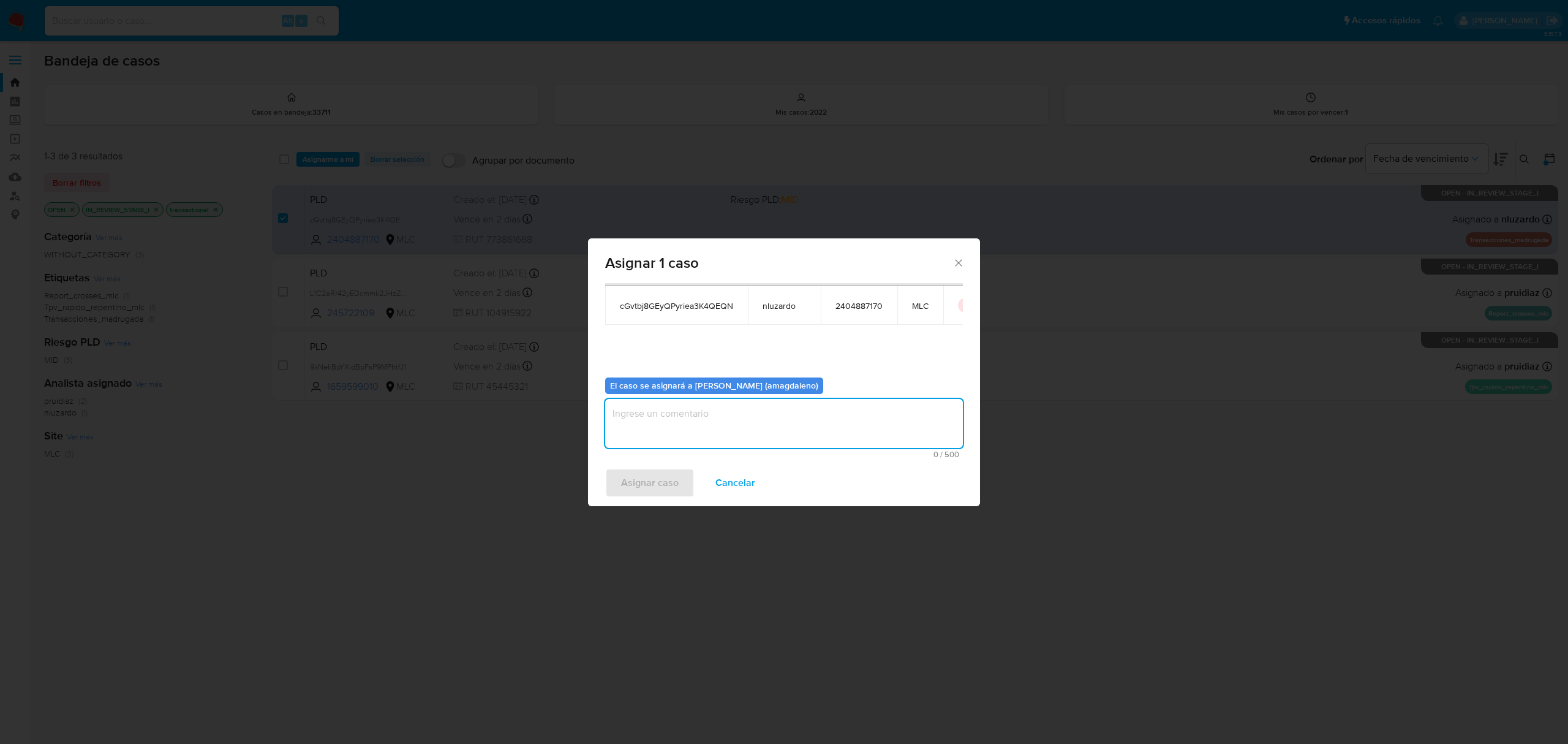
click at [810, 444] on textarea "assign-modal" at bounding box center [784, 423] width 358 height 49
type textarea "."
click at [679, 483] on button "Asignar caso" at bounding box center [649, 483] width 90 height 29
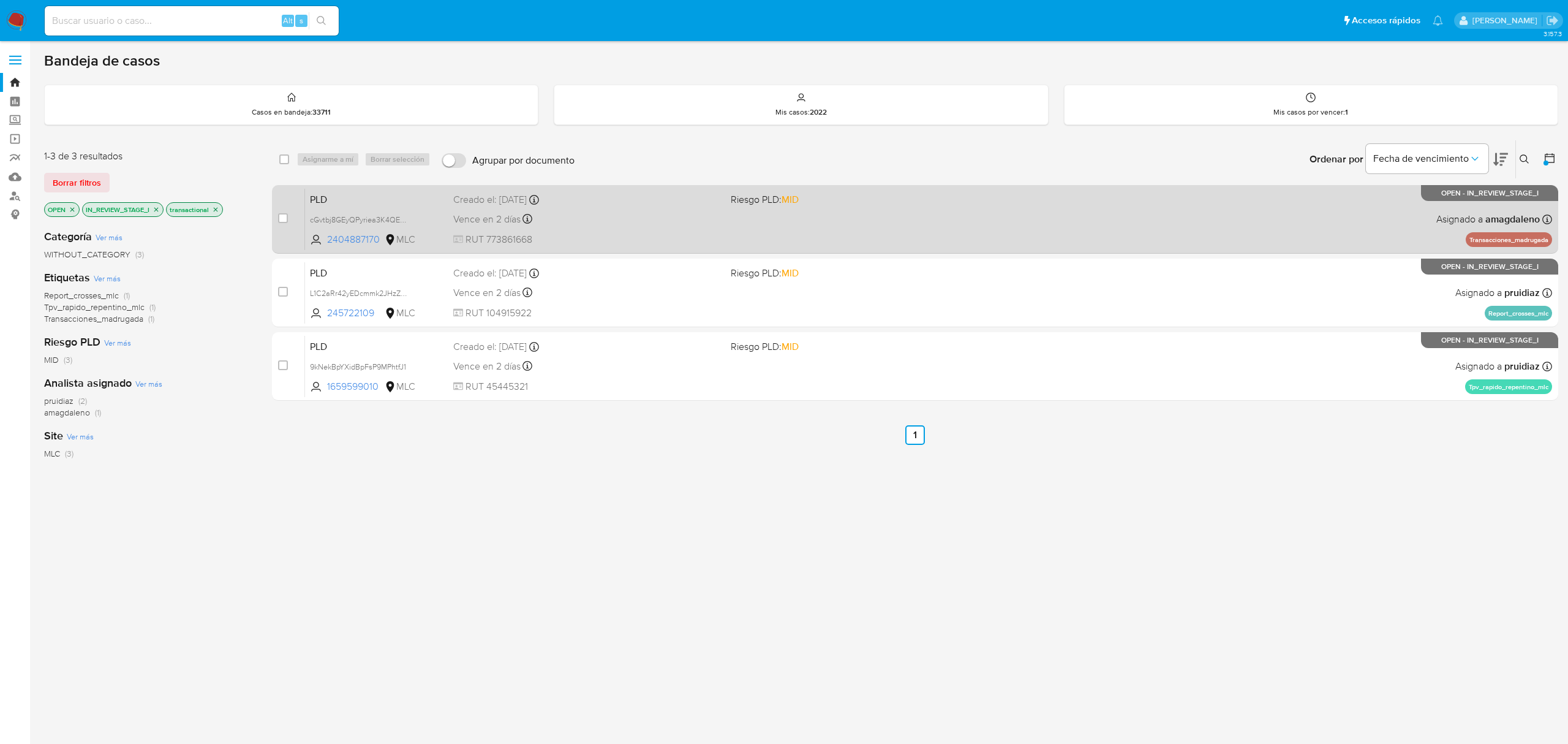
click at [657, 212] on div "Vence en 2 días Vence el 10/09/2025 06:07:04" at bounding box center [586, 219] width 267 height 16
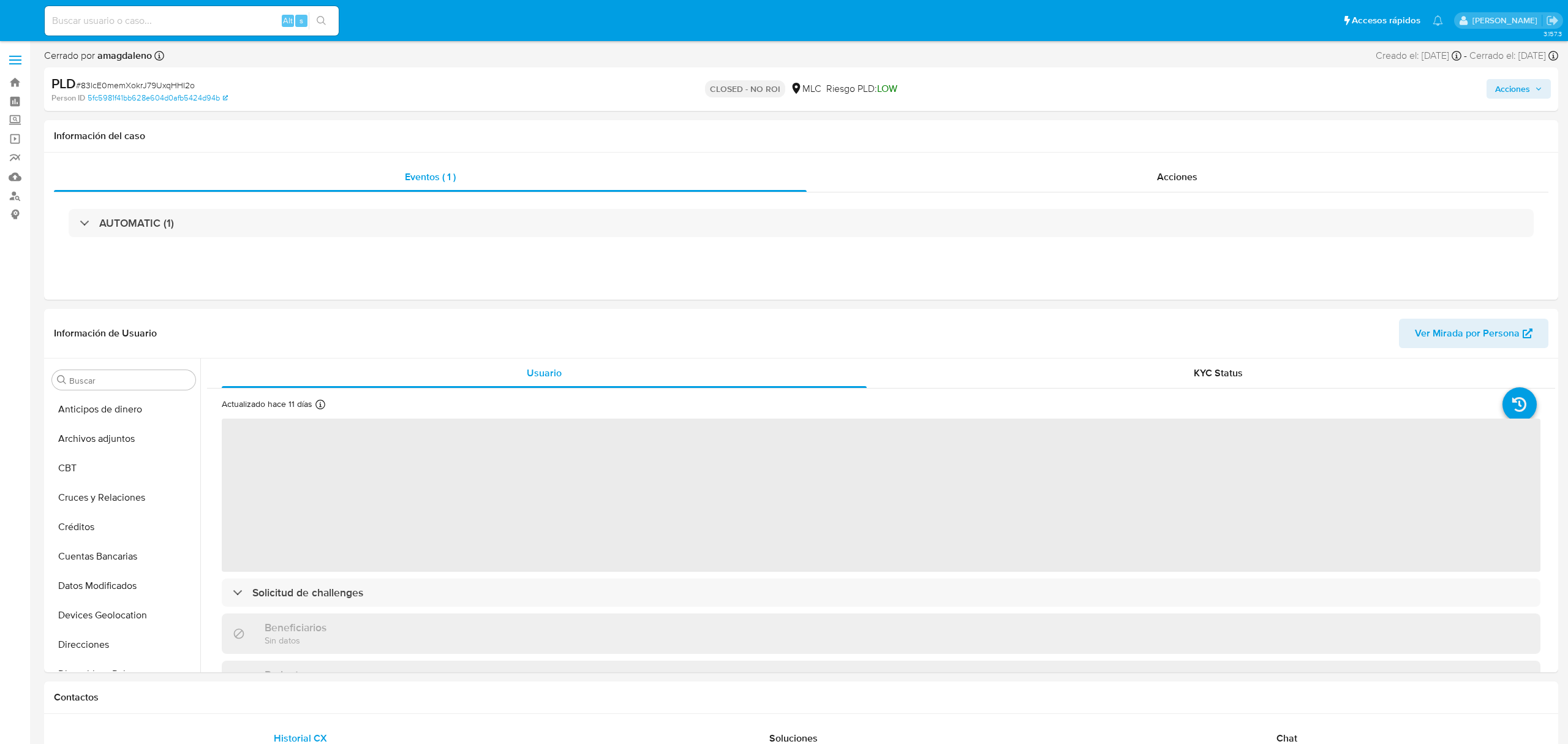
select select "10"
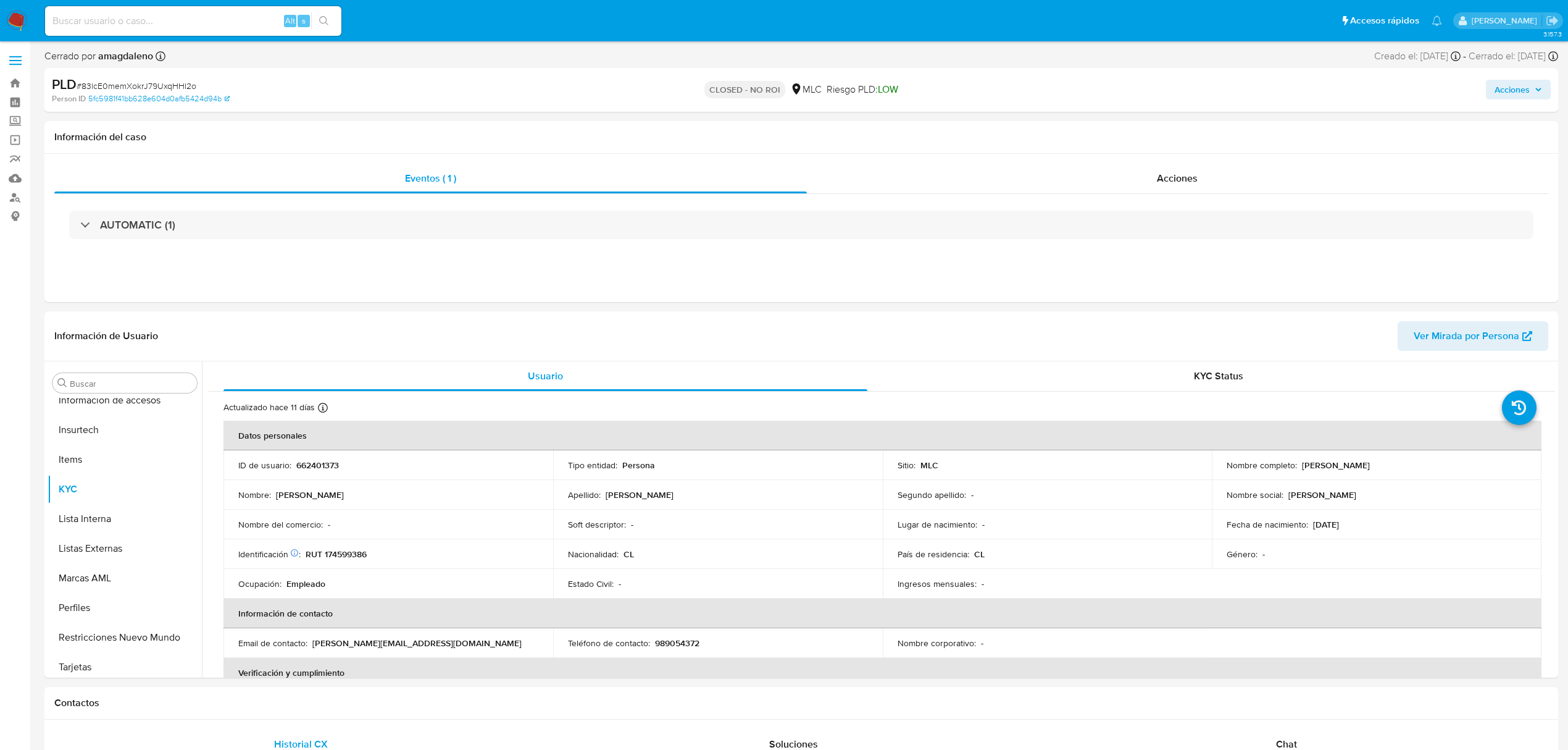
scroll to position [522, 0]
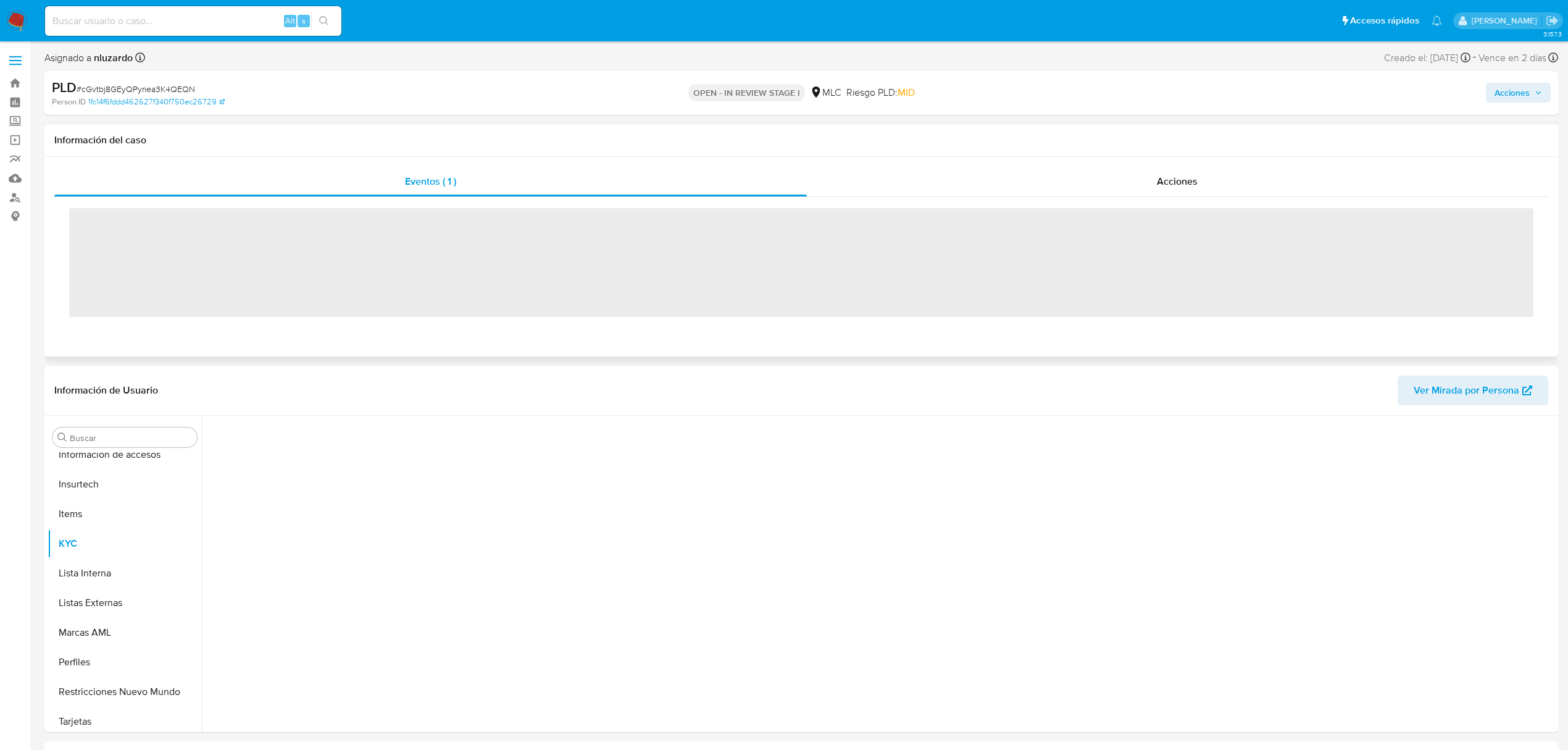
scroll to position [522, 0]
click at [879, 190] on div "Acciones" at bounding box center [1178, 182] width 742 height 29
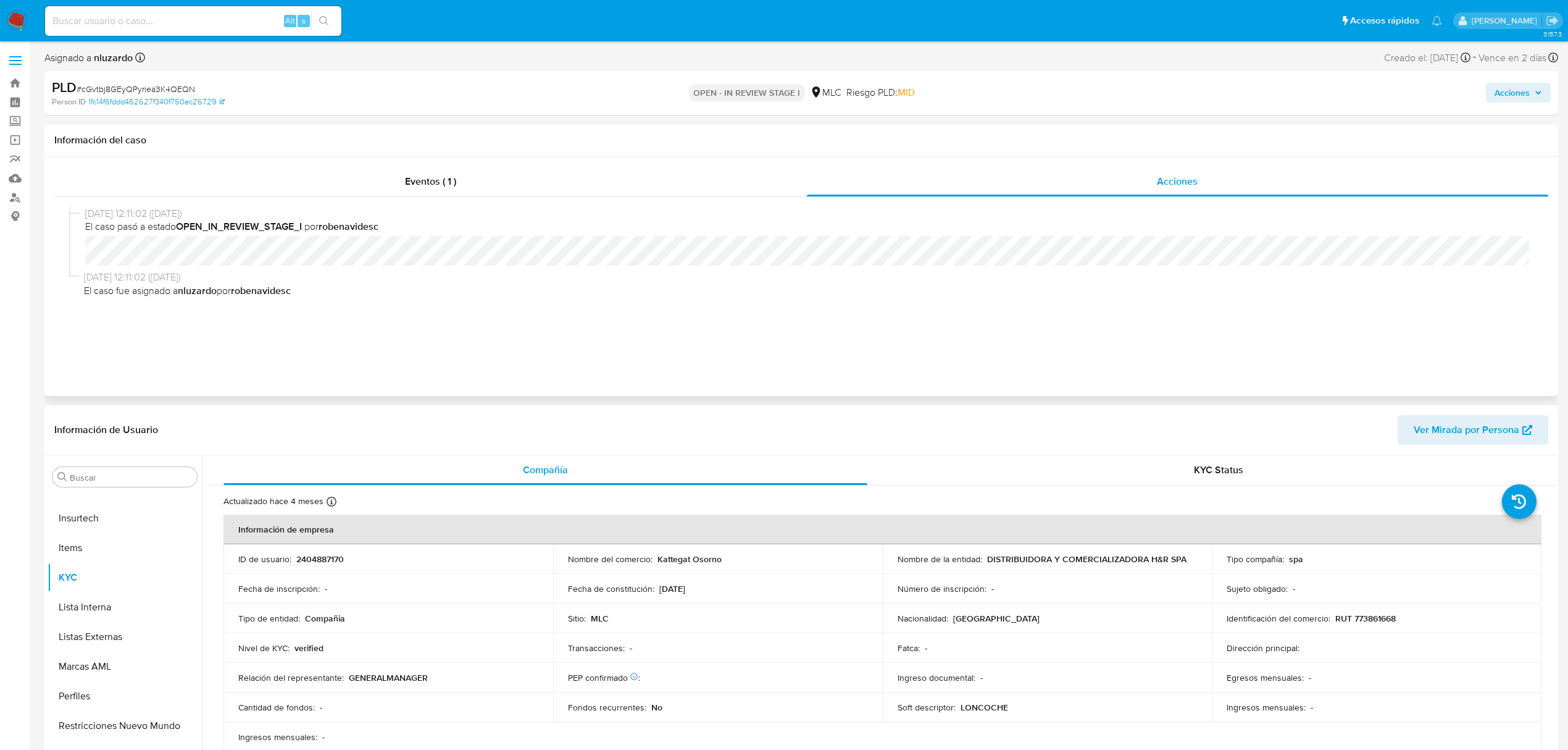
click at [518, 162] on div "Eventos ( 1 ) Acciones 25/07/2025 12:11:02 (hace un mes) El caso pasó a estado …" at bounding box center [802, 277] width 1514 height 239
select select "10"
click at [518, 174] on div "Eventos ( 1 )" at bounding box center [430, 182] width 752 height 29
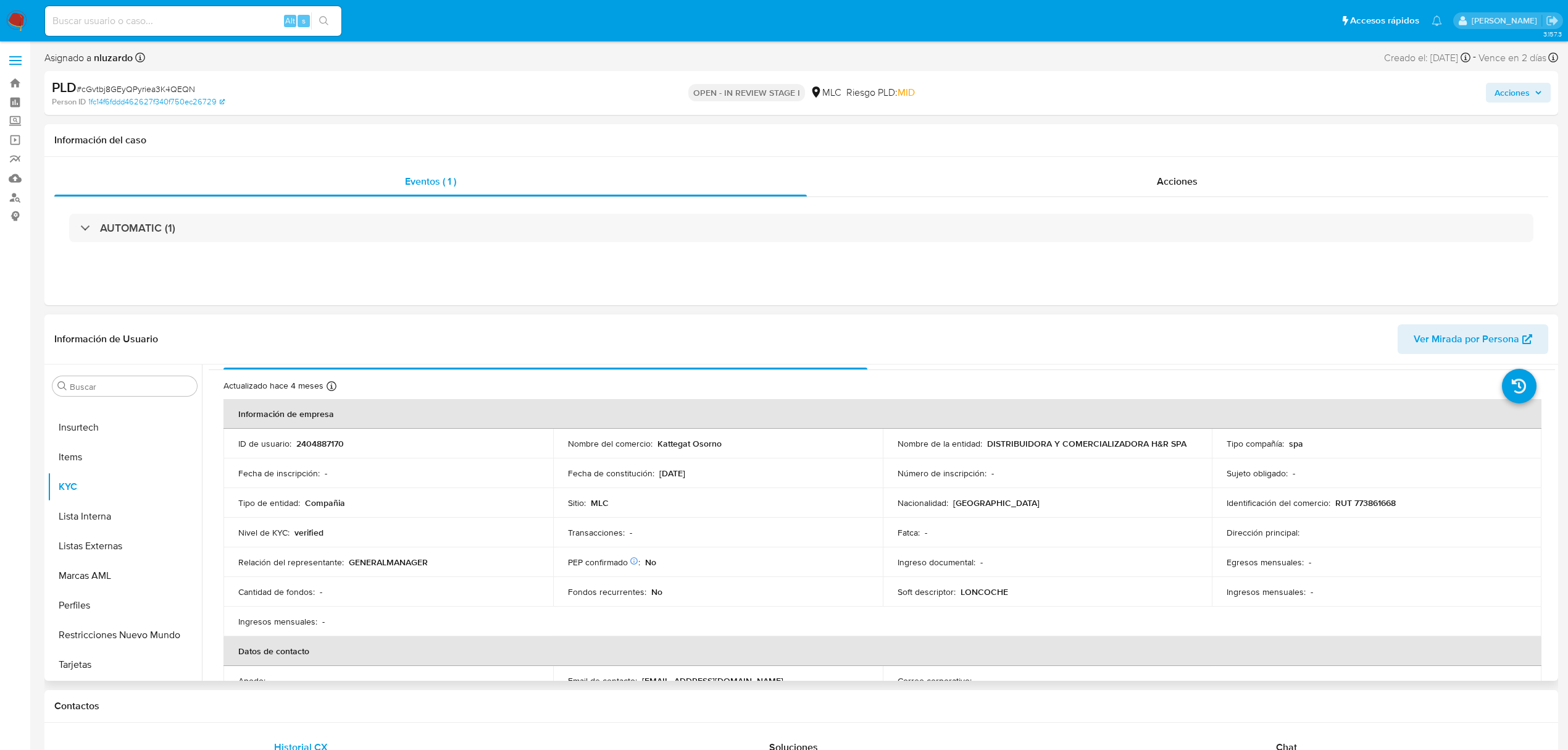
scroll to position [0, 0]
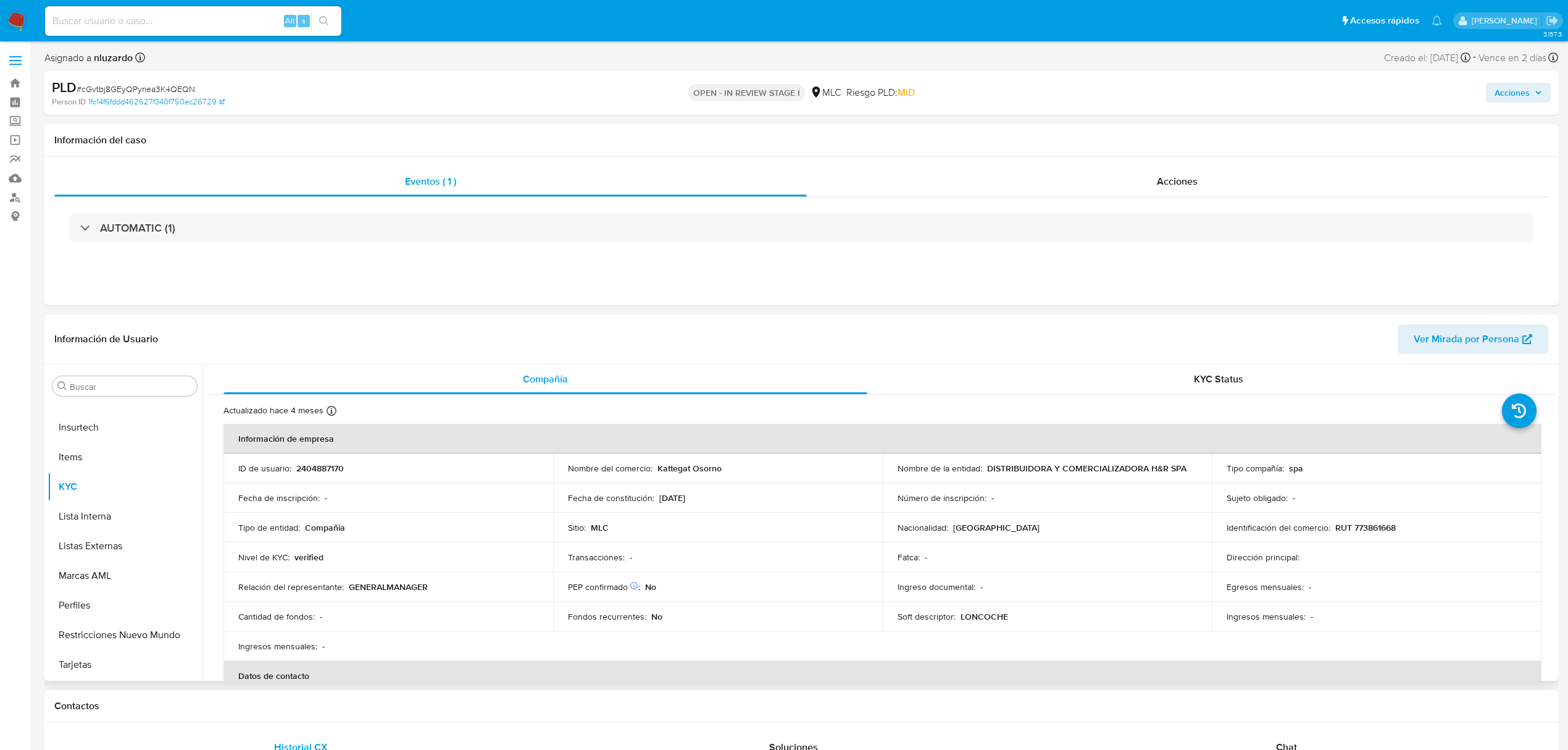
click at [306, 470] on p "2404887170" at bounding box center [321, 468] width 47 height 11
copy p "2404887170"
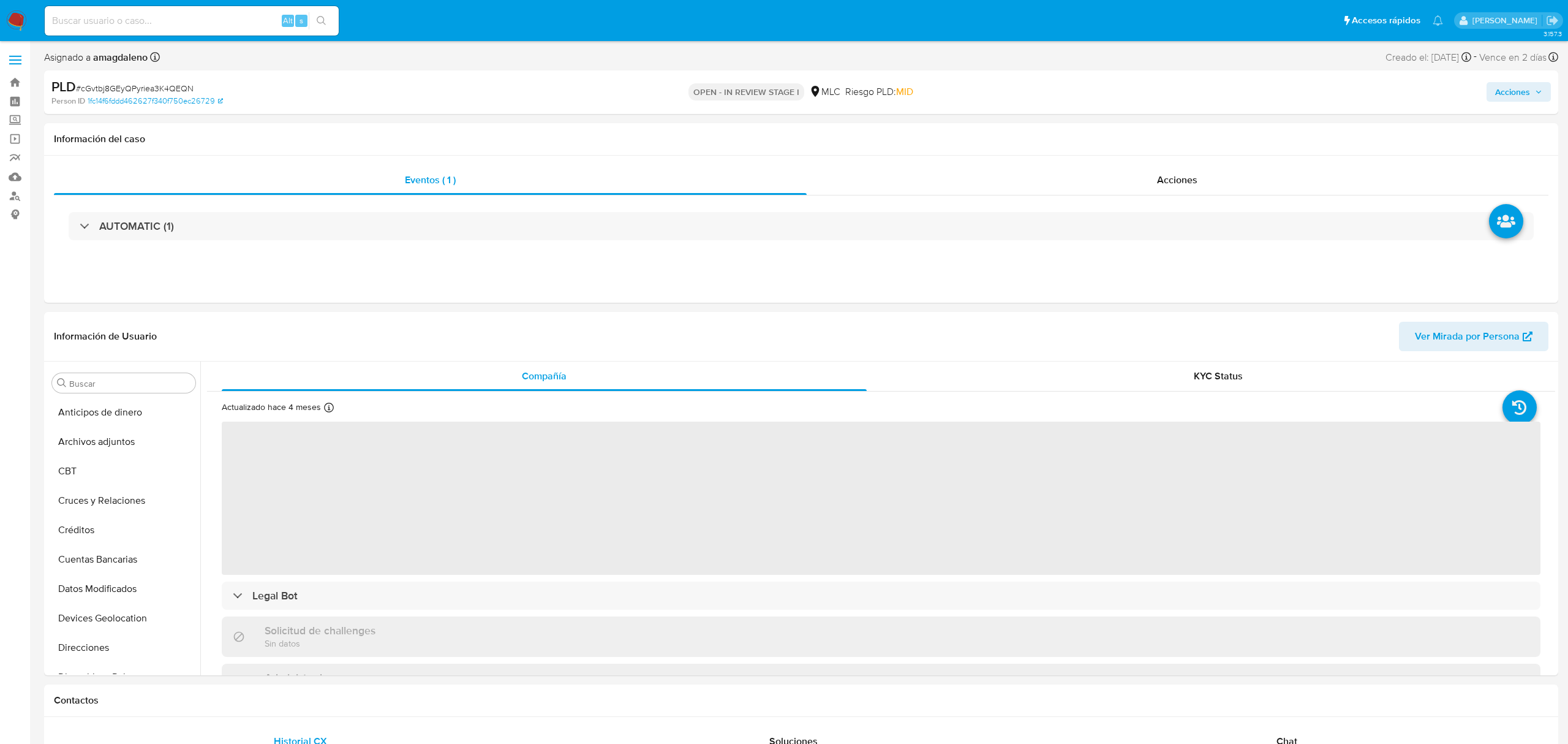
select select "10"
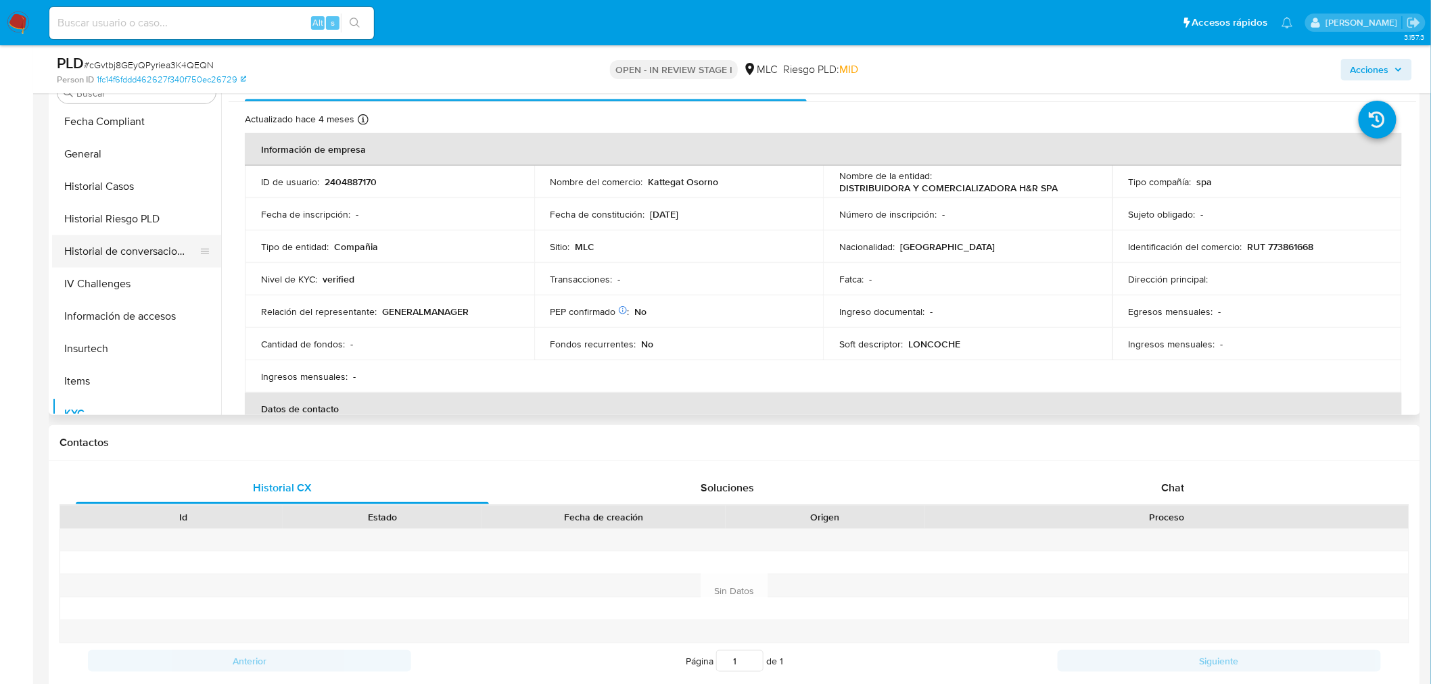
scroll to position [345, 0]
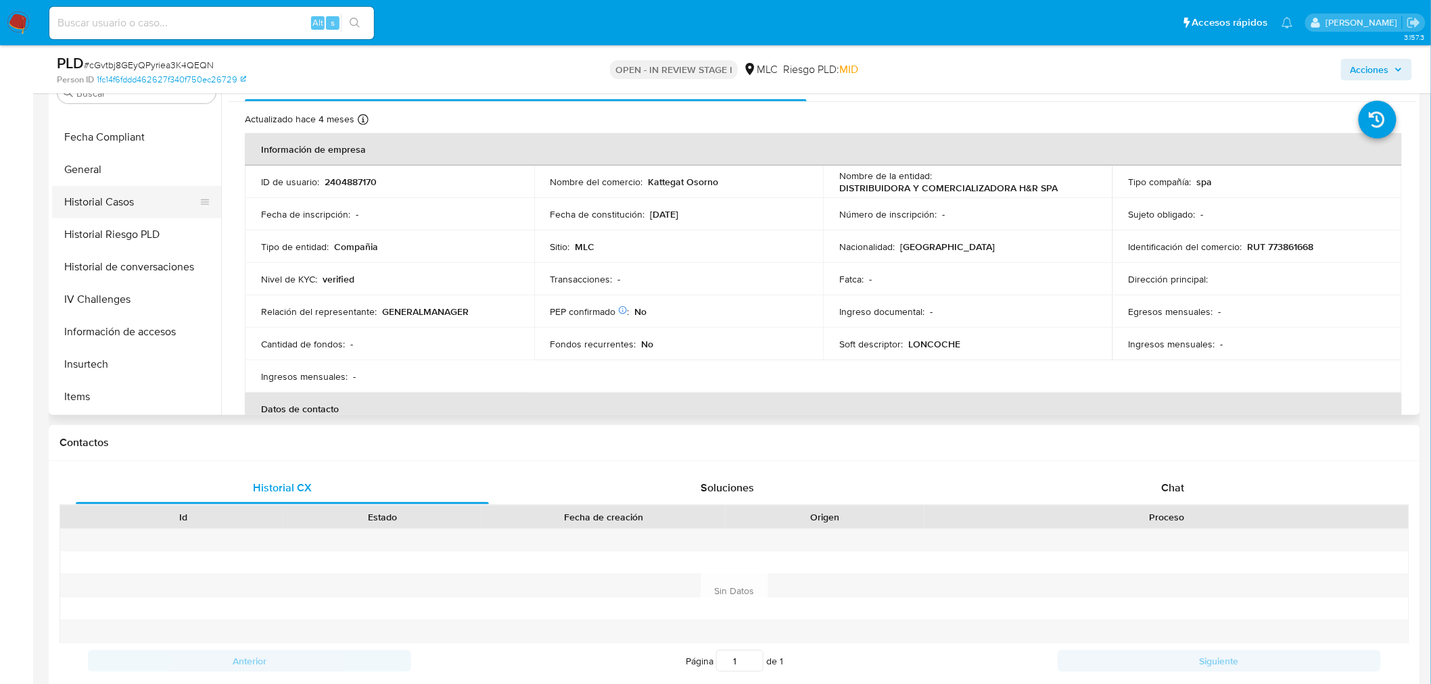
click at [118, 189] on button "Historial Casos" at bounding box center [131, 202] width 158 height 32
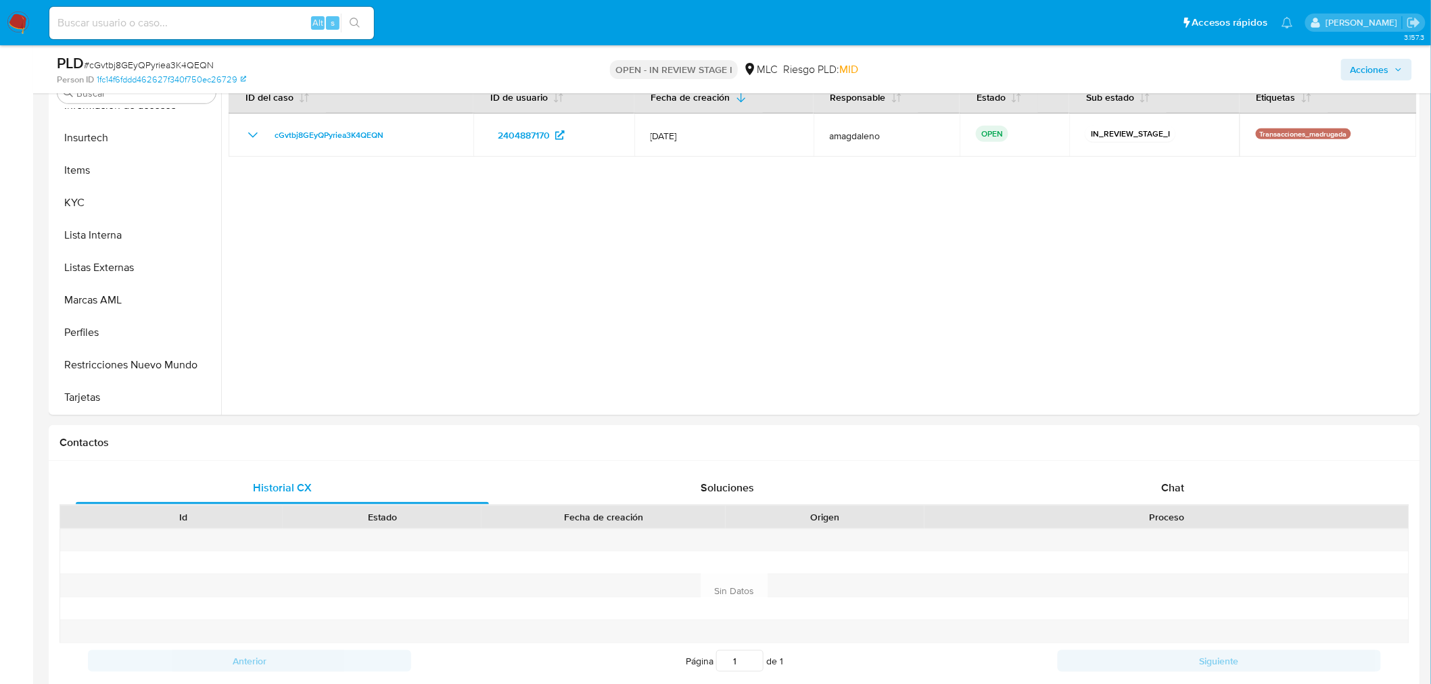
scroll to position [571, 0]
click at [99, 205] on button "KYC" at bounding box center [131, 203] width 158 height 32
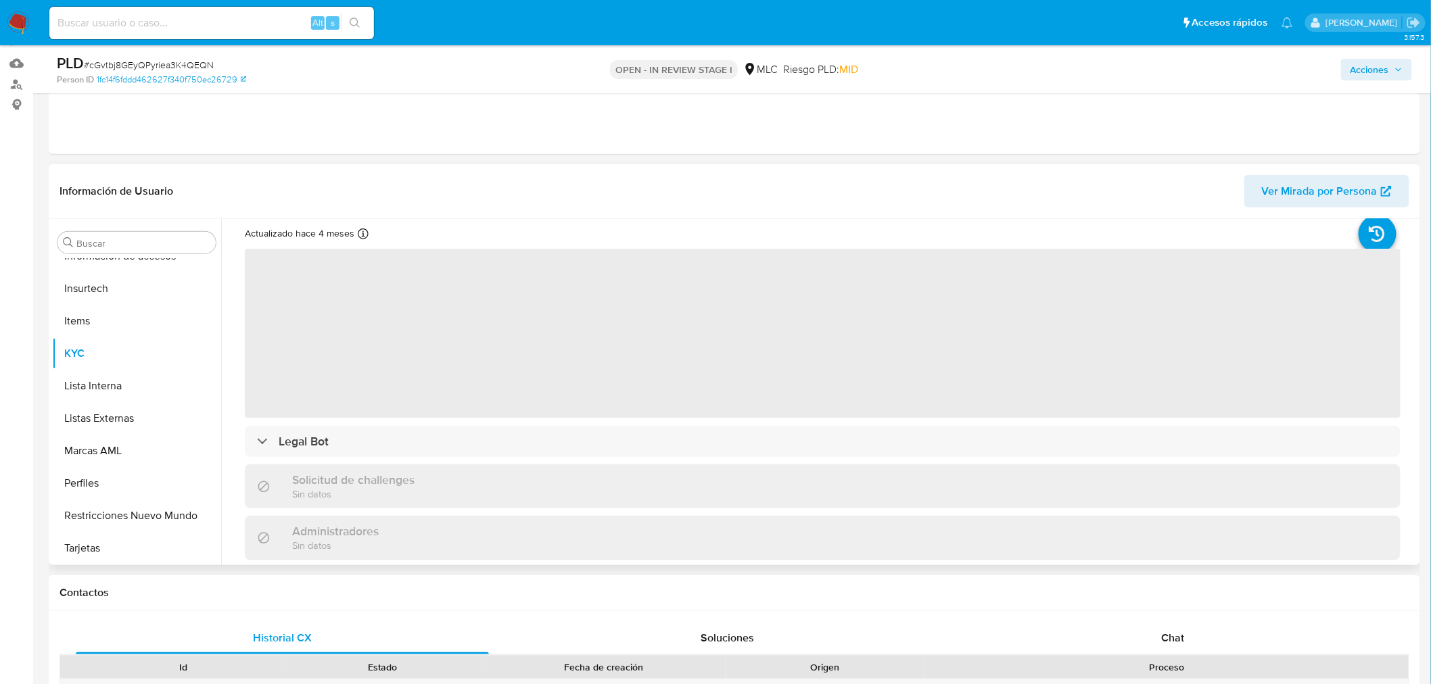
scroll to position [0, 0]
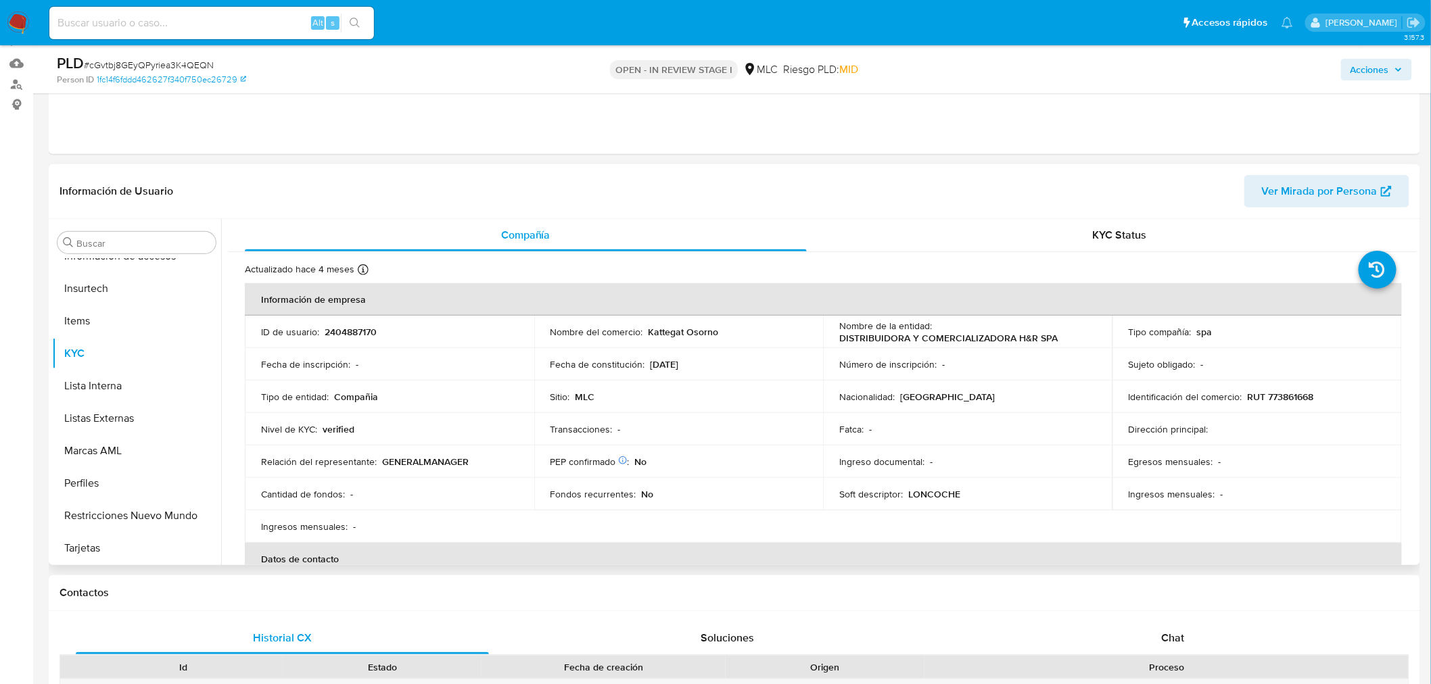
click at [1287, 399] on p "RUT 773861668" at bounding box center [1280, 397] width 66 height 12
copy p "773861668"
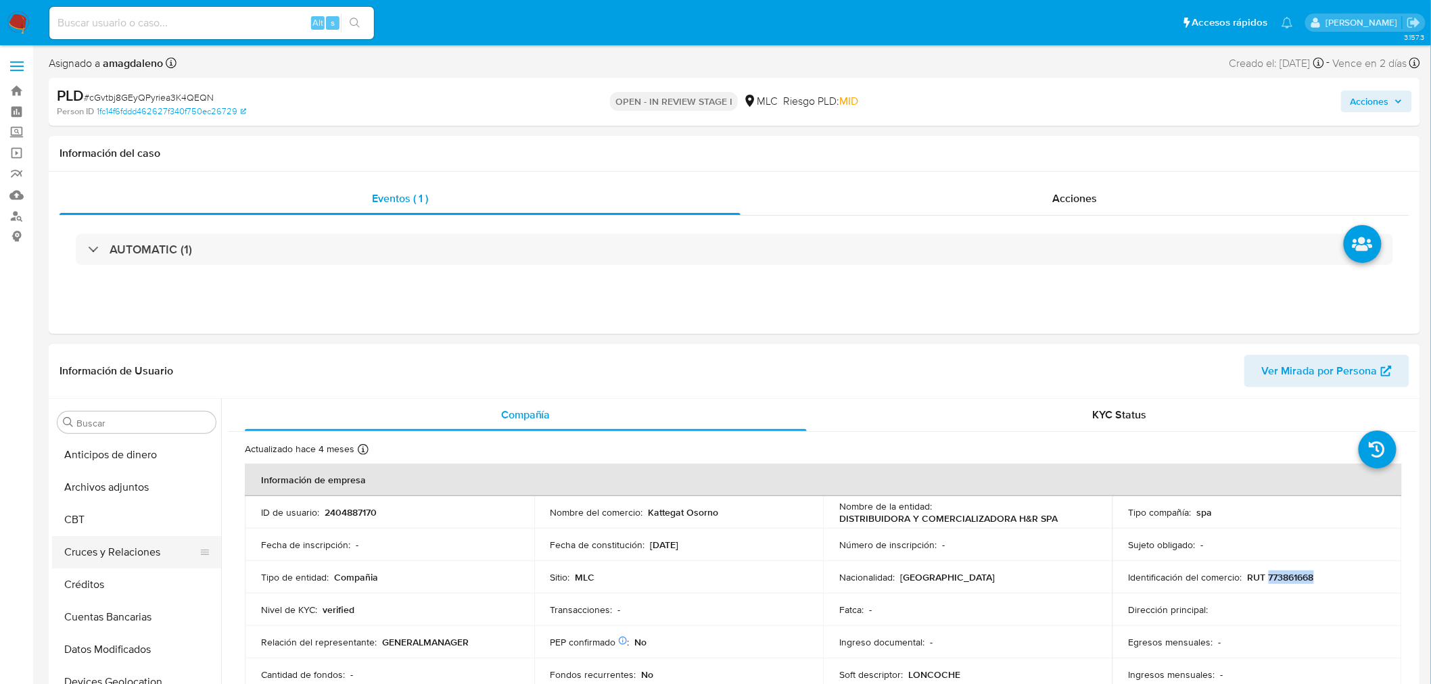
click at [137, 553] on button "Cruces y Relaciones" at bounding box center [131, 552] width 158 height 32
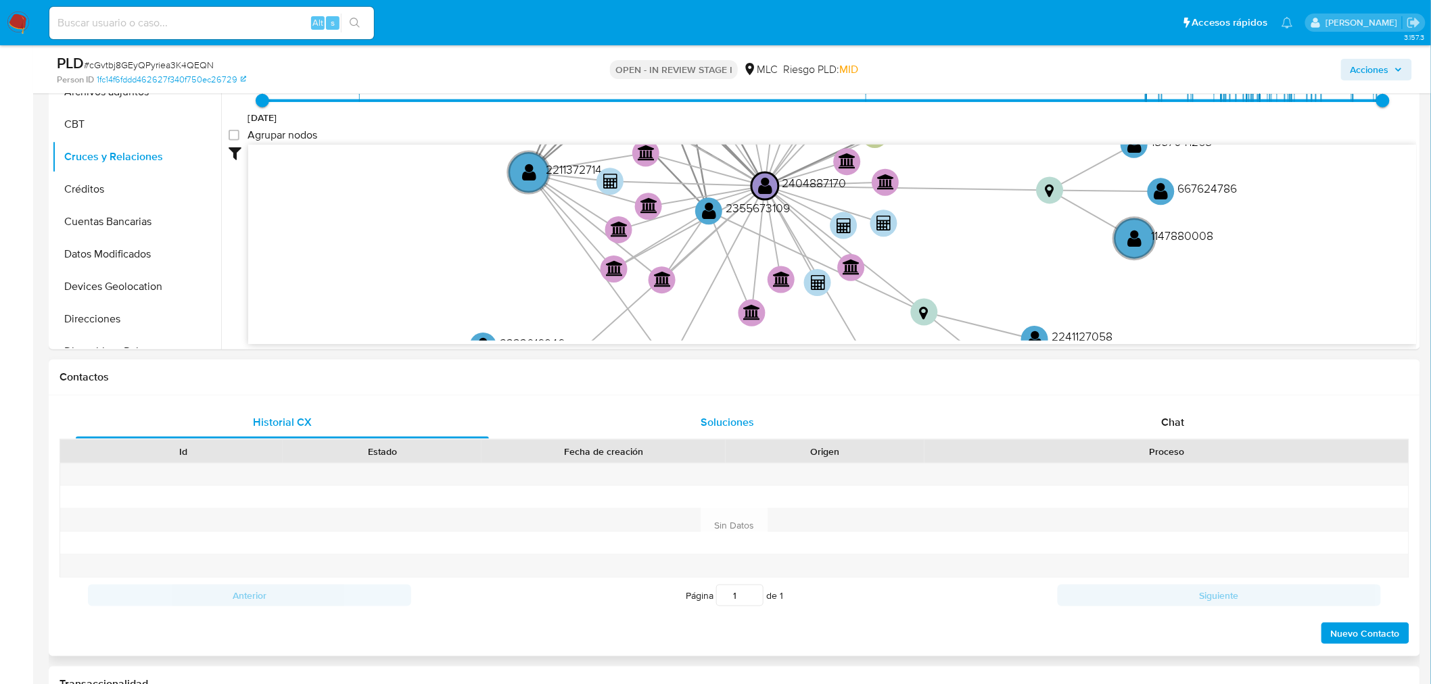
scroll to position [203, 0]
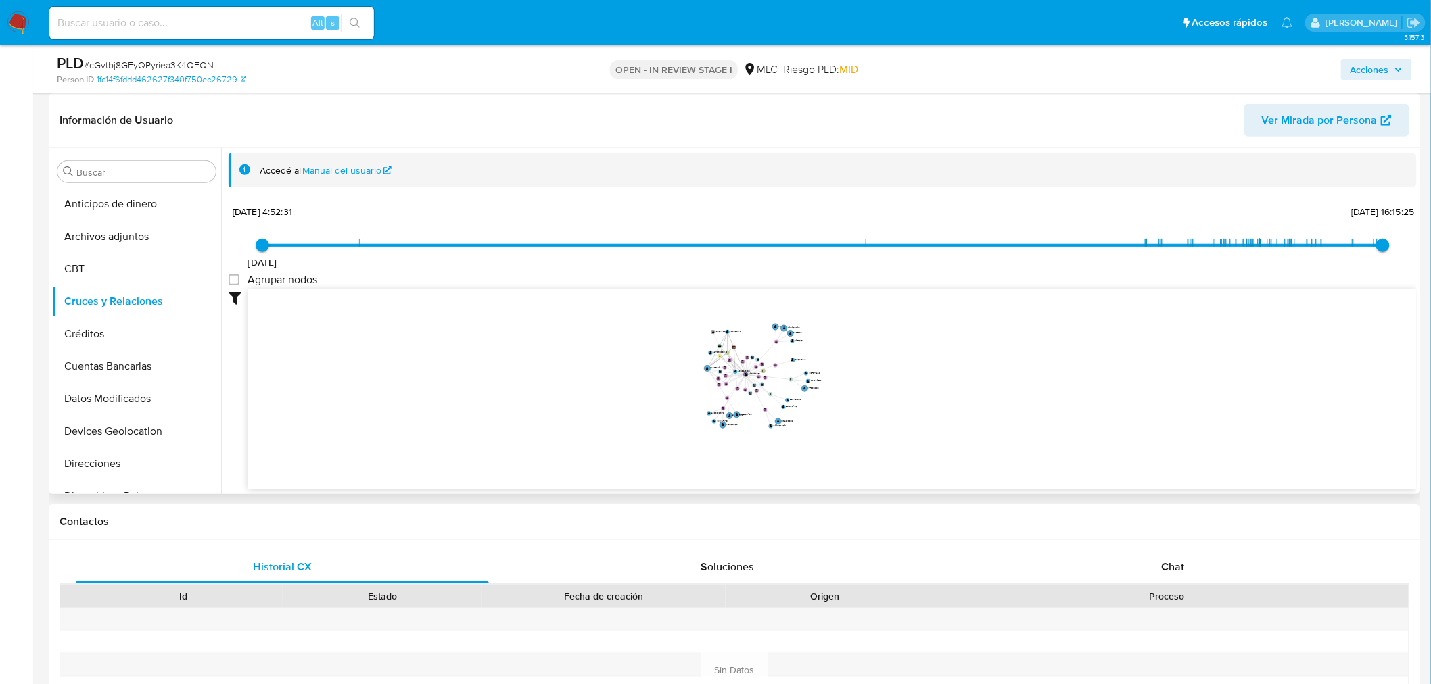
drag, startPoint x: 938, startPoint y: 410, endPoint x: 813, endPoint y: 487, distance: 147.5
click at [917, 386] on icon "device-689118e389fa4fac77371692  user-2404887170  2404887170 user-1183520870 …" at bounding box center [832, 387] width 1168 height 196
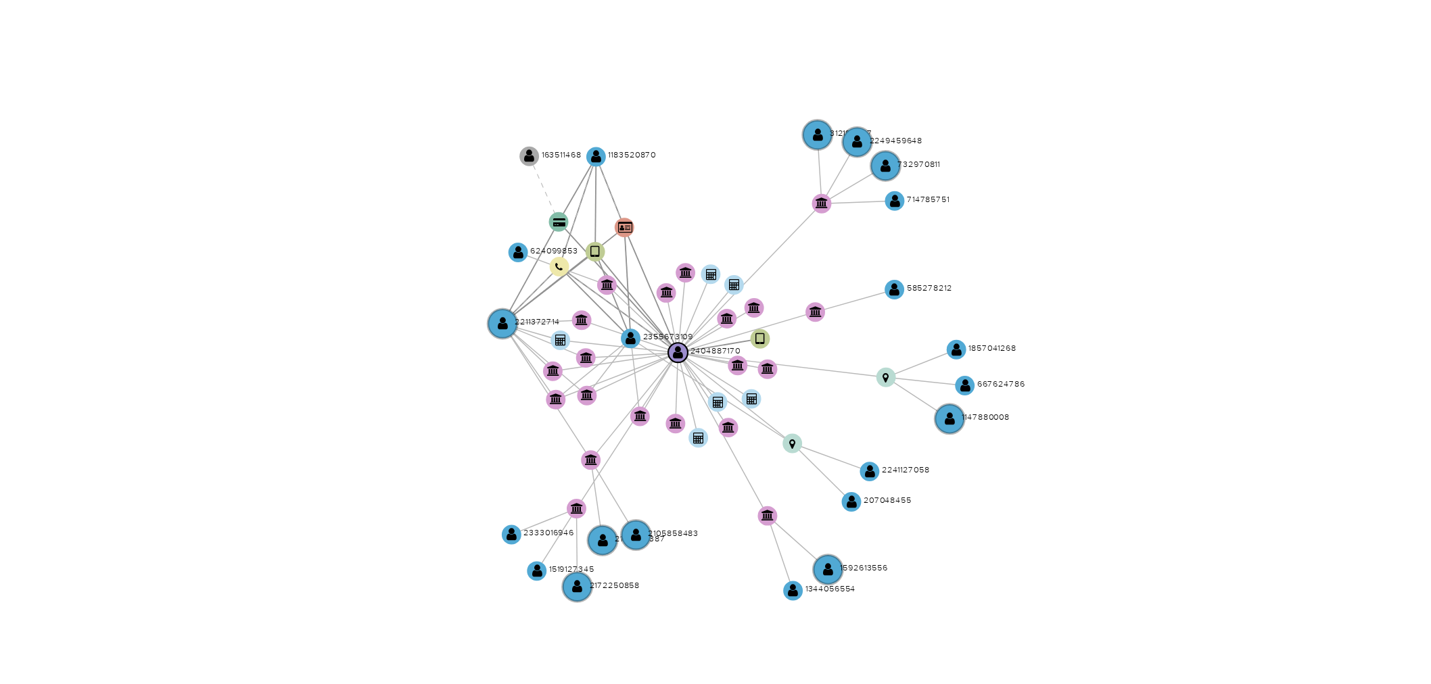
drag, startPoint x: 825, startPoint y: 408, endPoint x: 827, endPoint y: 439, distance: 31.2
click at [827, 439] on icon "device-689118e389fa4fac77371692  user-2404887170  2404887170 user-1183520870 …" at bounding box center [832, 387] width 1168 height 196
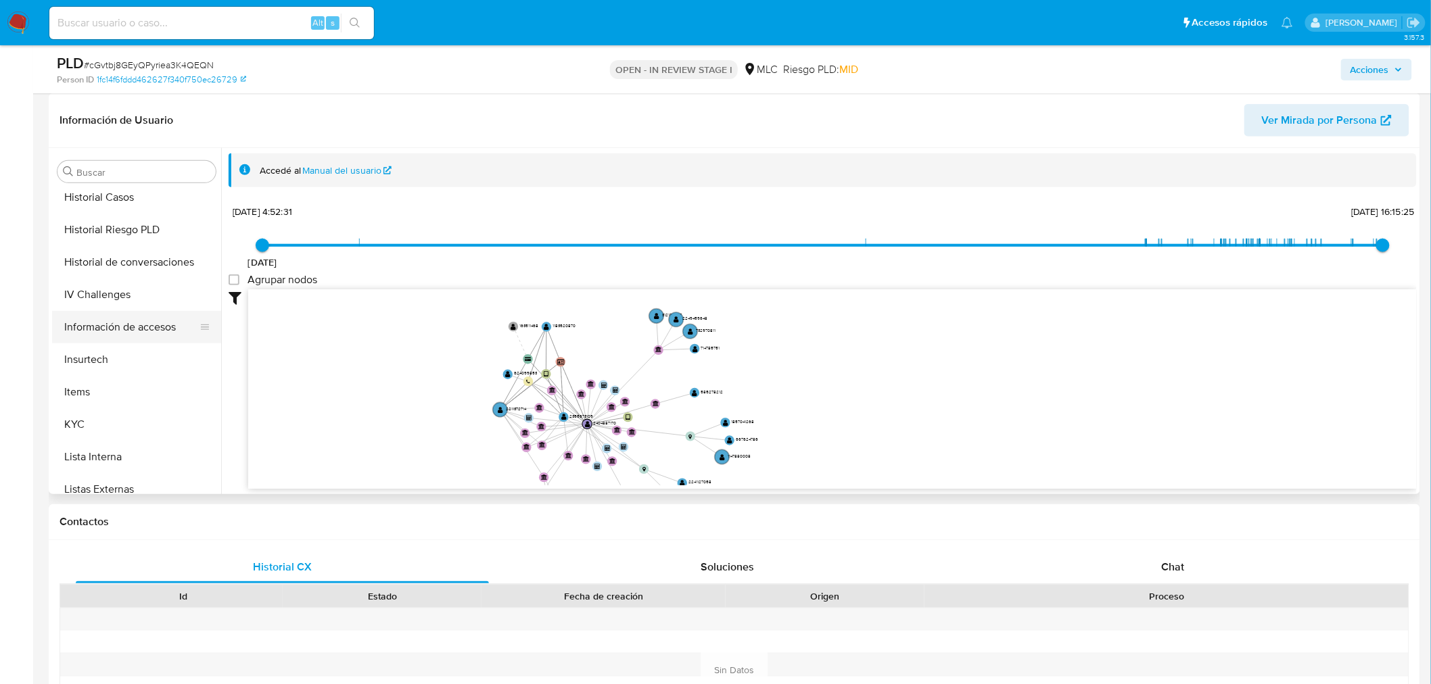
scroll to position [450, 0]
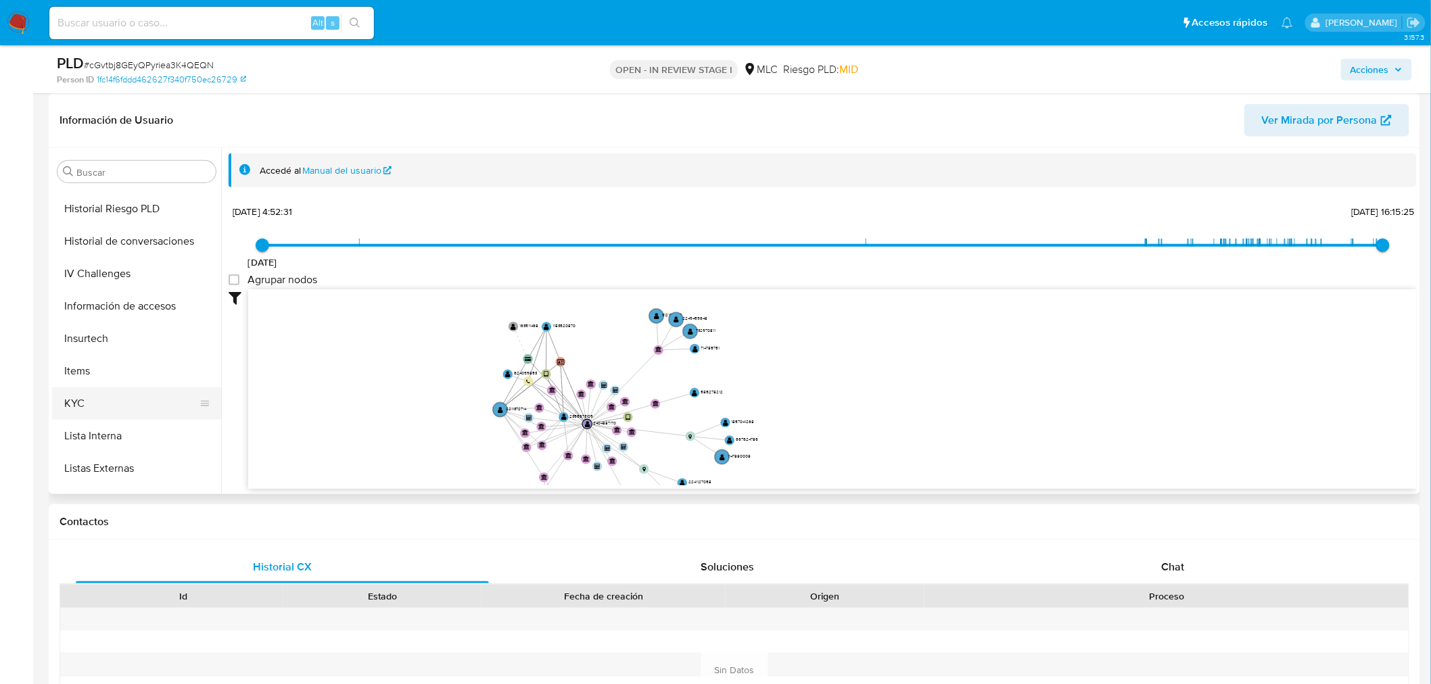
click at [82, 416] on button "KYC" at bounding box center [131, 403] width 158 height 32
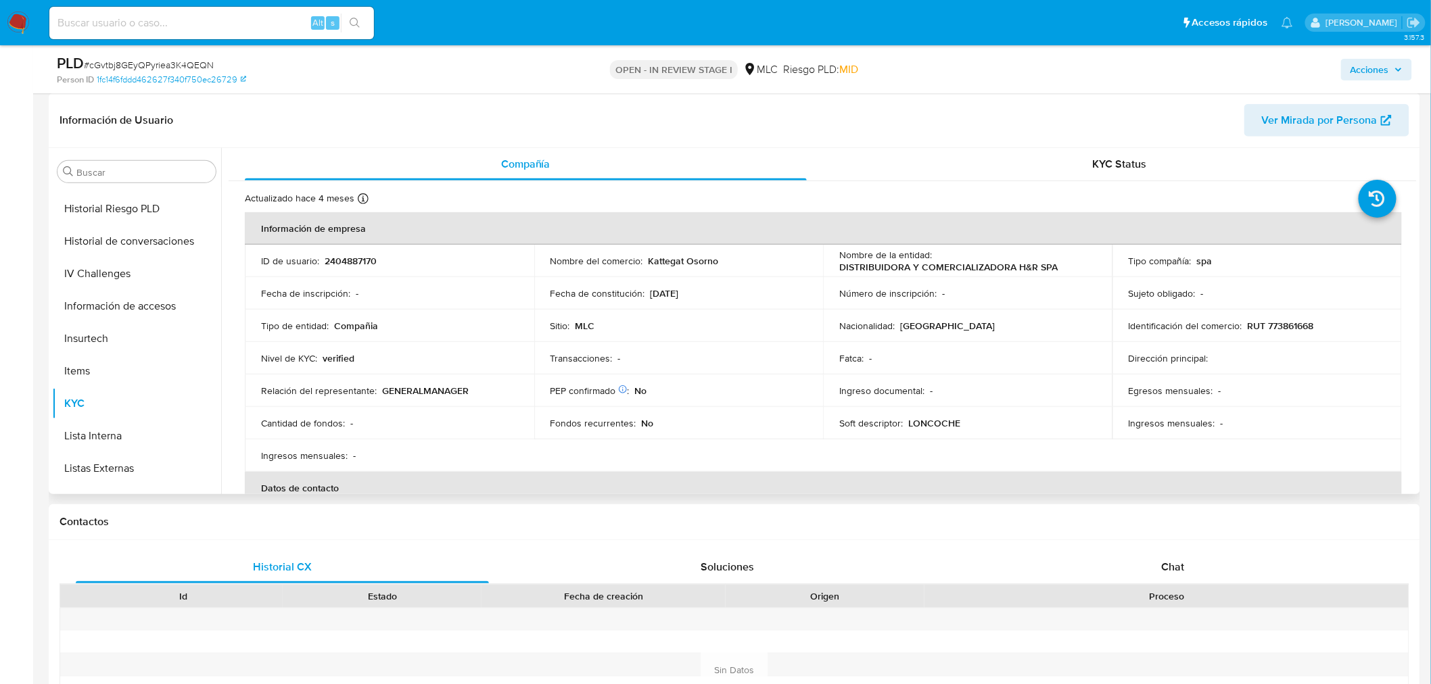
click at [1283, 339] on td "Identificación del comercio : RUT 773861668" at bounding box center [1256, 326] width 289 height 32
click at [1283, 320] on p "RUT 773861668" at bounding box center [1280, 326] width 66 height 12
click at [357, 257] on p "2404887170" at bounding box center [351, 261] width 52 height 12
copy p "2404887170"
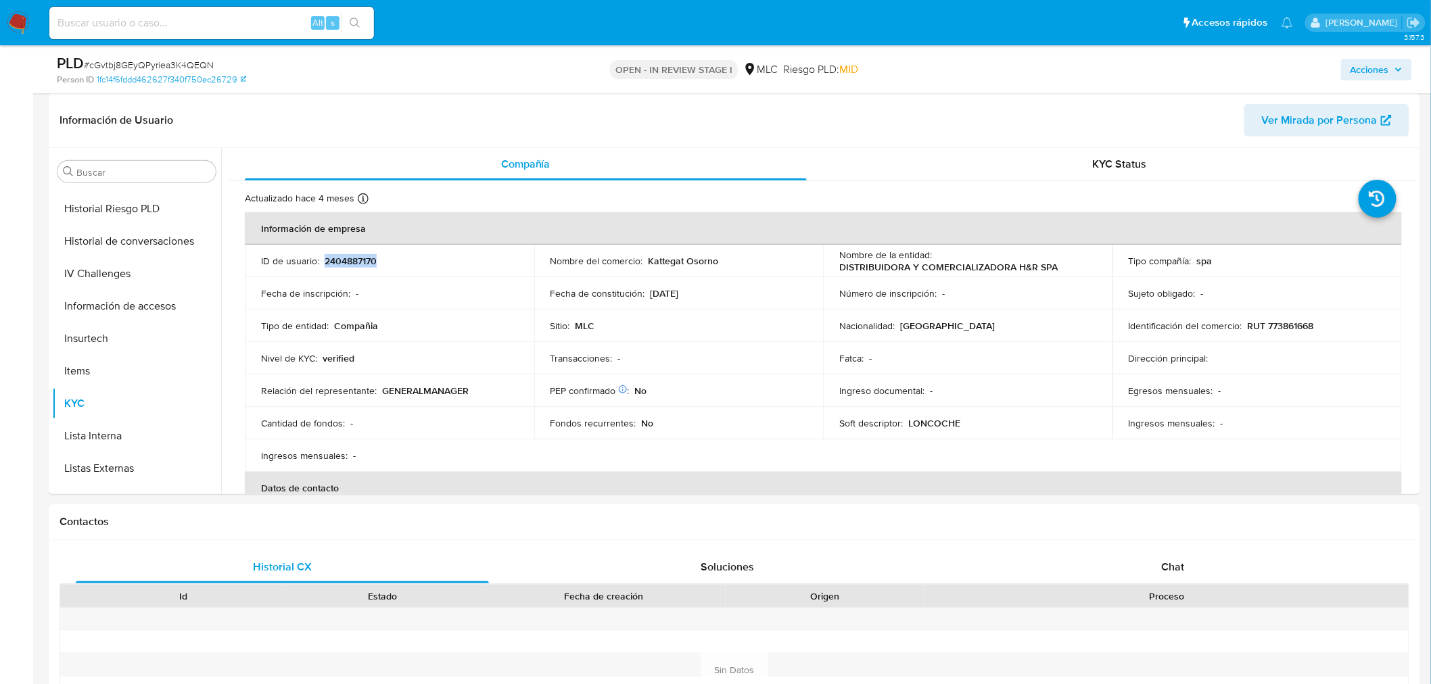
drag, startPoint x: 1151, startPoint y: 563, endPoint x: 1441, endPoint y: 323, distance: 376.5
click at [1152, 563] on div "Chat" at bounding box center [1172, 567] width 413 height 32
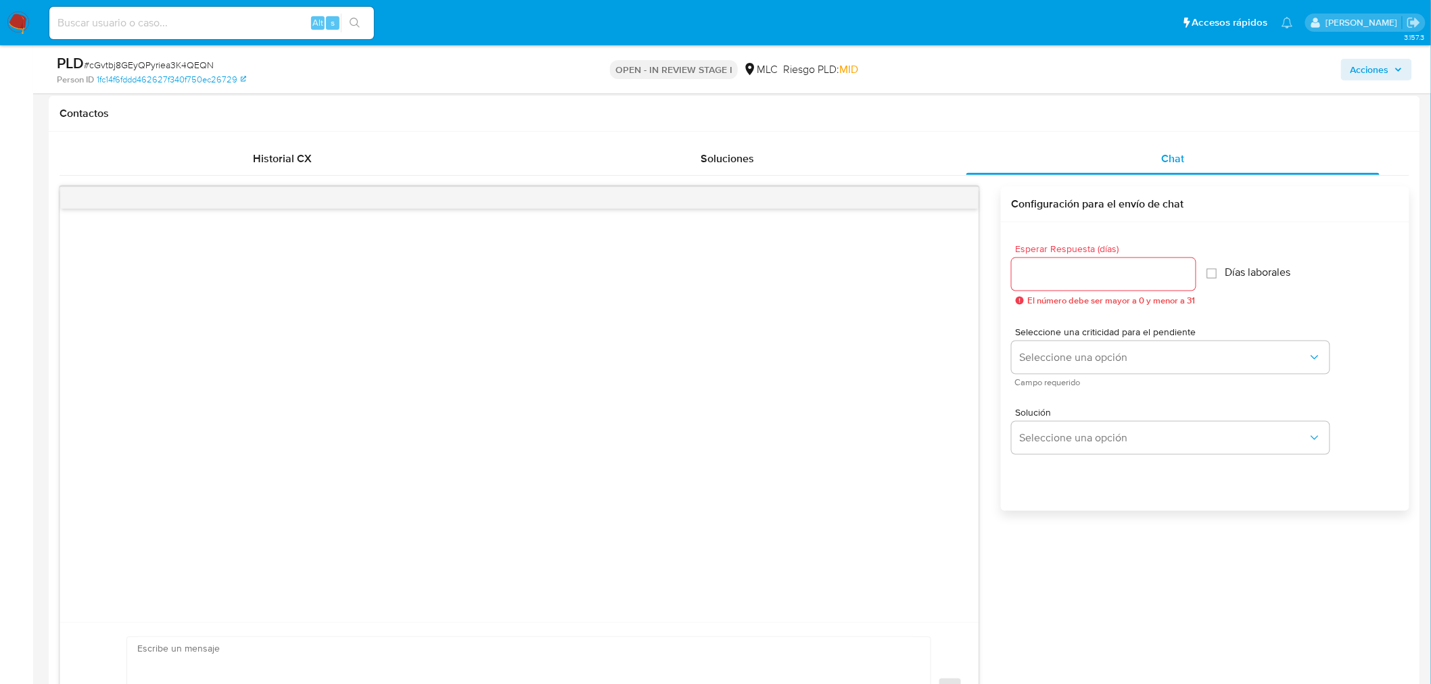
scroll to position [0, 0]
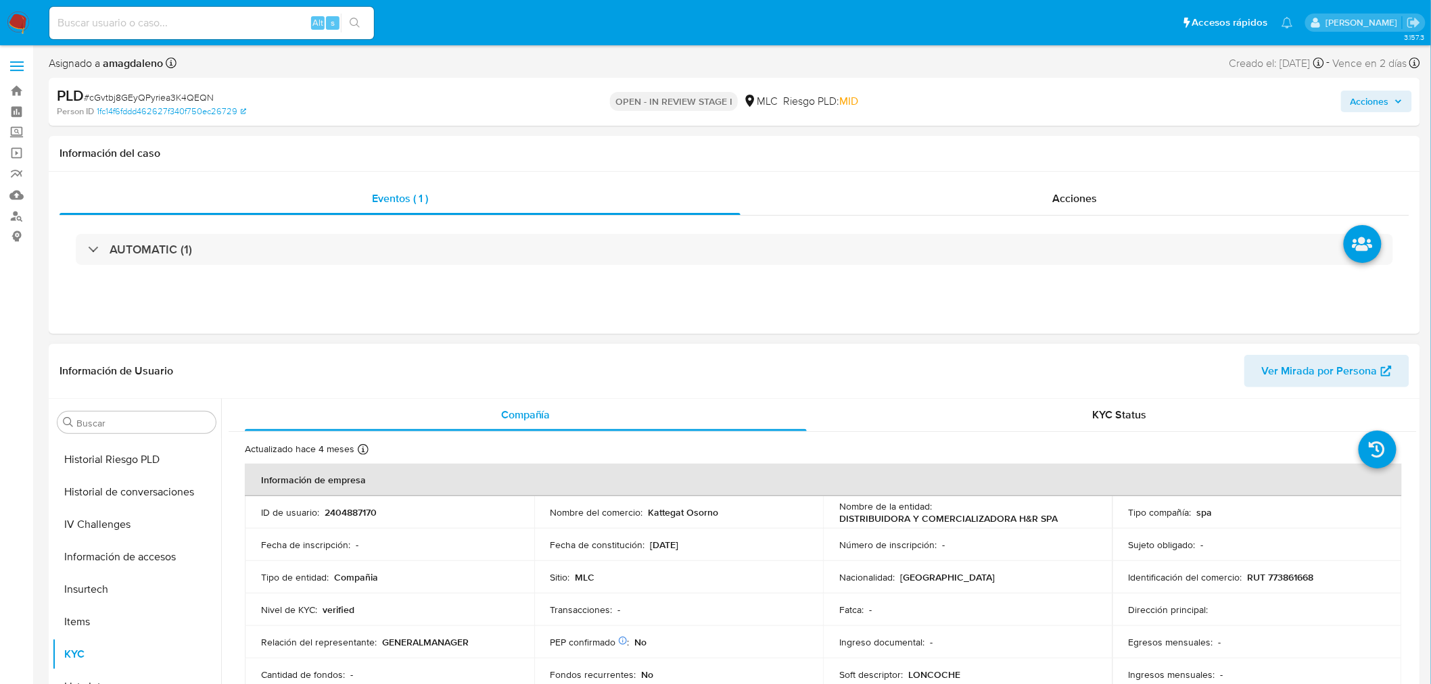
click at [907, 524] on p "DISTRIBUIDORA Y COMERCIALIZADORA H&R SPA" at bounding box center [948, 518] width 218 height 12
click at [907, 521] on p "DISTRIBUIDORA Y COMERCIALIZADORA H&R SPA" at bounding box center [948, 518] width 218 height 12
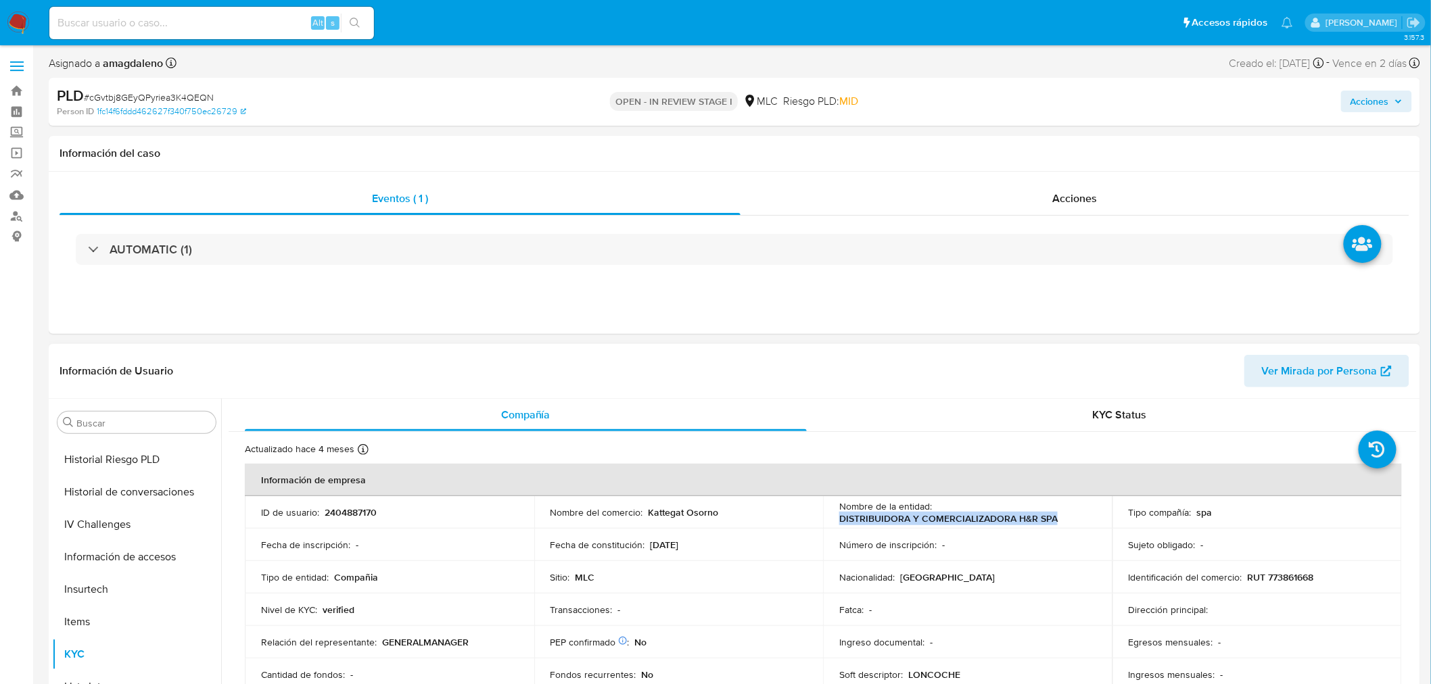
drag, startPoint x: 836, startPoint y: 521, endPoint x: 1076, endPoint y: 516, distance: 240.1
click at [1076, 516] on div "Nombre de la entidad : DISTRIBUIDORA Y COMERCIALIZADORA H&R SPA" at bounding box center [967, 512] width 257 height 24
copy p "DISTRIBUIDORA Y COMERCIALIZADORA H&R SPA"
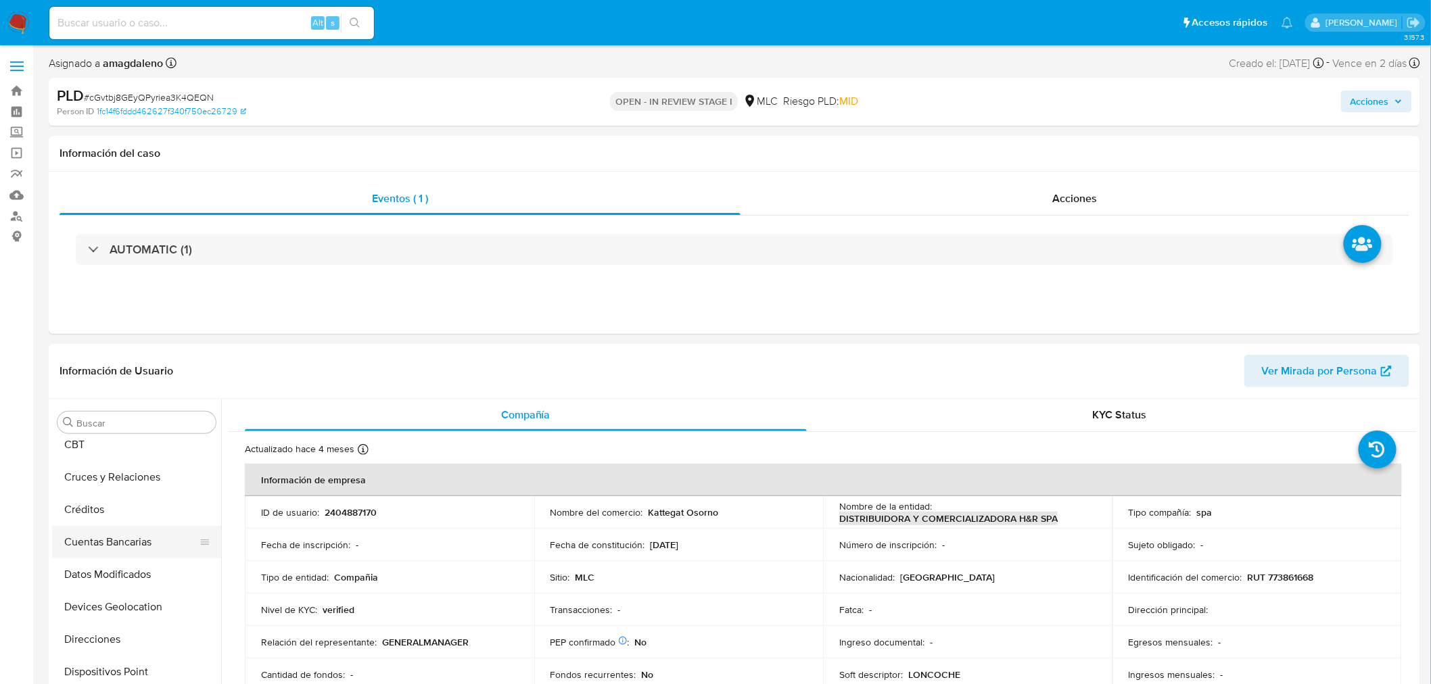
scroll to position [150, 0]
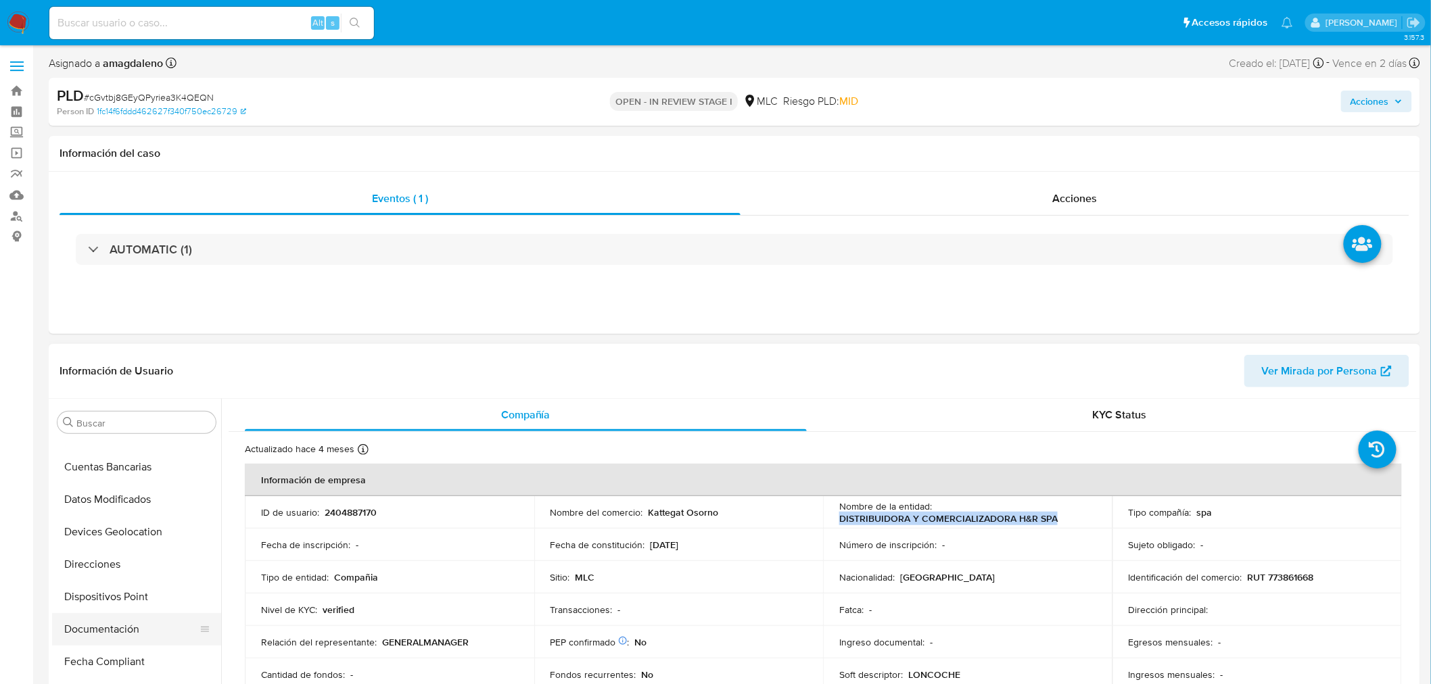
click at [108, 627] on button "Documentación" at bounding box center [131, 629] width 158 height 32
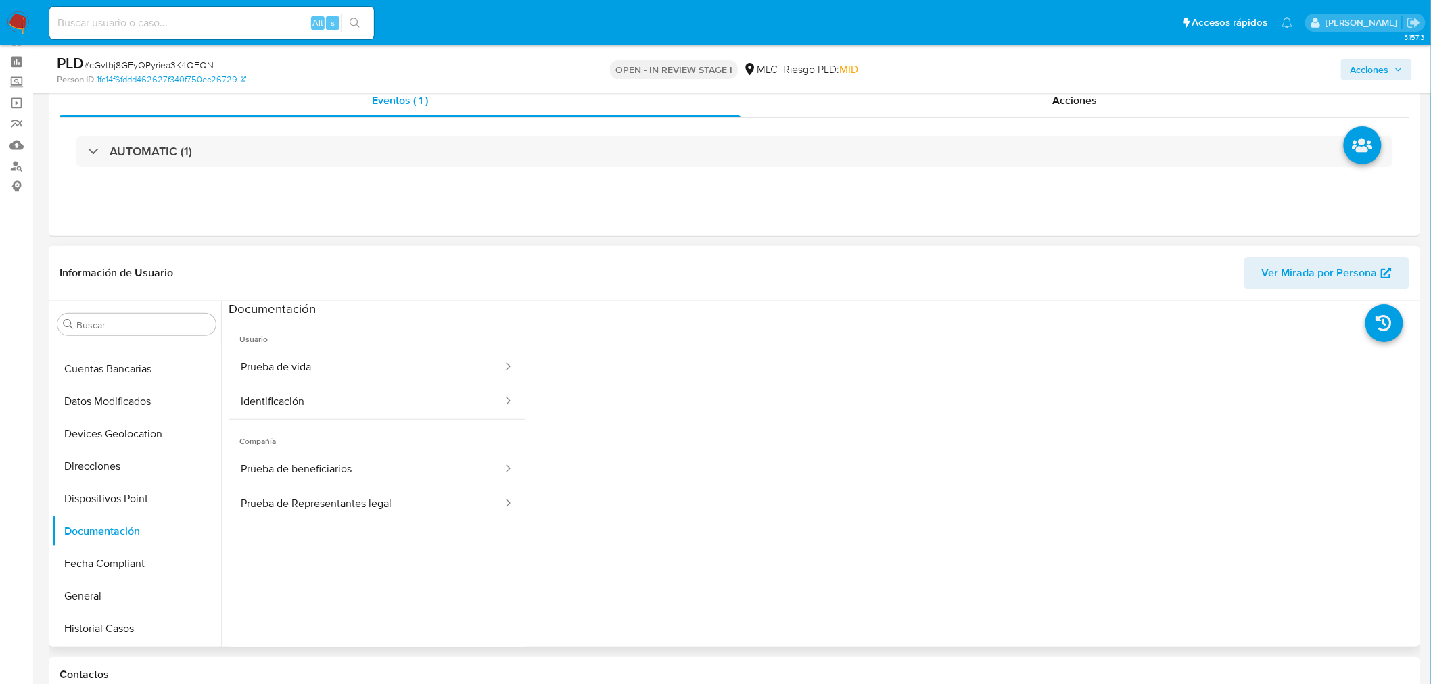
scroll to position [75, 0]
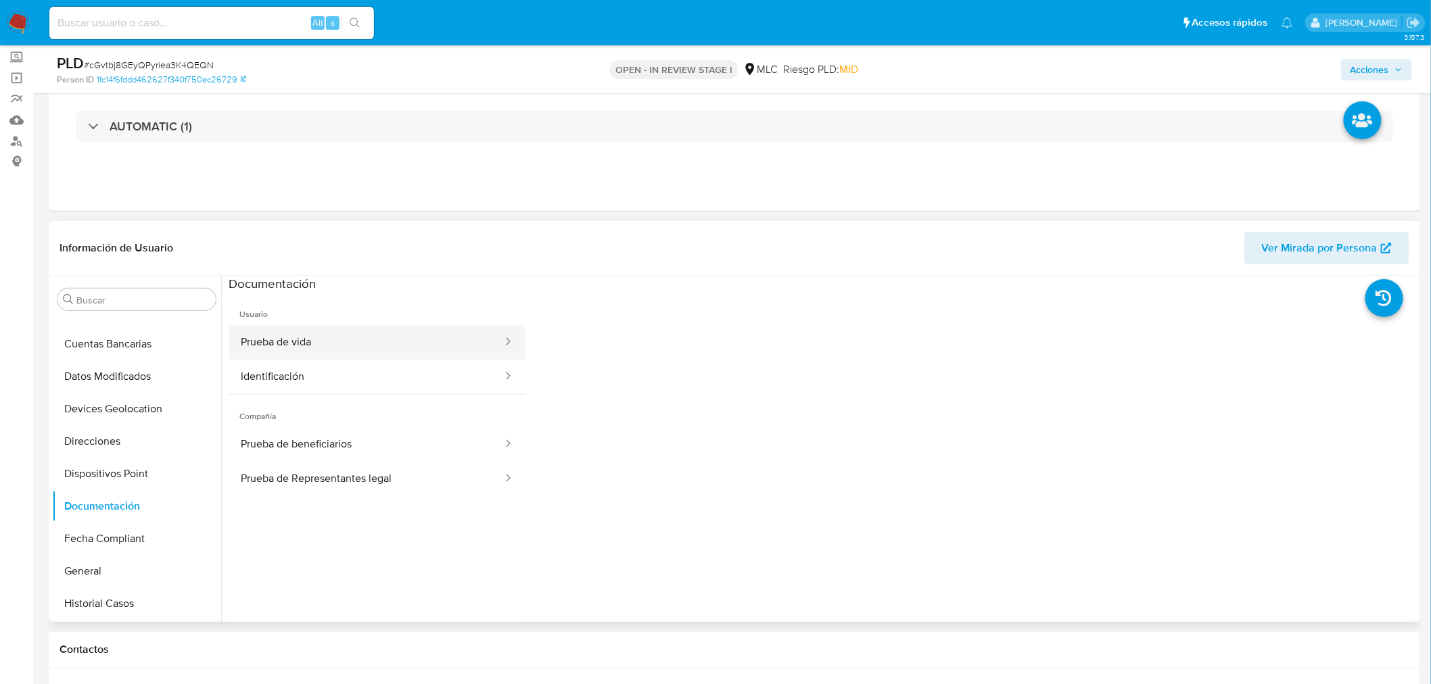
click at [331, 343] on button "Prueba de vida" at bounding box center [366, 342] width 275 height 34
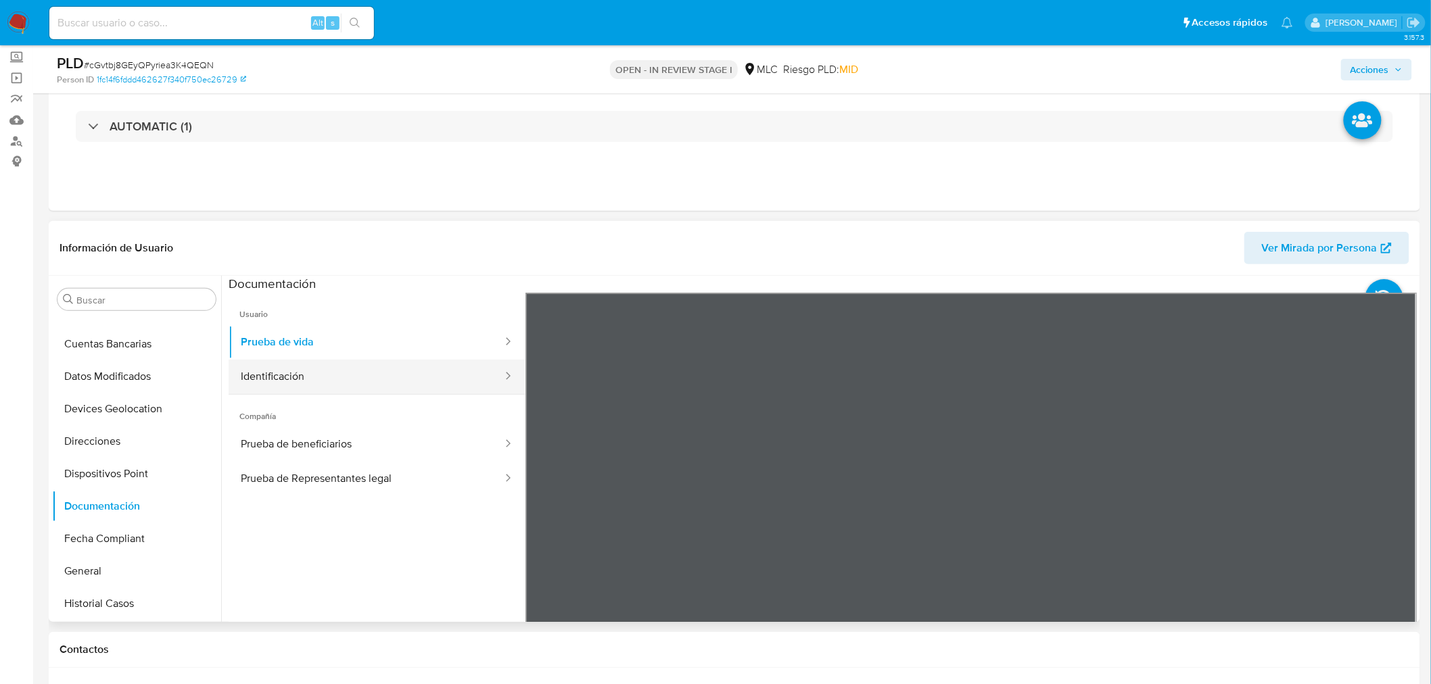
click at [327, 369] on button "Identificación" at bounding box center [366, 377] width 275 height 34
click at [1389, 509] on icon at bounding box center [1399, 512] width 27 height 27
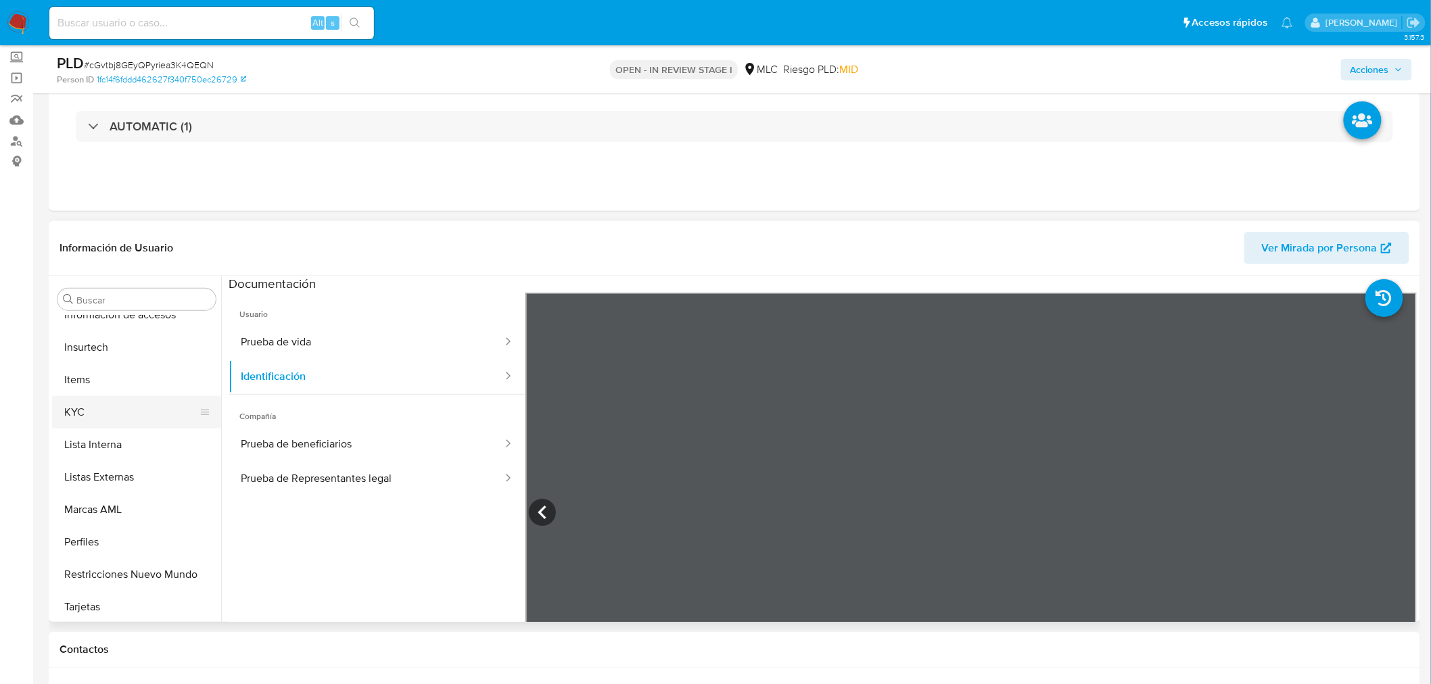
scroll to position [571, 0]
click at [114, 410] on button "KYC" at bounding box center [131, 409] width 158 height 32
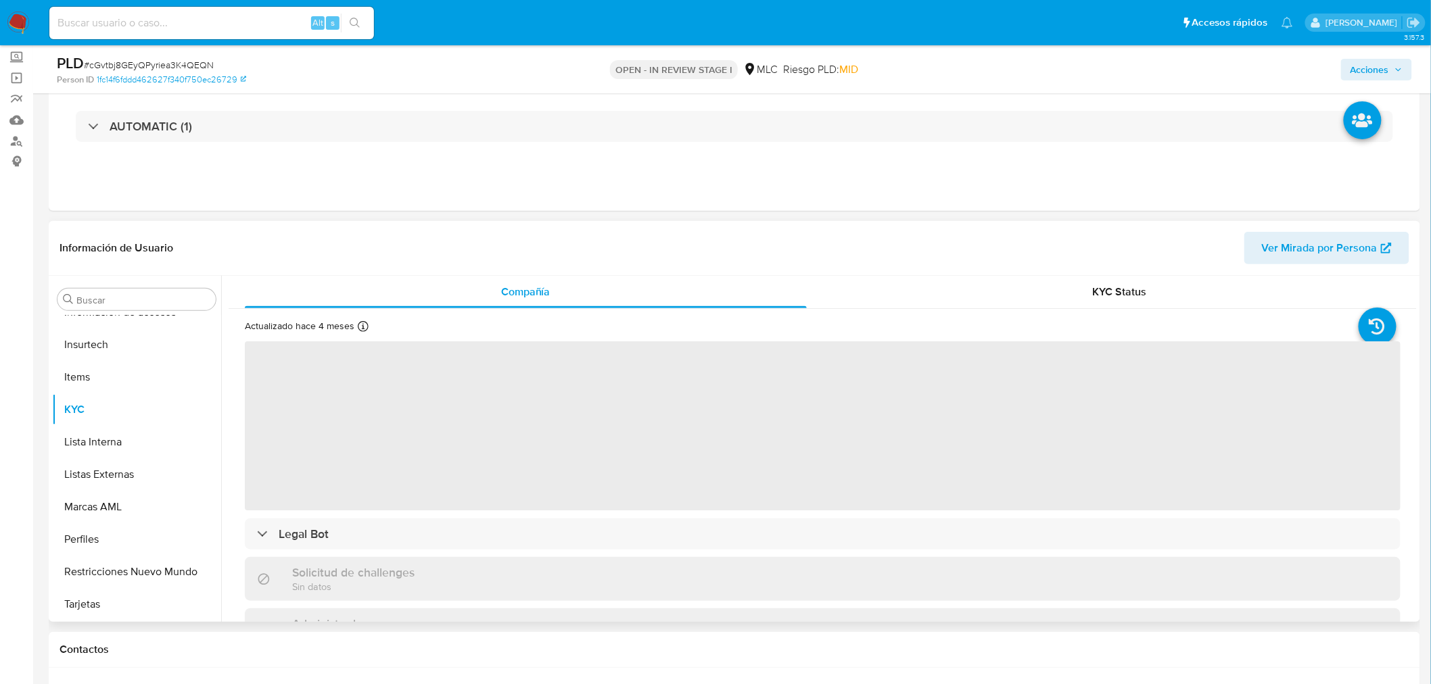
scroll to position [571, 0]
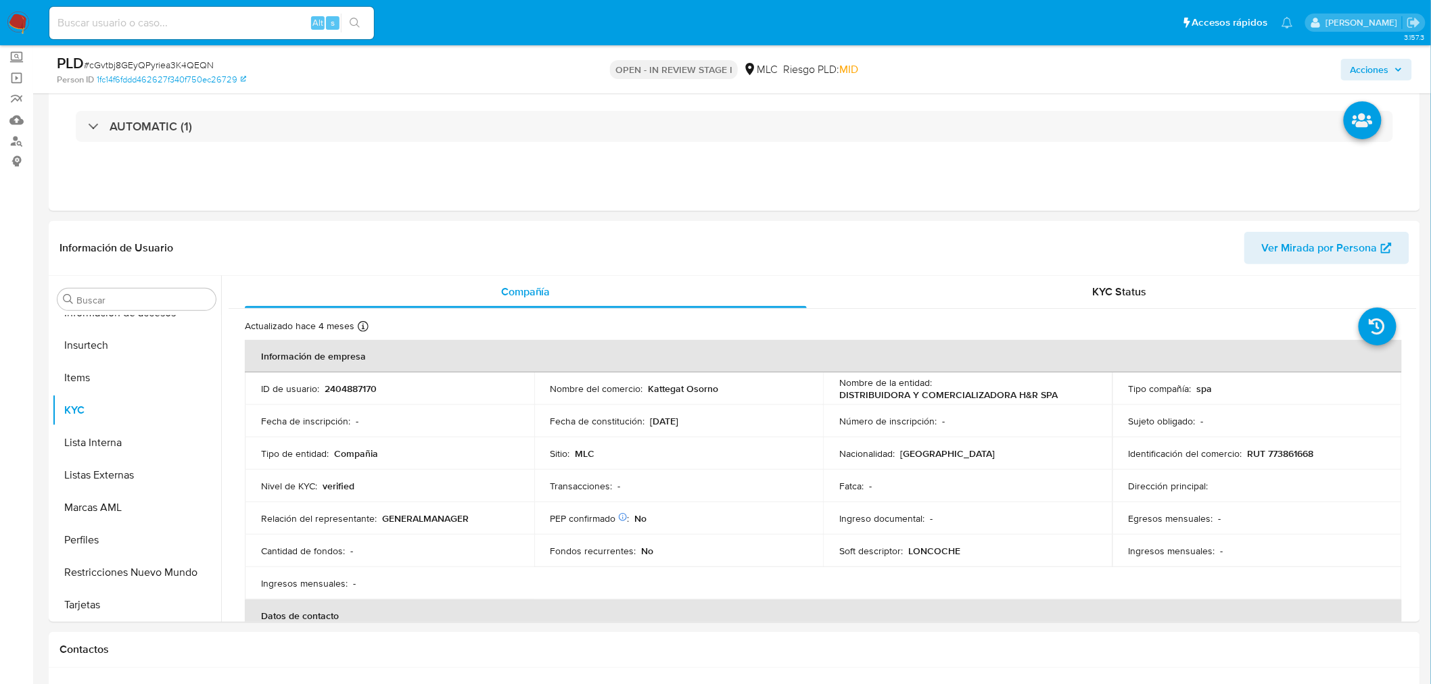
click at [1285, 452] on p "RUT 773861668" at bounding box center [1280, 454] width 66 height 12
click at [1285, 450] on p "RUT 773861668" at bounding box center [1280, 454] width 66 height 12
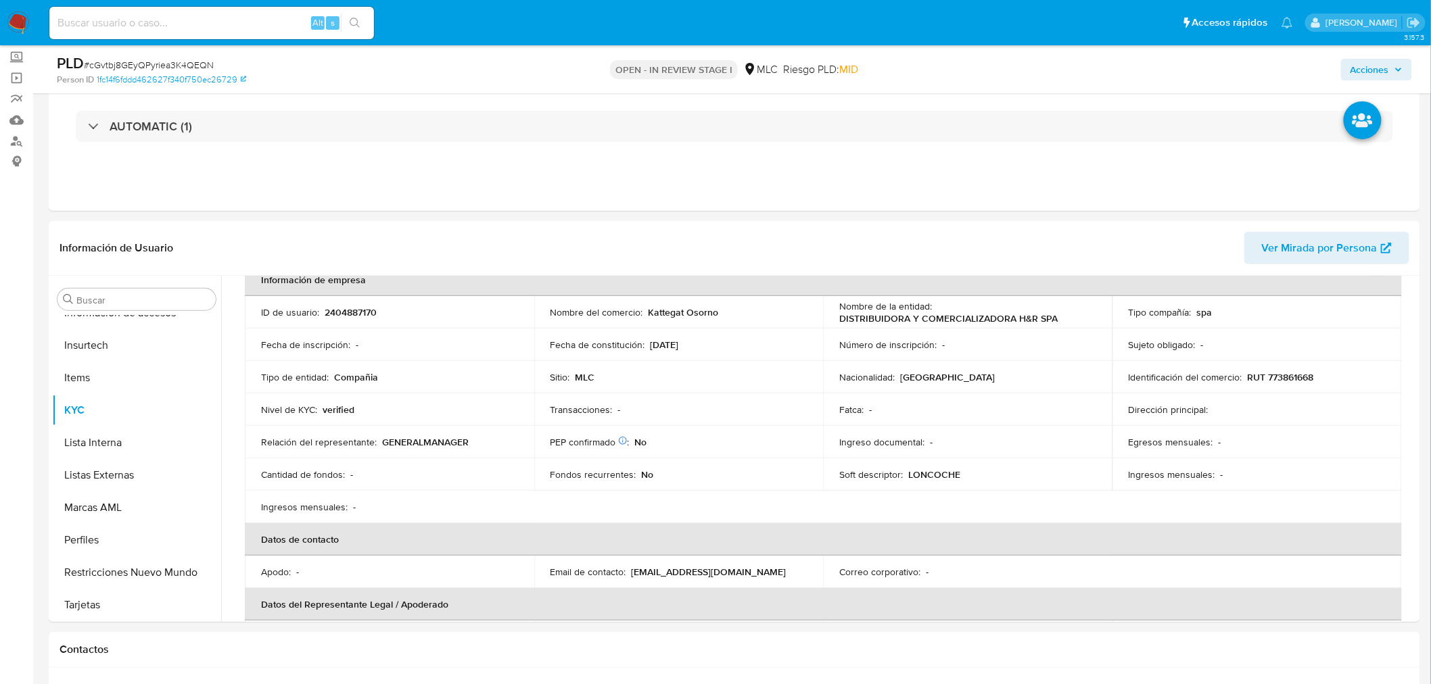
scroll to position [75, 0]
drag, startPoint x: 646, startPoint y: 315, endPoint x: 732, endPoint y: 314, distance: 86.5
click at [732, 314] on div "Nombre del comercio : Kattegat Osorno" at bounding box center [678, 314] width 257 height 12
copy p "Kattegat Osorno"
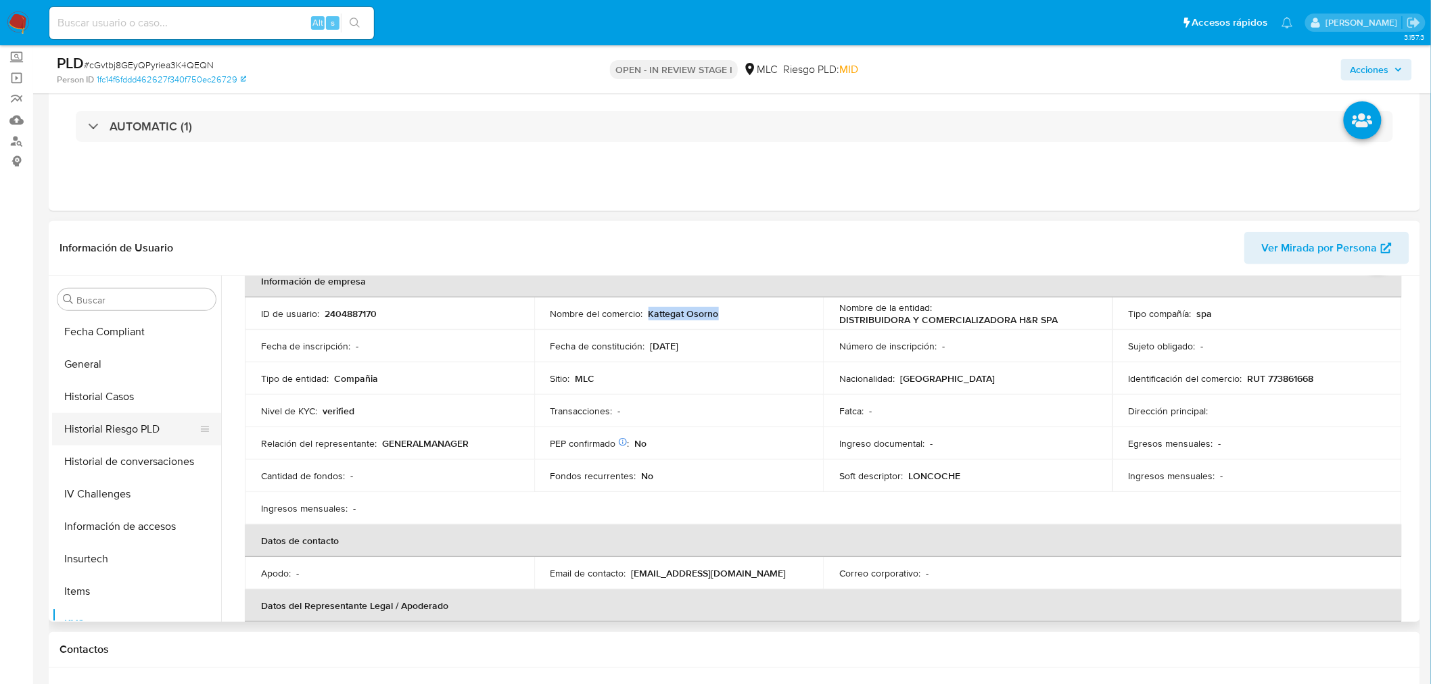
scroll to position [345, 0]
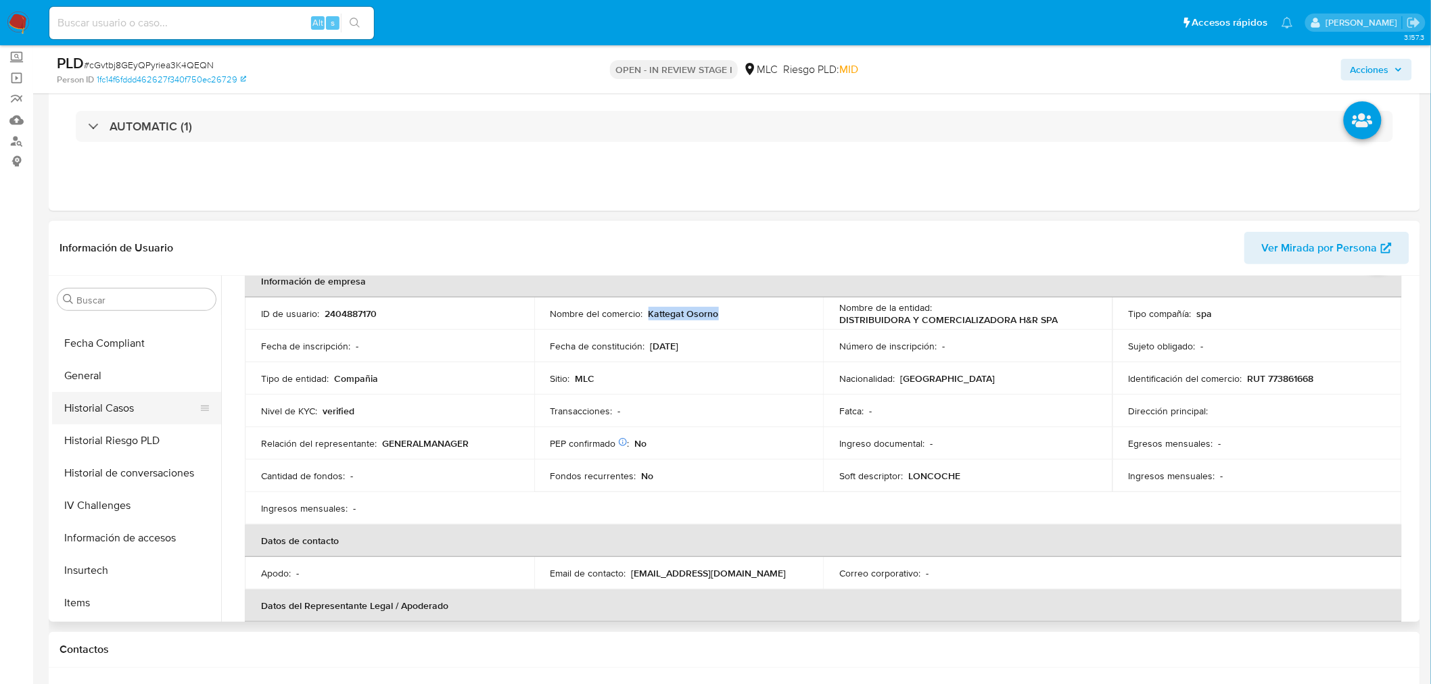
click at [131, 416] on button "Historial Casos" at bounding box center [131, 408] width 158 height 32
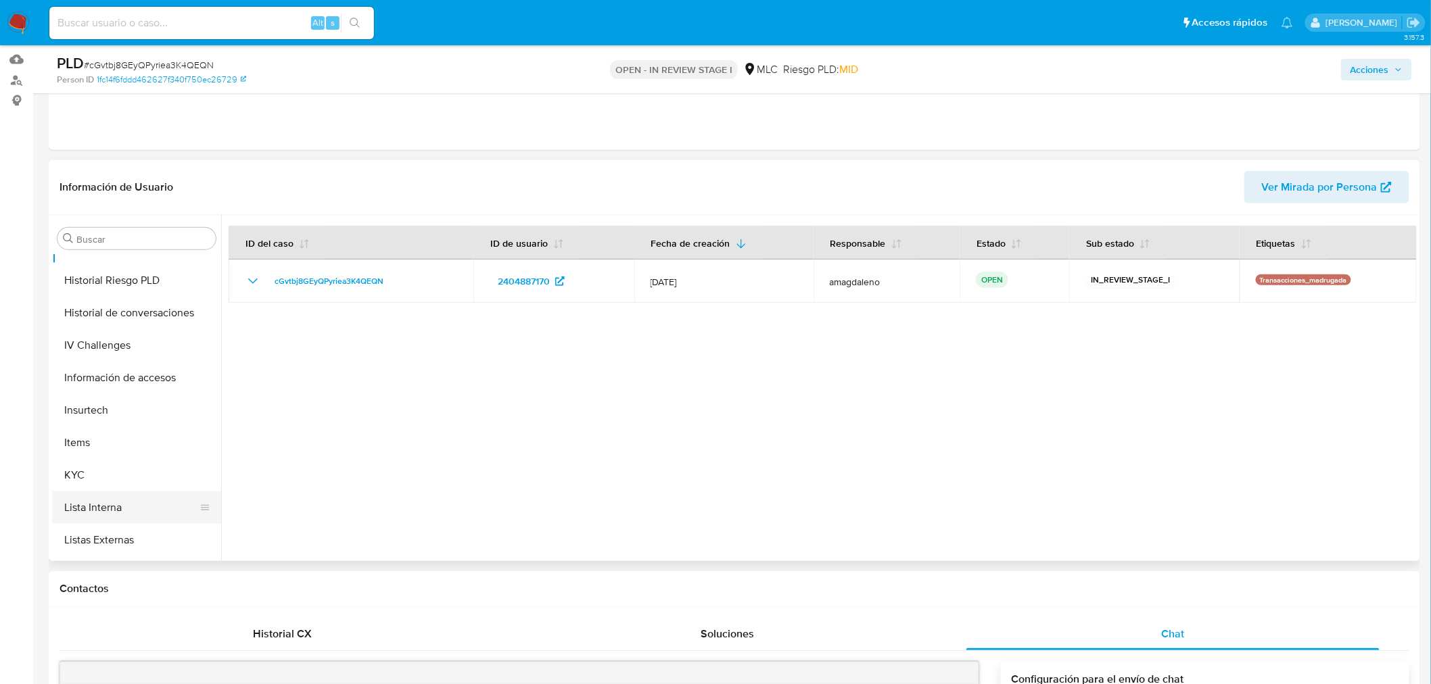
scroll to position [571, 0]
click at [136, 510] on button "Restricciones Nuevo Mundo" at bounding box center [131, 511] width 158 height 32
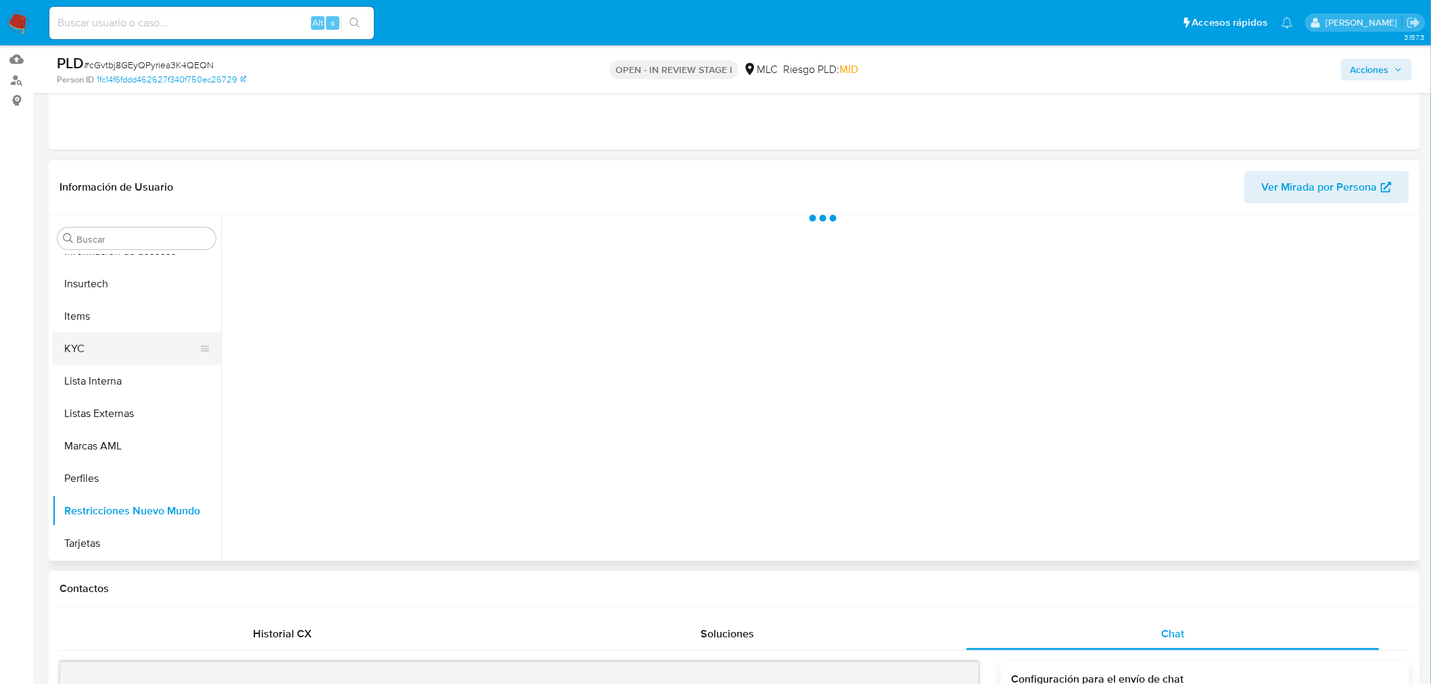
click at [127, 356] on button "KYC" at bounding box center [131, 349] width 158 height 32
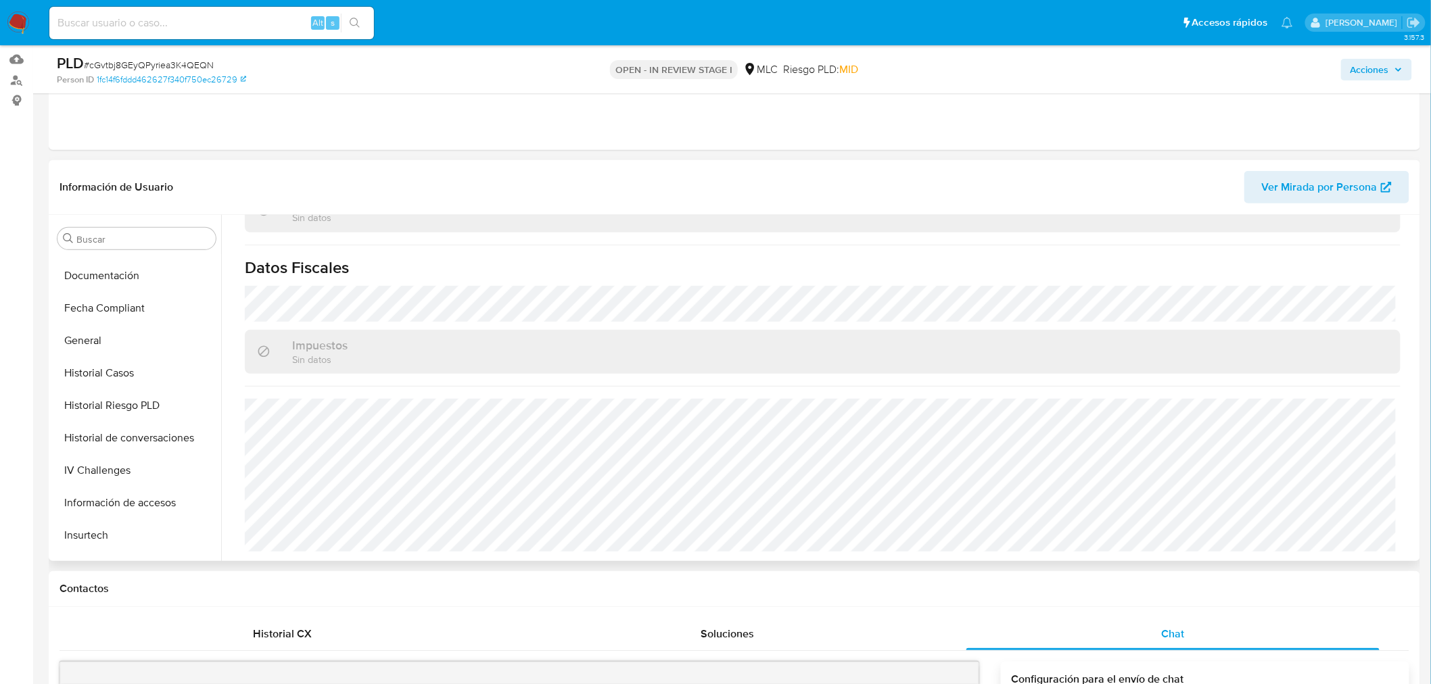
scroll to position [271, 0]
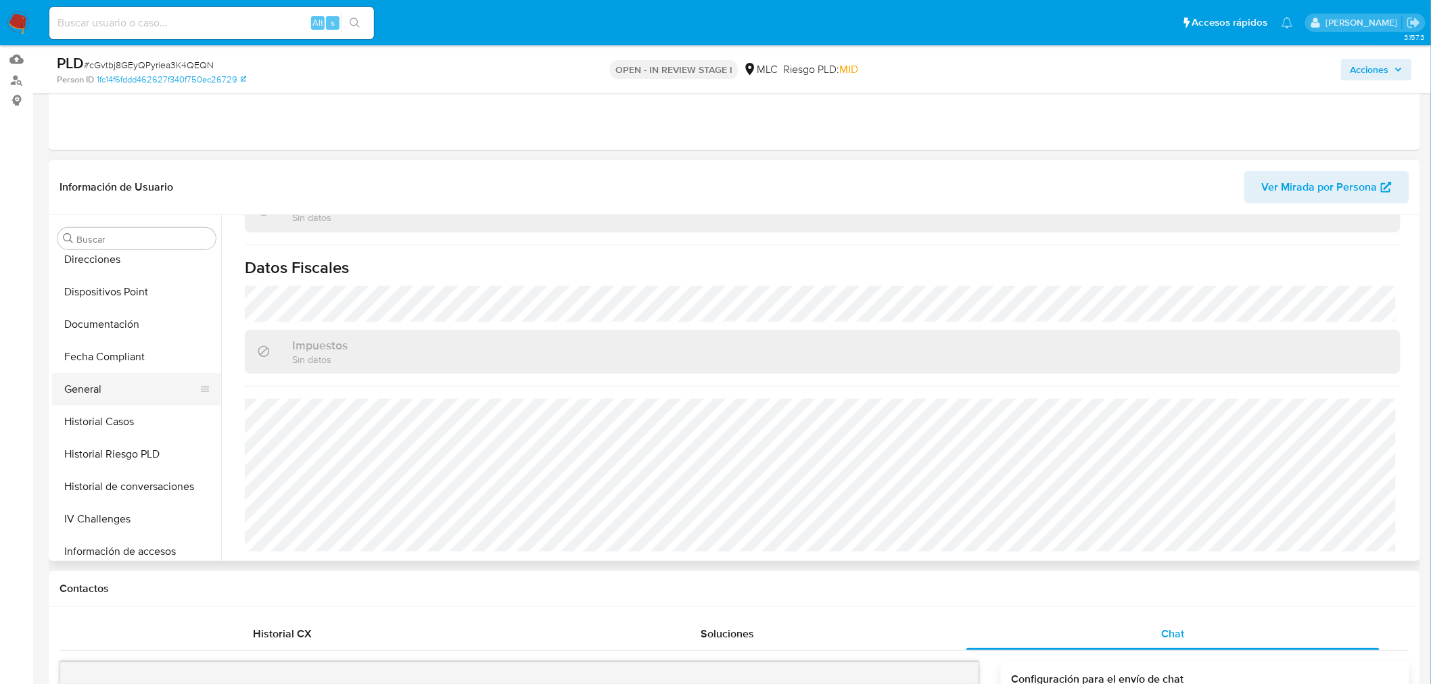
click at [119, 389] on button "General" at bounding box center [131, 389] width 158 height 32
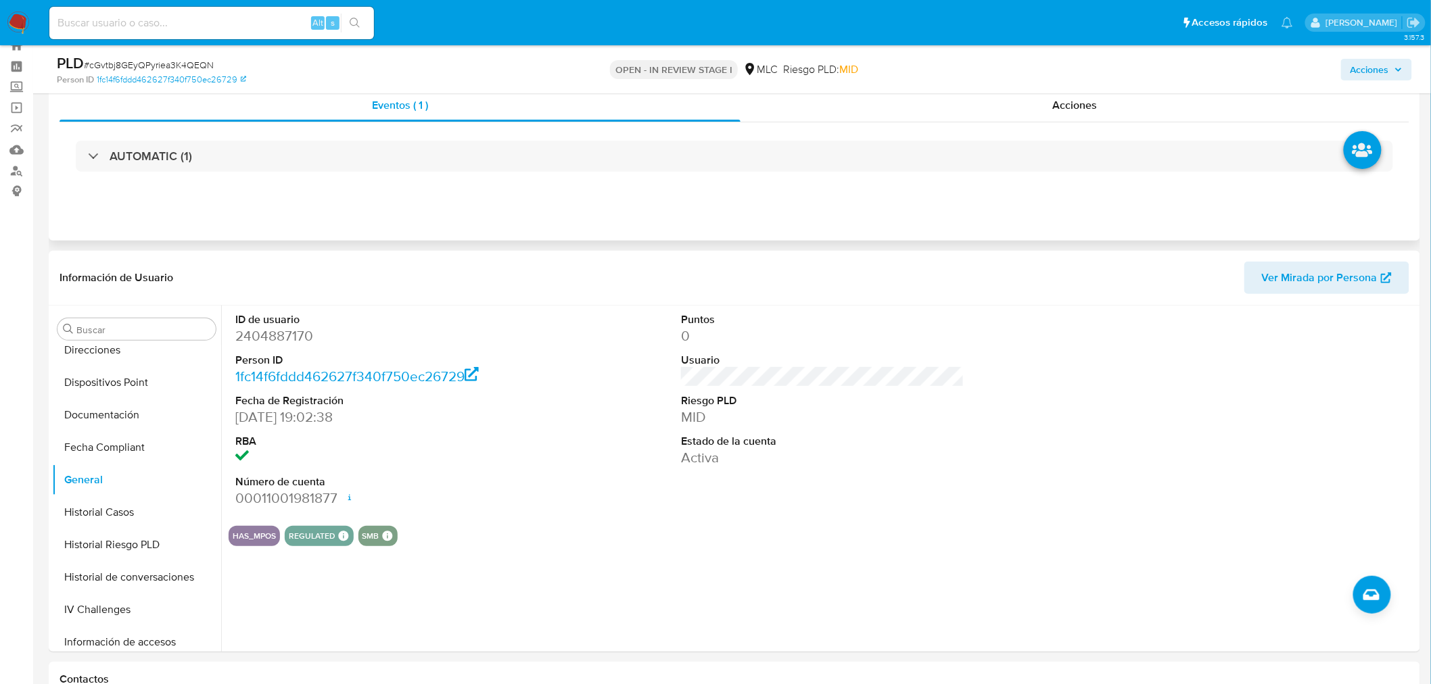
scroll to position [0, 0]
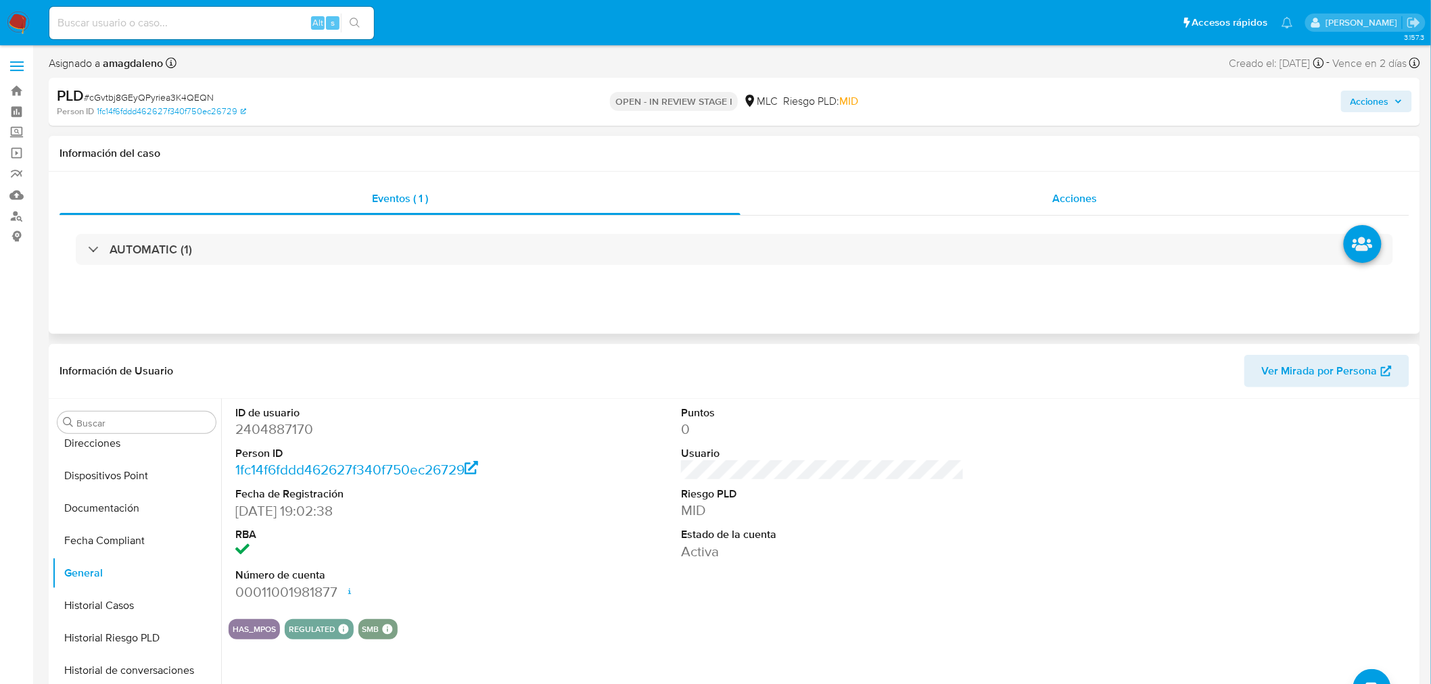
click at [874, 194] on div "Acciones" at bounding box center [1074, 199] width 669 height 32
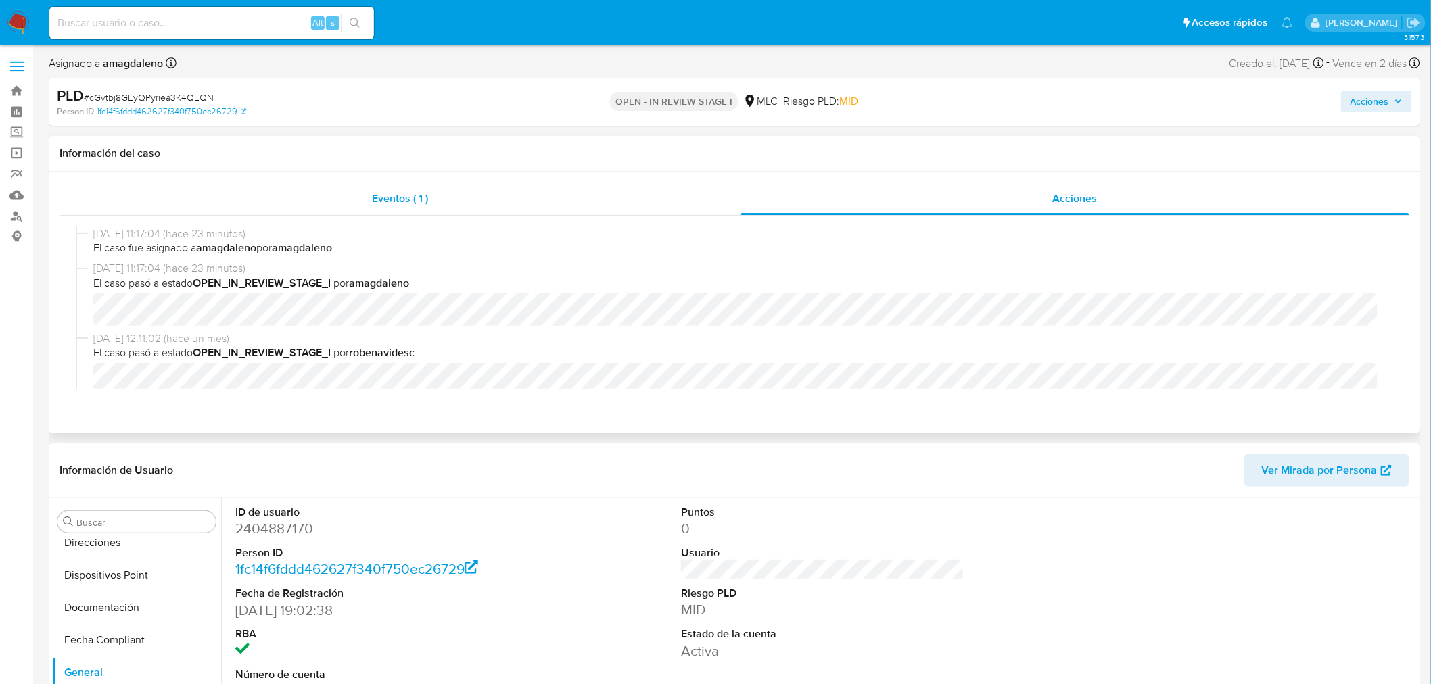
click at [540, 199] on div "Eventos ( 1 )" at bounding box center [399, 199] width 681 height 32
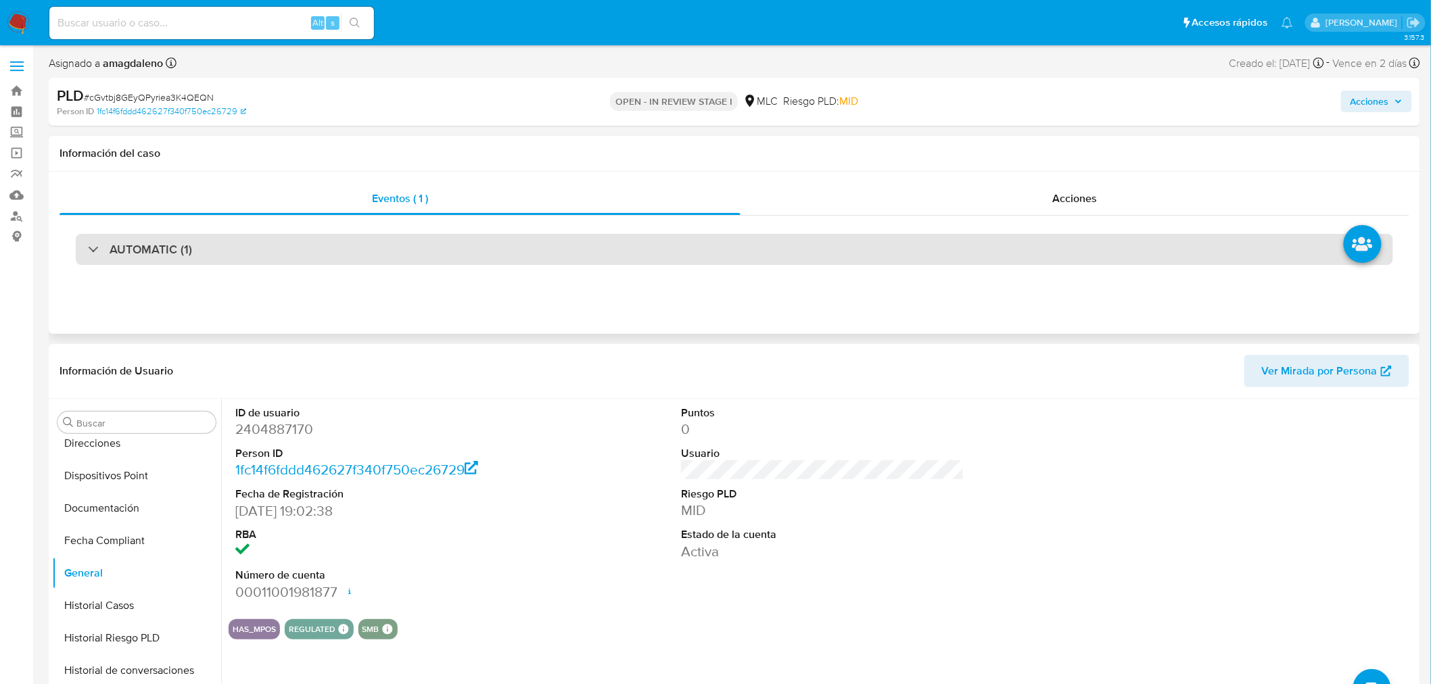
click at [501, 247] on div "AUTOMATIC (1)" at bounding box center [734, 249] width 1317 height 31
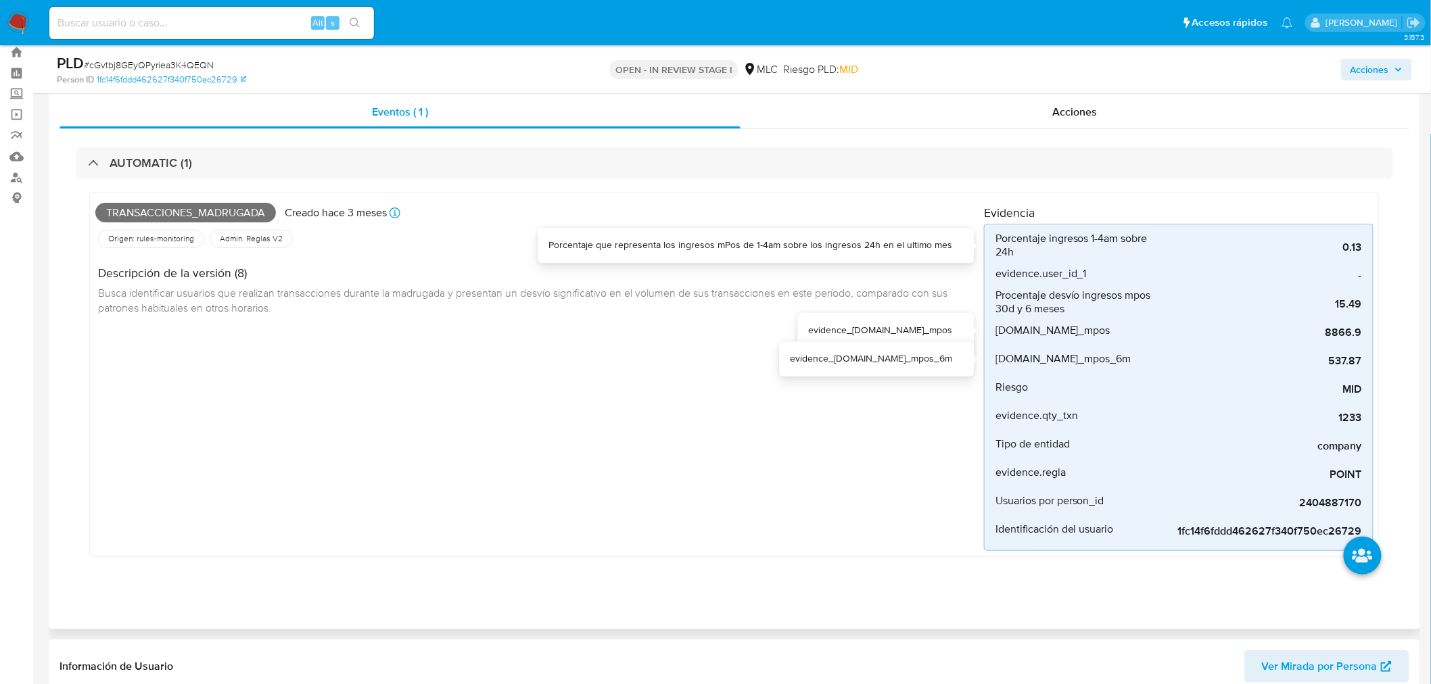
scroll to position [75, 0]
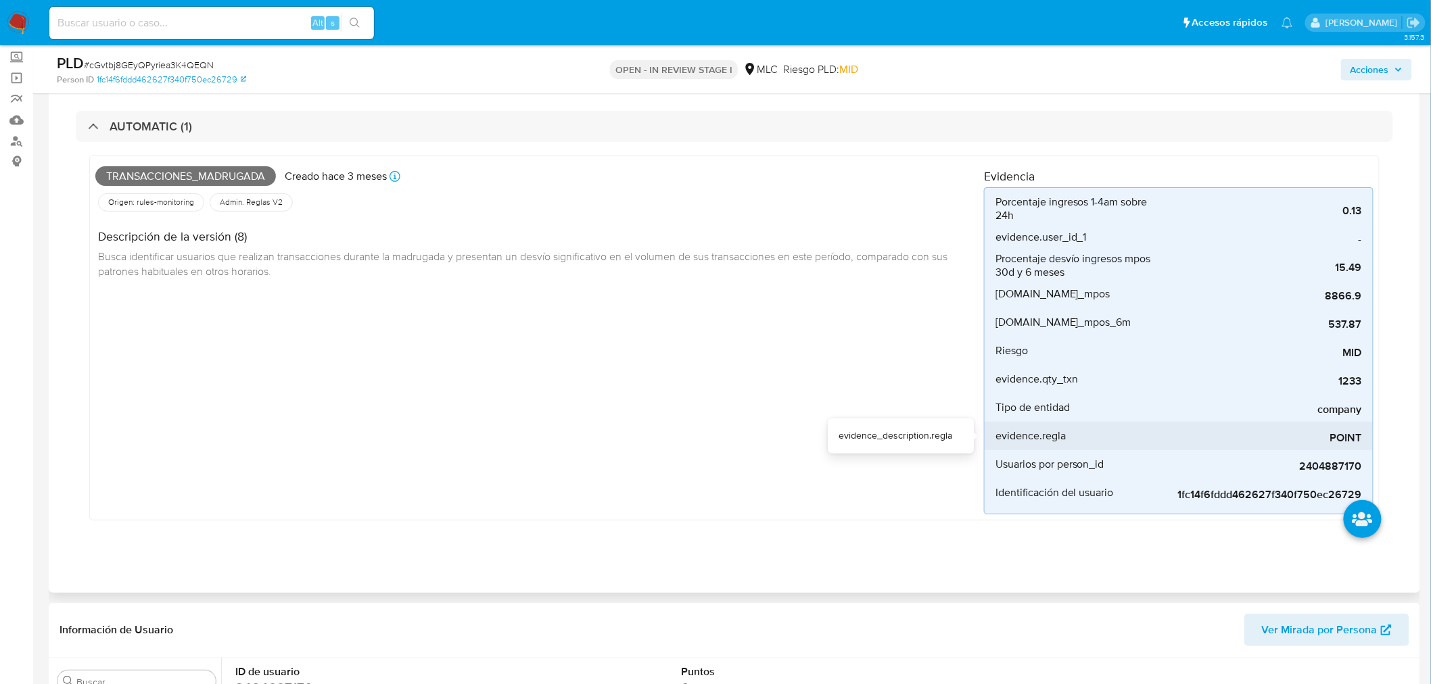
click at [1343, 428] on div "POINT" at bounding box center [1260, 436] width 203 height 28
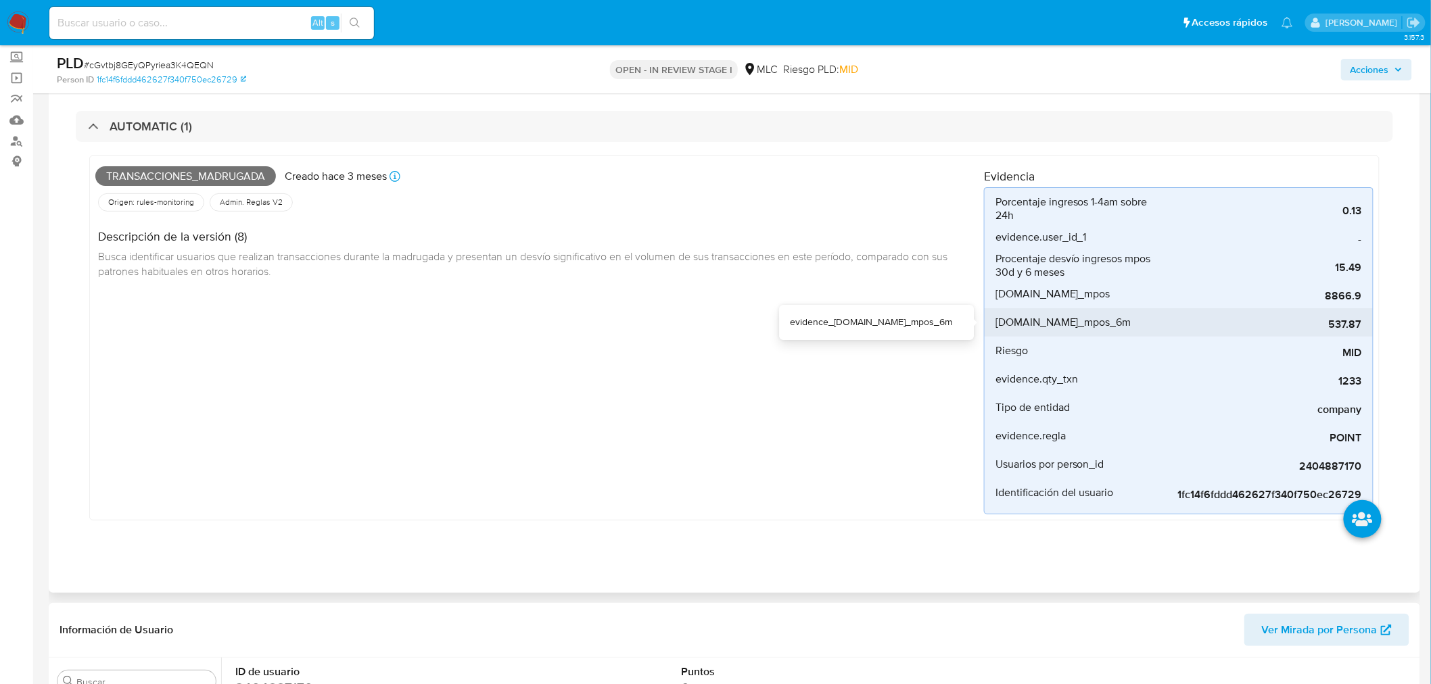
click at [1333, 333] on div "537.87" at bounding box center [1260, 322] width 203 height 28
click at [1247, 289] on span "8866.9" at bounding box center [1260, 296] width 203 height 14
click at [1246, 289] on span "8866.9" at bounding box center [1260, 296] width 203 height 14
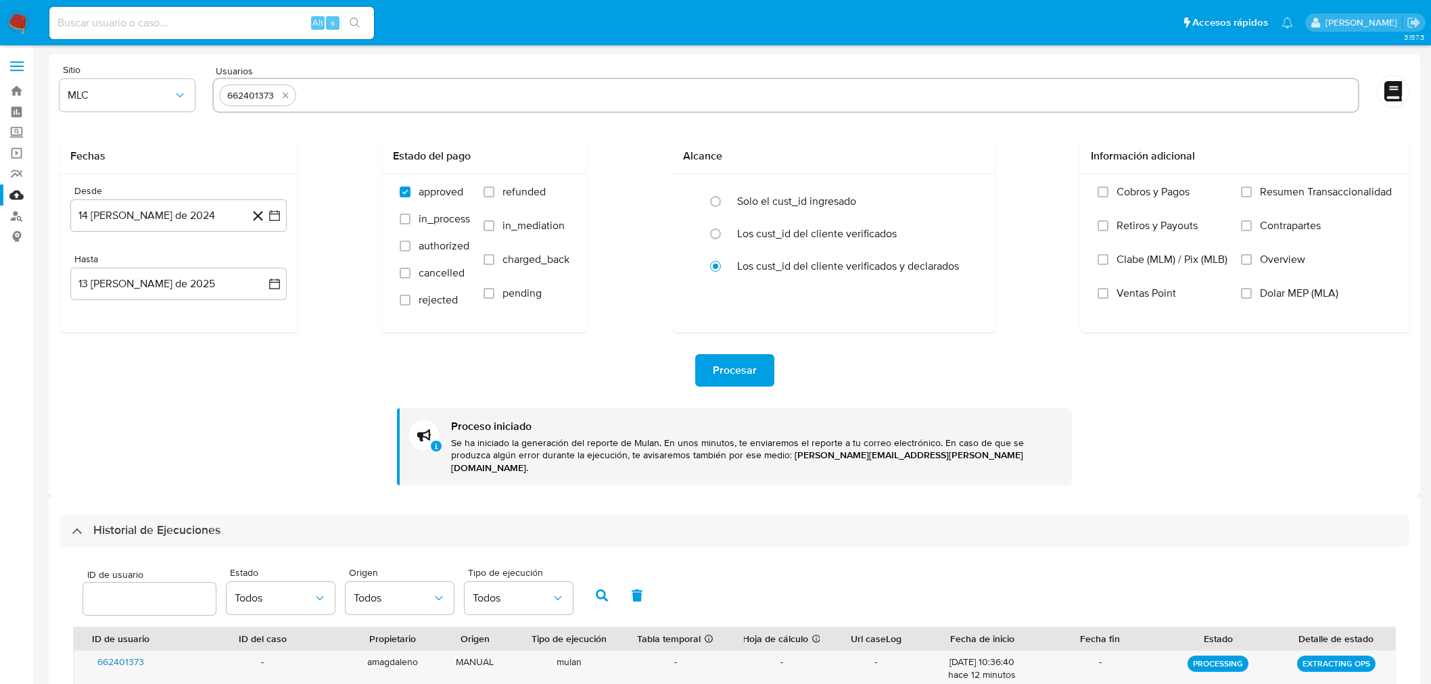
select select "10"
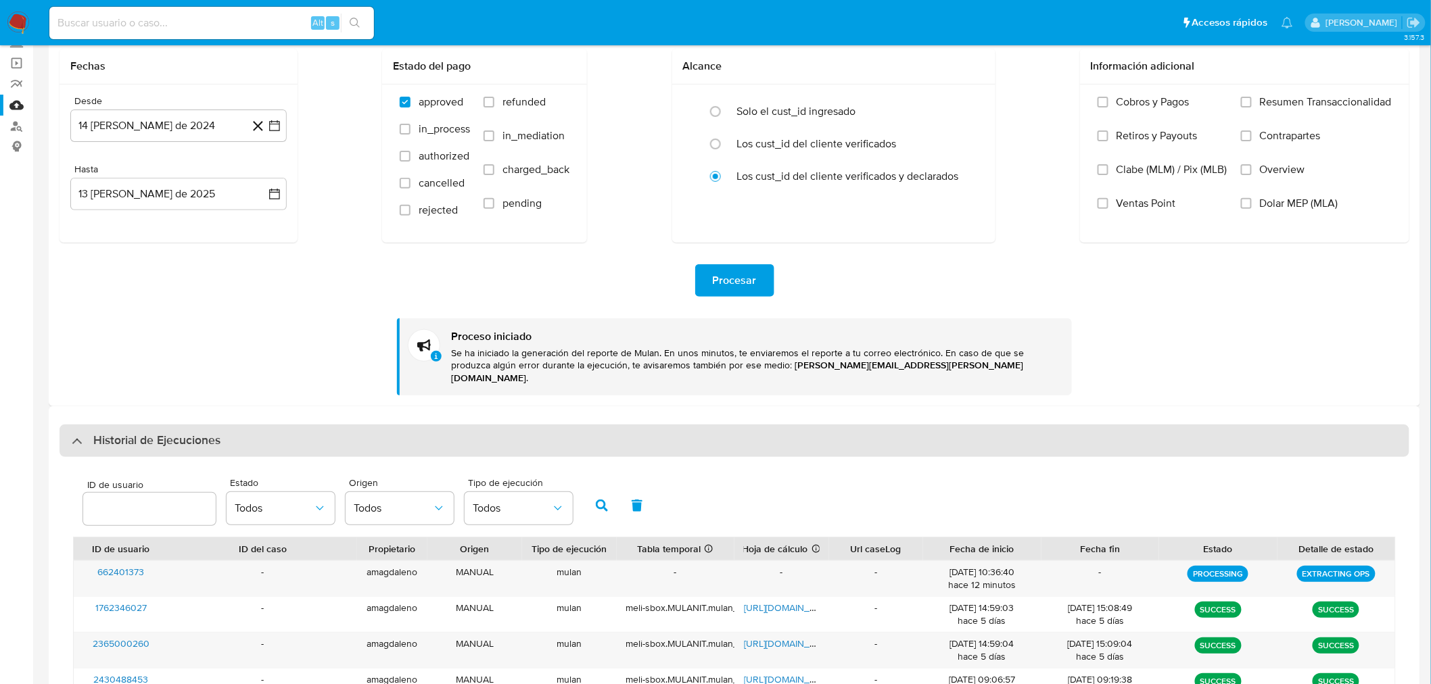
click at [86, 433] on div "Historial de Ejecuciones" at bounding box center [146, 441] width 149 height 16
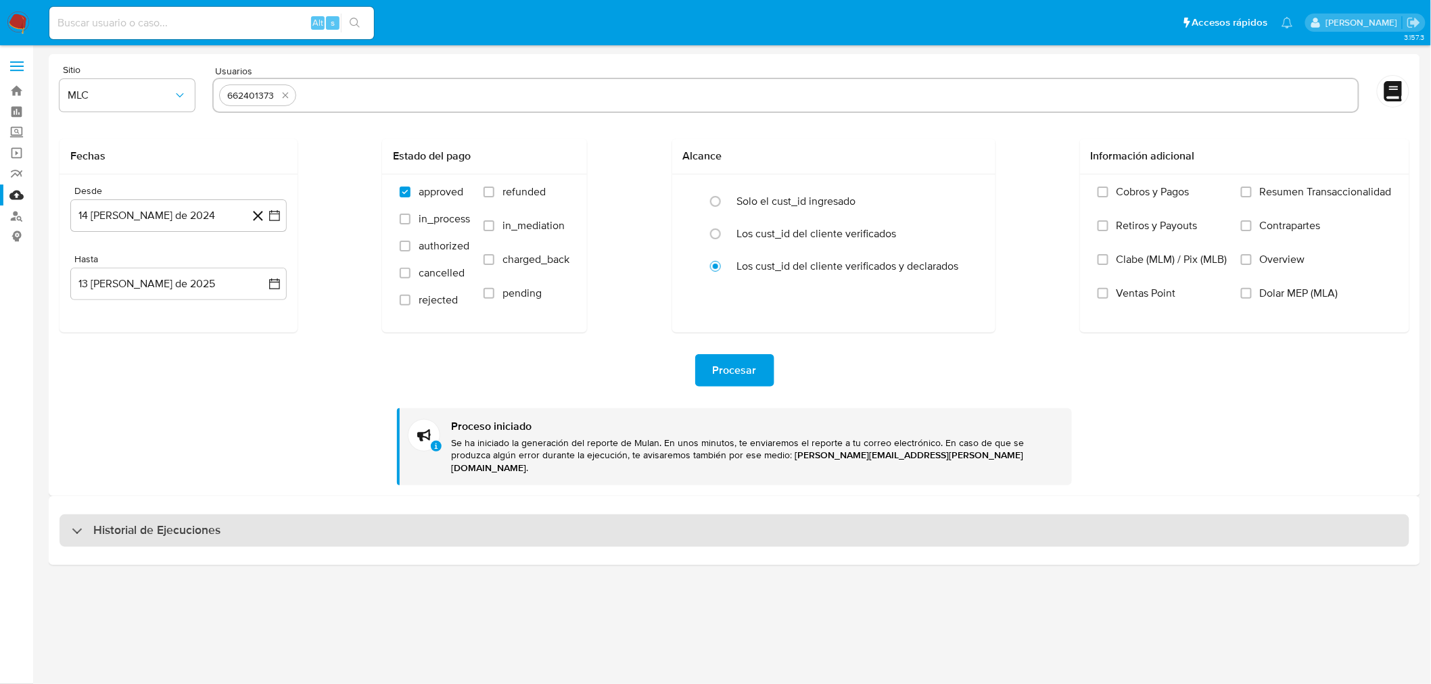
scroll to position [0, 0]
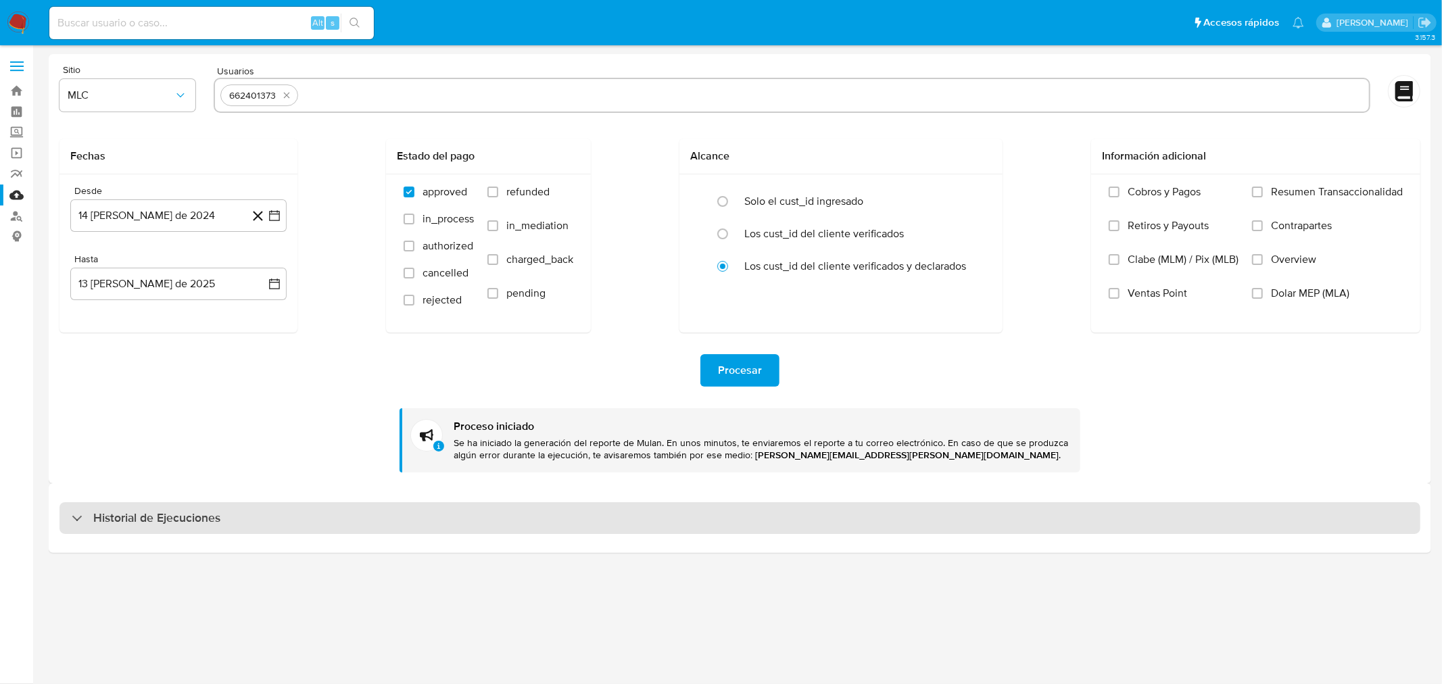
click at [77, 517] on div "Historial de Ejecuciones" at bounding box center [146, 518] width 149 height 16
select select "10"
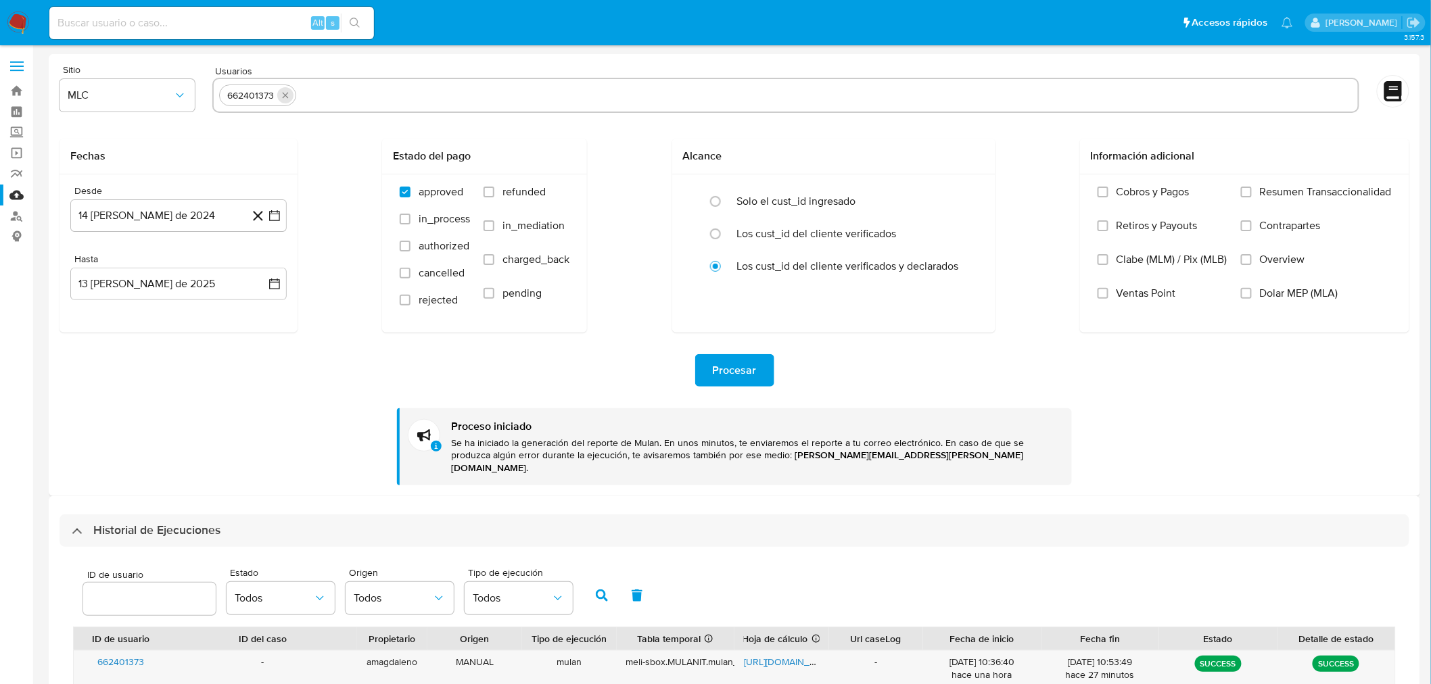
click at [288, 98] on icon "quitar 662401373" at bounding box center [285, 95] width 11 height 11
click at [277, 95] on input "text" at bounding box center [786, 96] width 1134 height 22
paste input "2404887170"
type input "2404887170"
click at [750, 373] on span "Procesar" at bounding box center [735, 371] width 44 height 30
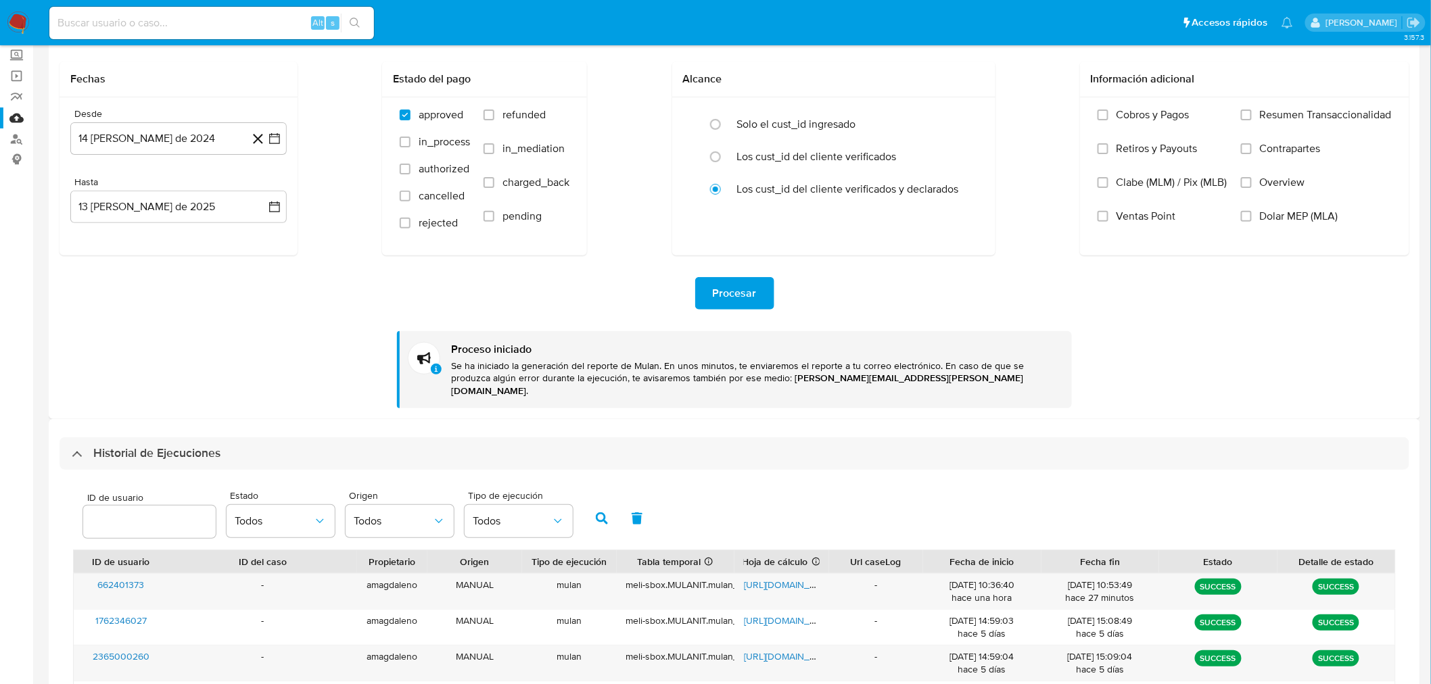
scroll to position [150, 0]
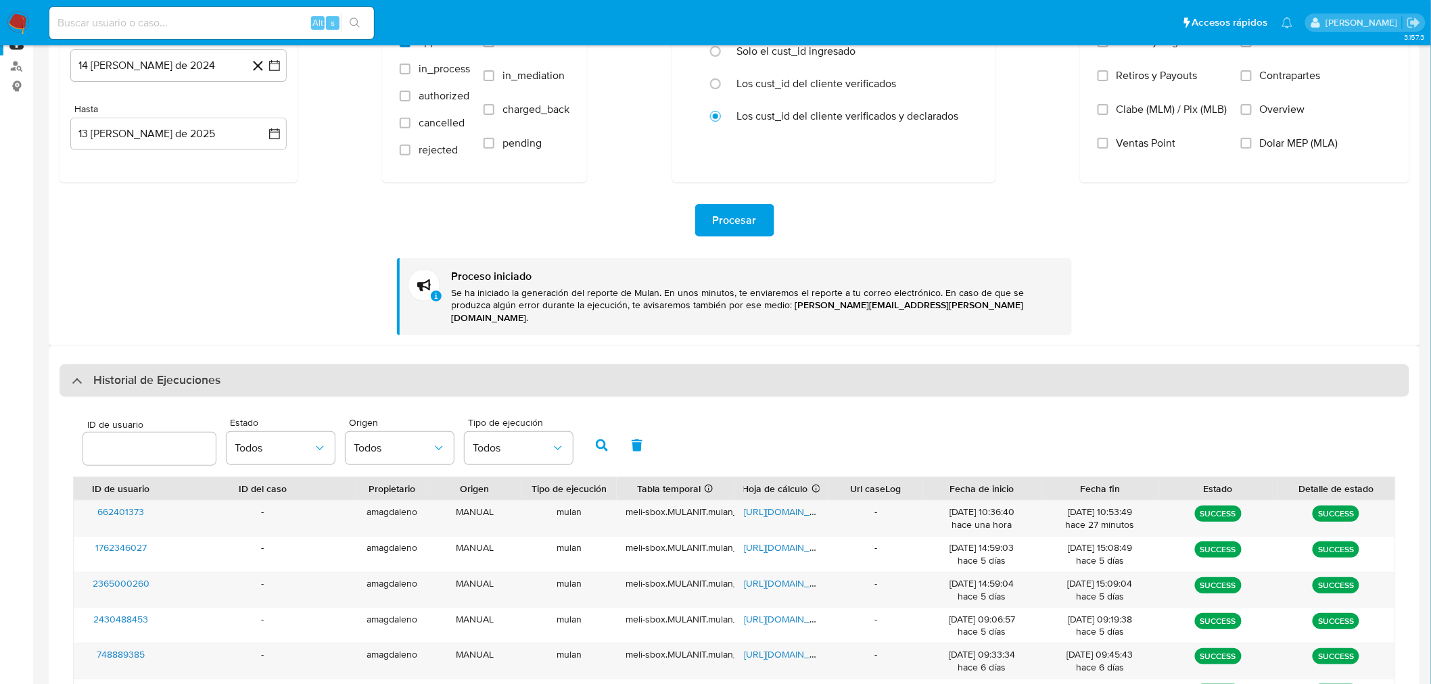
click at [79, 373] on div "Historial de Ejecuciones" at bounding box center [146, 381] width 149 height 16
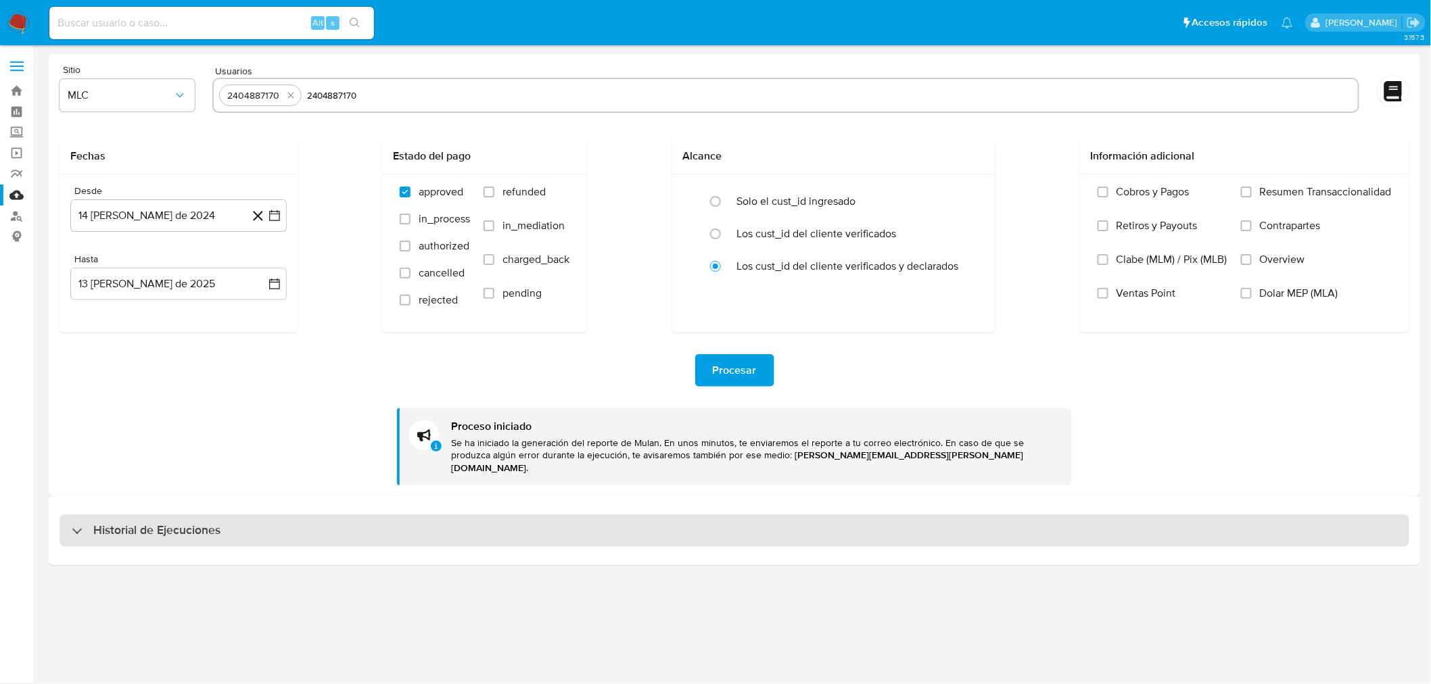
scroll to position [0, 0]
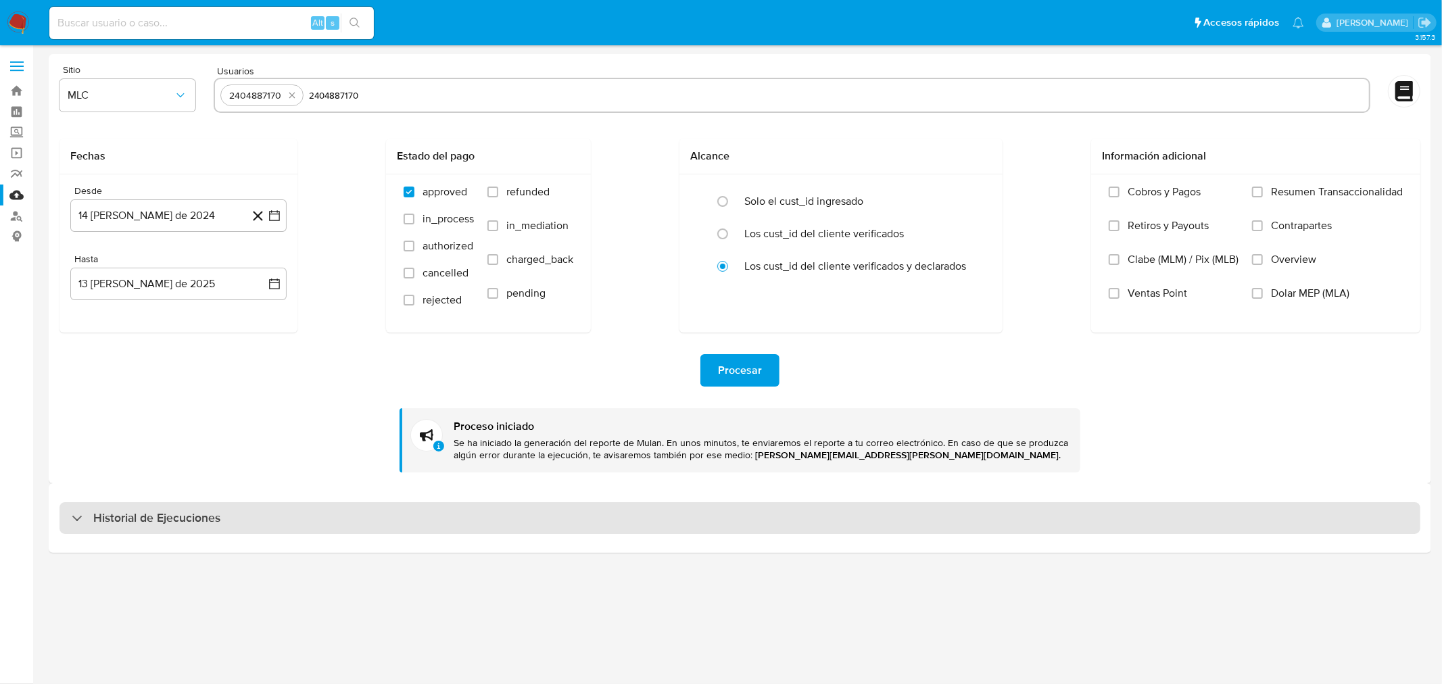
click at [72, 518] on div at bounding box center [72, 518] width 0 height 0
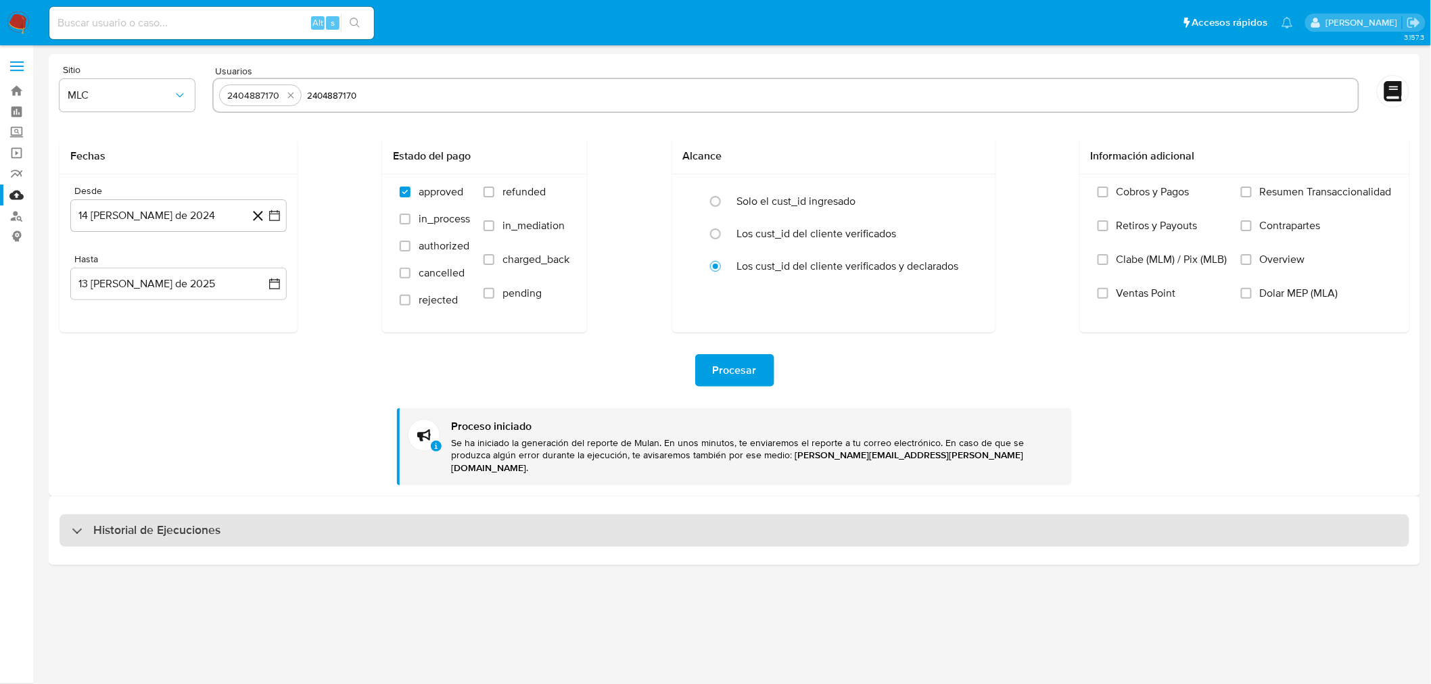
select select "10"
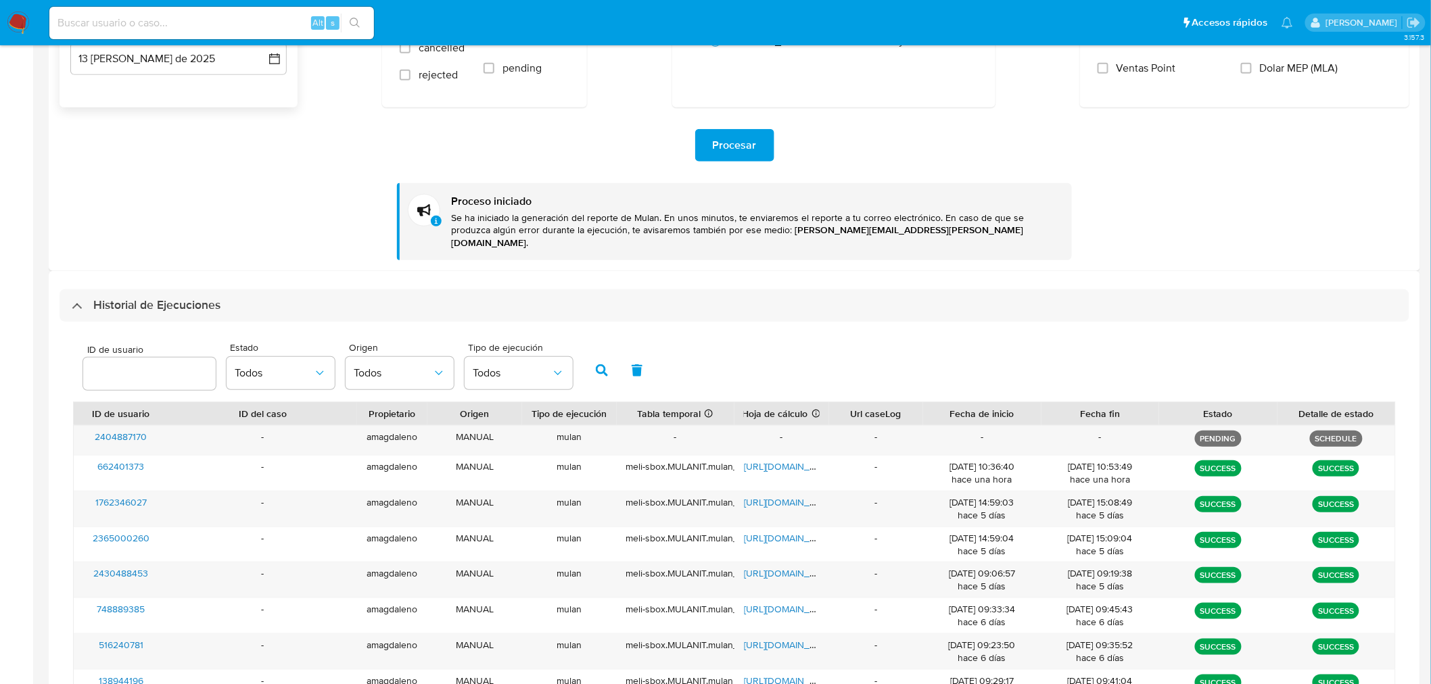
scroll to position [300, 0]
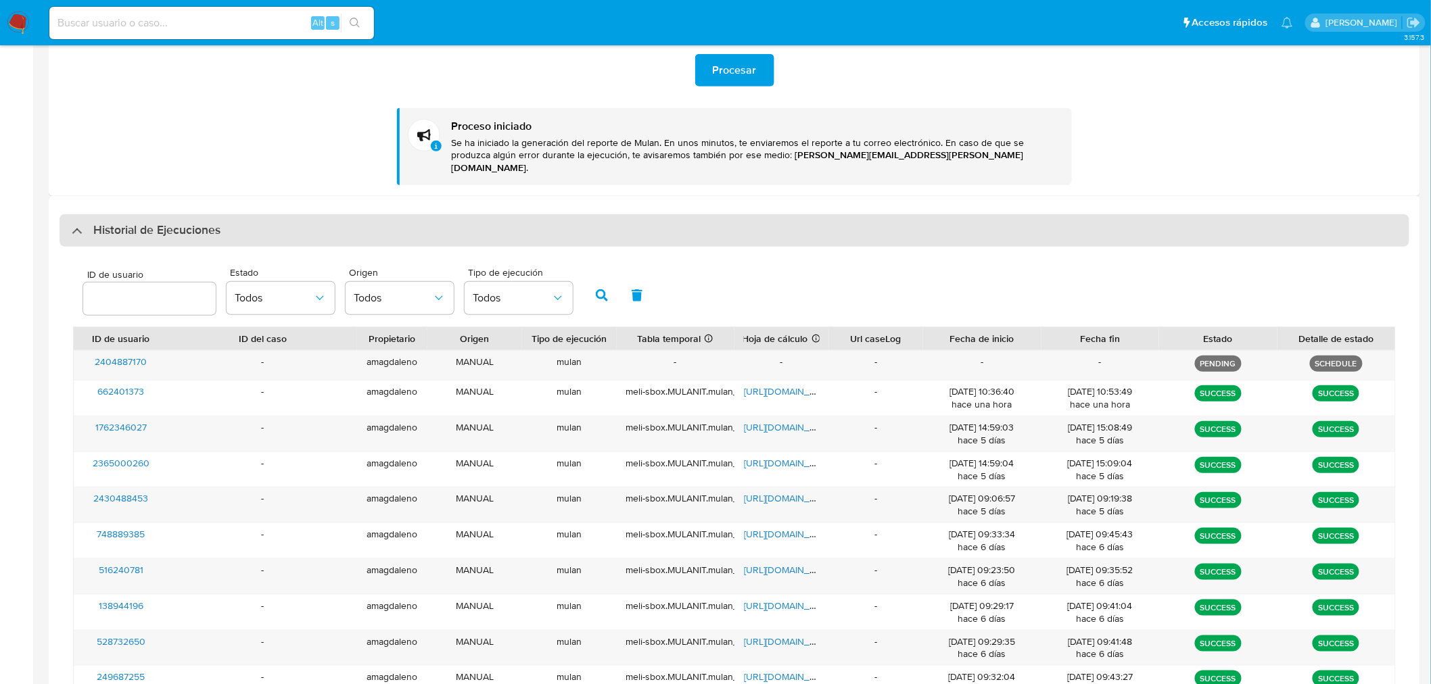
click at [75, 222] on div "Historial de Ejecuciones" at bounding box center [146, 230] width 149 height 16
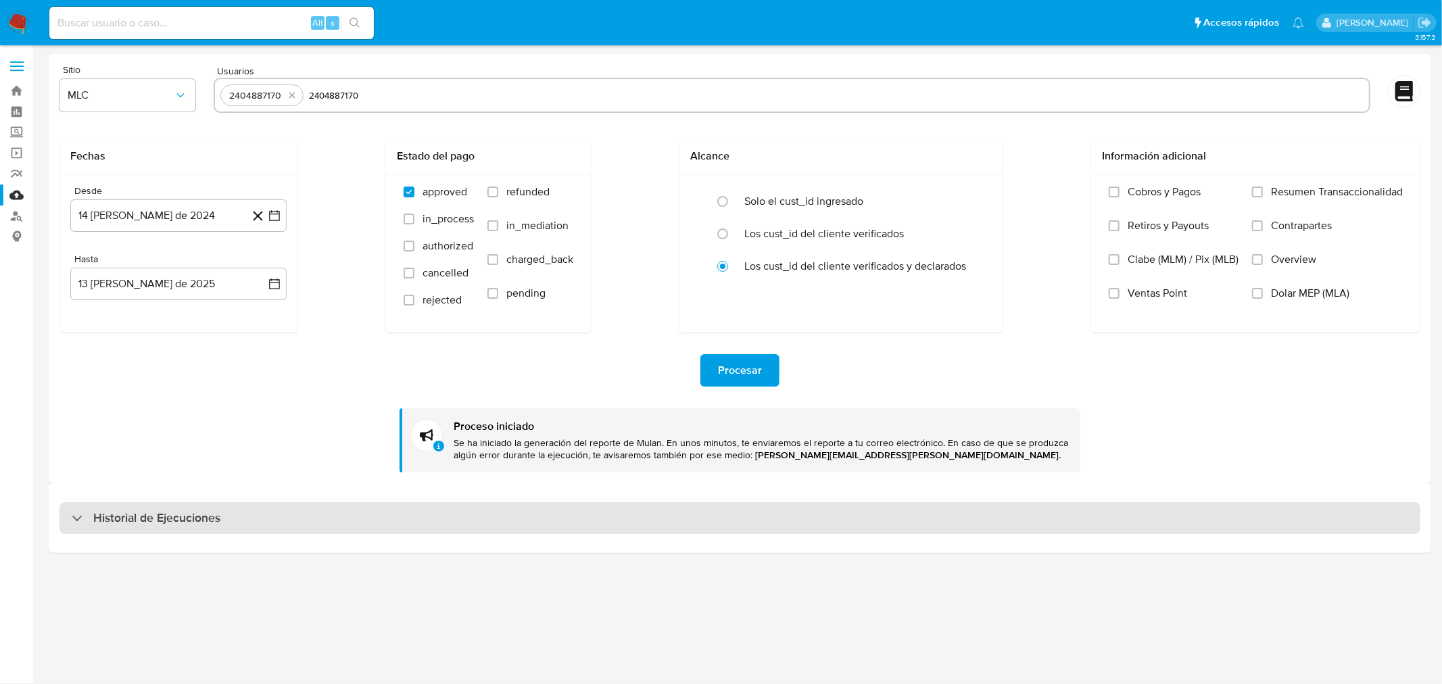
click at [82, 519] on div "Historial de Ejecuciones" at bounding box center [146, 518] width 149 height 16
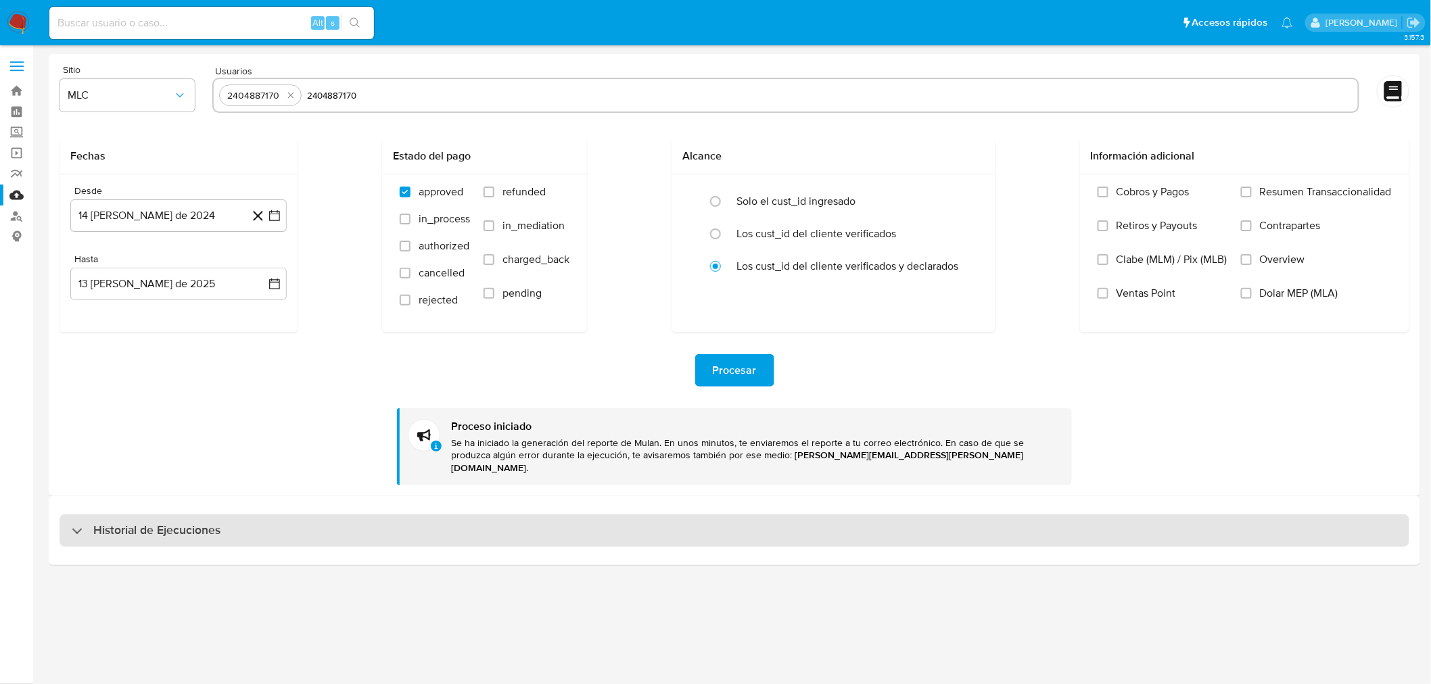
select select "10"
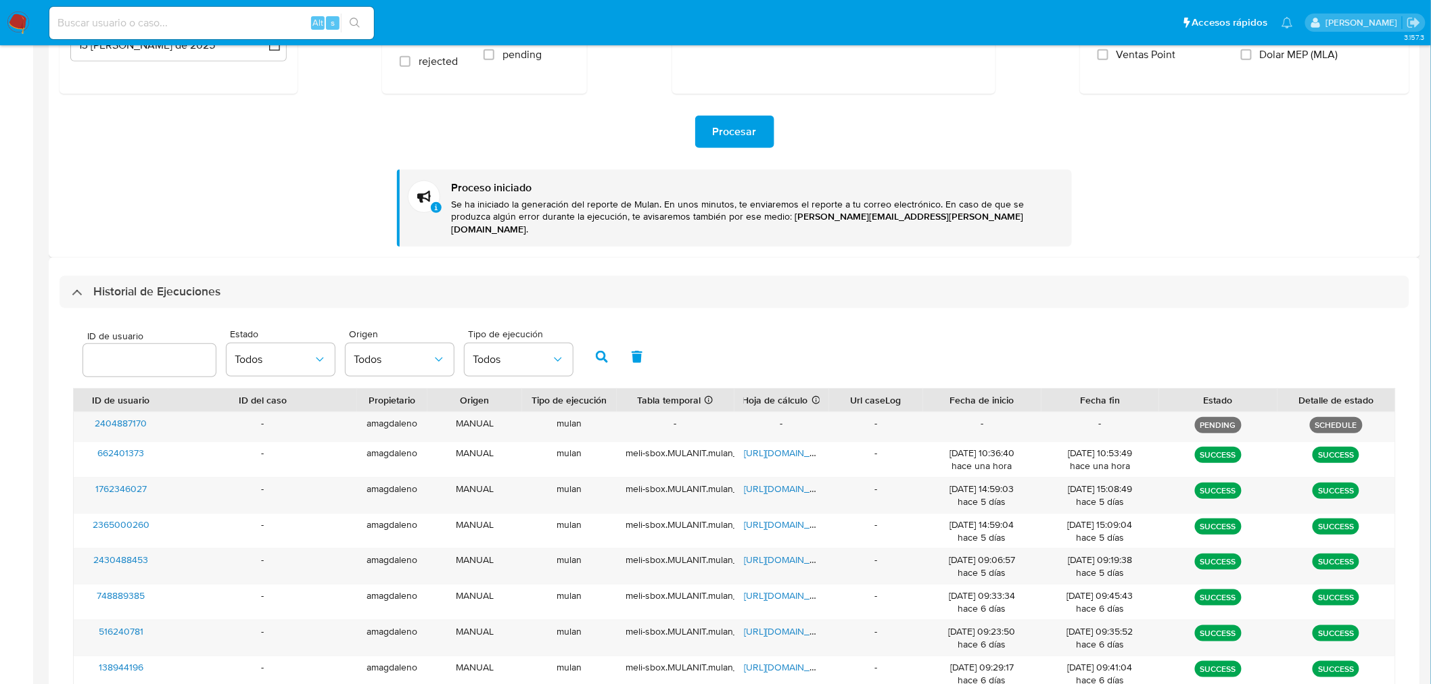
scroll to position [225, 0]
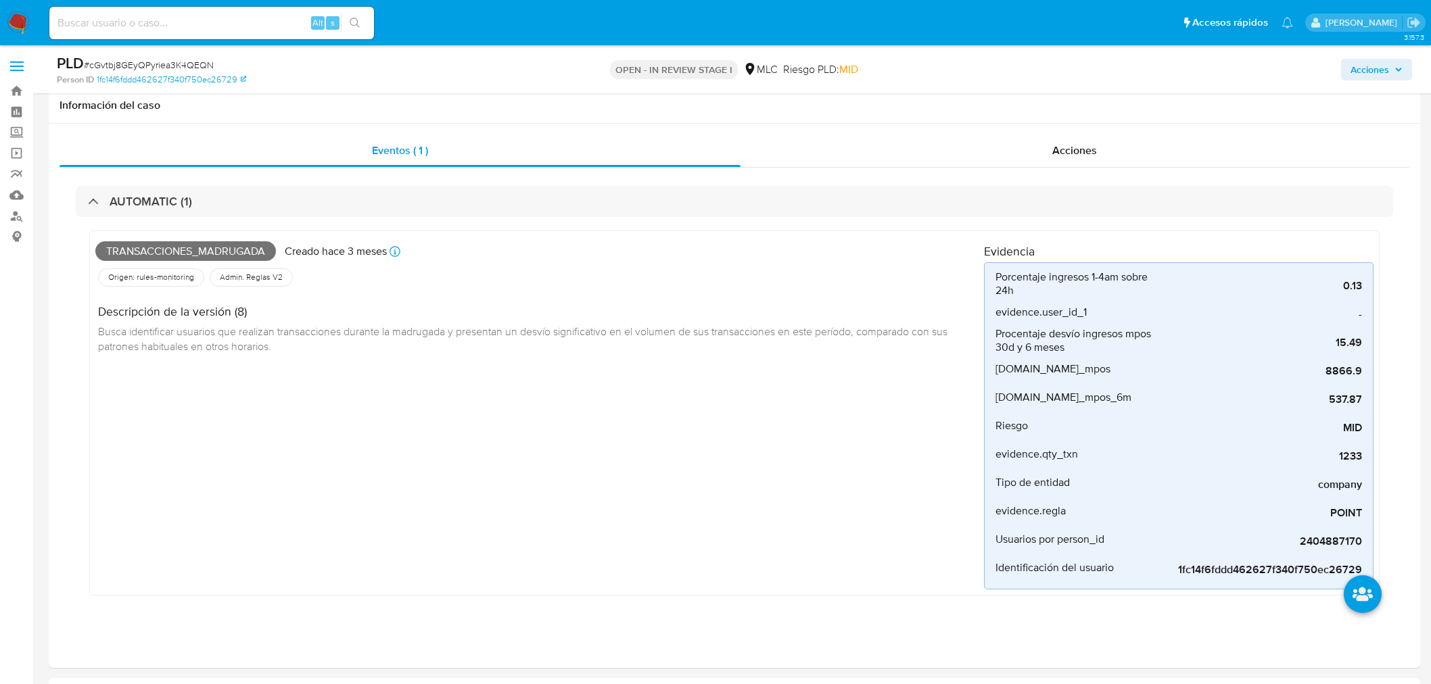
select select "10"
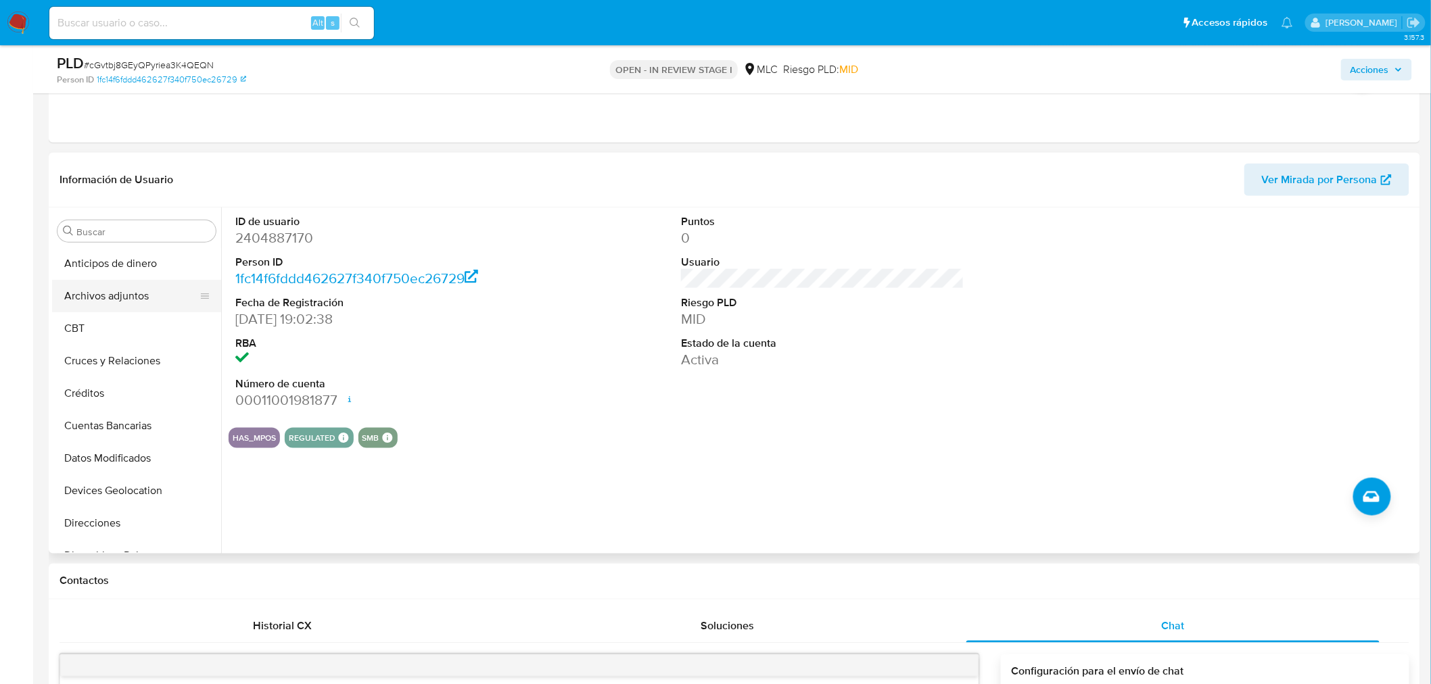
click at [131, 294] on button "Archivos adjuntos" at bounding box center [131, 296] width 158 height 32
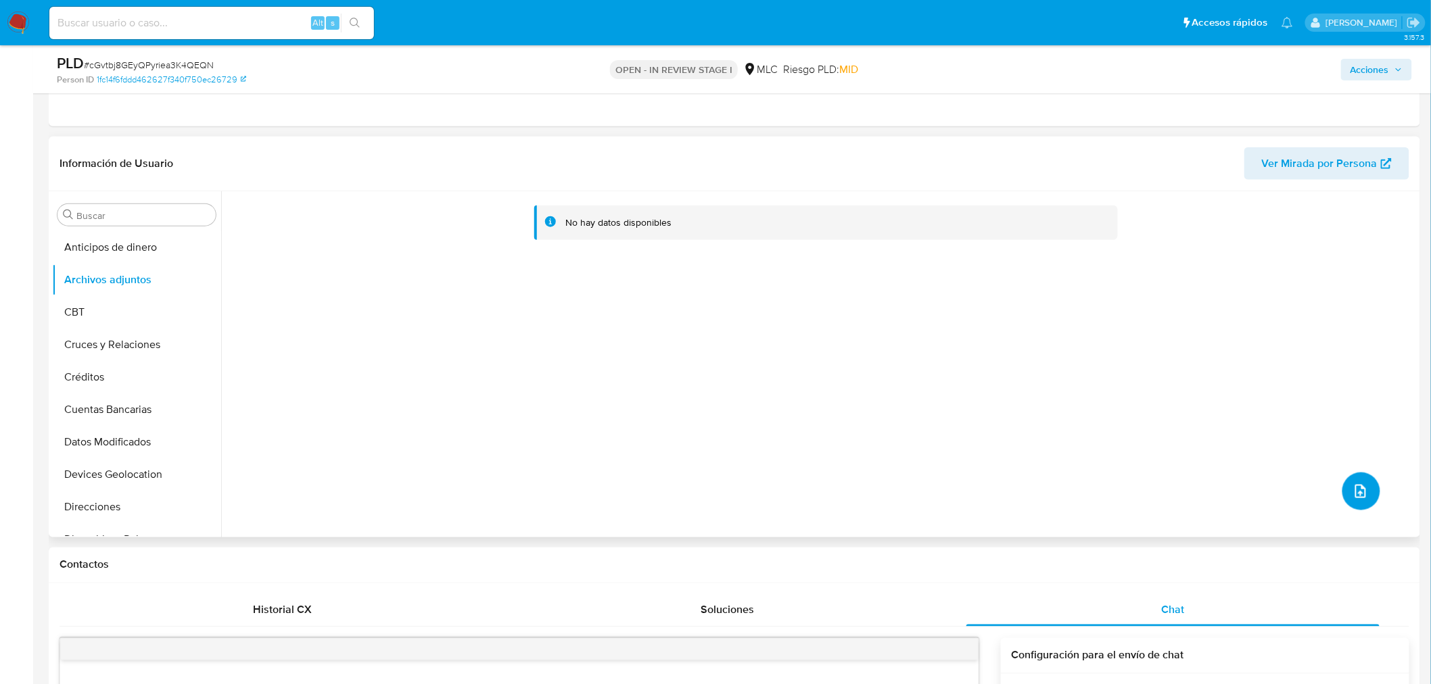
click at [1347, 504] on button "upload-file" at bounding box center [1361, 492] width 38 height 38
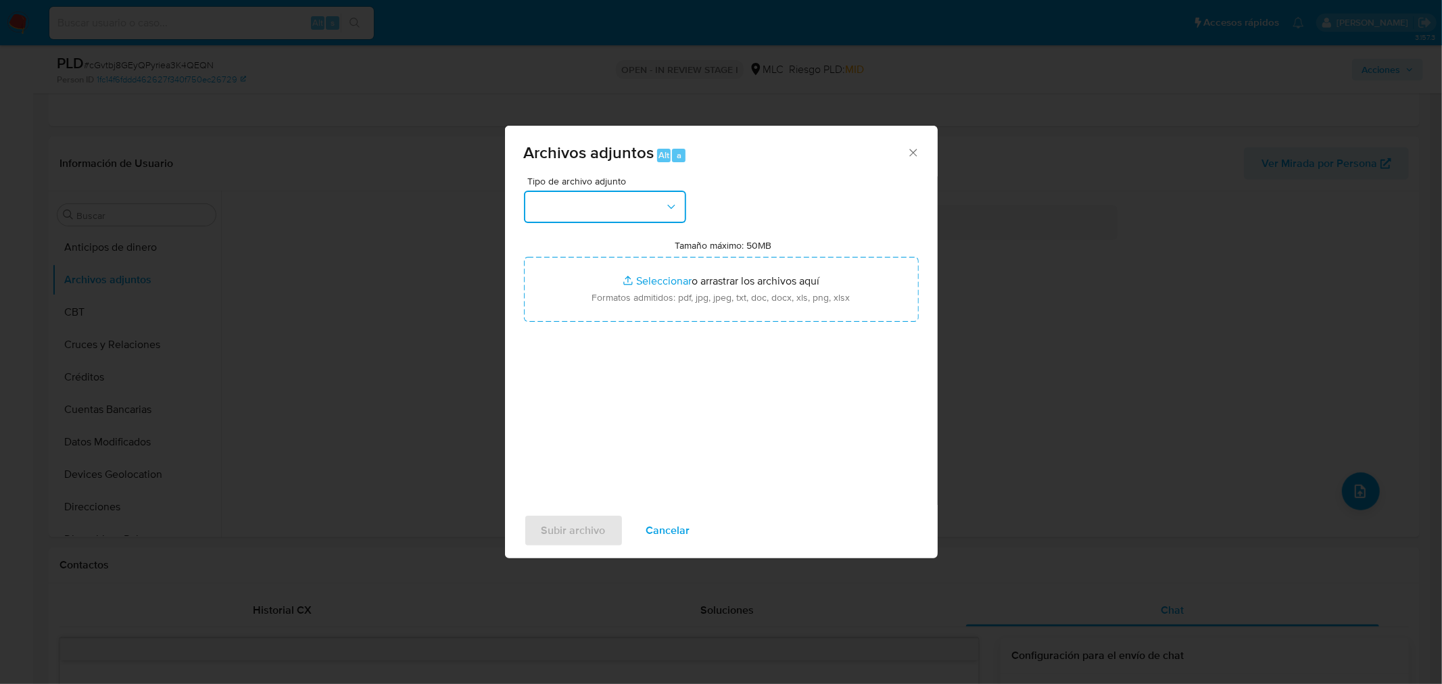
click at [585, 191] on button "button" at bounding box center [605, 207] width 162 height 32
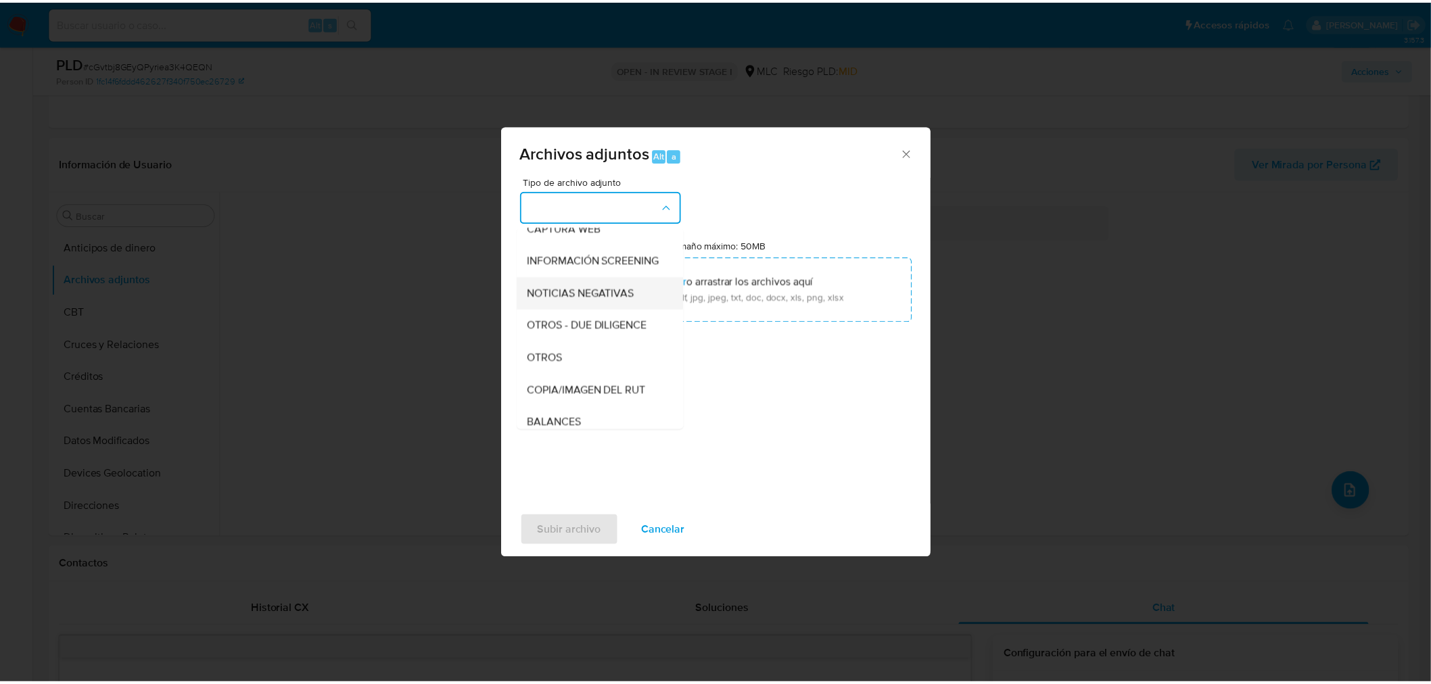
scroll to position [112, 0]
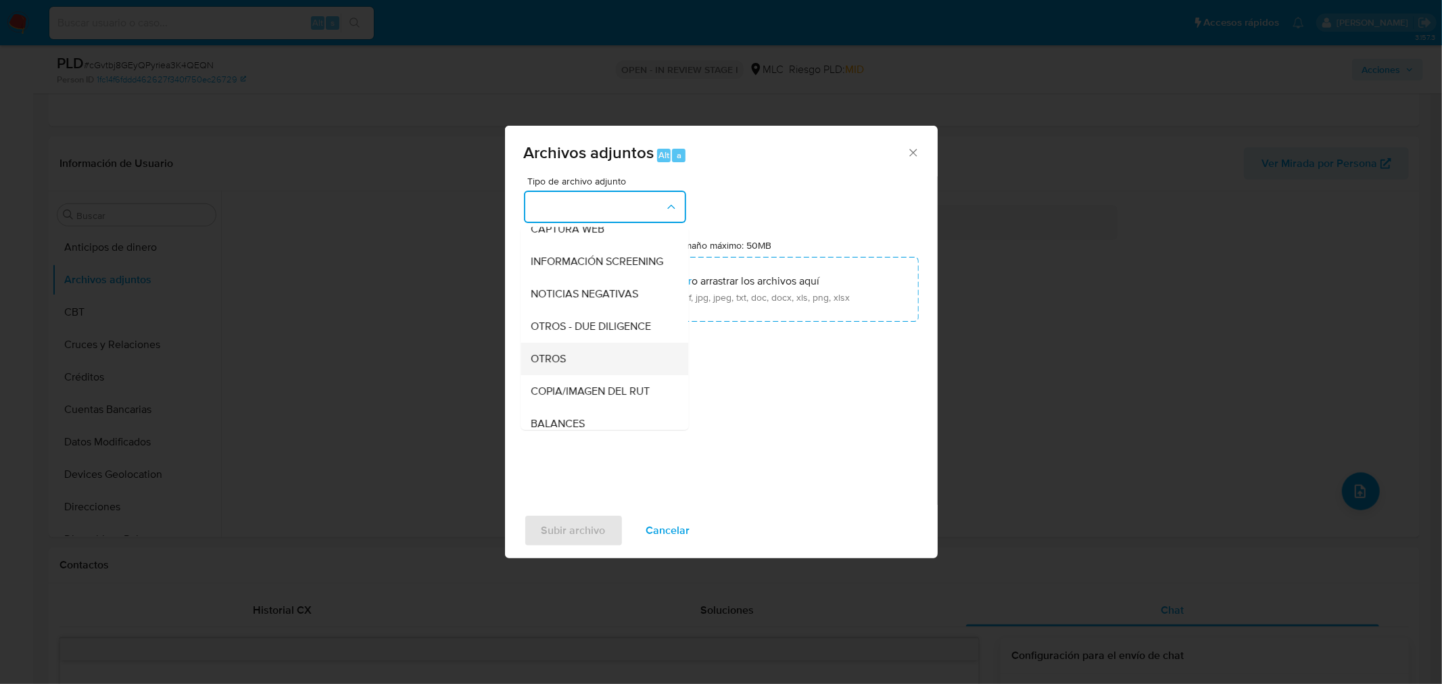
click at [564, 363] on span "OTROS" at bounding box center [548, 359] width 35 height 14
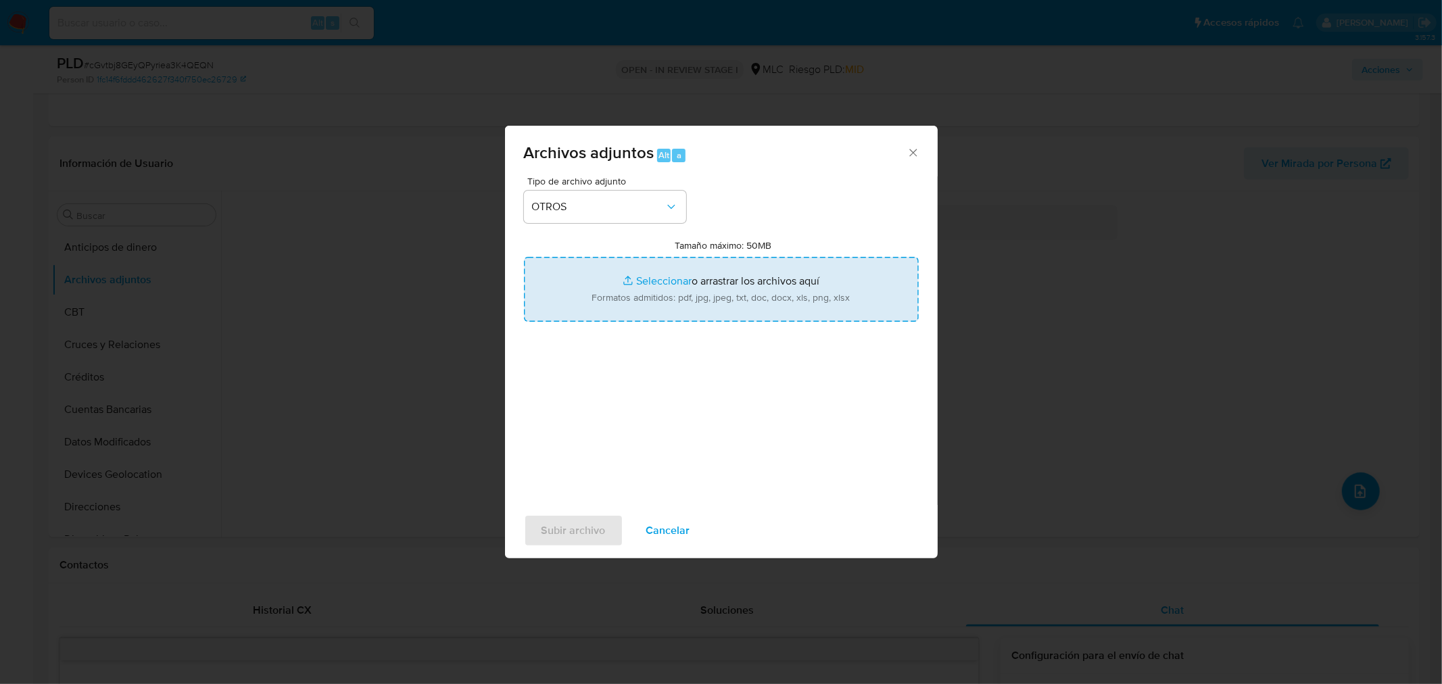
click at [652, 281] on input "Tamaño máximo: 50MB Seleccionar archivos" at bounding box center [721, 289] width 395 height 65
type input "C:\fakepath\2404887170 - 08_09_2025.xlsx"
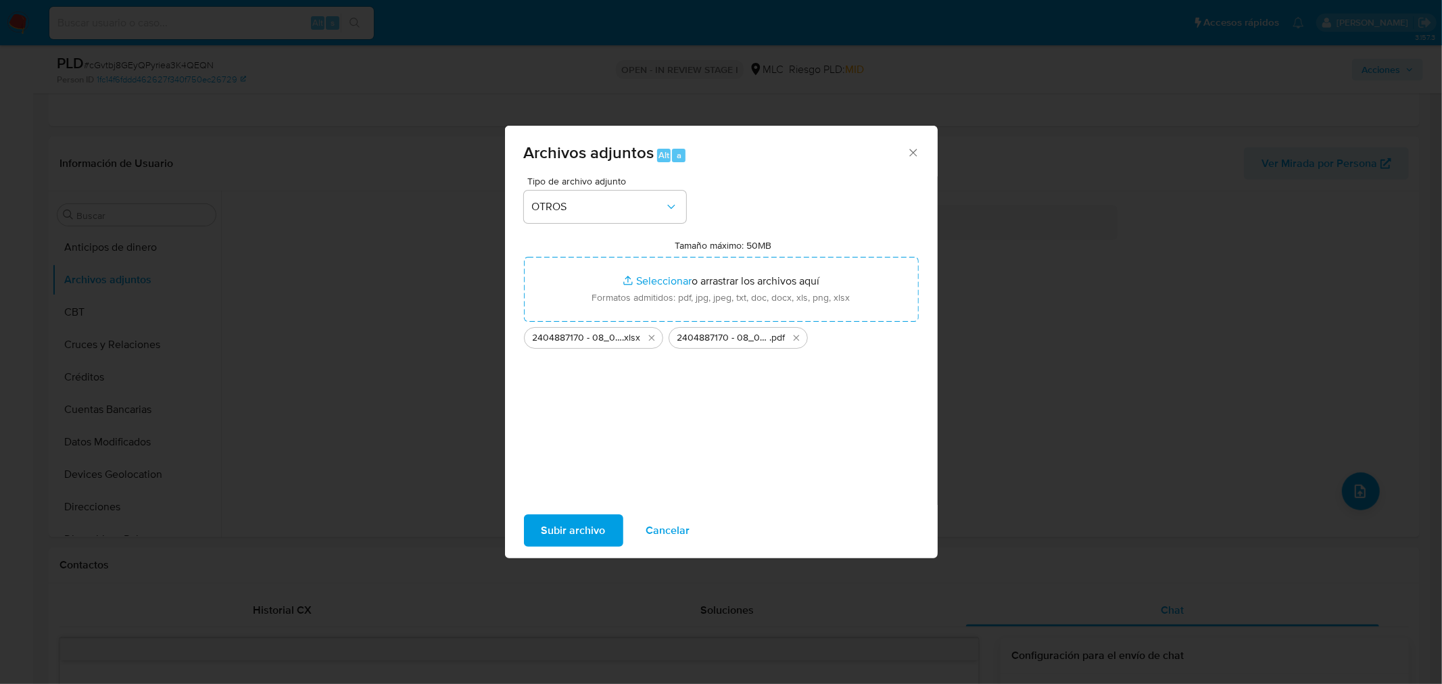
click at [571, 531] on span "Subir archivo" at bounding box center [574, 531] width 64 height 30
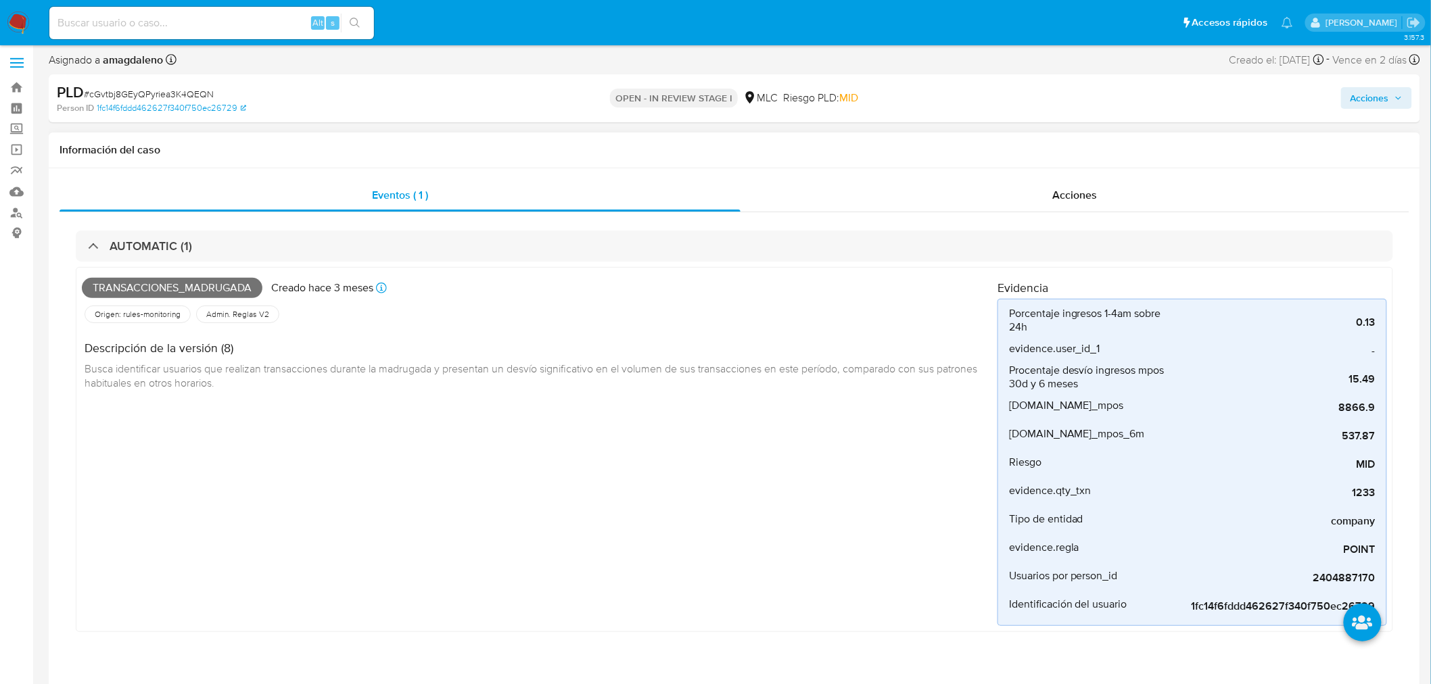
scroll to position [0, 0]
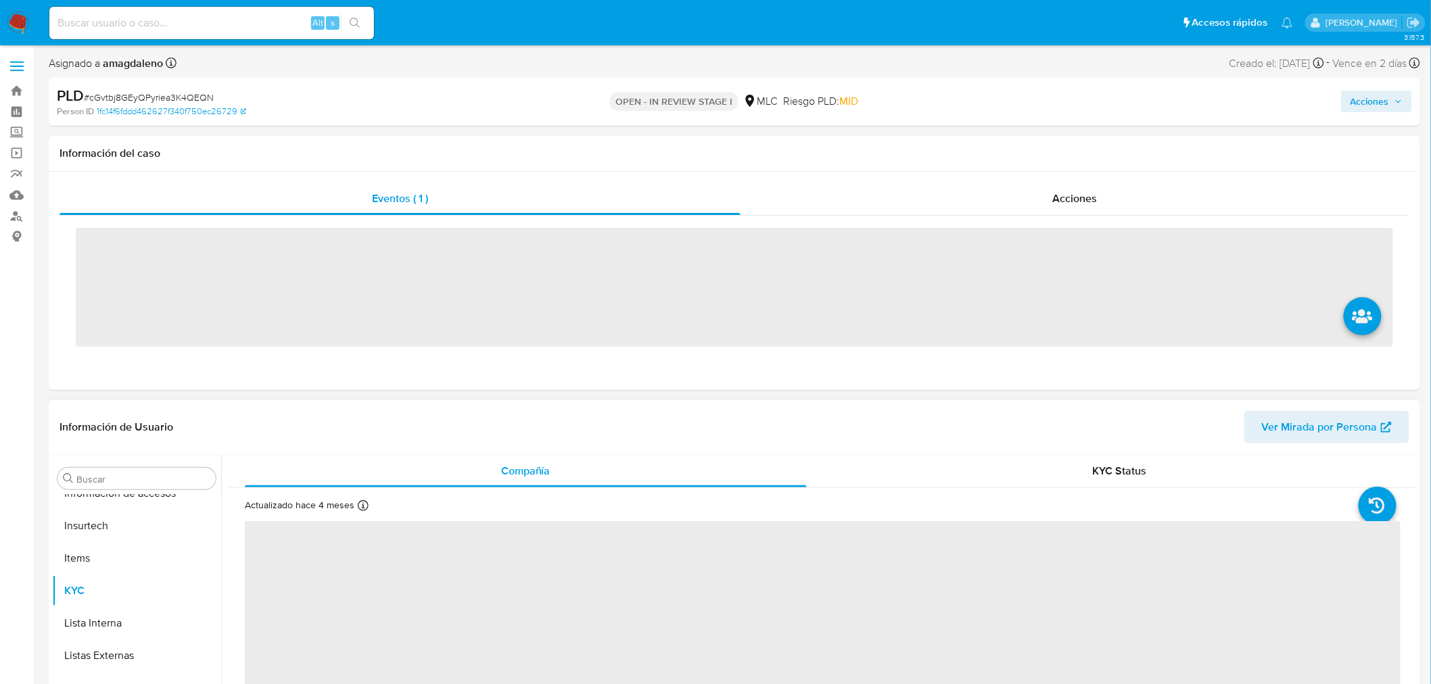
scroll to position [571, 0]
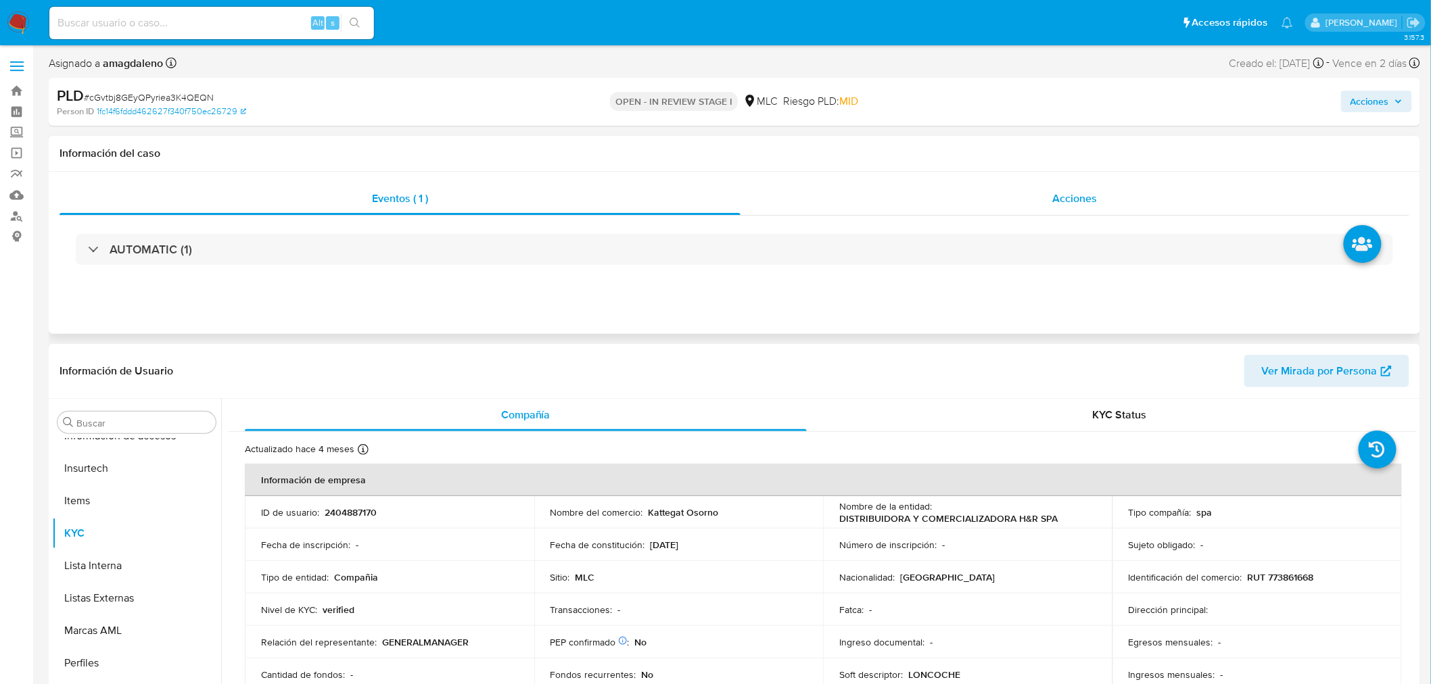
select select "10"
click at [876, 206] on div "Acciones" at bounding box center [1074, 199] width 669 height 32
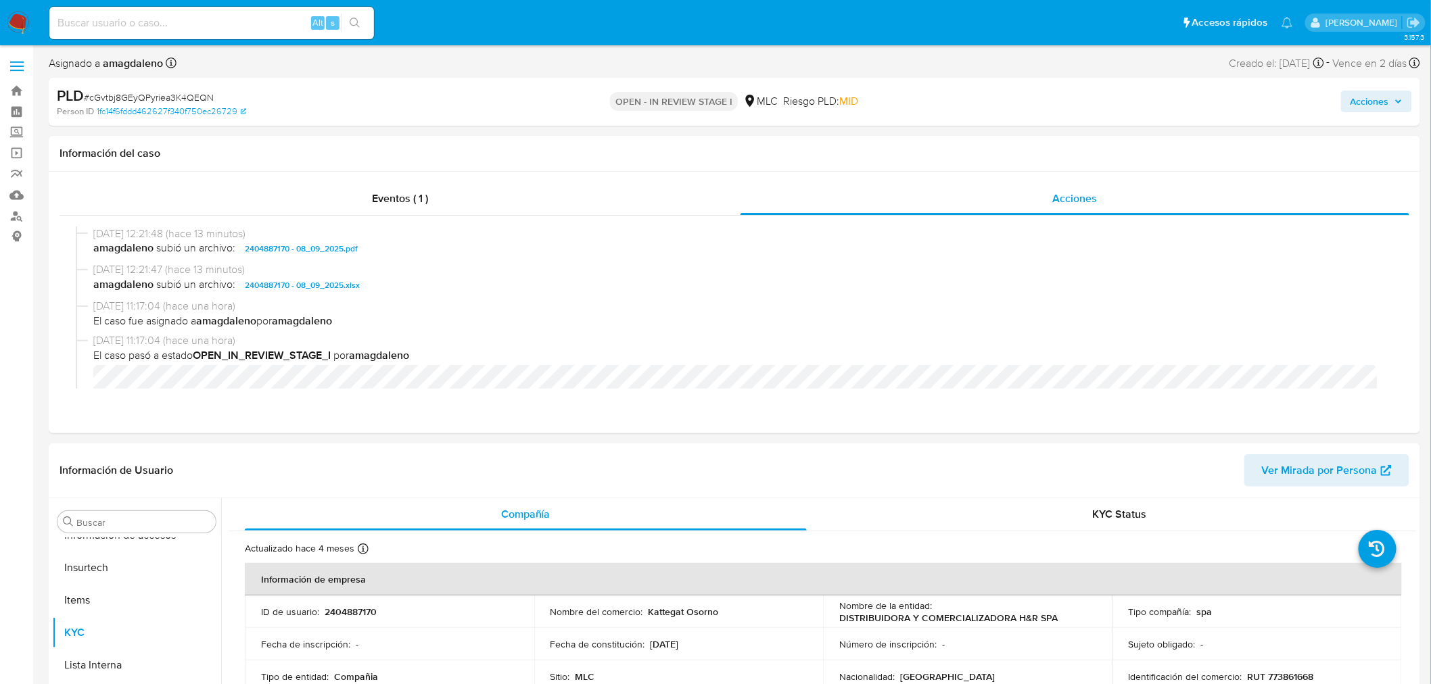
click at [1361, 101] on span "Acciones" at bounding box center [1369, 102] width 39 height 22
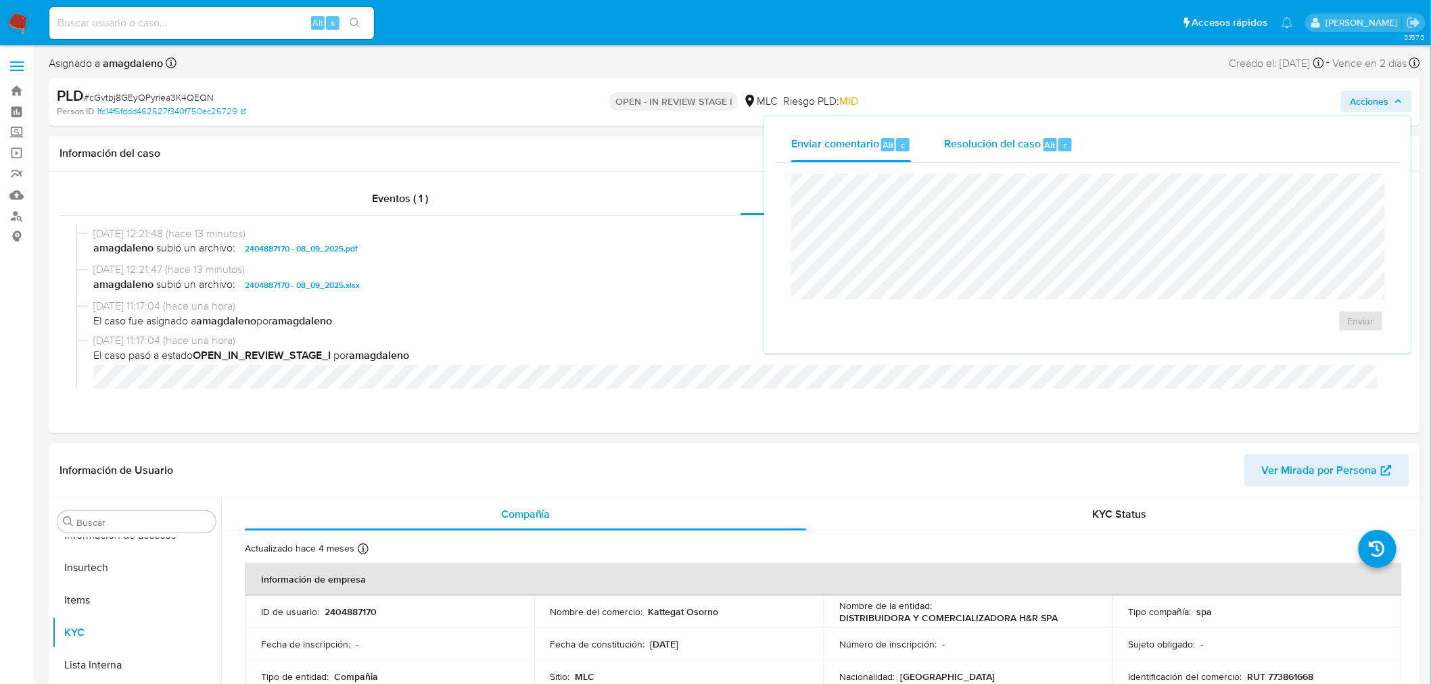
click at [957, 133] on div "Resolución del caso Alt r" at bounding box center [1008, 144] width 129 height 35
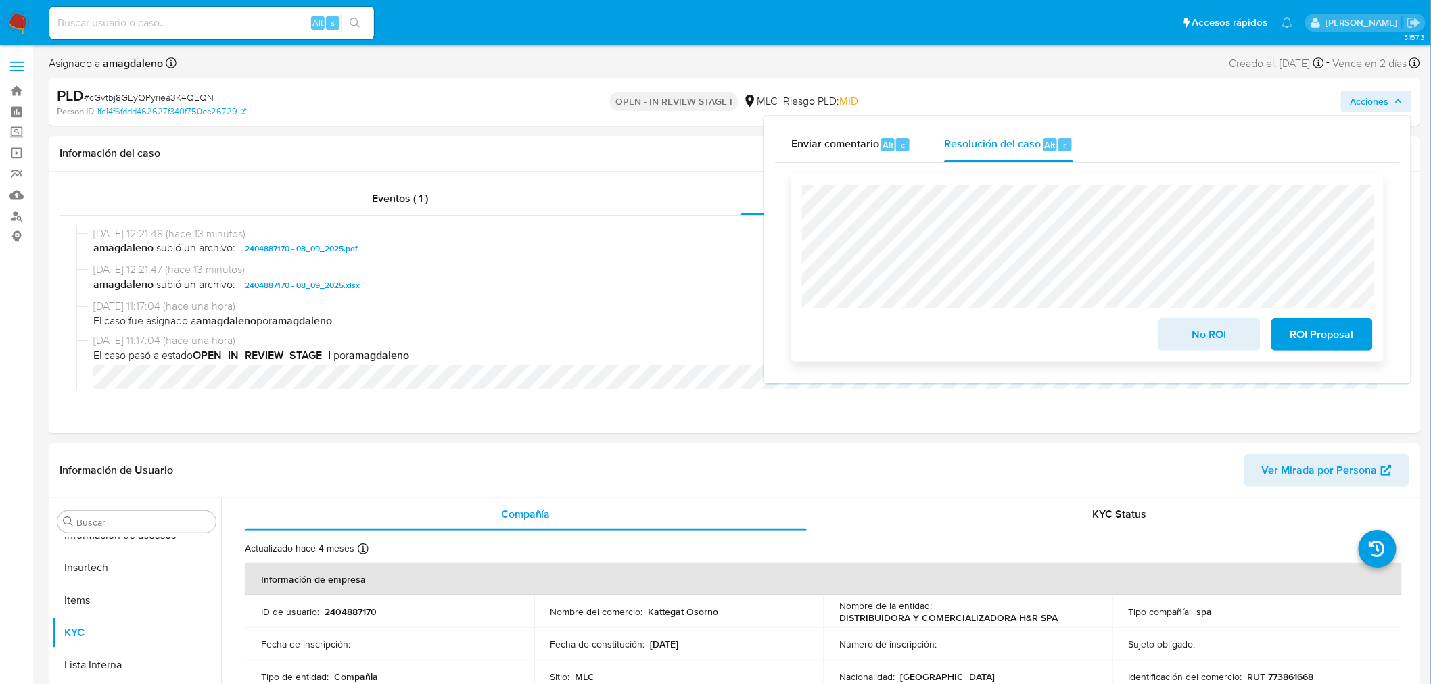
click at [1195, 339] on span "No ROI" at bounding box center [1209, 335] width 66 height 30
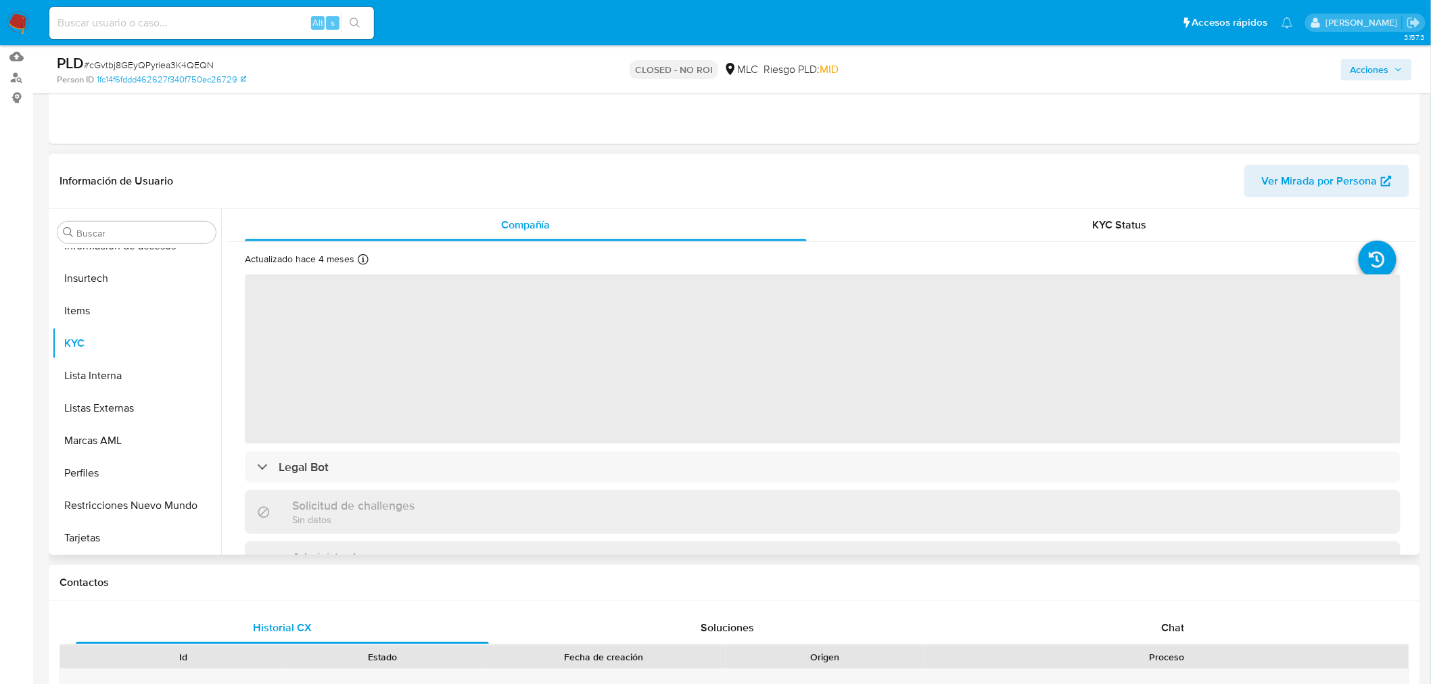
scroll to position [150, 0]
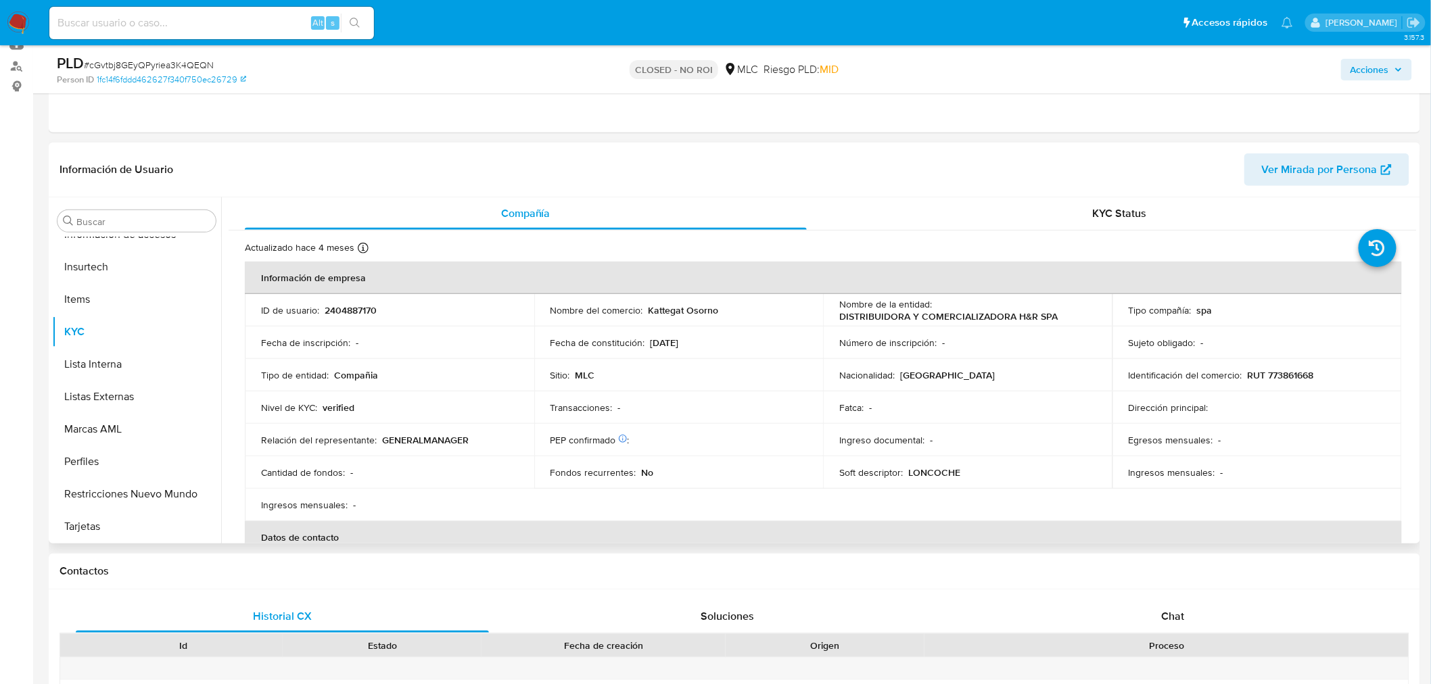
select select "10"
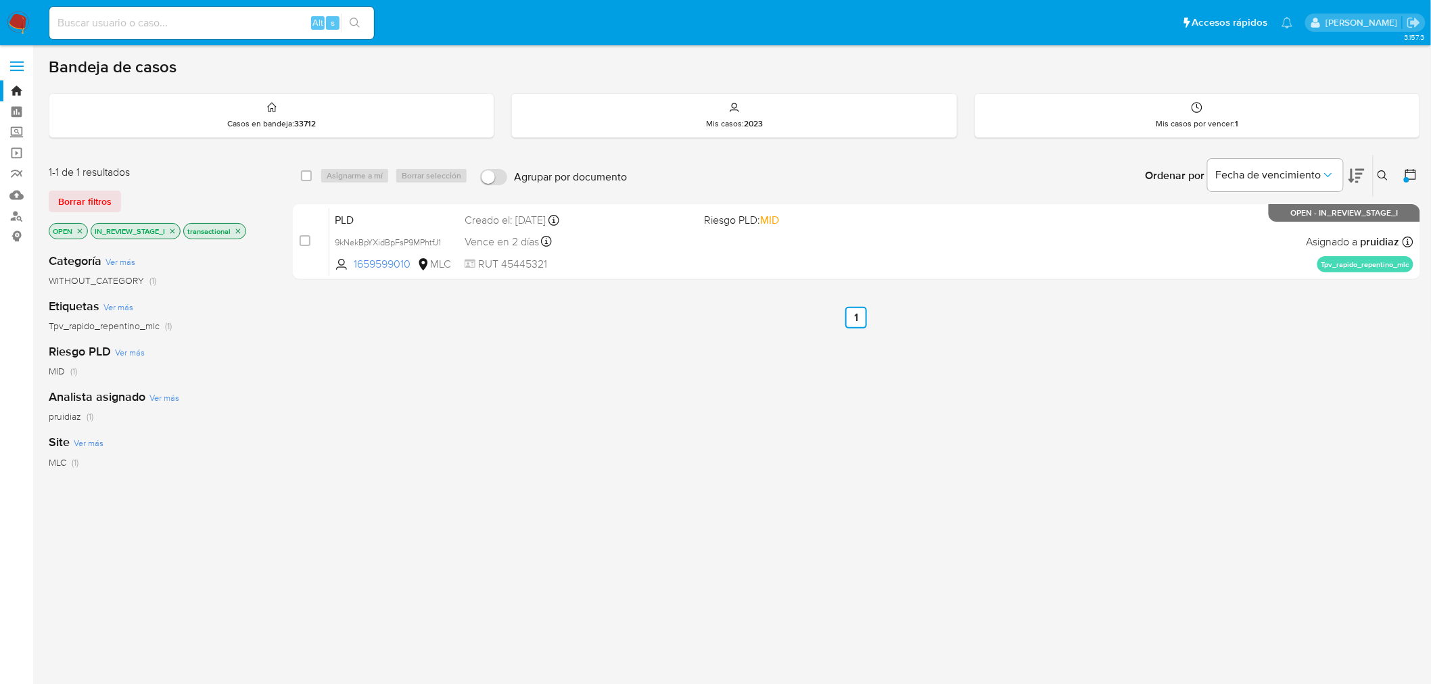
click at [170, 231] on icon "close-filter" at bounding box center [172, 231] width 8 height 8
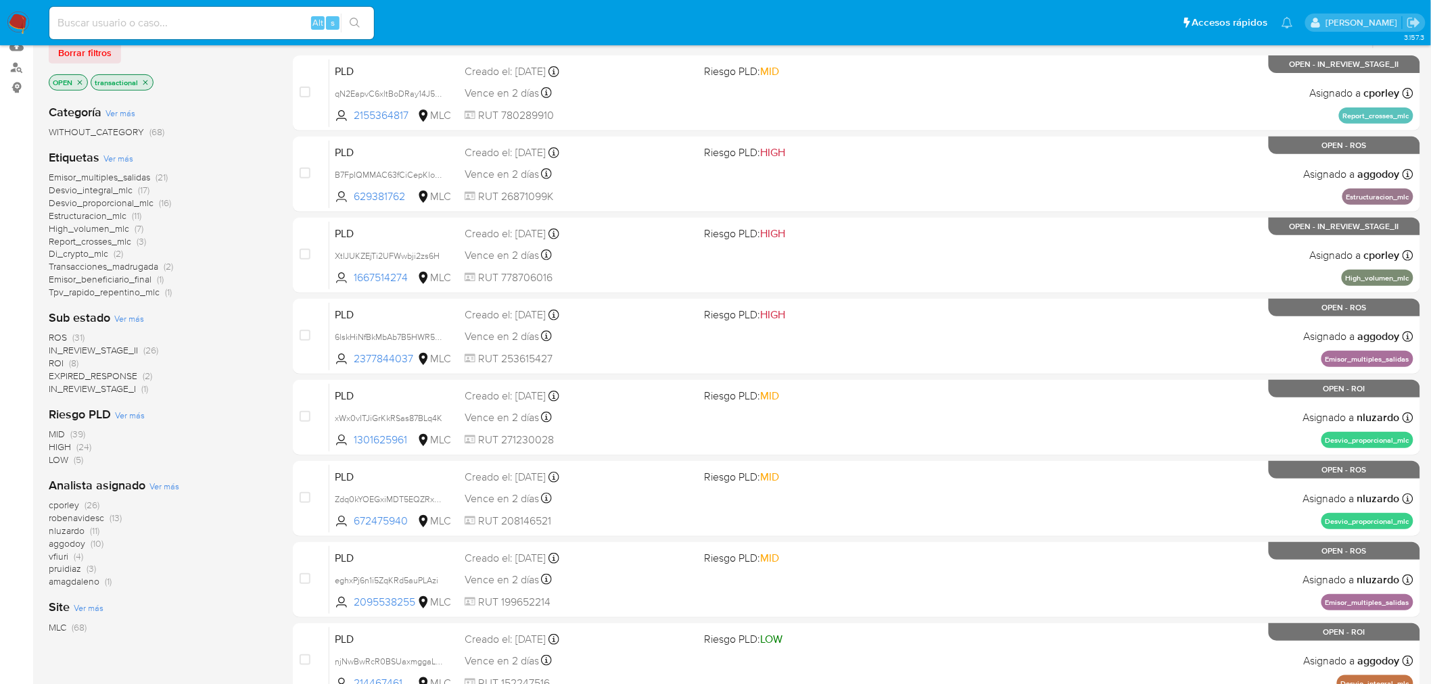
scroll to position [150, 0]
click at [124, 373] on span "EXPIRED_RESPONSE" at bounding box center [93, 375] width 89 height 14
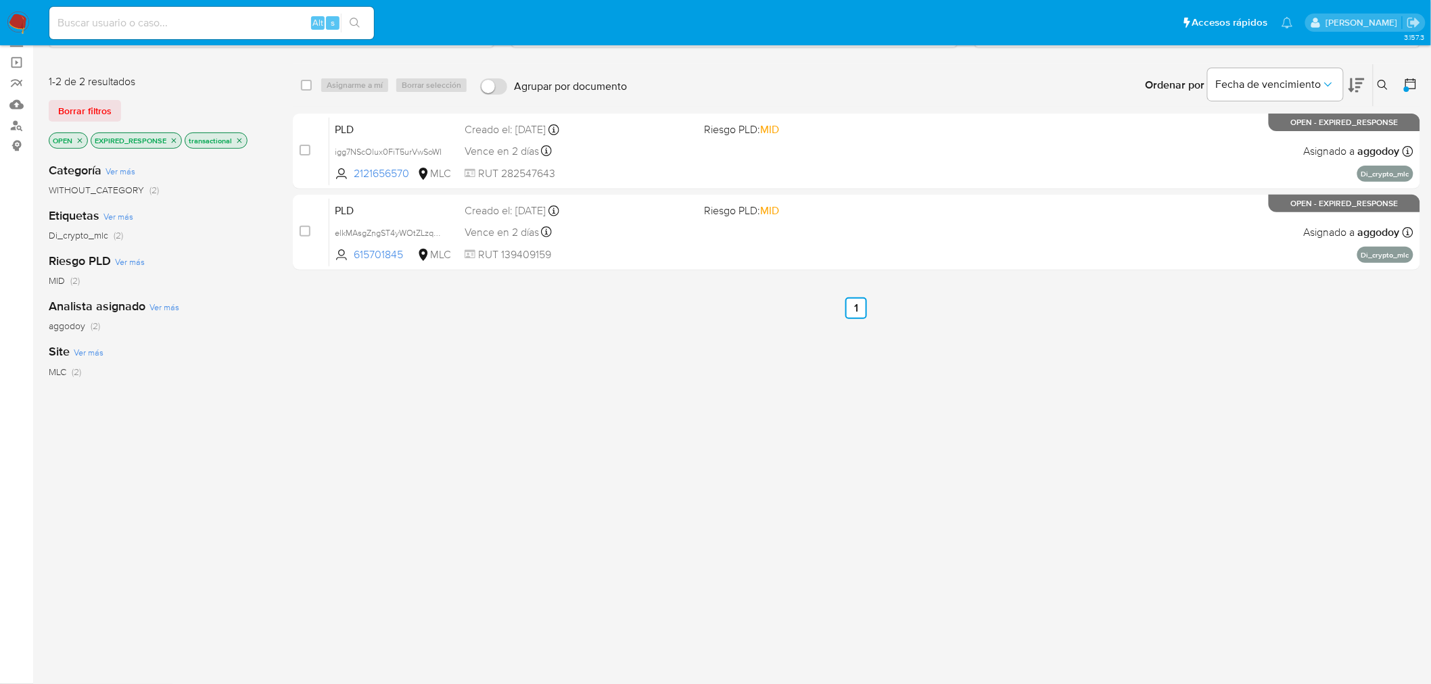
scroll to position [90, 0]
click at [178, 140] on icon "close-filter" at bounding box center [174, 141] width 8 height 8
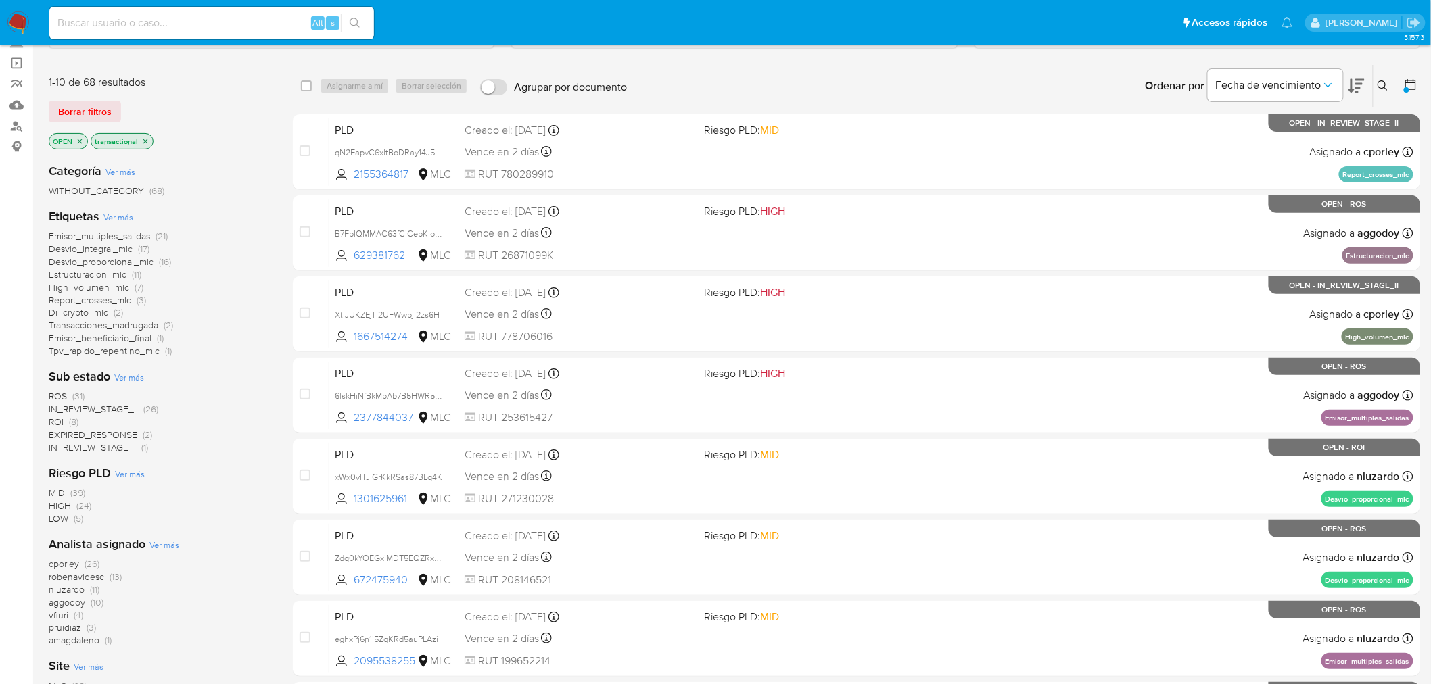
scroll to position [165, 0]
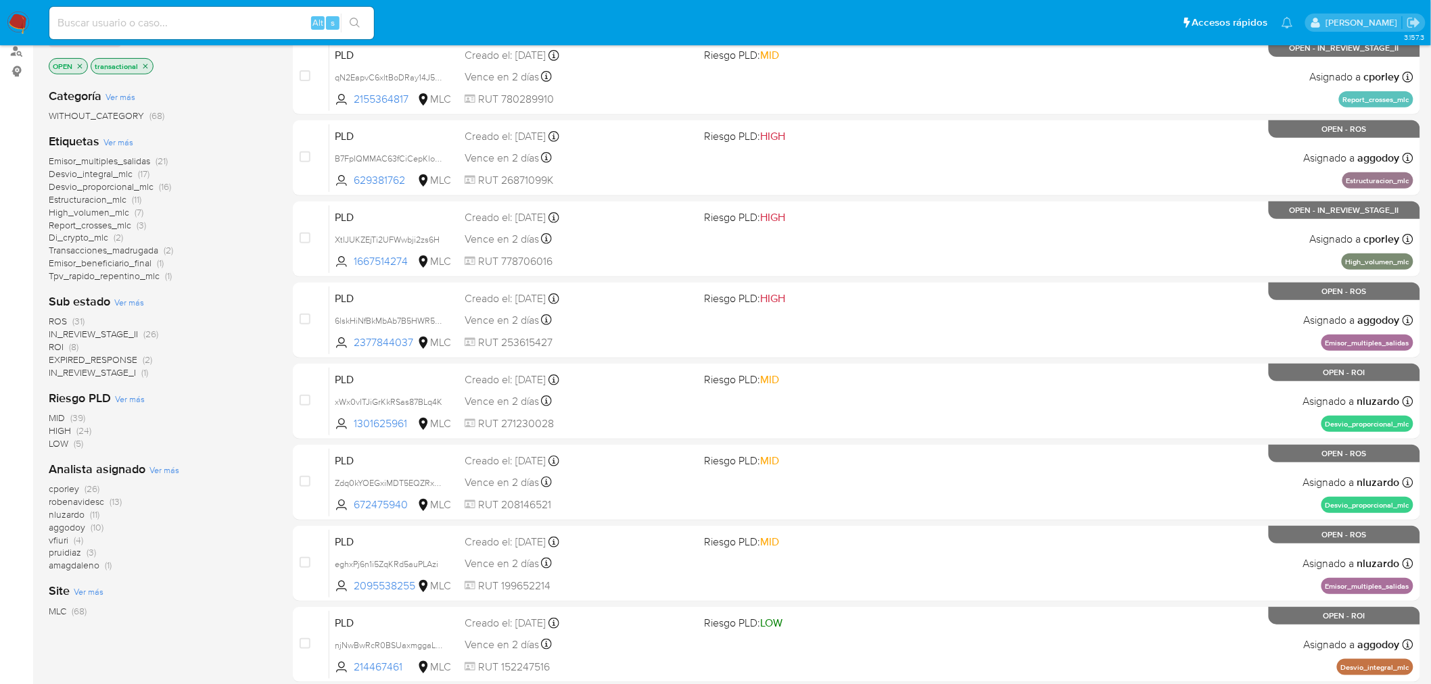
click at [181, 382] on div "Categoría Ver más WITHOUT_CATEGORY (68) Etiquetas Ver más Emisor_multiples_sali…" at bounding box center [160, 347] width 222 height 541
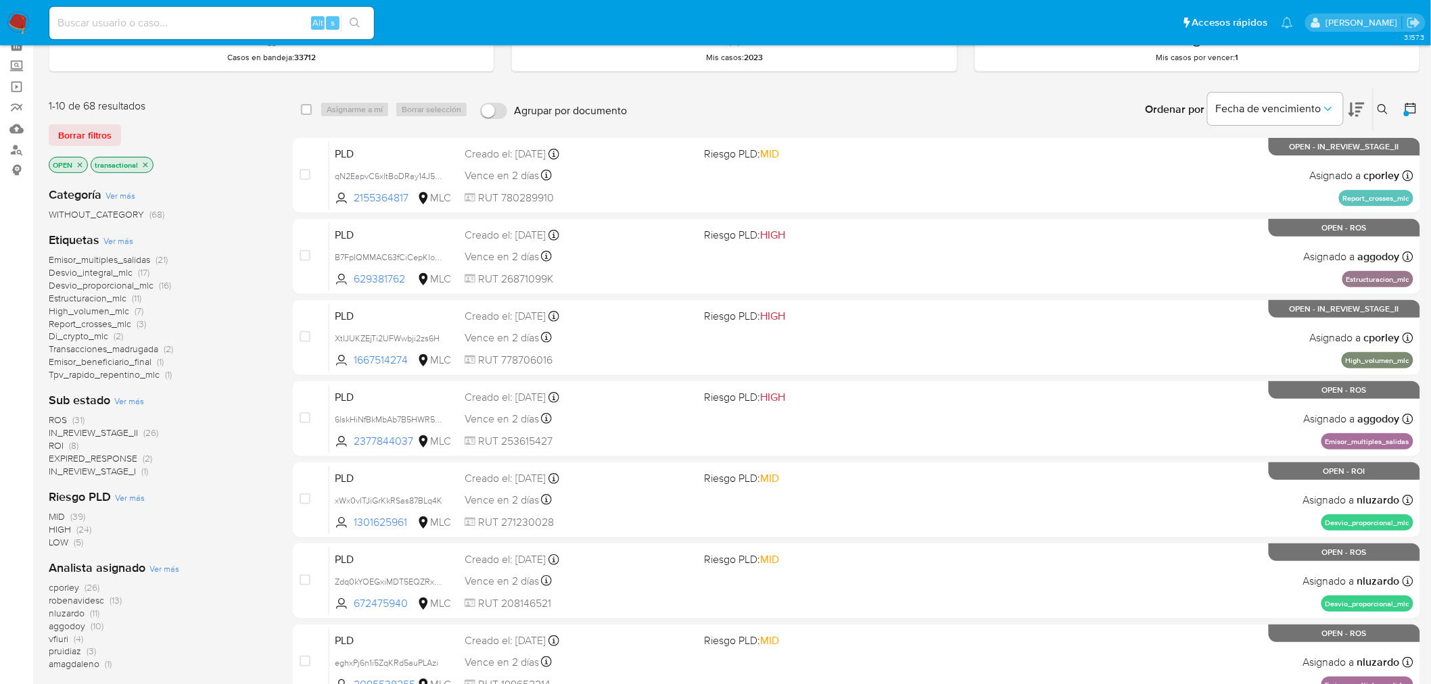
scroll to position [90, 0]
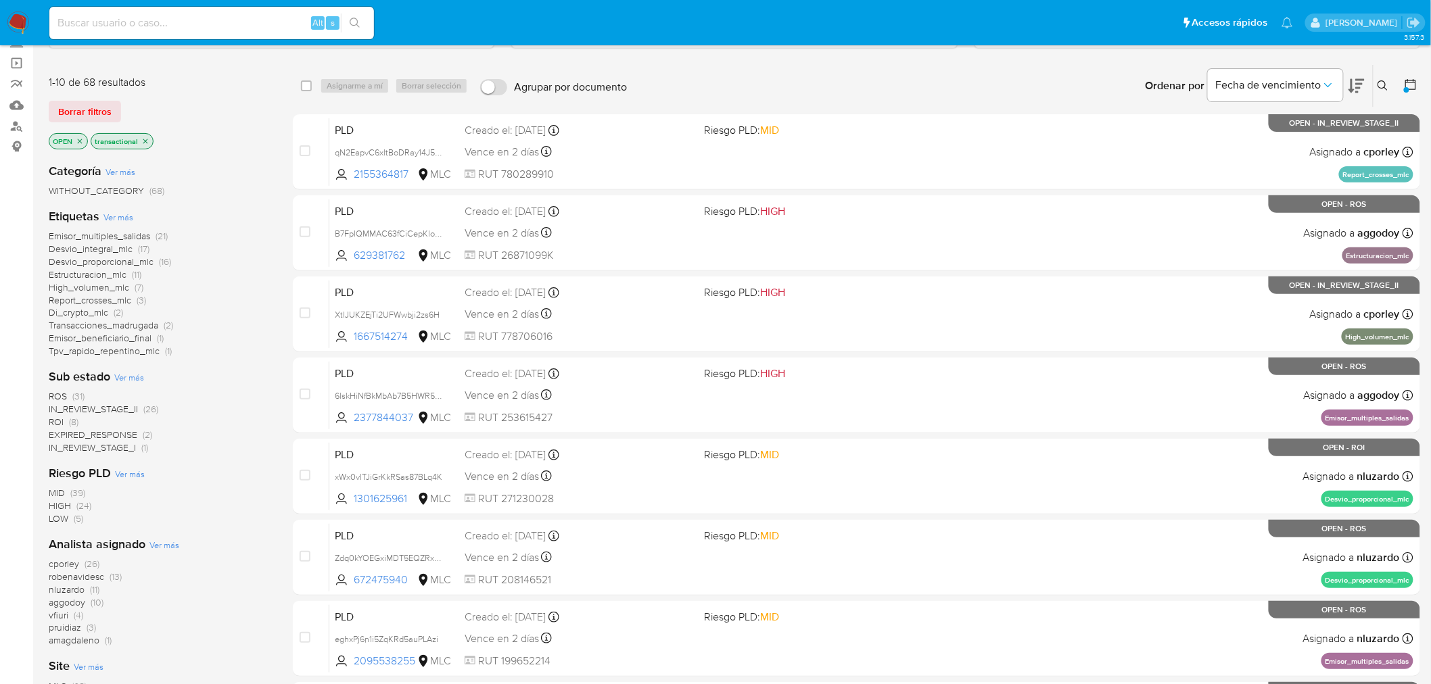
click at [79, 137] on icon "close-filter" at bounding box center [80, 141] width 8 height 8
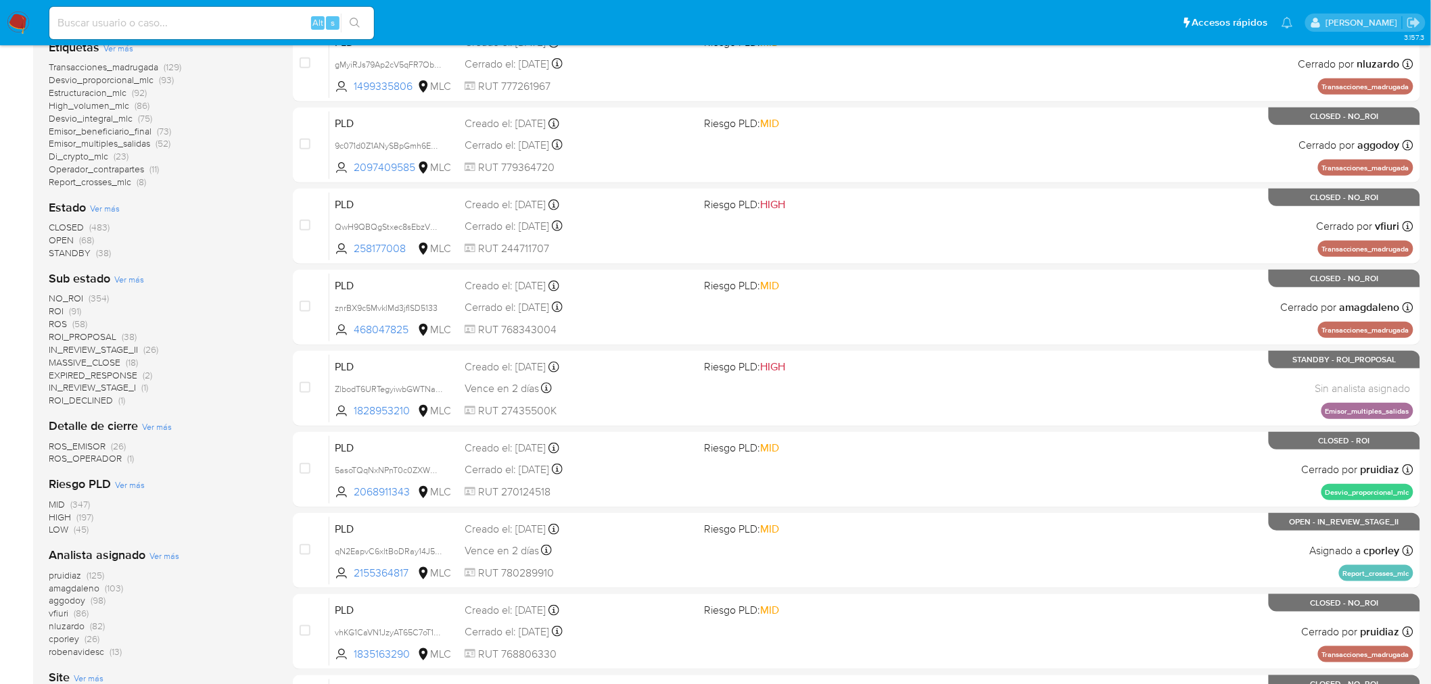
scroll to position [232, 0]
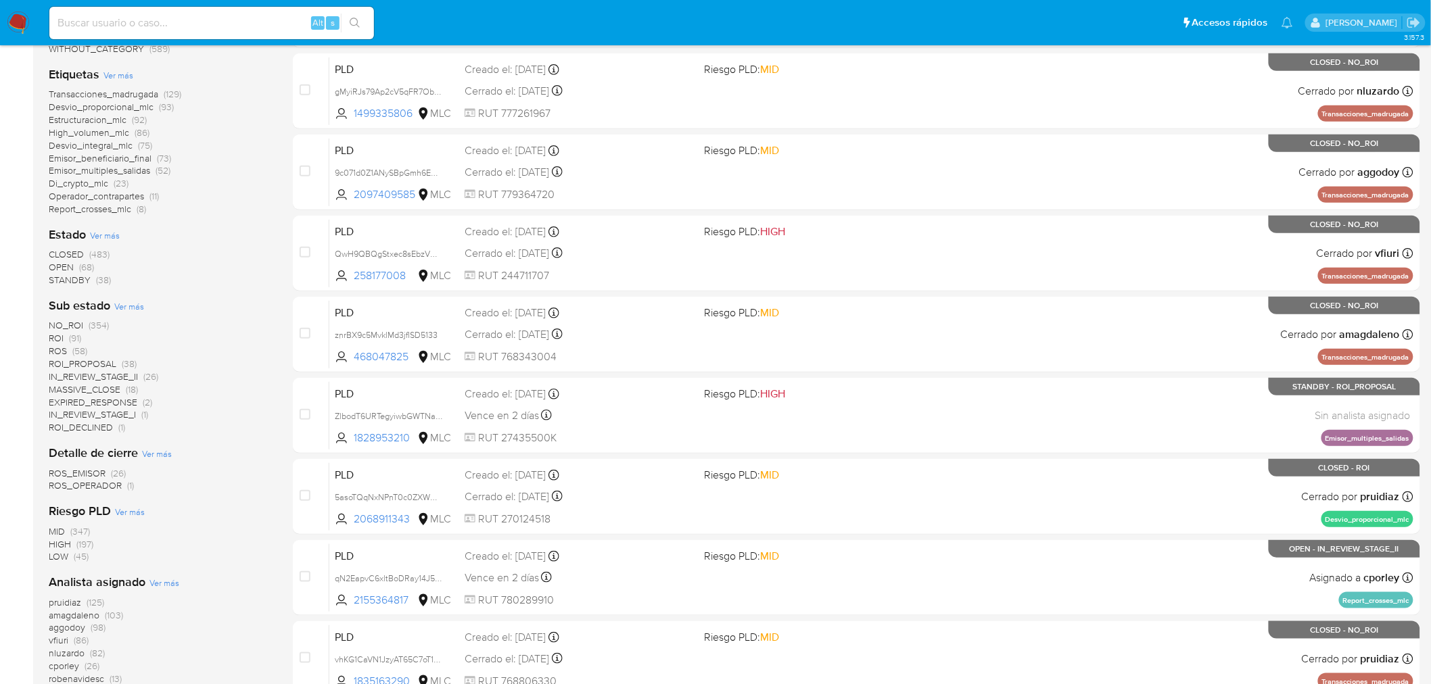
click at [68, 266] on span "OPEN" at bounding box center [61, 267] width 25 height 14
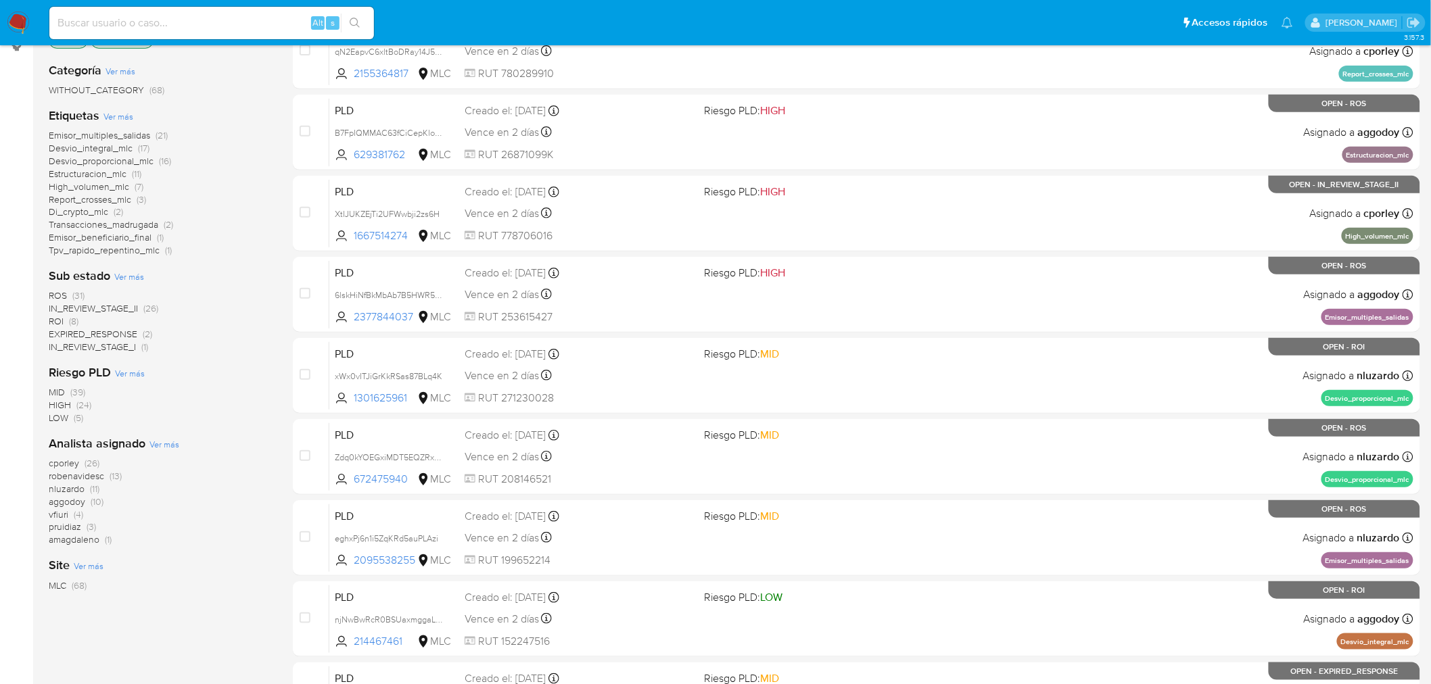
scroll to position [157, 0]
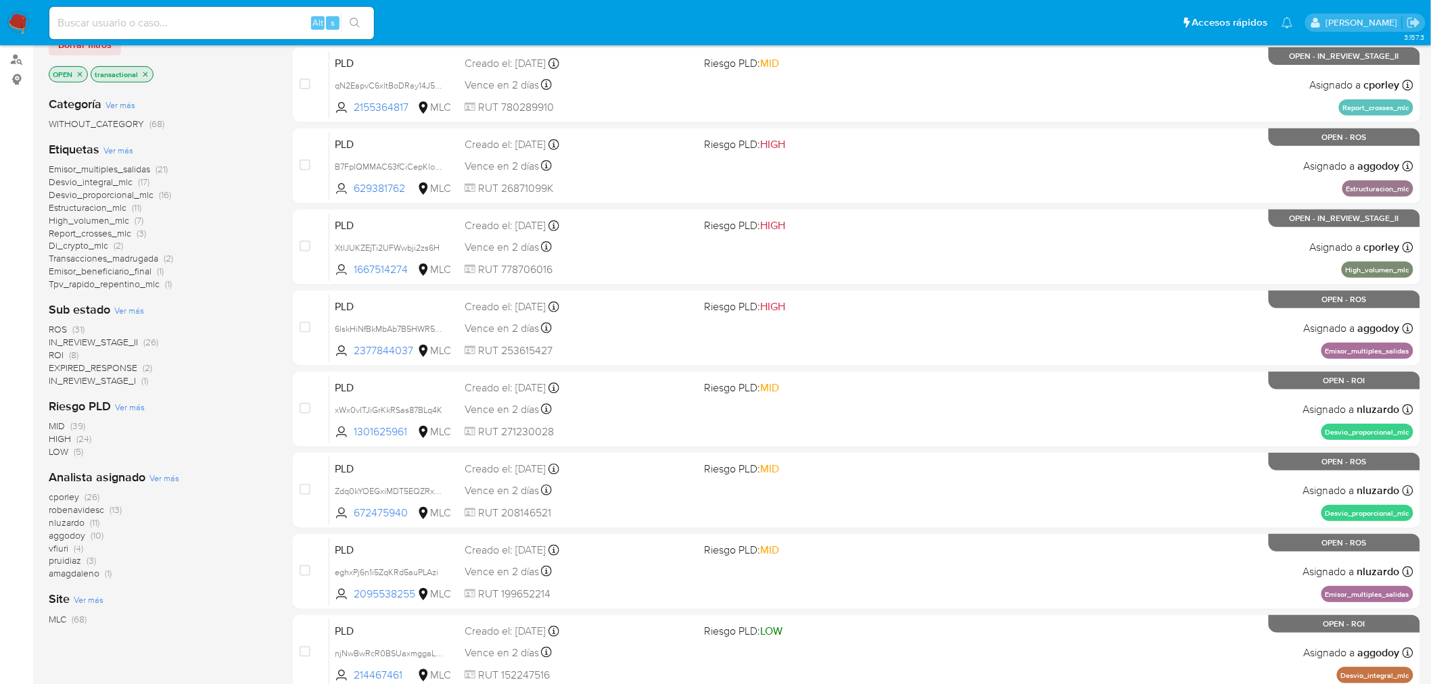
click at [59, 329] on span "ROS" at bounding box center [58, 330] width 18 height 14
